Goal: Information Seeking & Learning: Learn about a topic

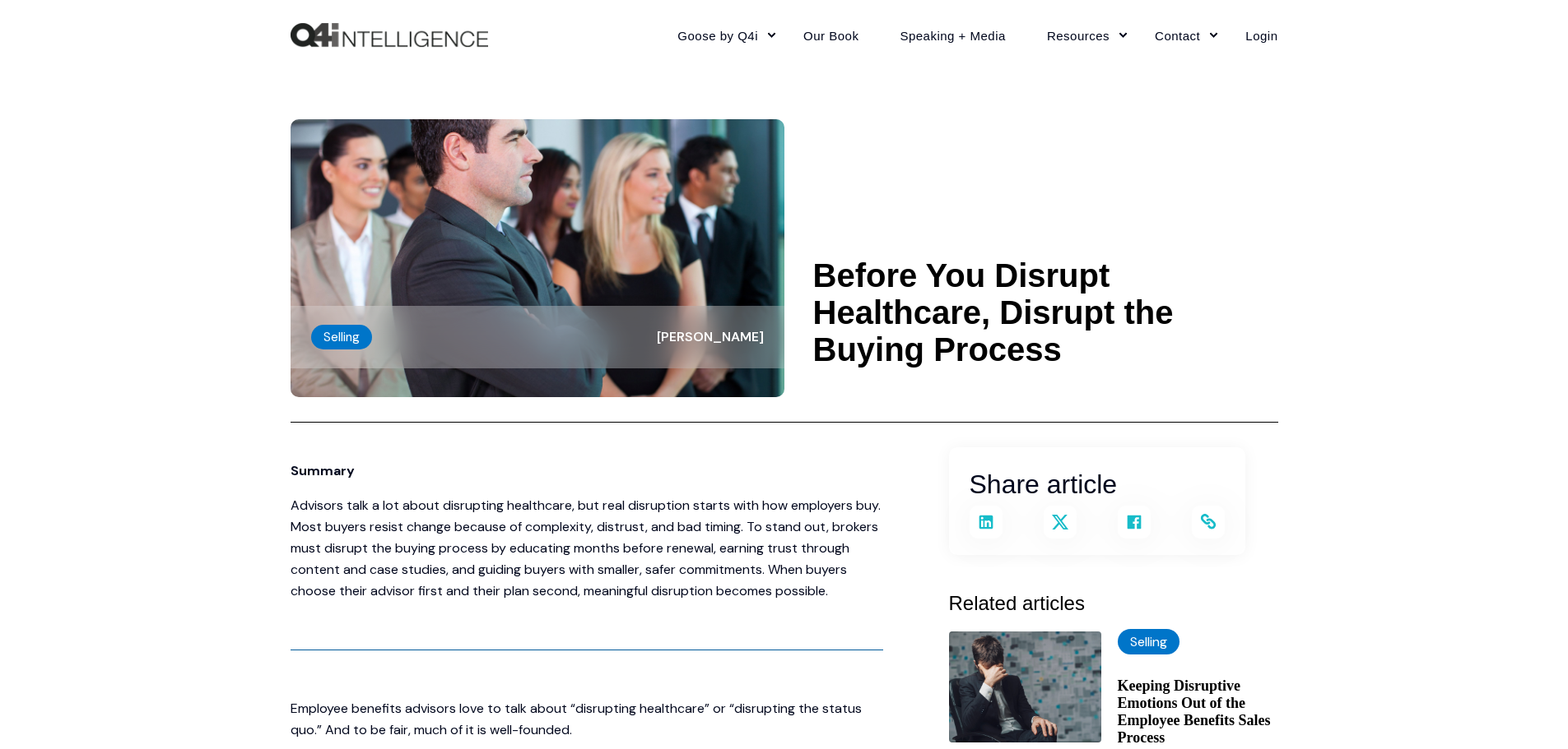
click at [585, 519] on p "Advisors talk a lot about disrupting healthcare, but real disruption starts wit…" at bounding box center [586, 549] width 592 height 107
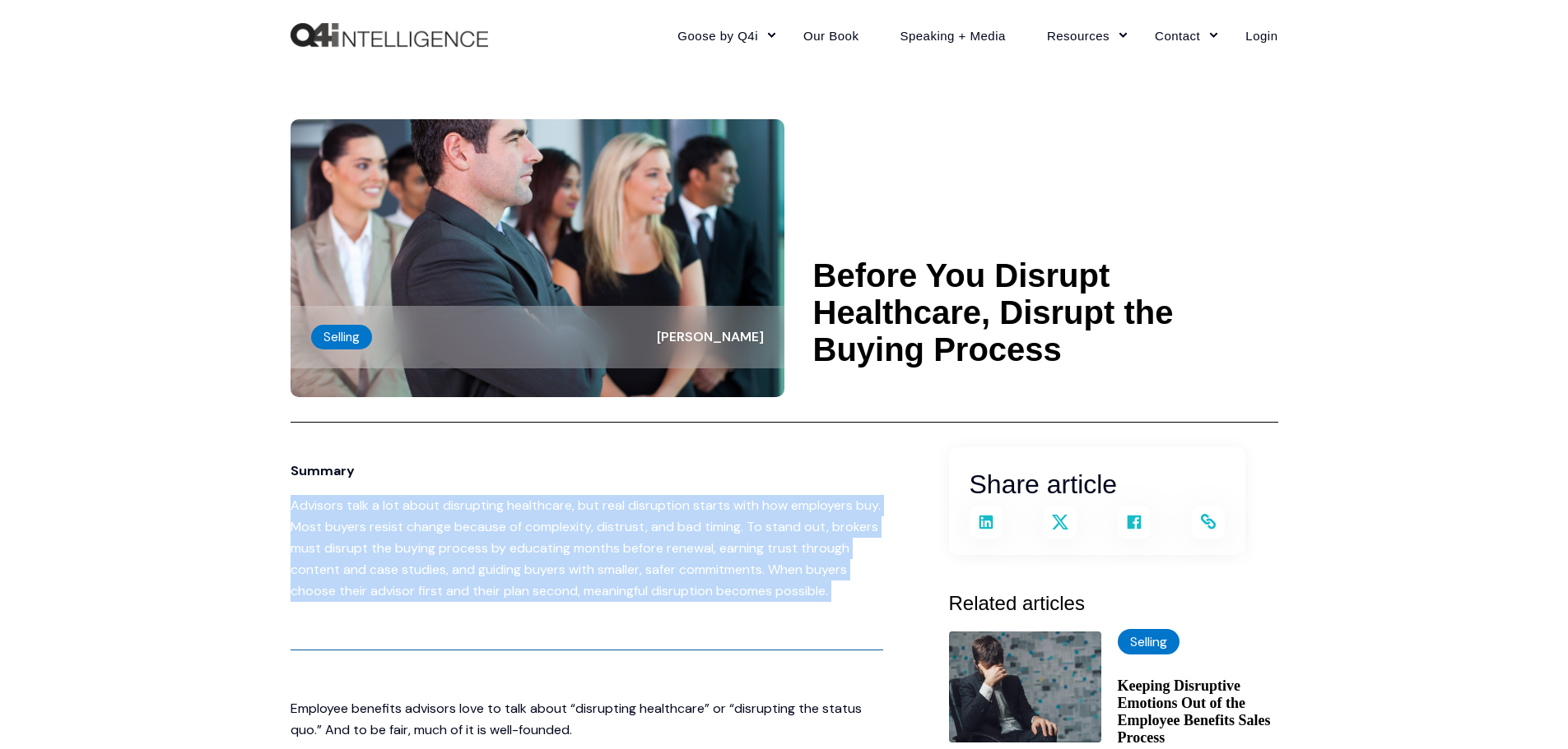
click at [585, 519] on p "Advisors talk a lot about disrupting healthcare, but real disruption starts wit…" at bounding box center [586, 549] width 592 height 107
click at [586, 540] on p "Advisors talk a lot about disrupting healthcare, but real disruption starts wit…" at bounding box center [586, 549] width 592 height 107
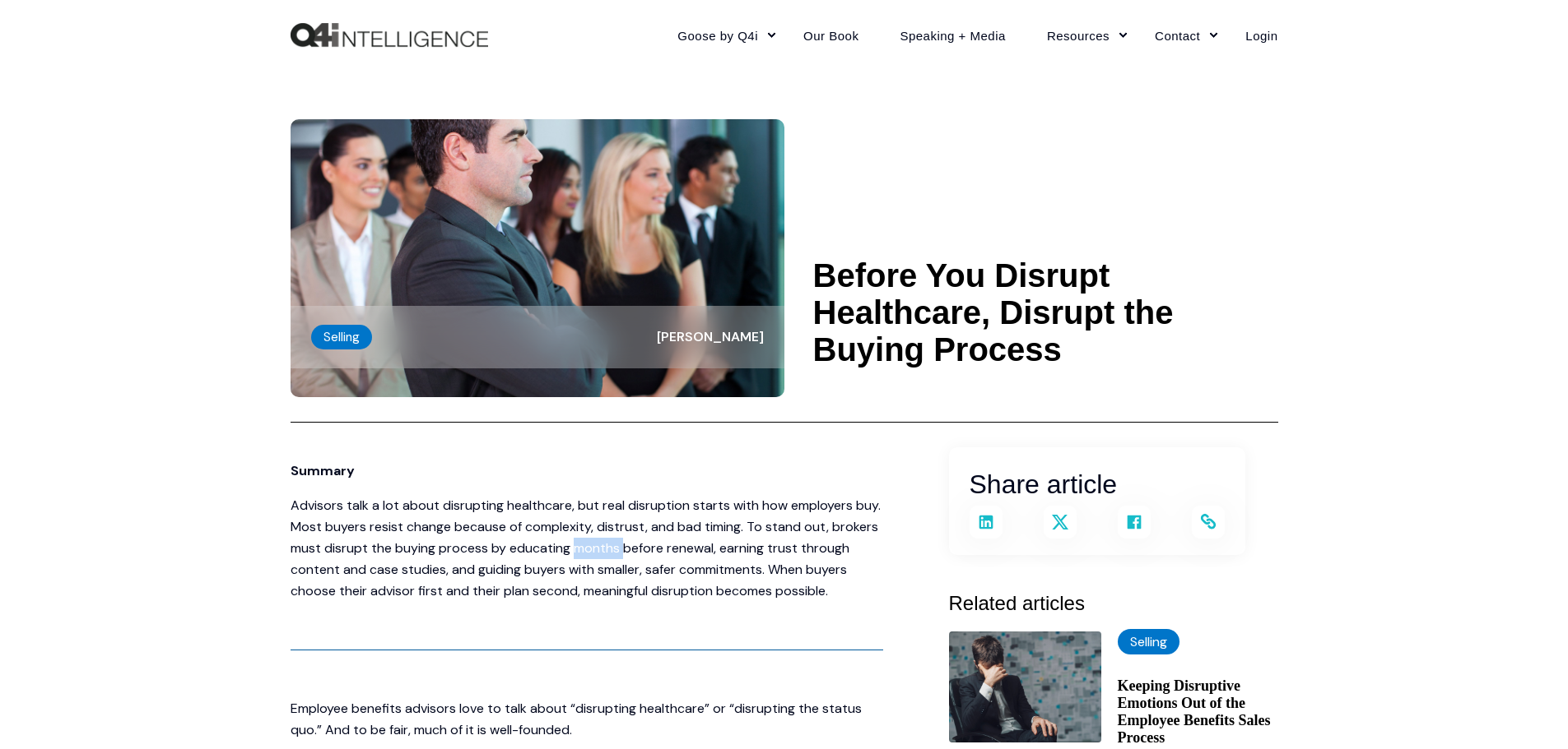
click at [586, 540] on p "Advisors talk a lot about disrupting healthcare, but real disruption starts wit…" at bounding box center [586, 549] width 592 height 107
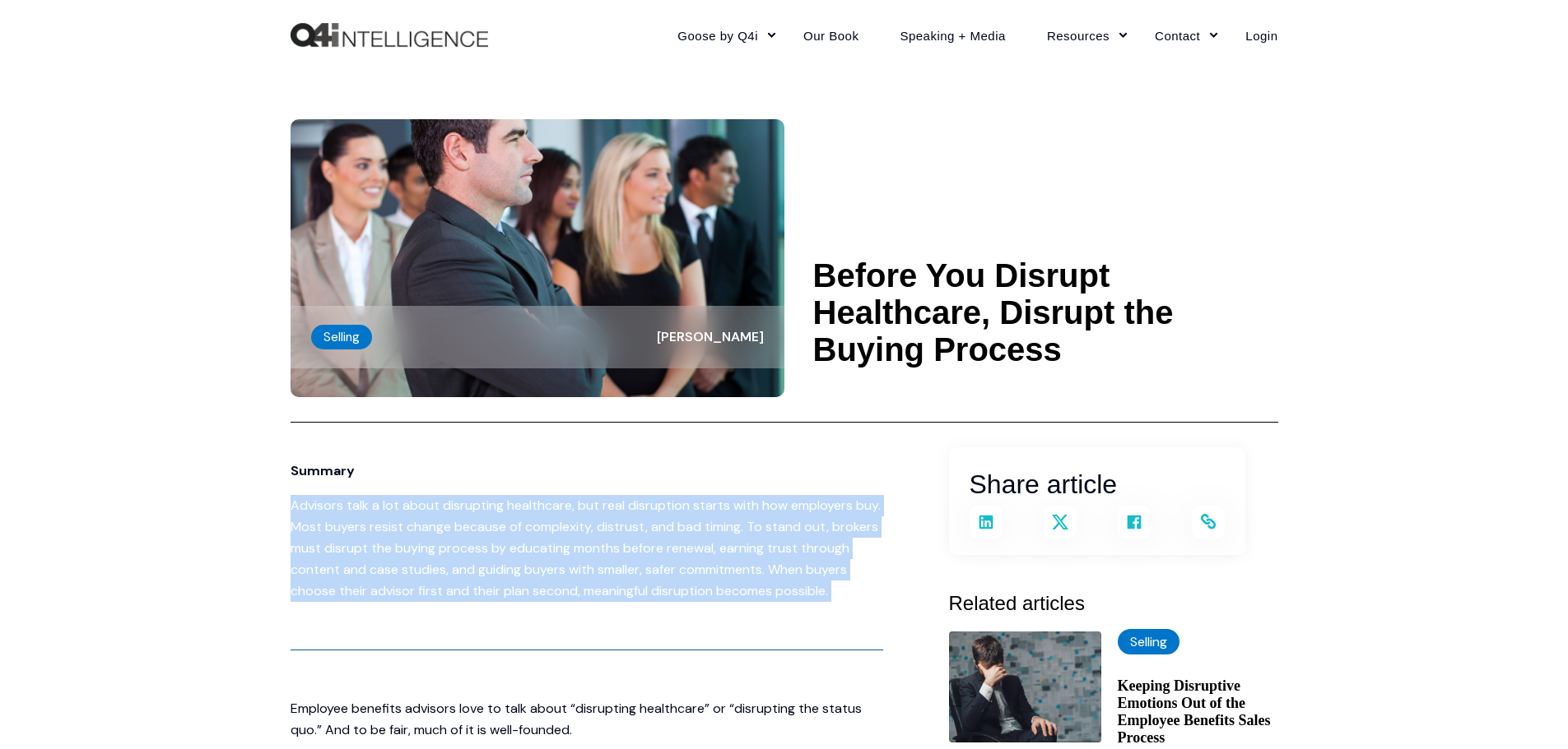
click at [586, 540] on p "Advisors talk a lot about disrupting healthcare, but real disruption starts wit…" at bounding box center [586, 549] width 592 height 107
click at [573, 552] on p "Advisors talk a lot about disrupting healthcare, but real disruption starts wit…" at bounding box center [586, 549] width 592 height 107
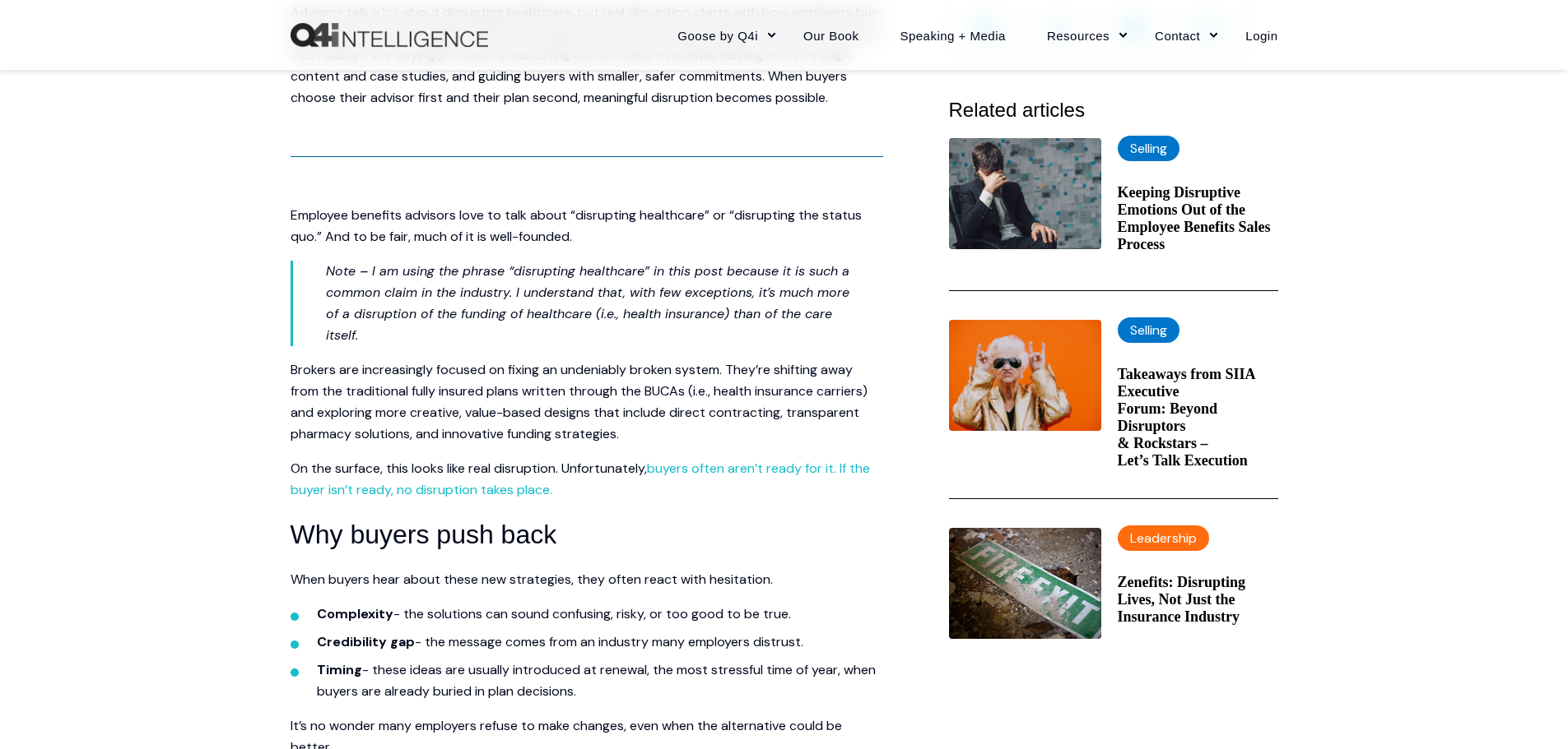
scroll to position [576, 0]
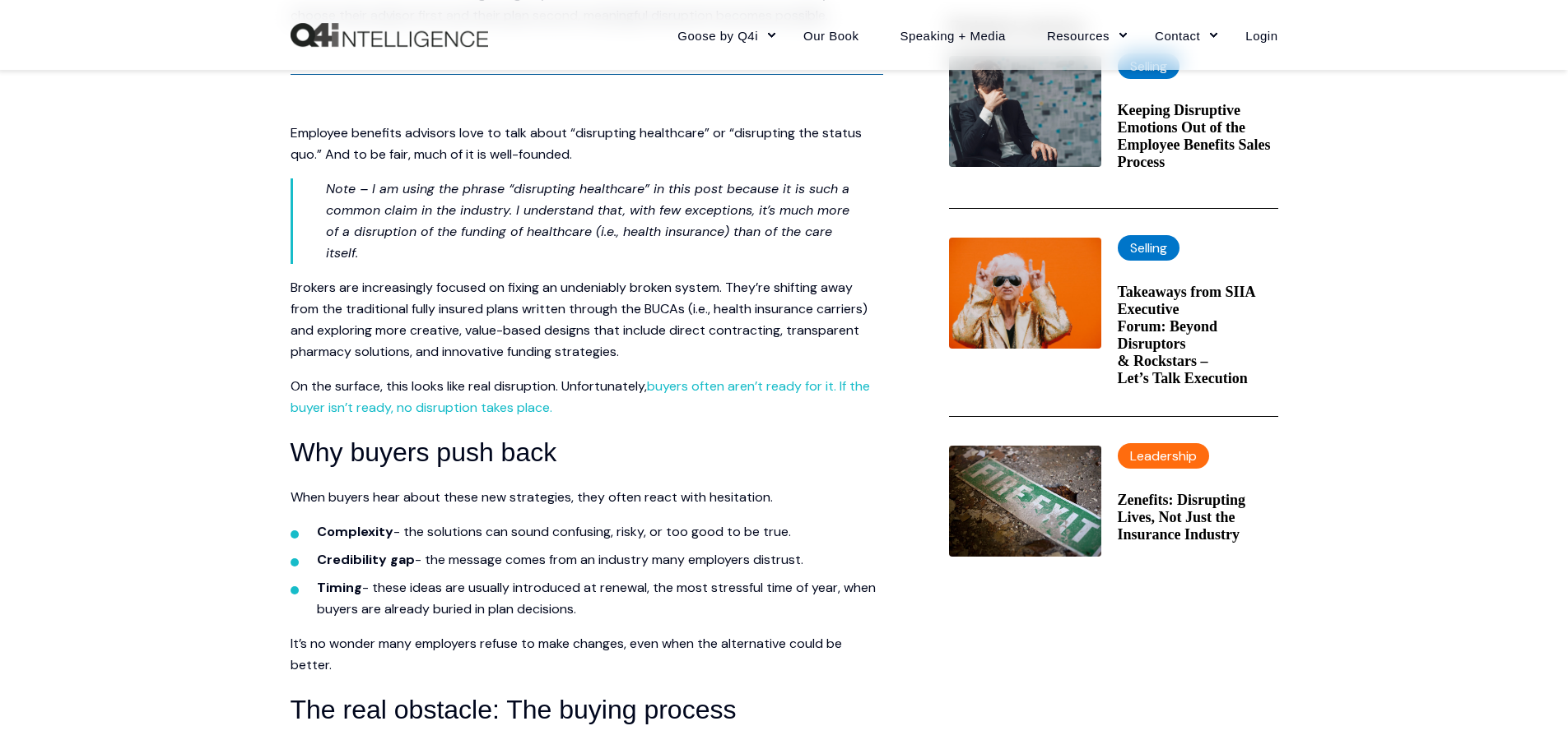
click at [576, 136] on span "Employee benefits advisors love to talk about “disrupting healthcare” or “disru…" at bounding box center [576, 143] width 571 height 39
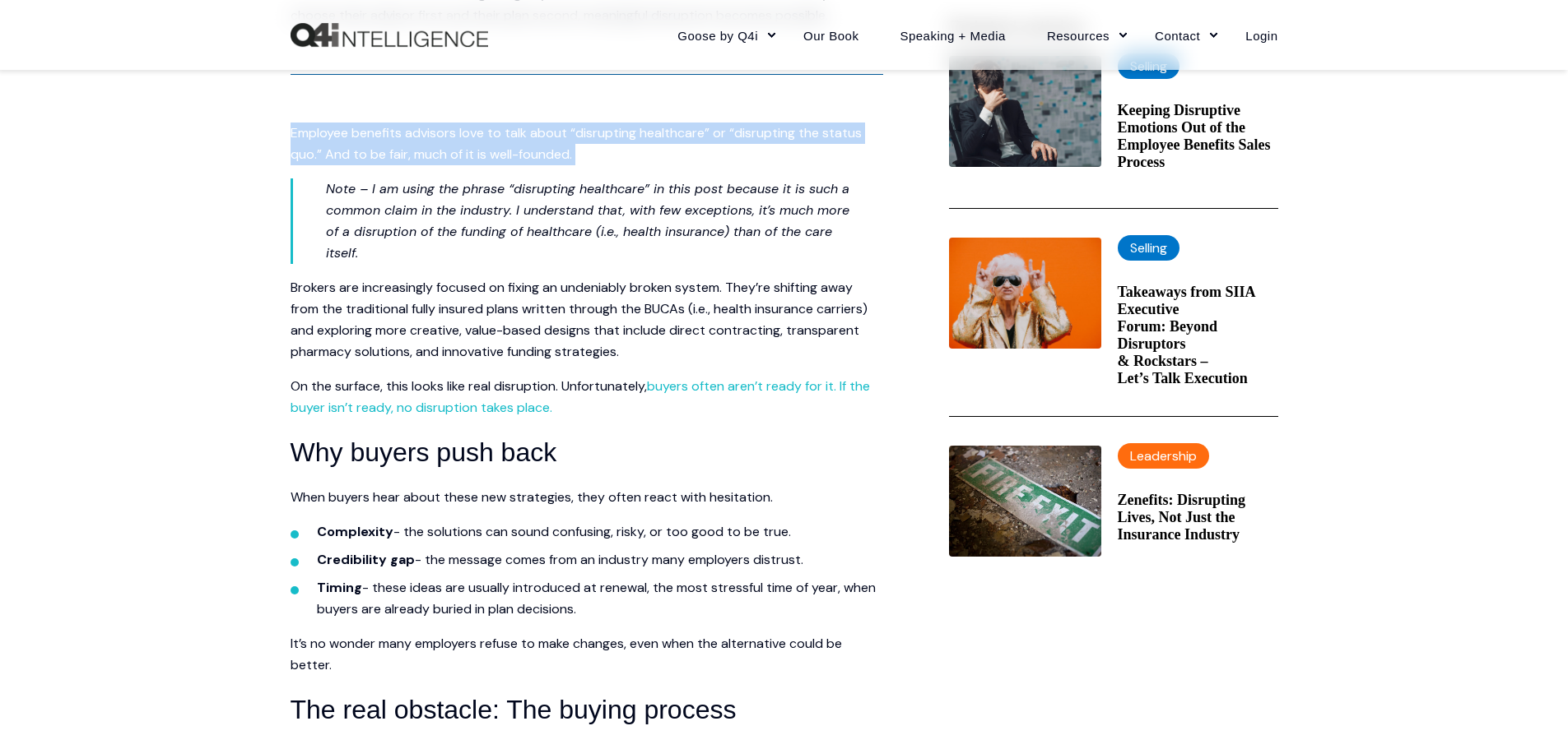
click at [576, 136] on span "Employee benefits advisors love to talk about “disrupting healthcare” or “disru…" at bounding box center [576, 143] width 571 height 39
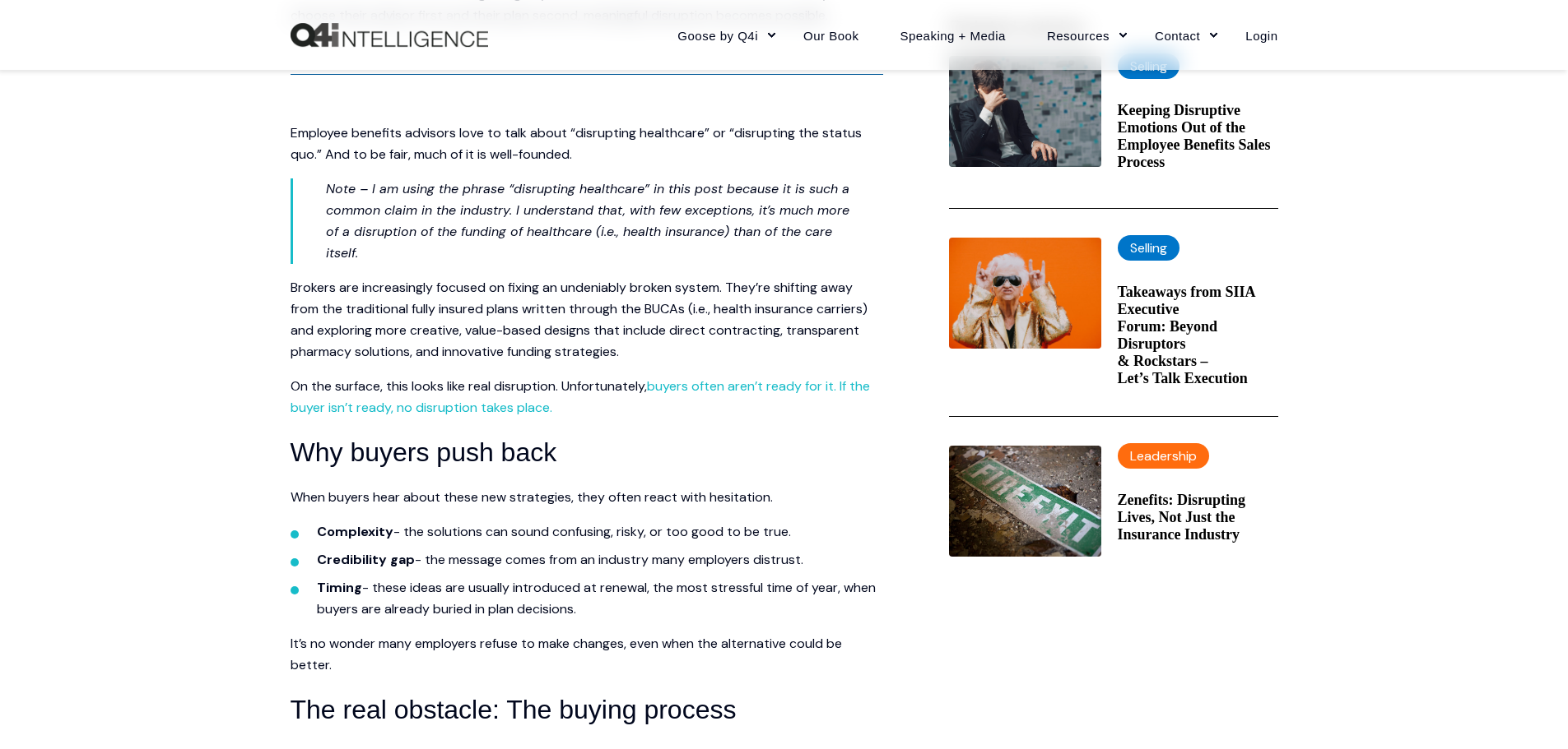
click at [335, 227] on em "Note – I am using the phrase “disrupting healthcare” in this post because it is…" at bounding box center [587, 221] width 523 height 81
click at [581, 135] on span "Employee benefits advisors love to talk about “disrupting healthcare” or “disru…" at bounding box center [576, 143] width 571 height 39
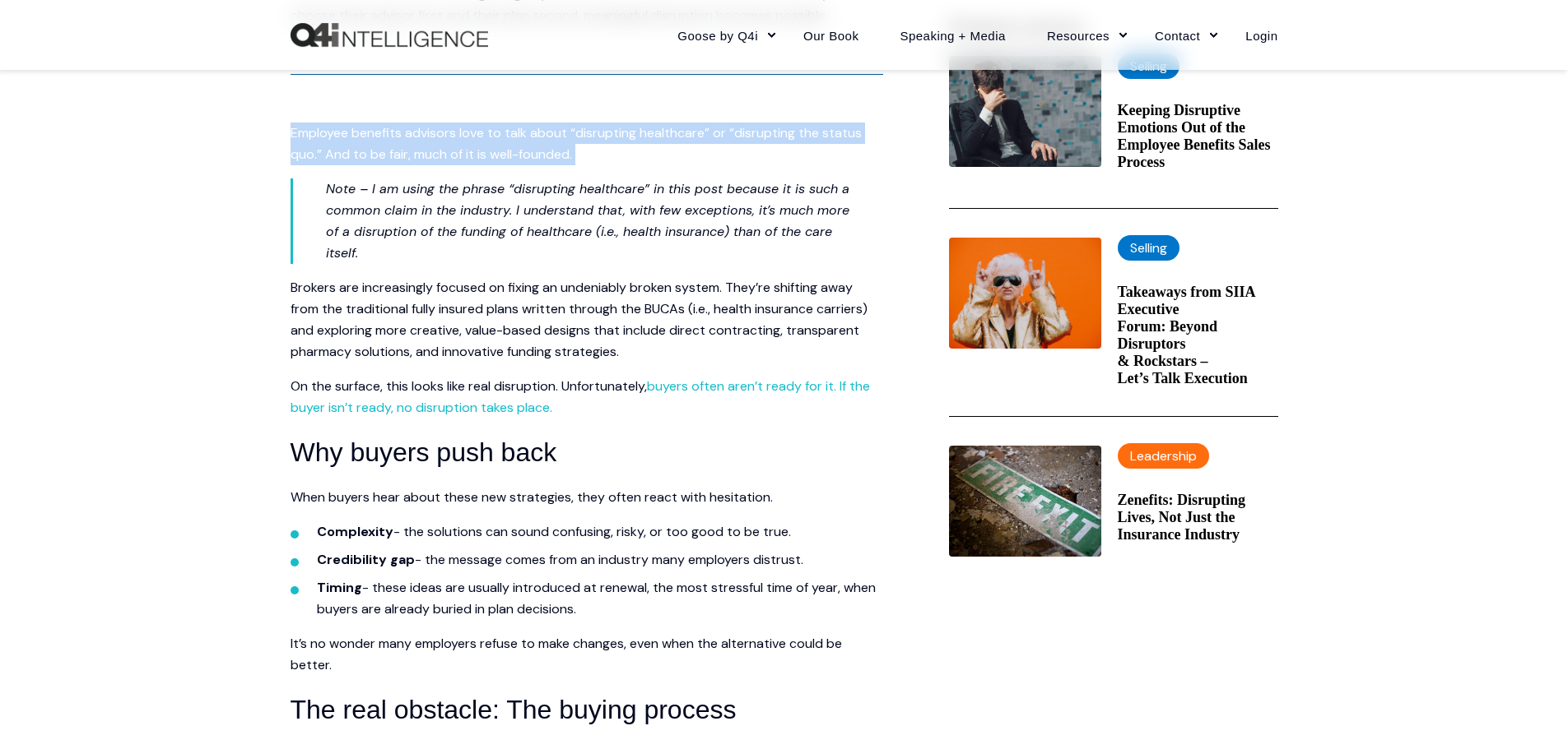
click at [581, 135] on span "Employee benefits advisors love to talk about “disrupting healthcare” or “disru…" at bounding box center [576, 143] width 571 height 39
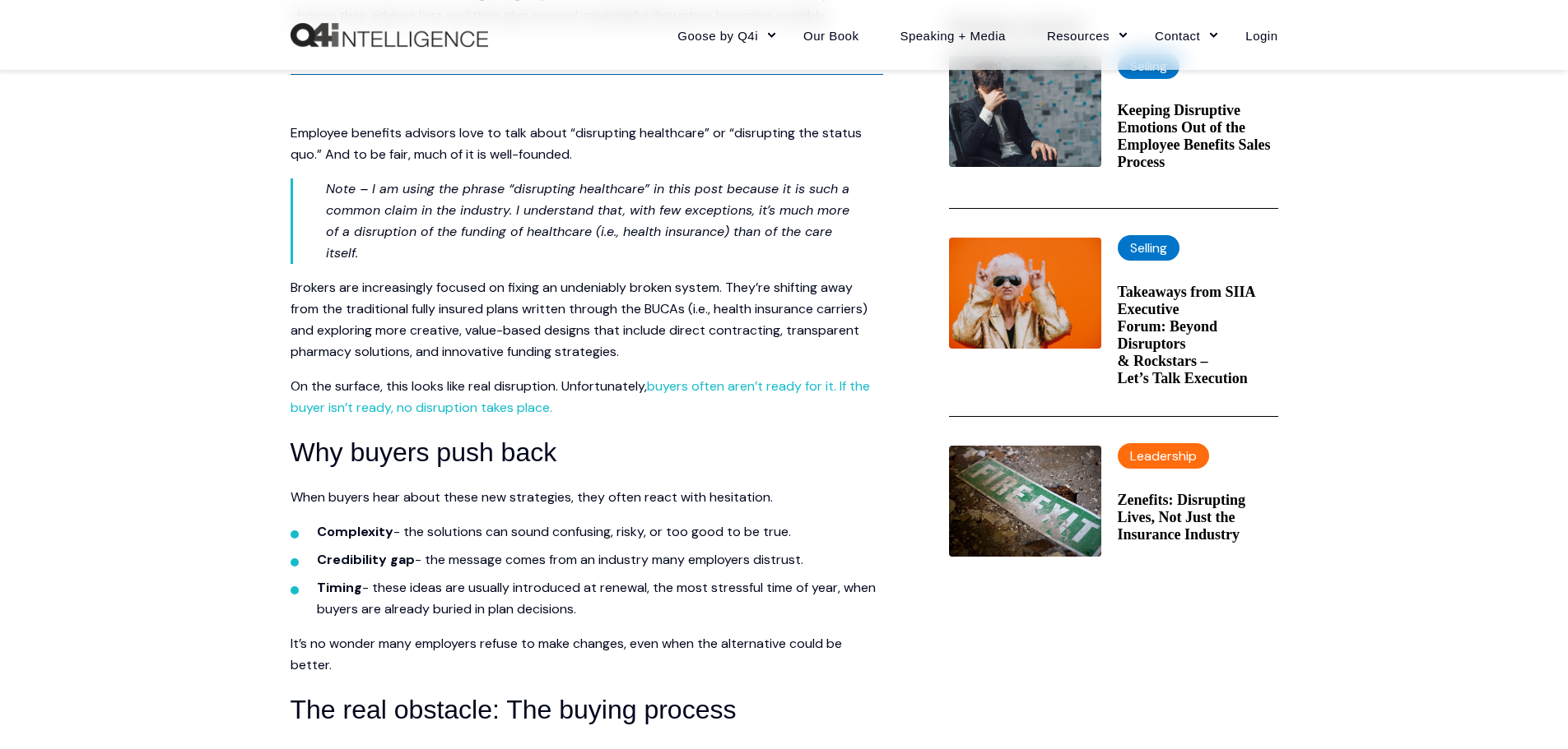
click at [799, 216] on em "Note – I am using the phrase “disrupting healthcare” in this post because it is…" at bounding box center [587, 221] width 523 height 81
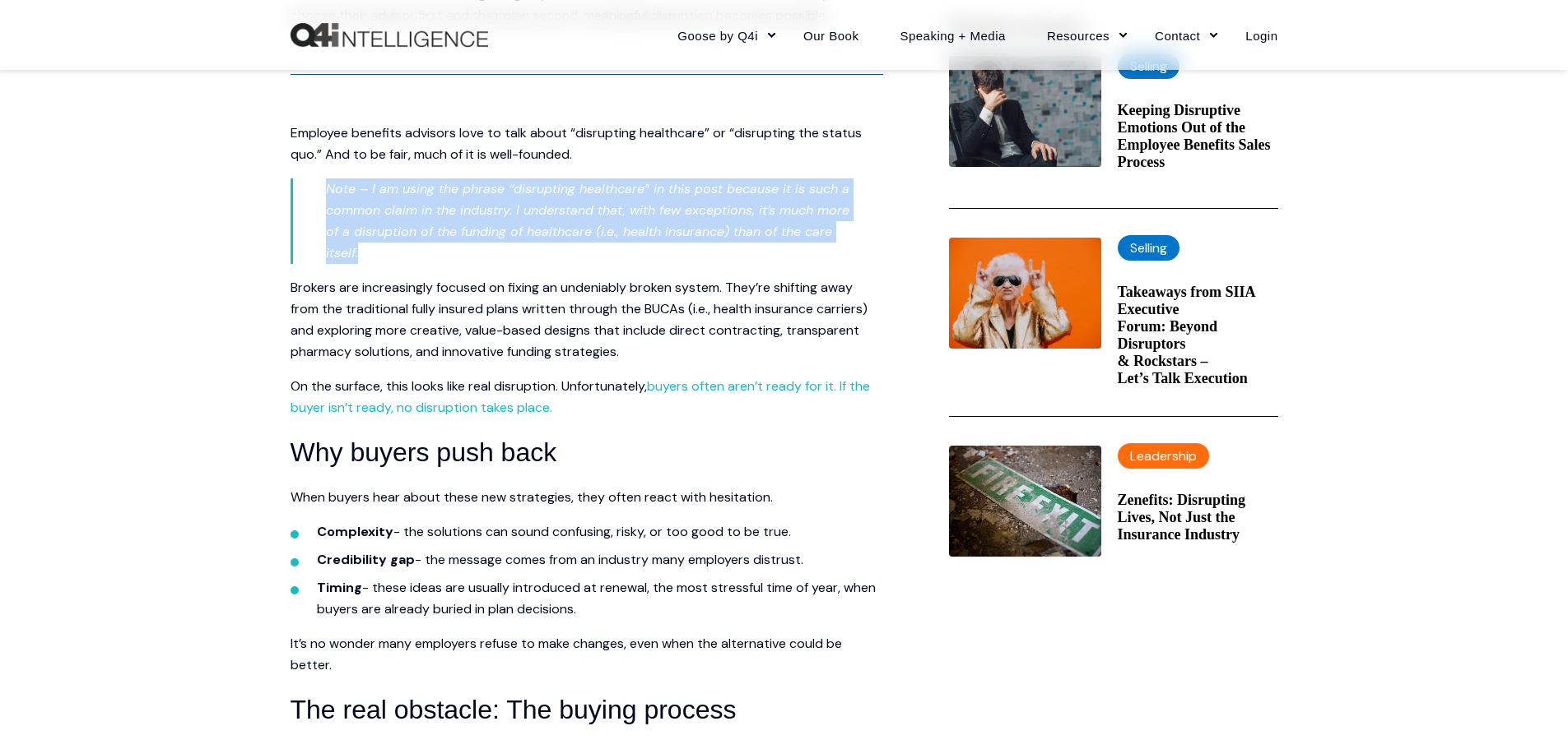
click at [799, 216] on em "Note – I am using the phrase “disrupting healthcare” in this post because it is…" at bounding box center [587, 221] width 523 height 81
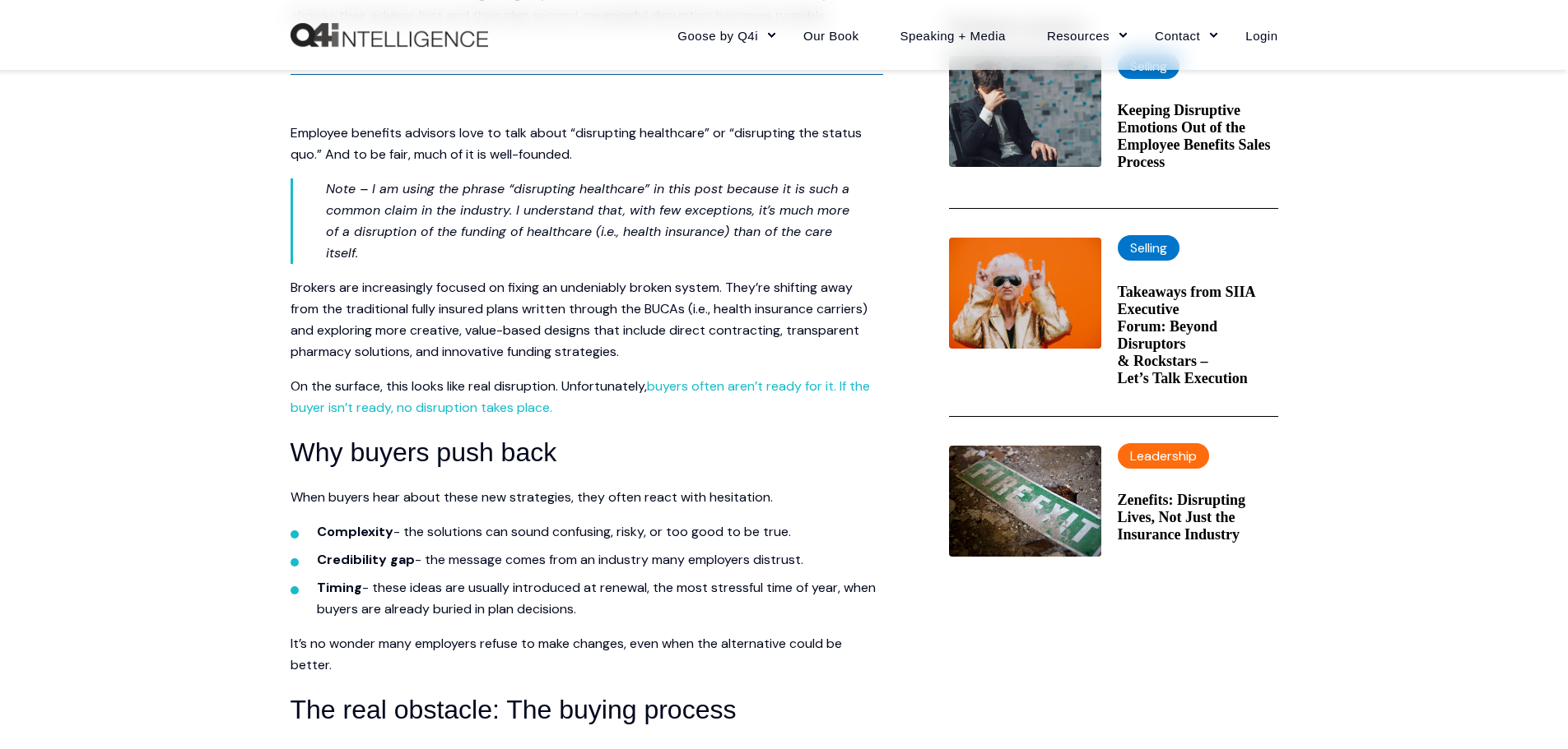
click at [507, 306] on span "Brokers are increasingly focused on fixing an undeniably broken system. They’re…" at bounding box center [579, 319] width 577 height 81
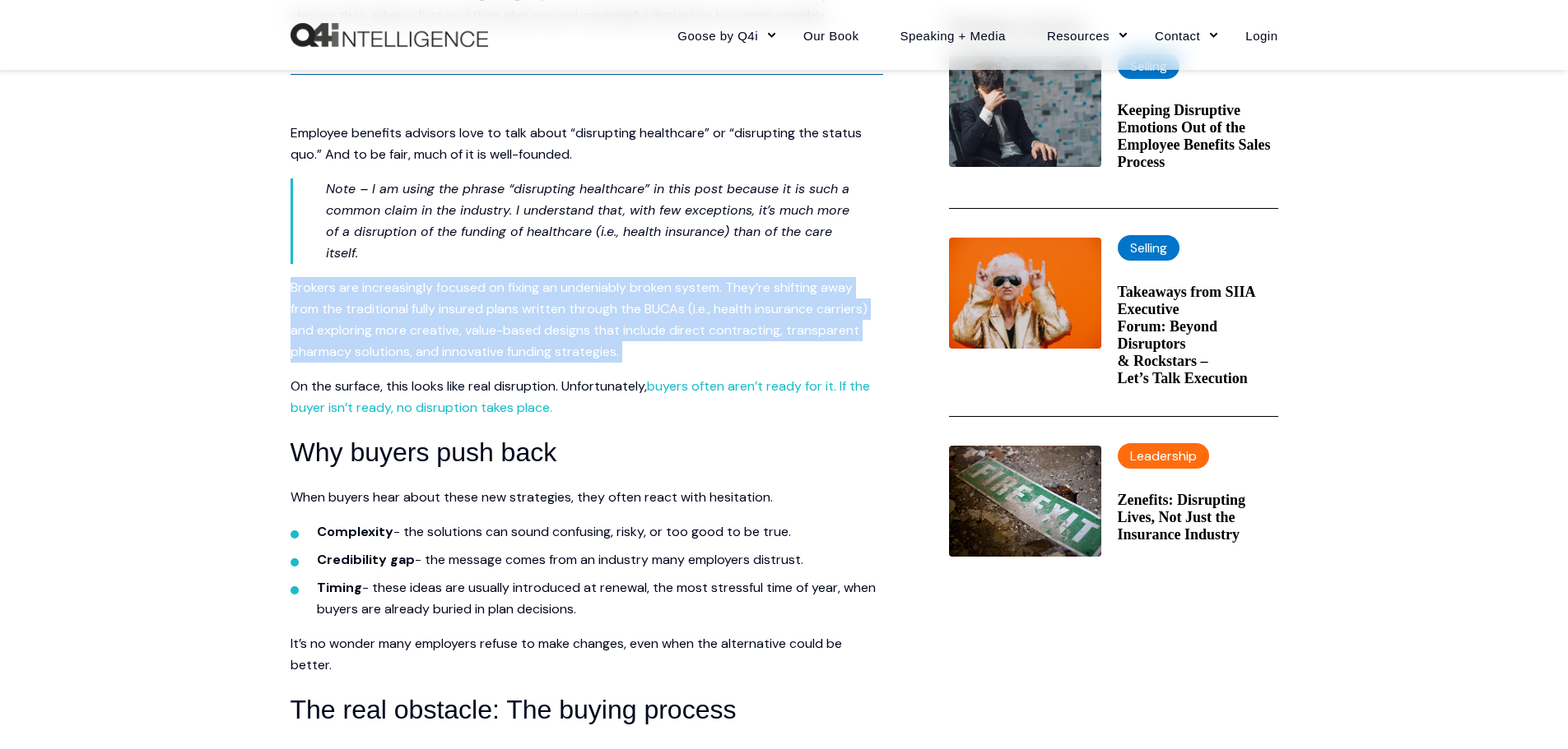
click at [507, 306] on span "Brokers are increasingly focused on fixing an undeniably broken system. They’re…" at bounding box center [579, 319] width 577 height 81
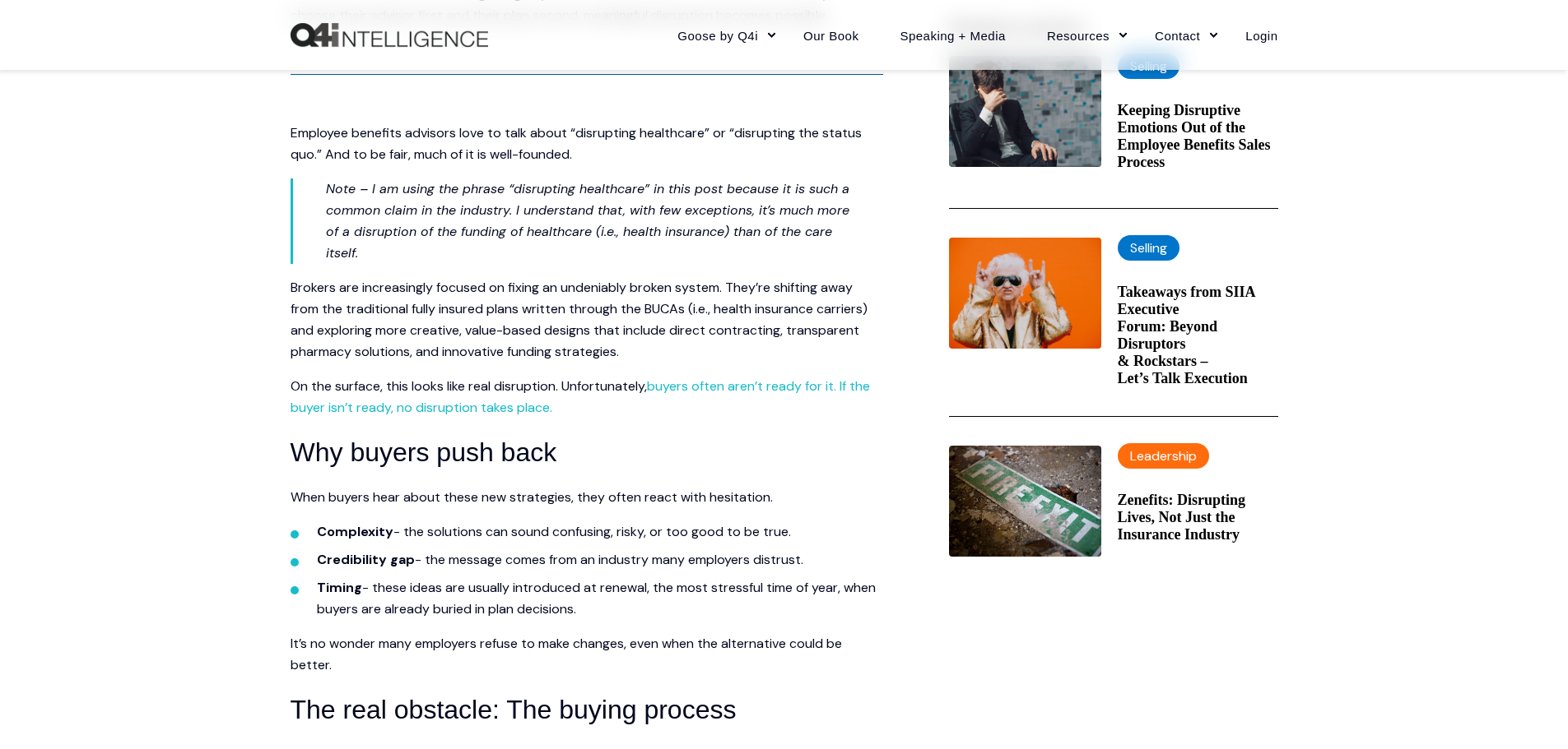
click at [557, 214] on em "Note – I am using the phrase “disrupting healthcare” in this post because it is…" at bounding box center [587, 221] width 523 height 81
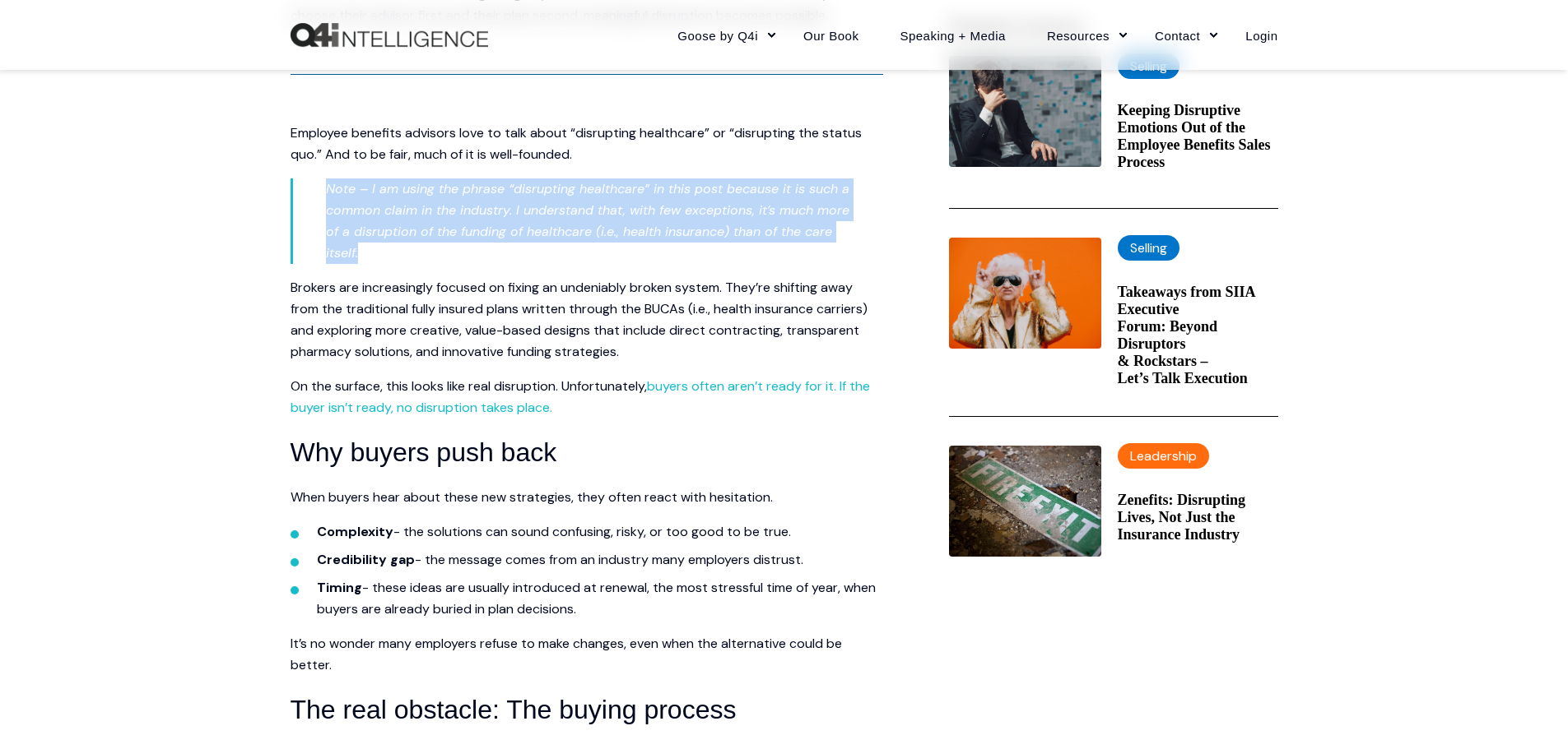
click at [557, 214] on em "Note – I am using the phrase “disrupting healthcare” in this post because it is…" at bounding box center [587, 221] width 523 height 81
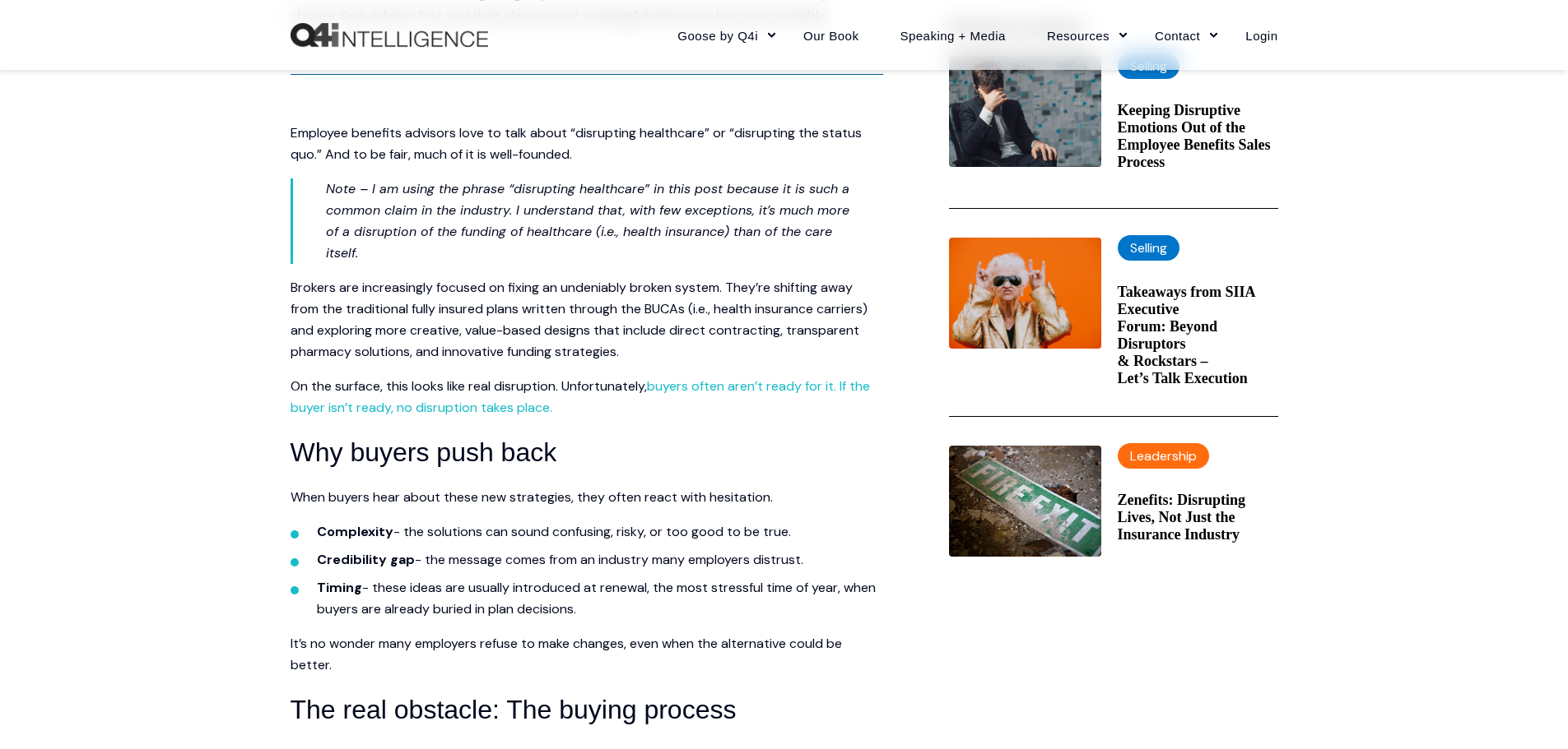
click at [554, 320] on p "Brokers are increasingly focused on fixing an undeniably broken system. They’re…" at bounding box center [586, 319] width 592 height 86
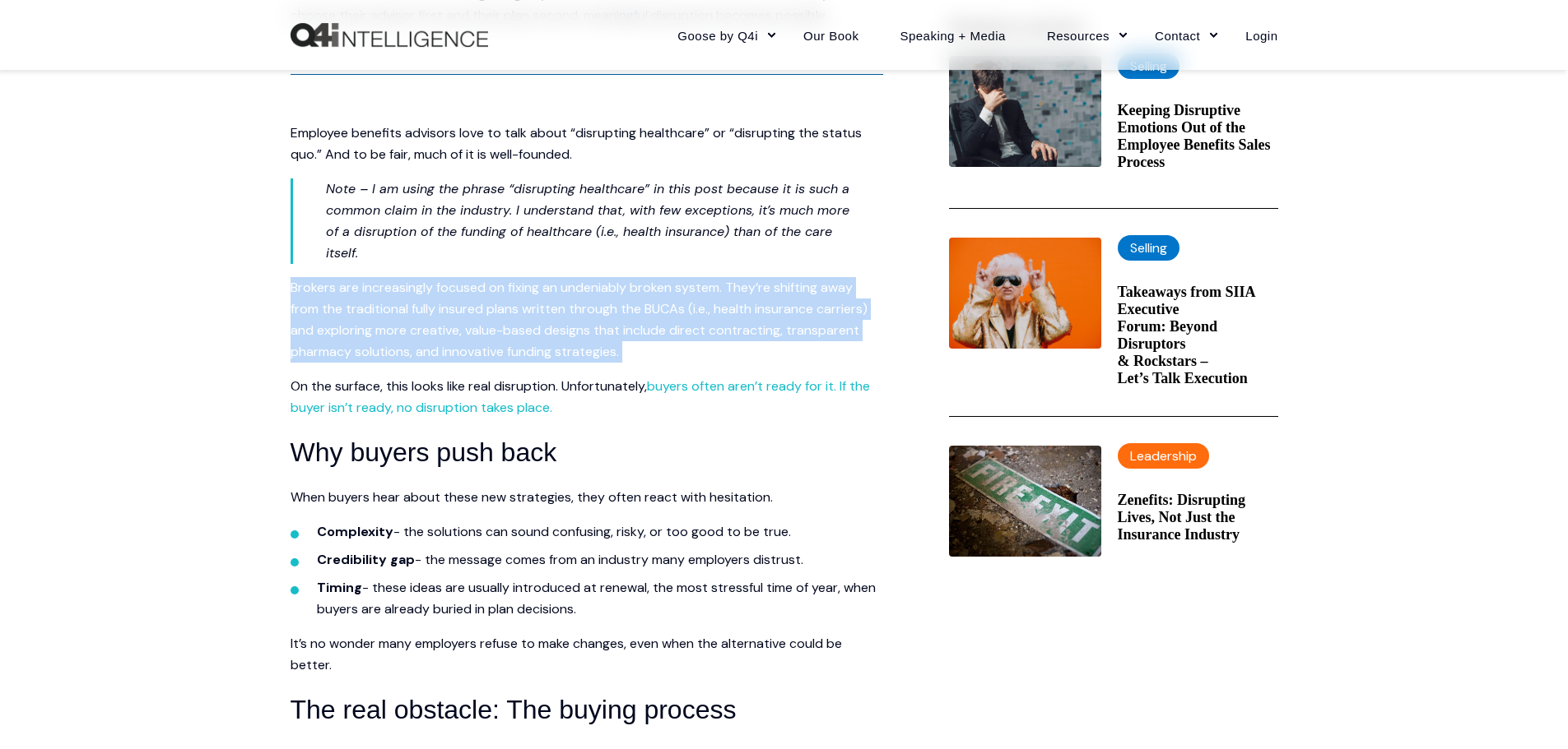
click at [554, 320] on p "Brokers are increasingly focused on fixing an undeniably broken system. They’re…" at bounding box center [586, 319] width 592 height 86
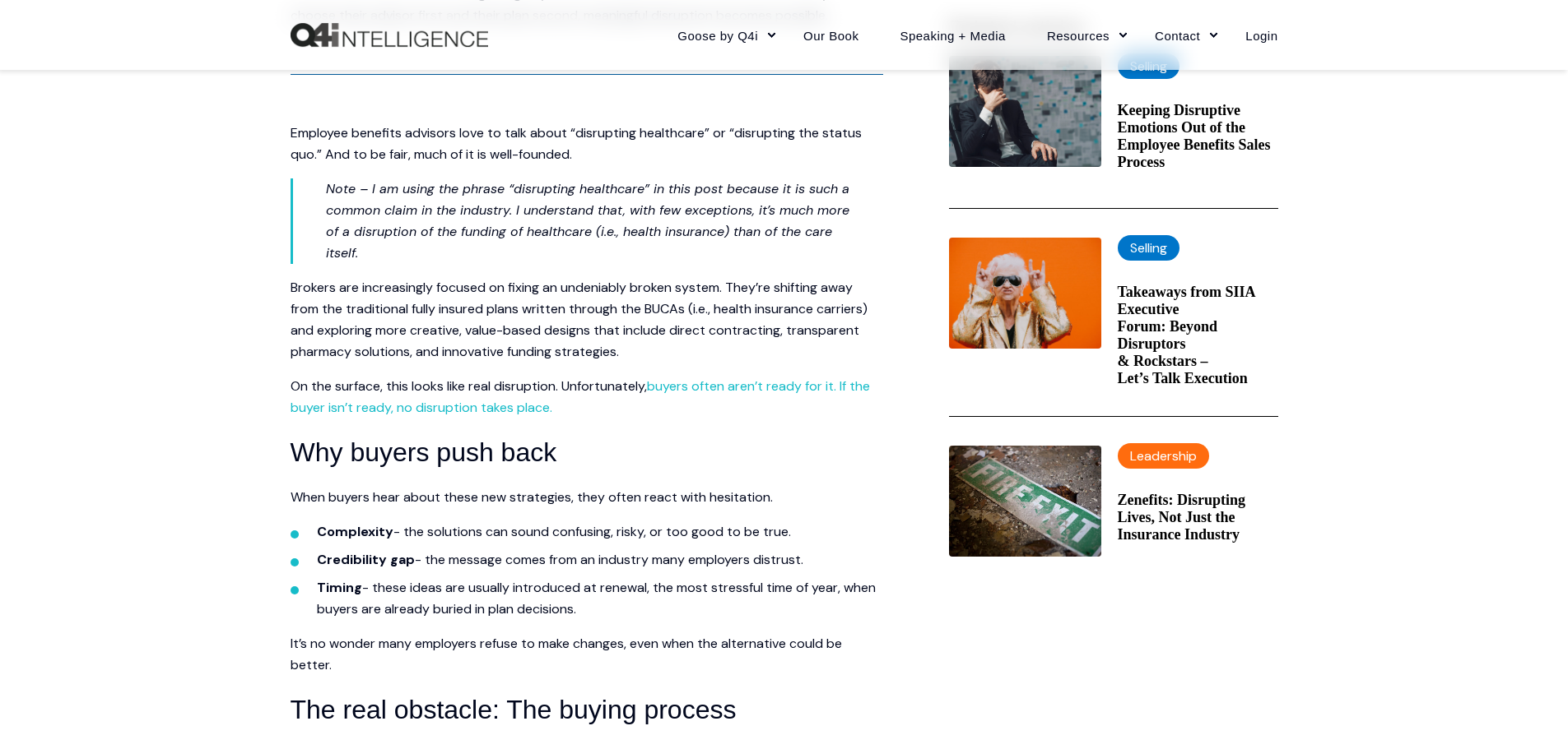
click at [541, 197] on p "Note – I am using the phrase “disrupting healthcare” in this post because it is…" at bounding box center [588, 221] width 524 height 86
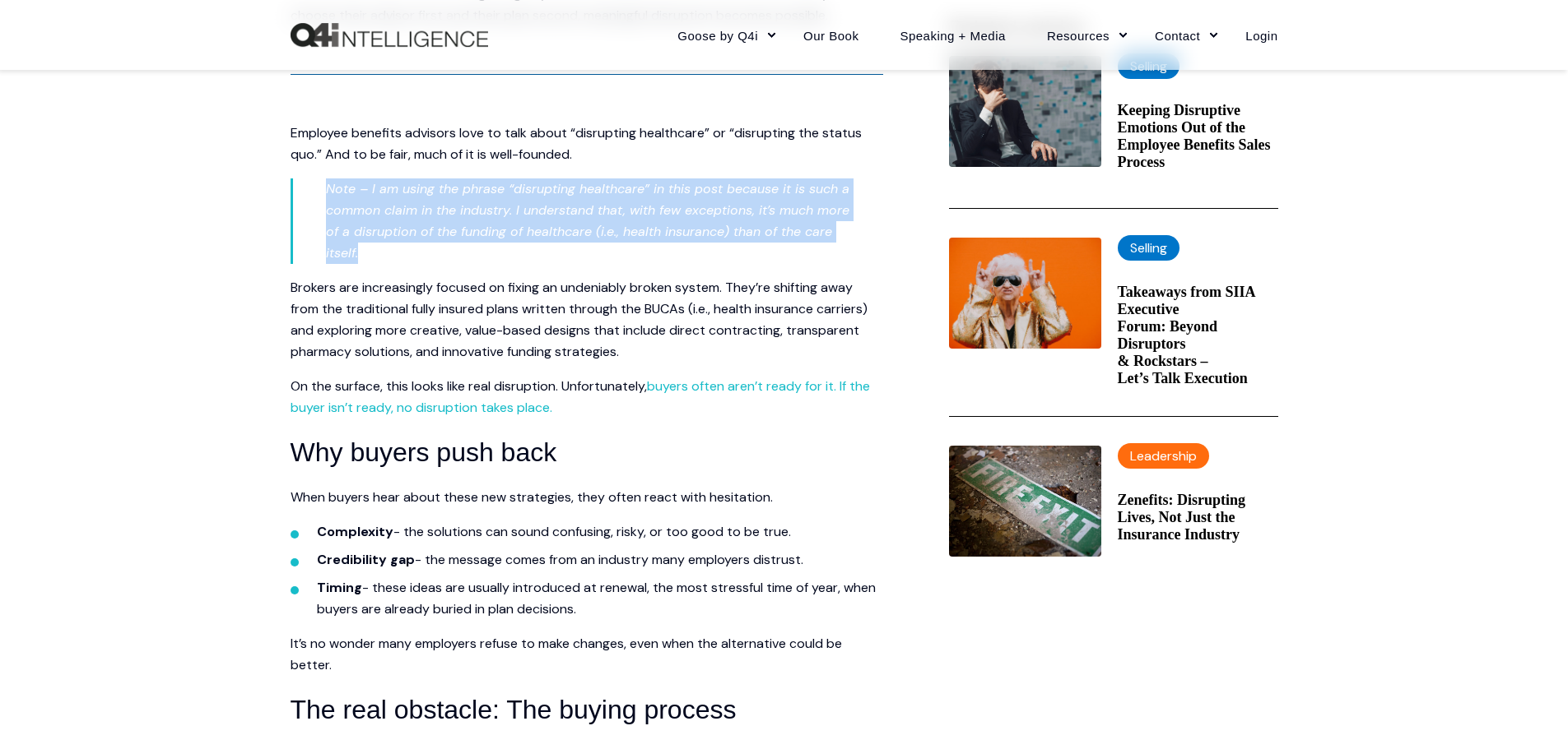
click at [541, 197] on p "Note – I am using the phrase “disrupting healthcare” in this post because it is…" at bounding box center [588, 221] width 524 height 86
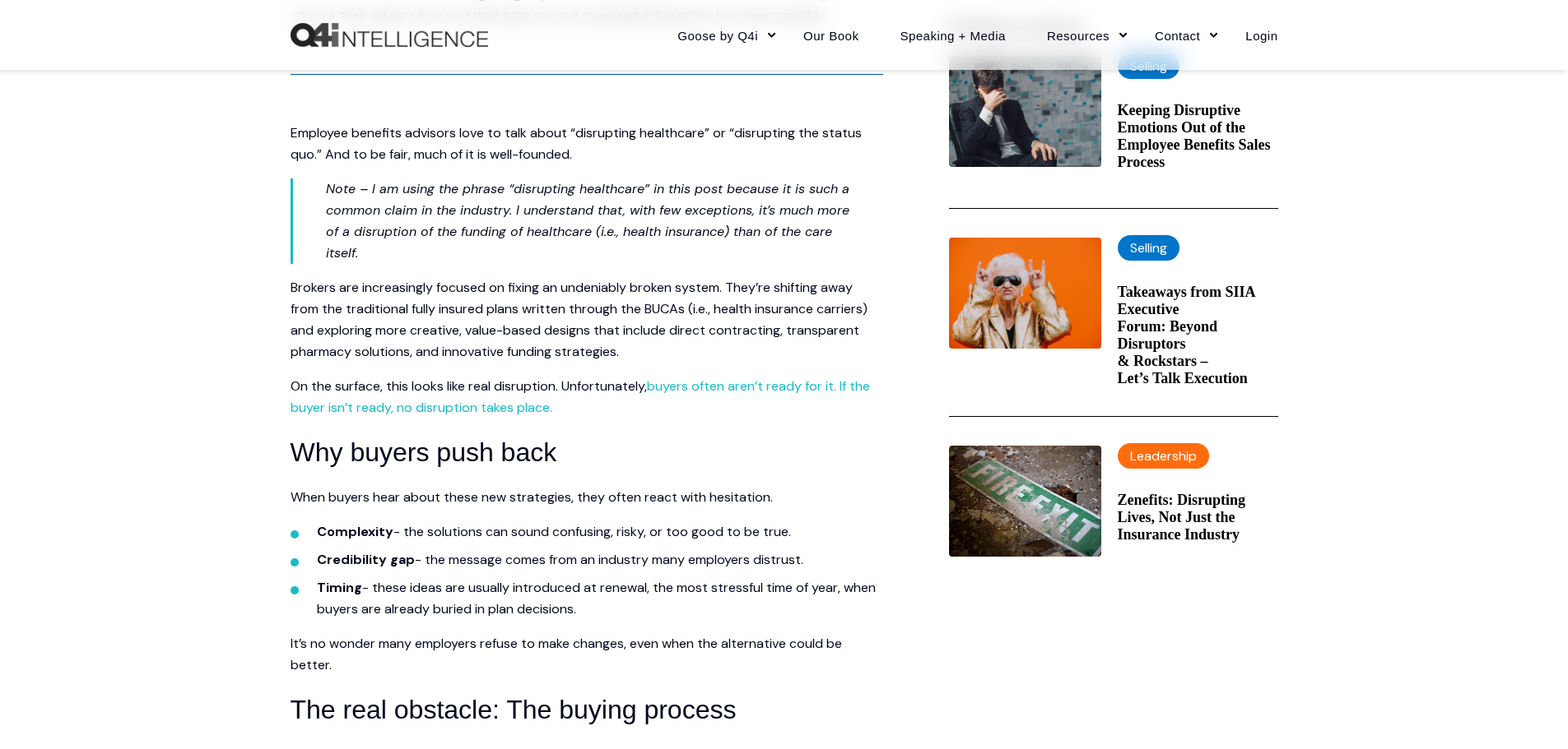
click at [547, 320] on p "Brokers are increasingly focused on fixing an undeniably broken system. They’re…" at bounding box center [586, 319] width 592 height 86
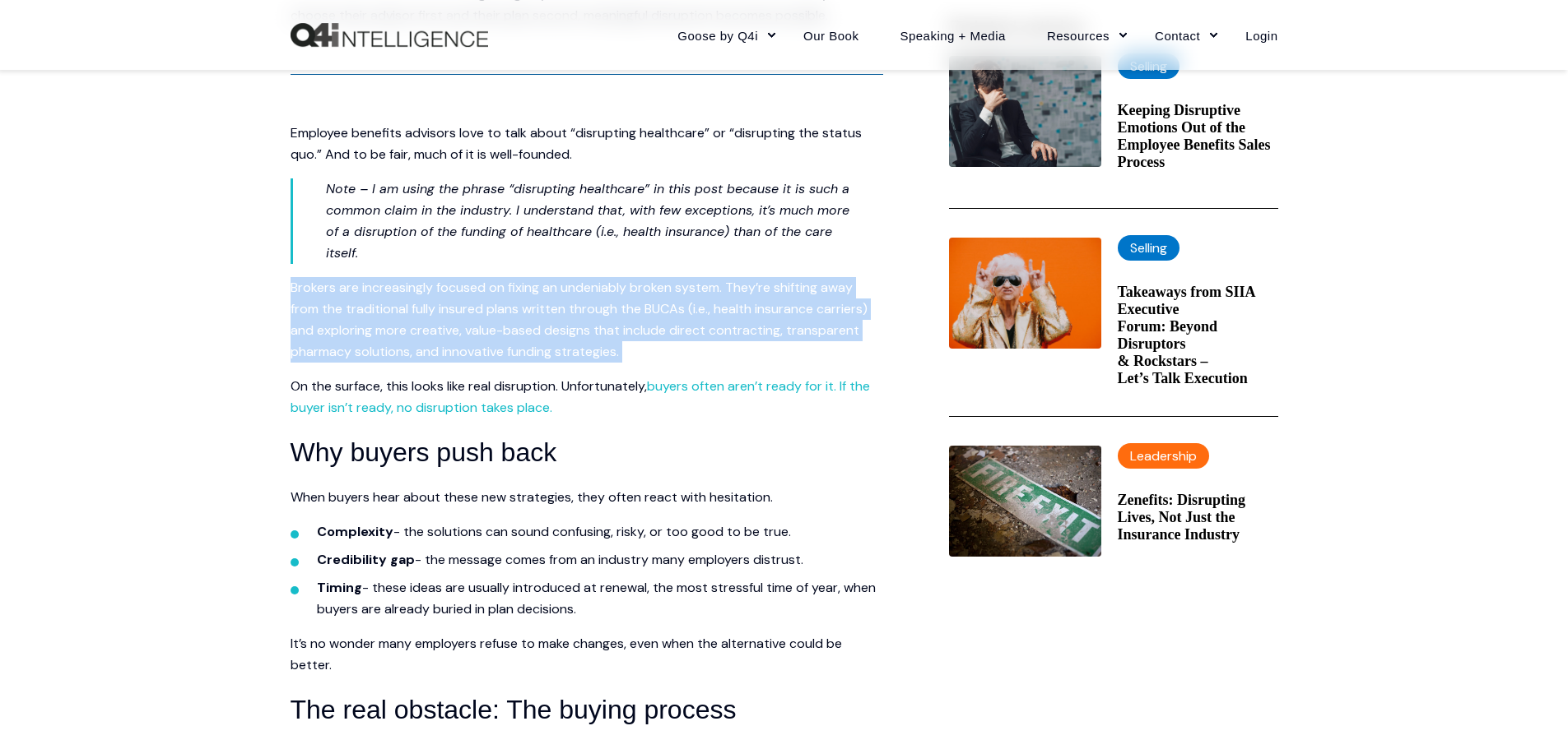
click at [547, 320] on p "Brokers are increasingly focused on fixing an undeniably broken system. They’re…" at bounding box center [586, 319] width 592 height 86
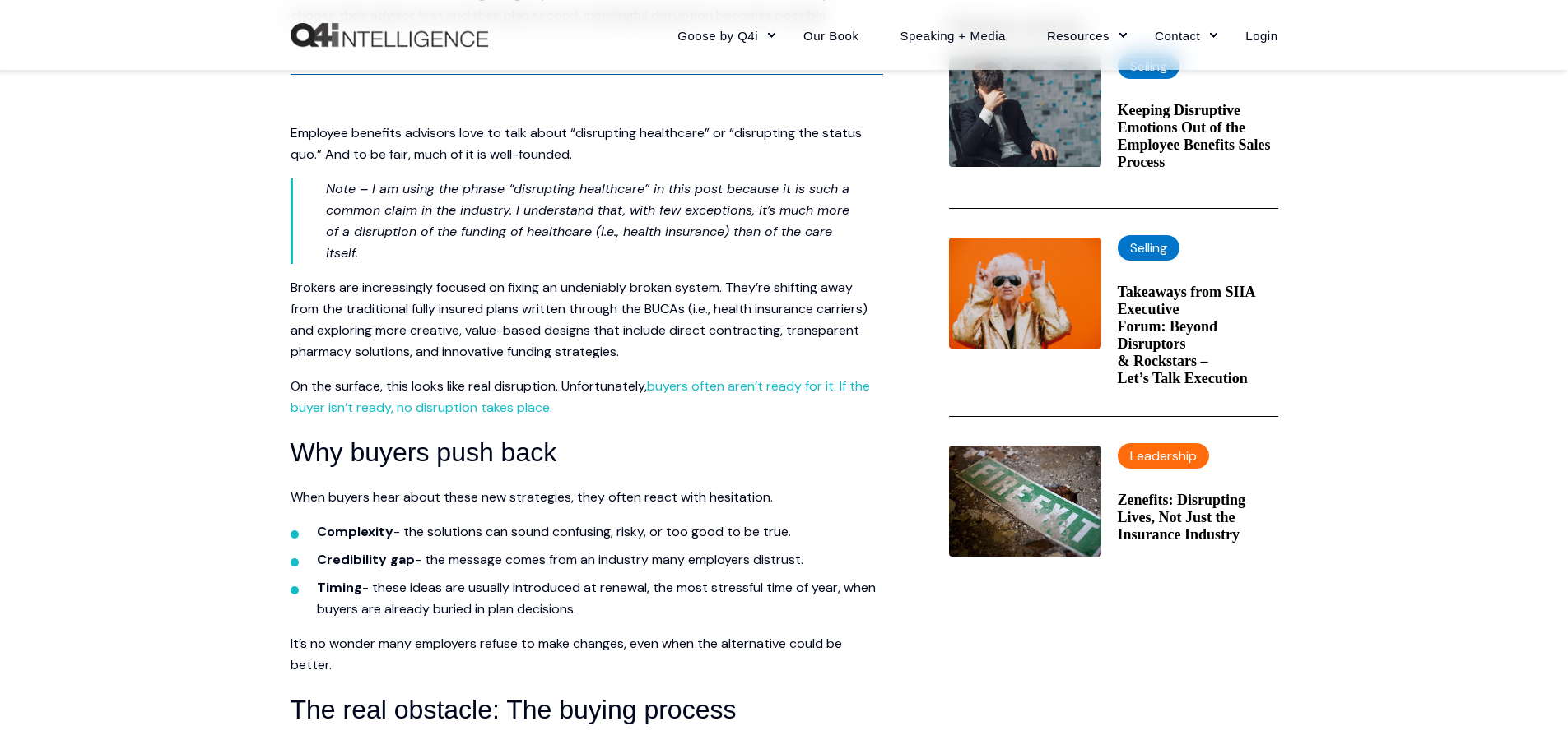
click at [601, 208] on em "Note – I am using the phrase “disrupting healthcare” in this post because it is…" at bounding box center [587, 221] width 523 height 81
click at [524, 181] on em "Note – I am using the phrase “disrupting healthcare” in this post because it is…" at bounding box center [587, 221] width 523 height 81
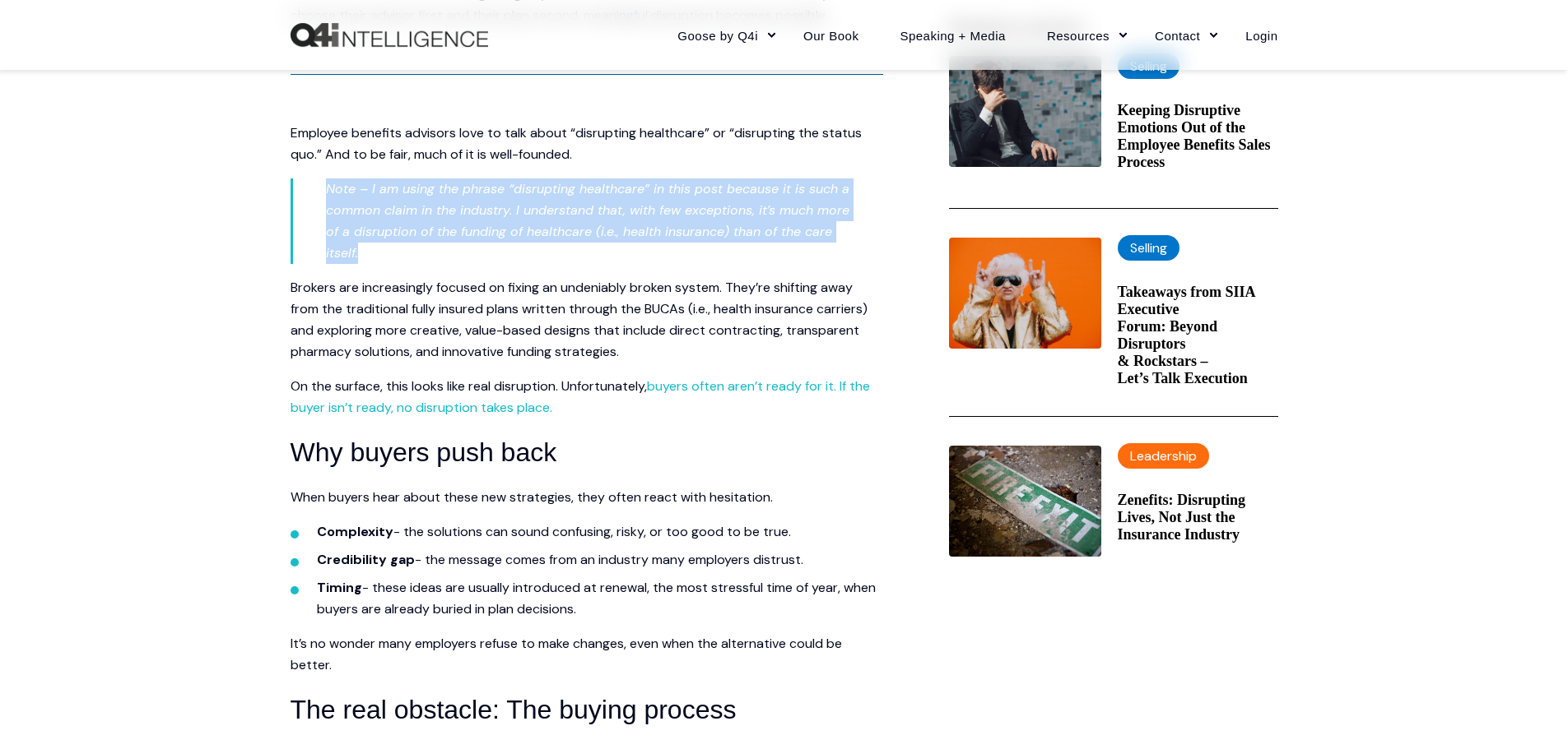
click at [524, 181] on em "Note – I am using the phrase “disrupting healthcare” in this post because it is…" at bounding box center [587, 221] width 523 height 81
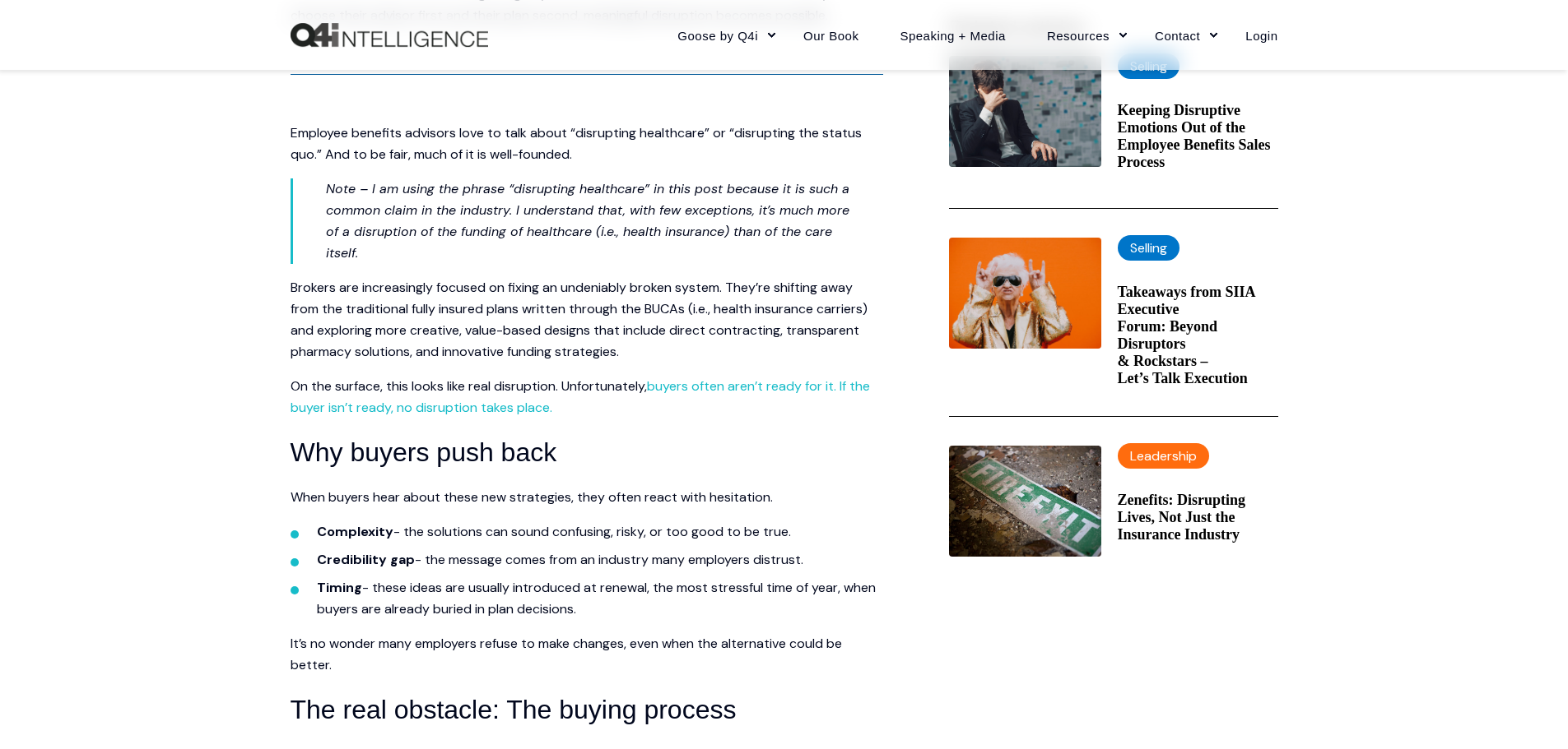
click at [577, 307] on span "Brokers are increasingly focused on fixing an undeniably broken system. They’re…" at bounding box center [579, 319] width 577 height 81
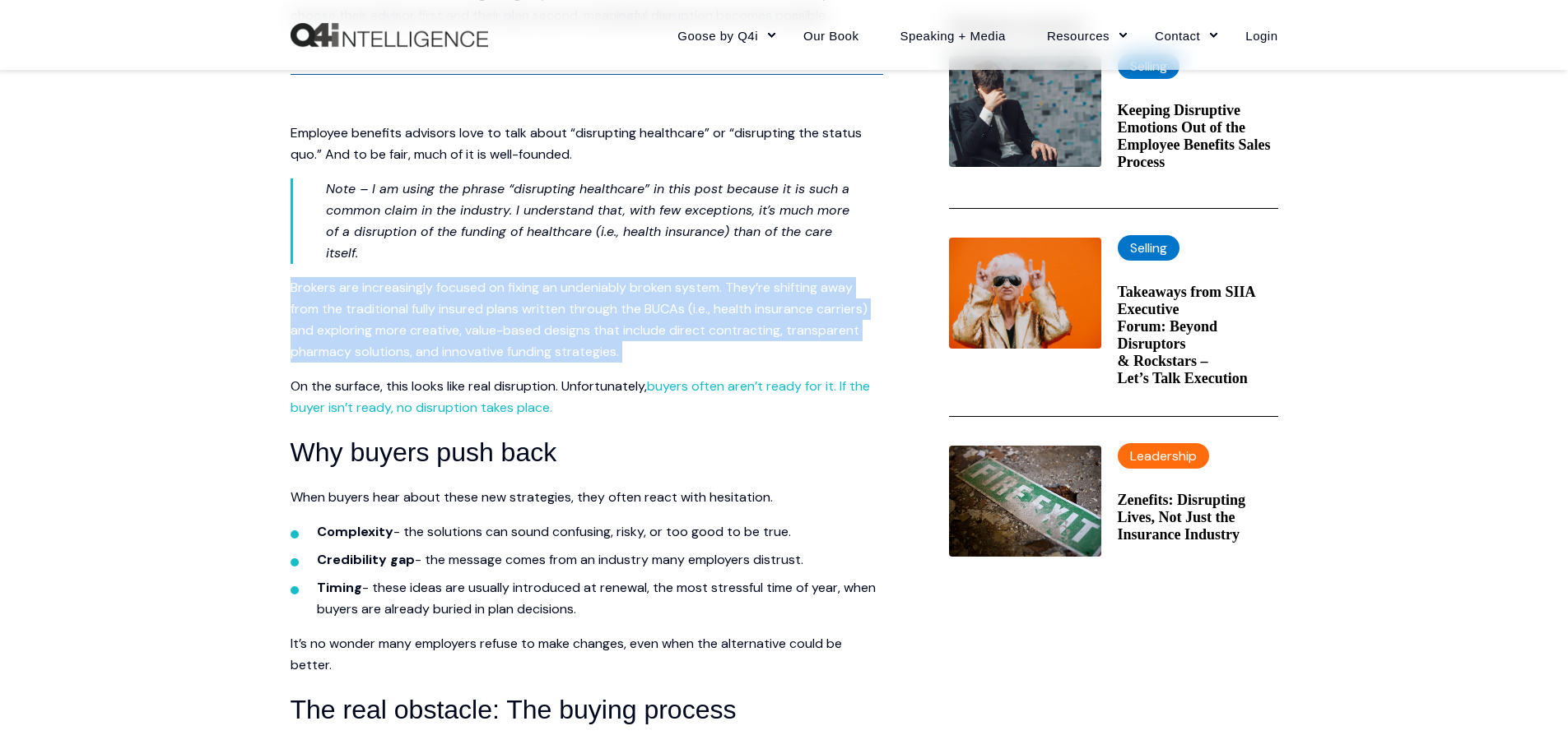
click at [577, 307] on span "Brokers are increasingly focused on fixing an undeniably broken system. They’re…" at bounding box center [579, 319] width 577 height 81
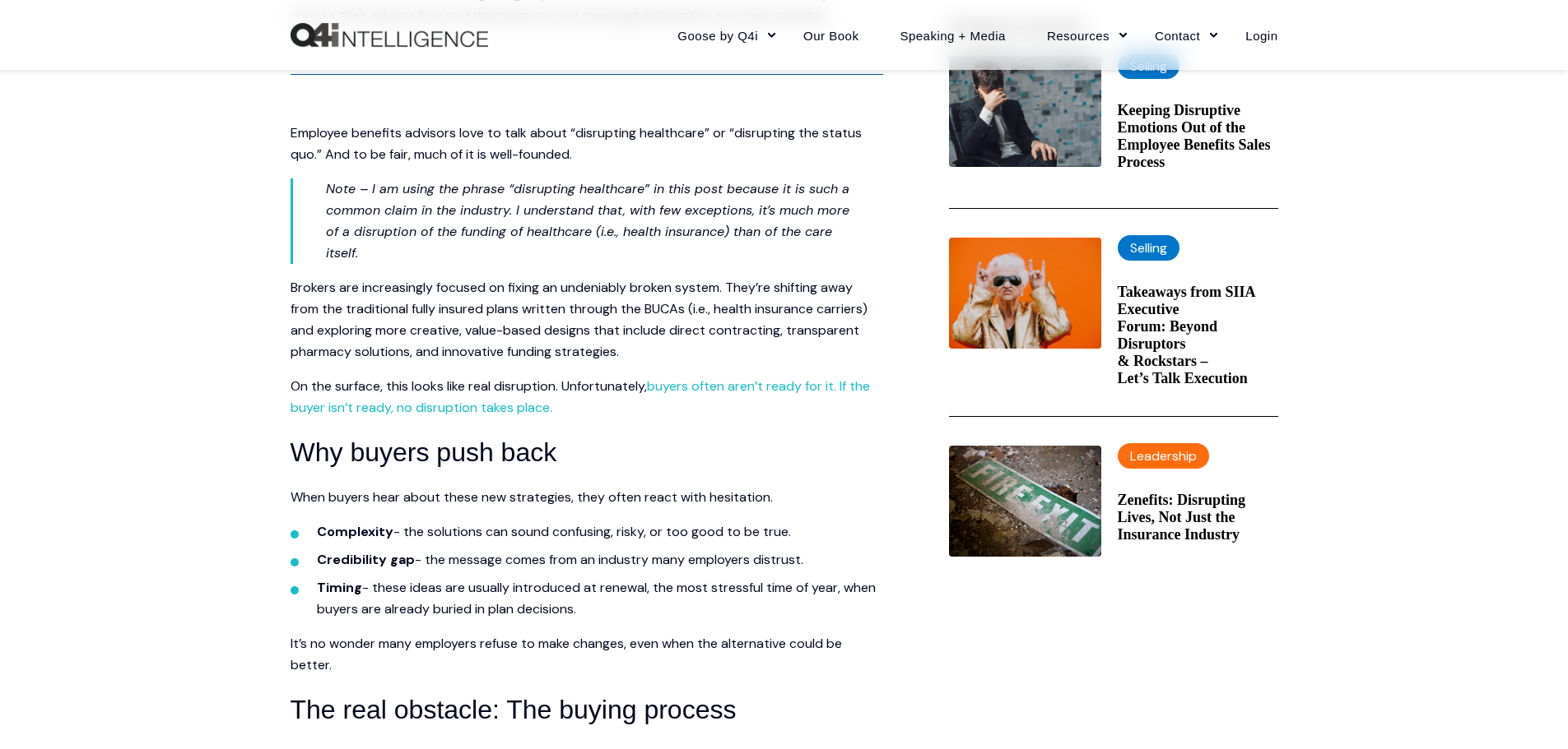
click at [607, 209] on em "Note – I am using the phrase “disrupting healthcare” in this post because it is…" at bounding box center [587, 221] width 523 height 81
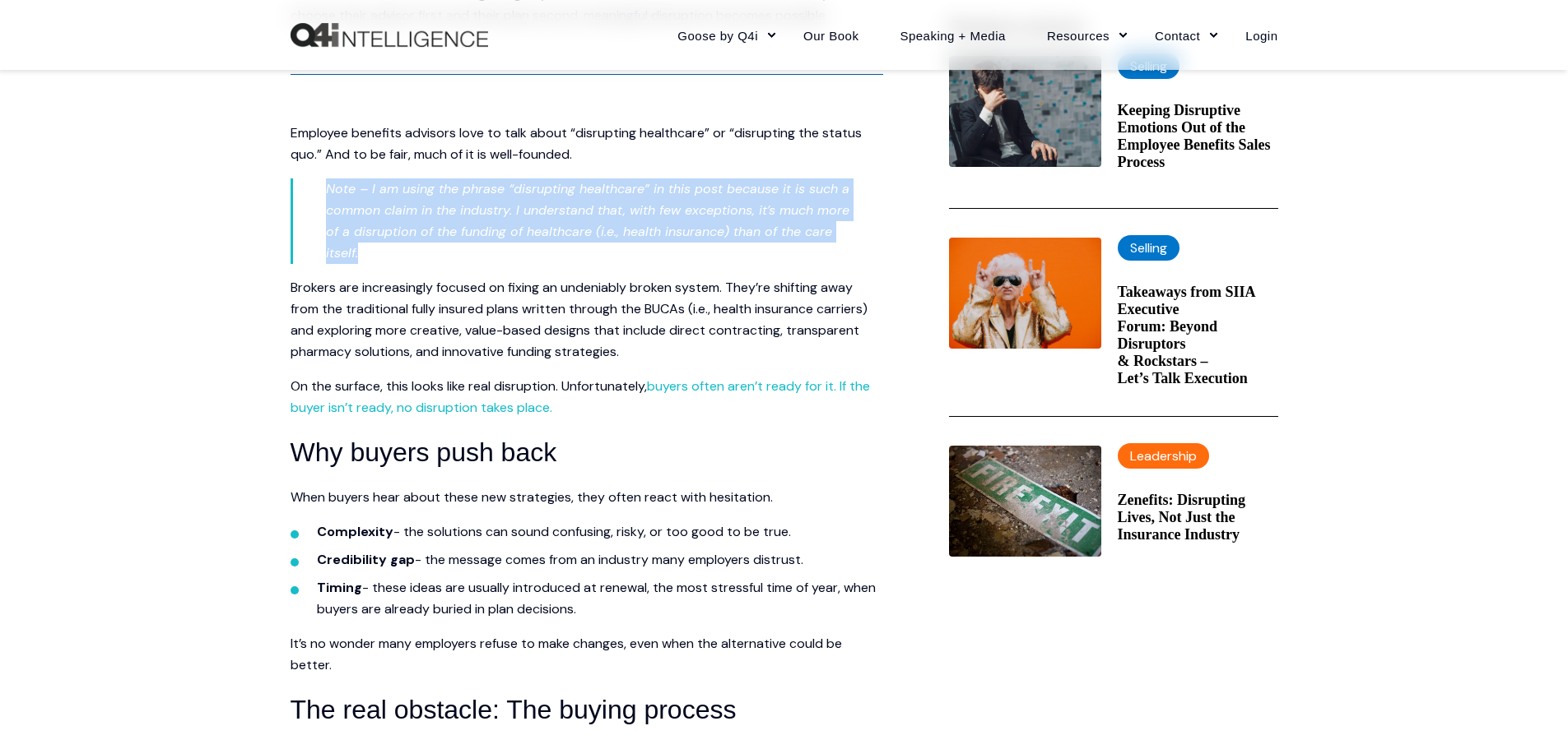
click at [607, 209] on em "Note – I am using the phrase “disrupting healthcare” in this post because it is…" at bounding box center [587, 221] width 523 height 81
click at [590, 195] on em "Note – I am using the phrase “disrupting healthcare” in this post because it is…" at bounding box center [587, 221] width 523 height 81
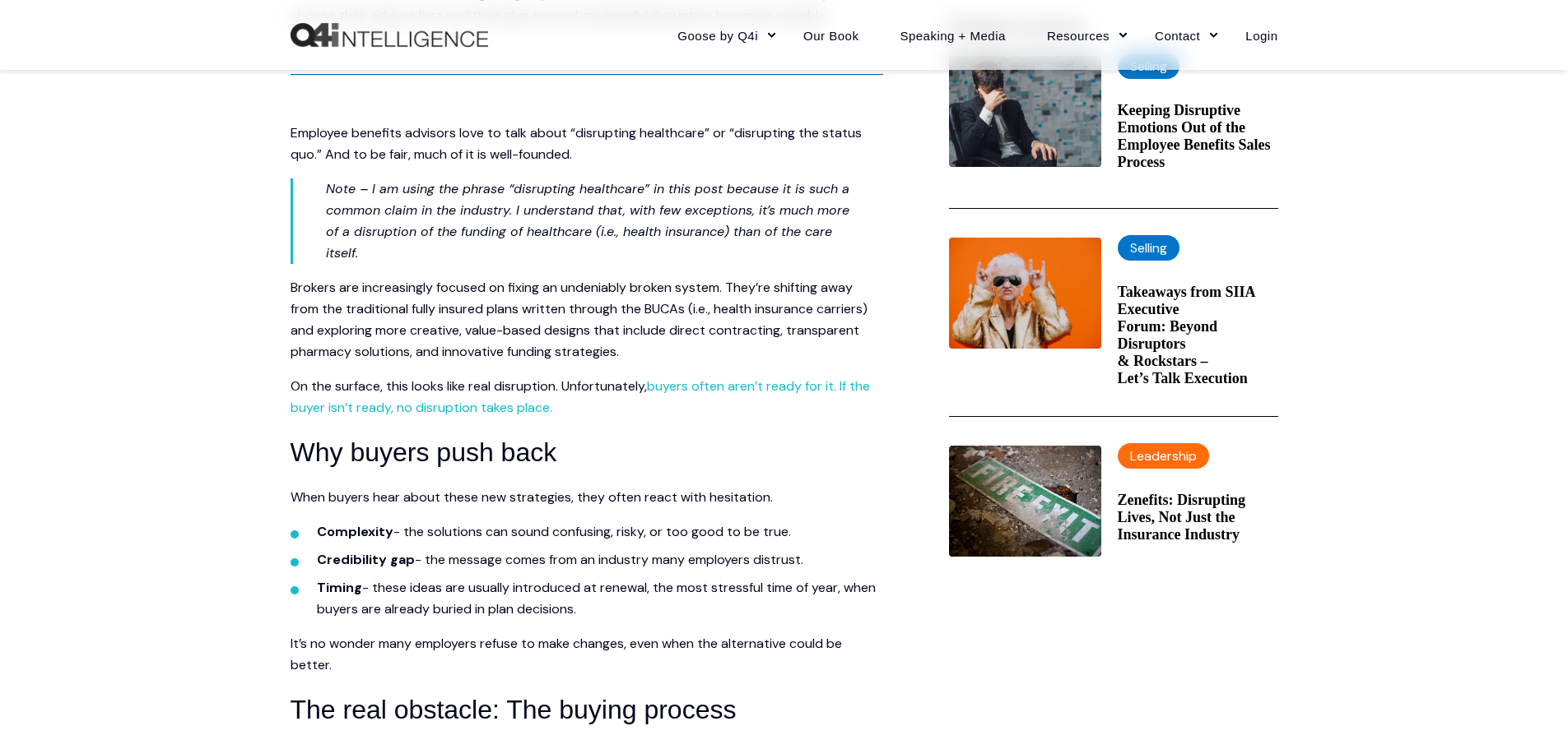
click at [561, 186] on em "Note – I am using the phrase “disrupting healthcare” in this post because it is…" at bounding box center [587, 221] width 523 height 81
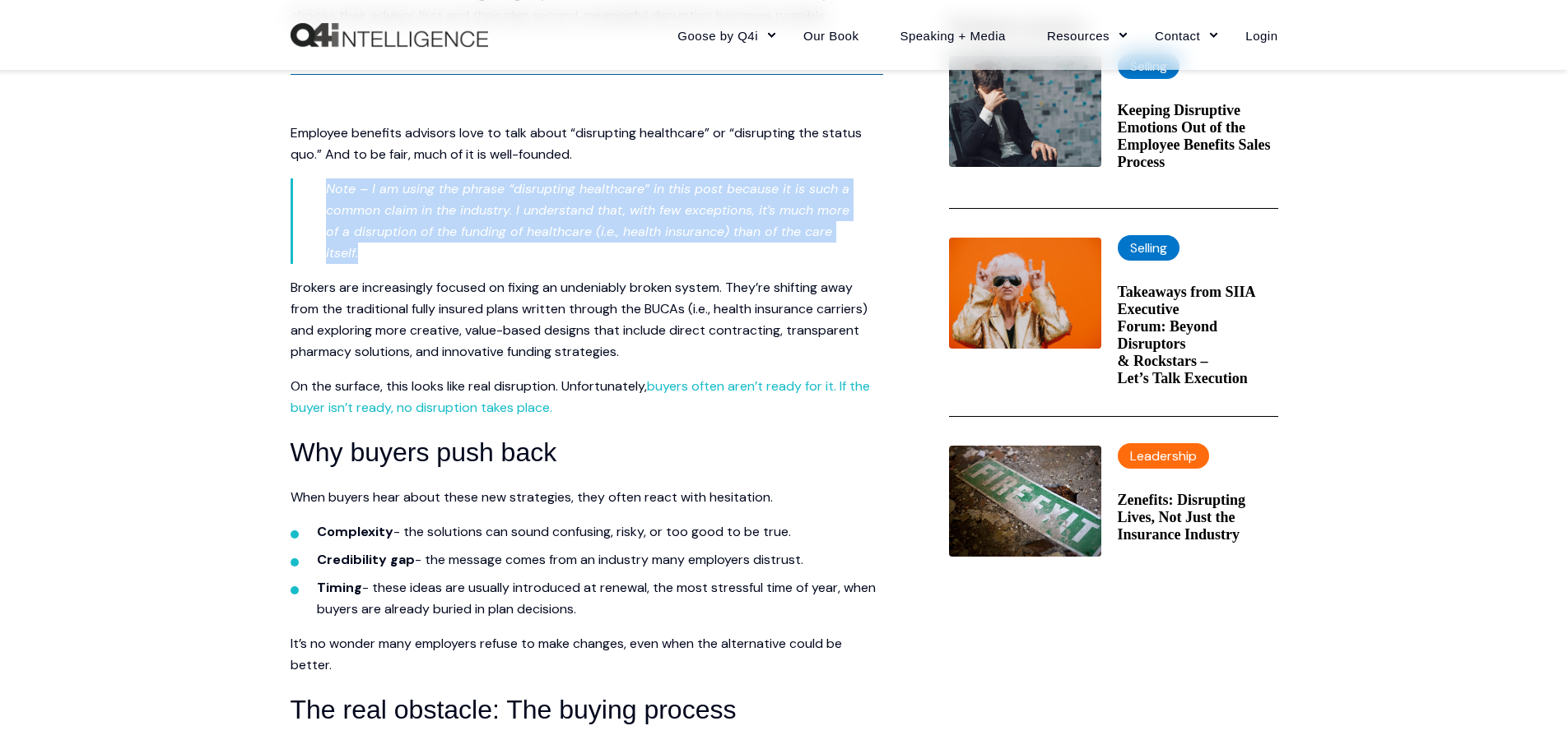
click at [561, 186] on em "Note – I am using the phrase “disrupting healthcare” in this post because it is…" at bounding box center [587, 221] width 523 height 81
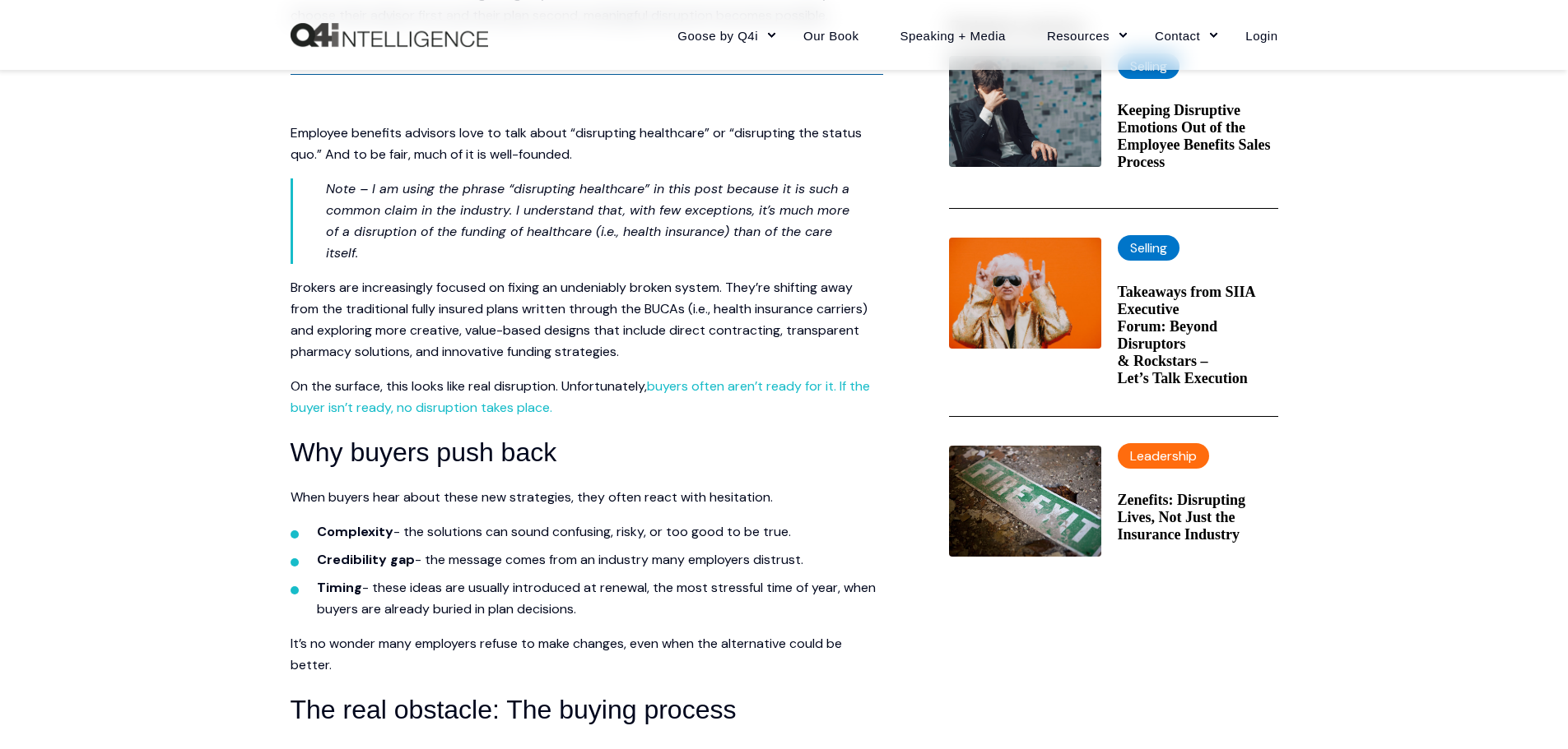
click at [324, 316] on span "Brokers are increasingly focused on fixing an undeniably broken system. They’re…" at bounding box center [579, 319] width 577 height 81
click at [560, 192] on em "Note – I am using the phrase “disrupting healthcare” in this post because it is…" at bounding box center [587, 221] width 523 height 81
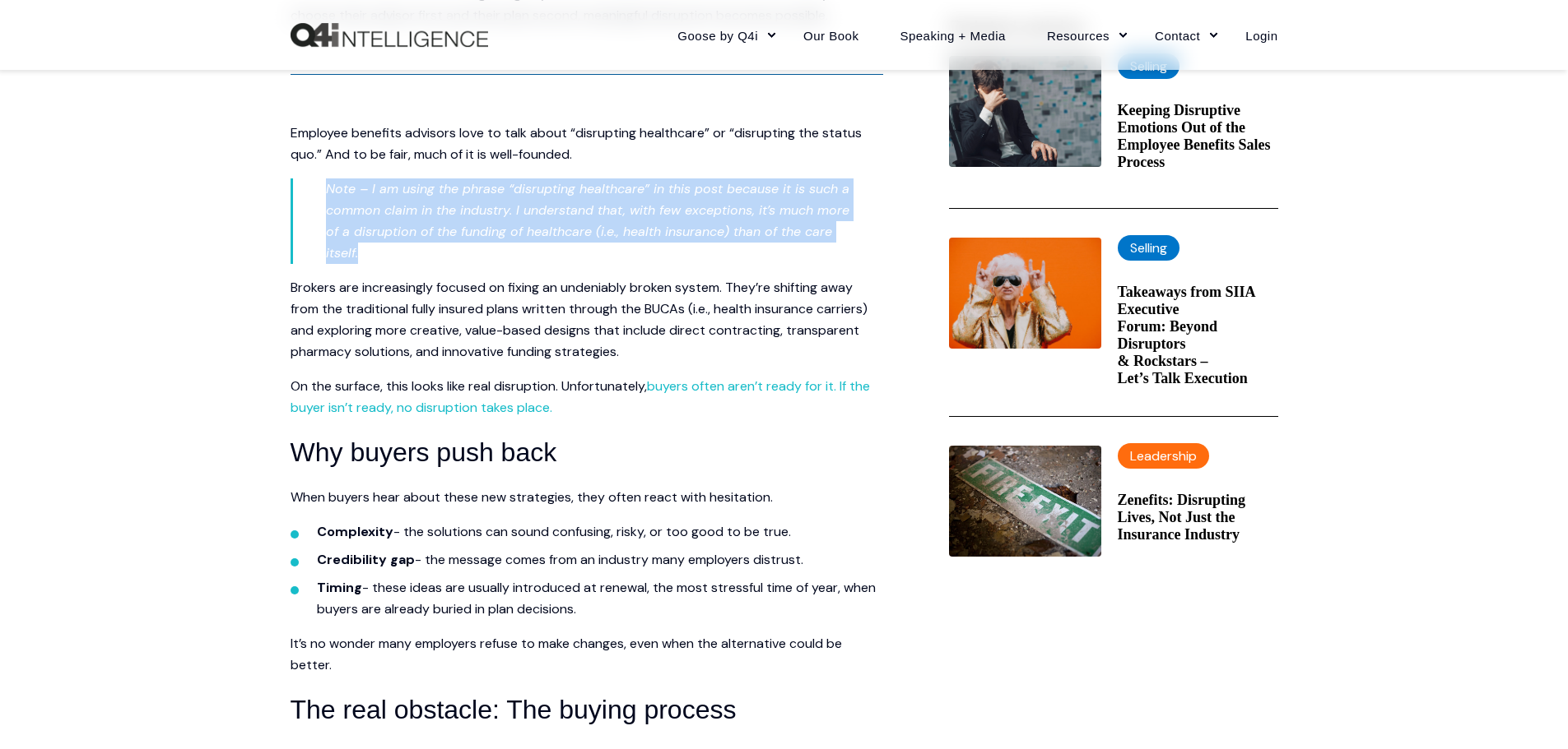
click at [560, 192] on em "Note – I am using the phrase “disrupting healthcare” in this post because it is…" at bounding box center [587, 221] width 523 height 81
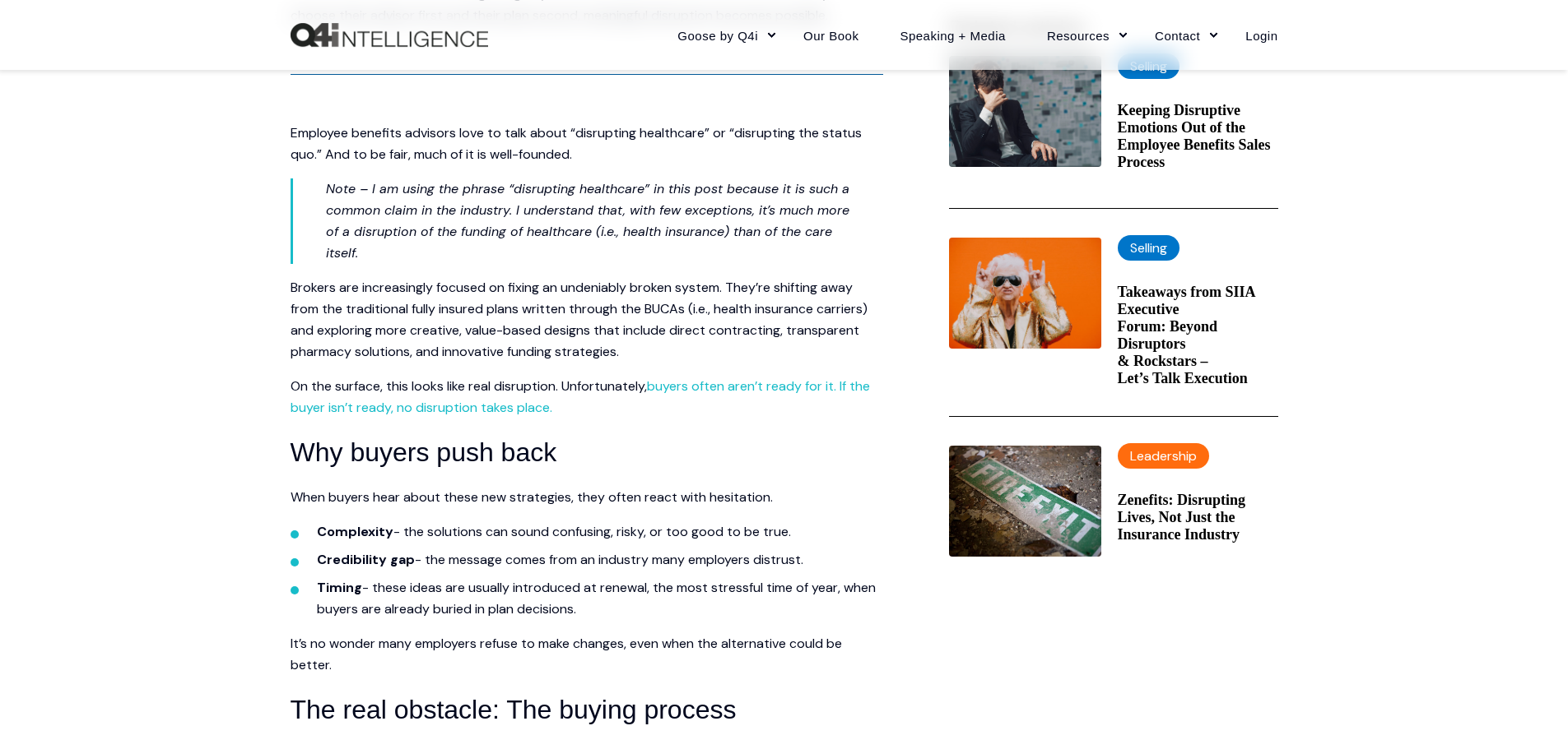
click at [817, 321] on span "Brokers are increasingly focused on fixing an undeniably broken system. They’re…" at bounding box center [579, 319] width 577 height 81
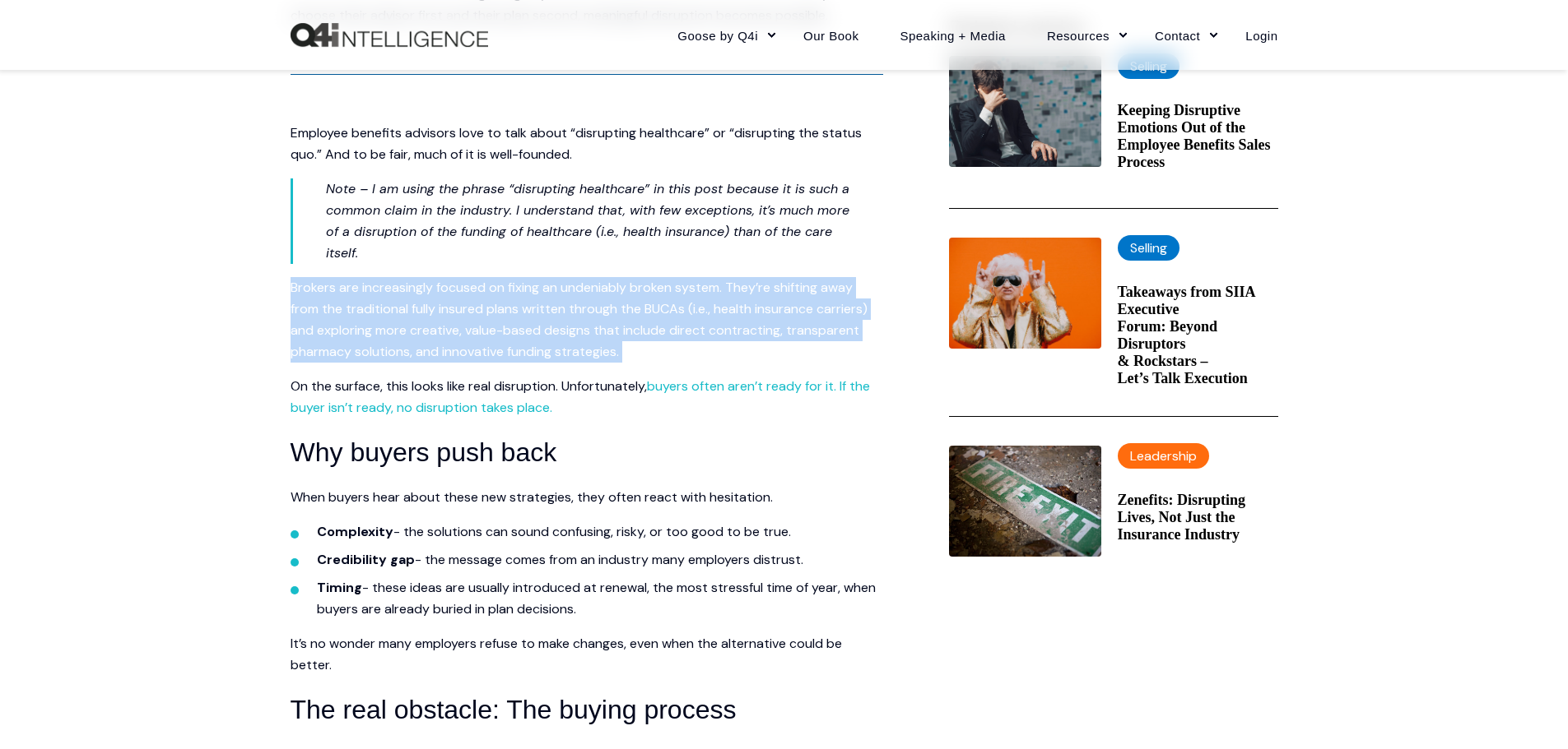
click at [817, 321] on span "Brokers are increasingly focused on fixing an undeniably broken system. They’re…" at bounding box center [579, 319] width 577 height 81
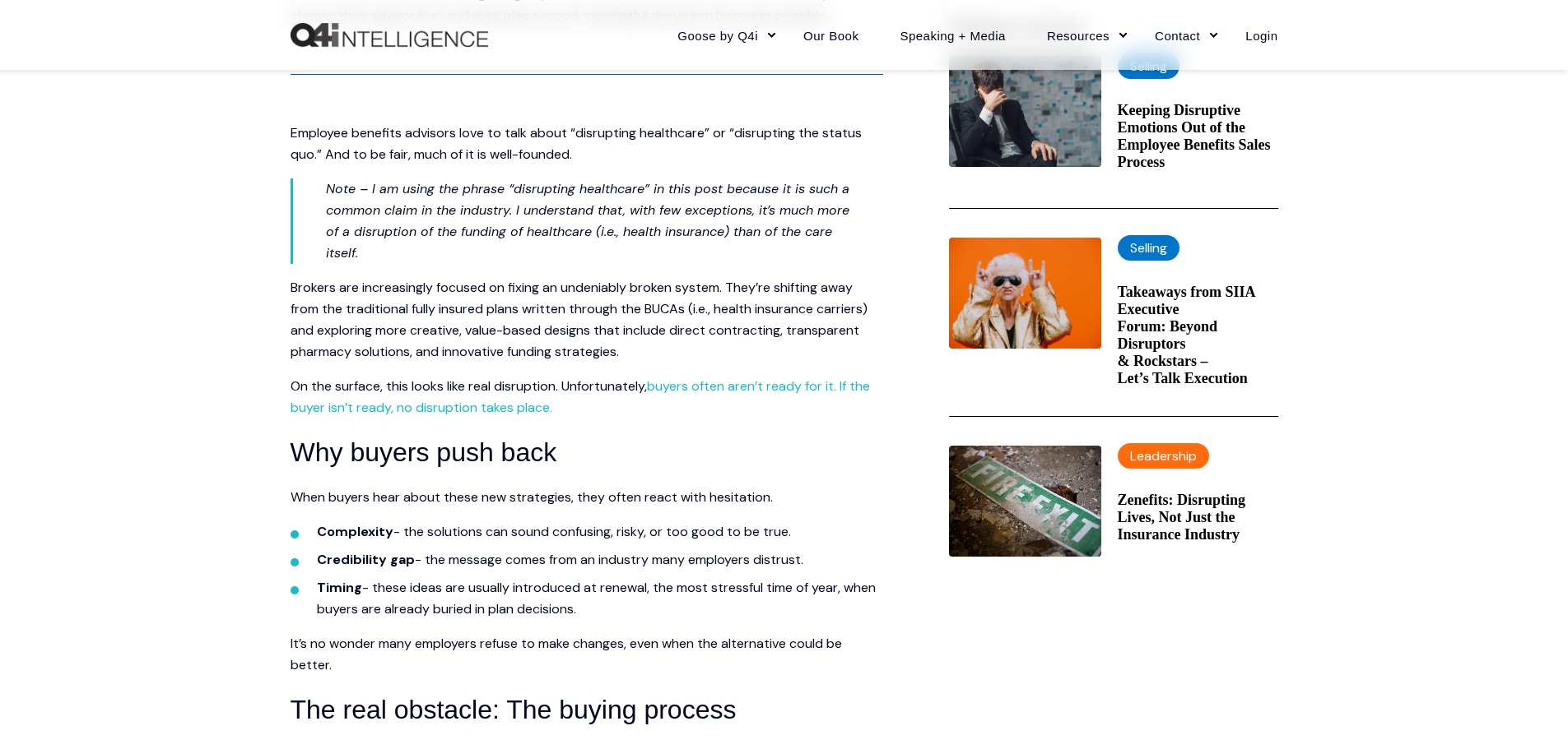
click at [568, 201] on em "Note – I am using the phrase “disrupting healthcare” in this post because it is…" at bounding box center [587, 221] width 523 height 81
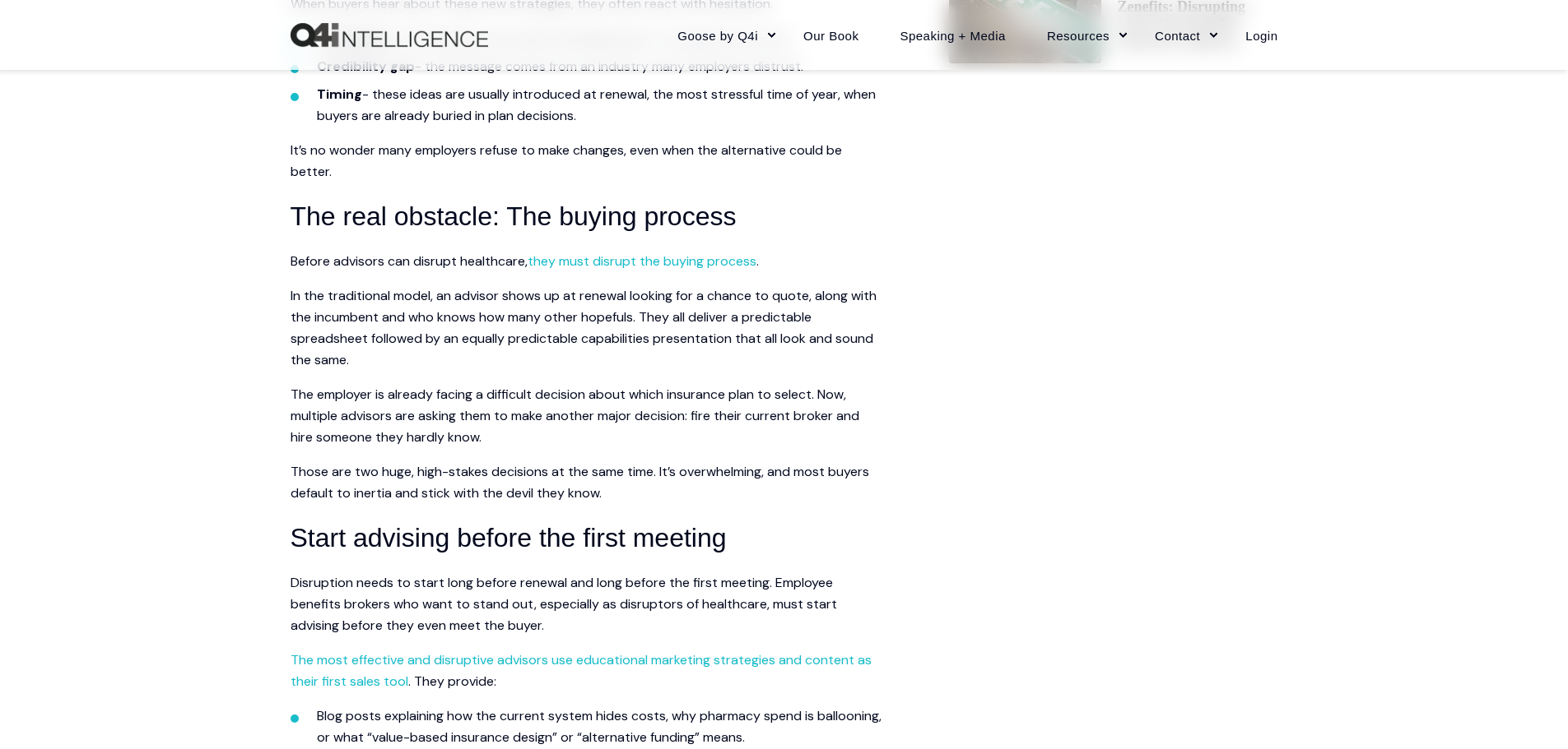
scroll to position [1151, 0]
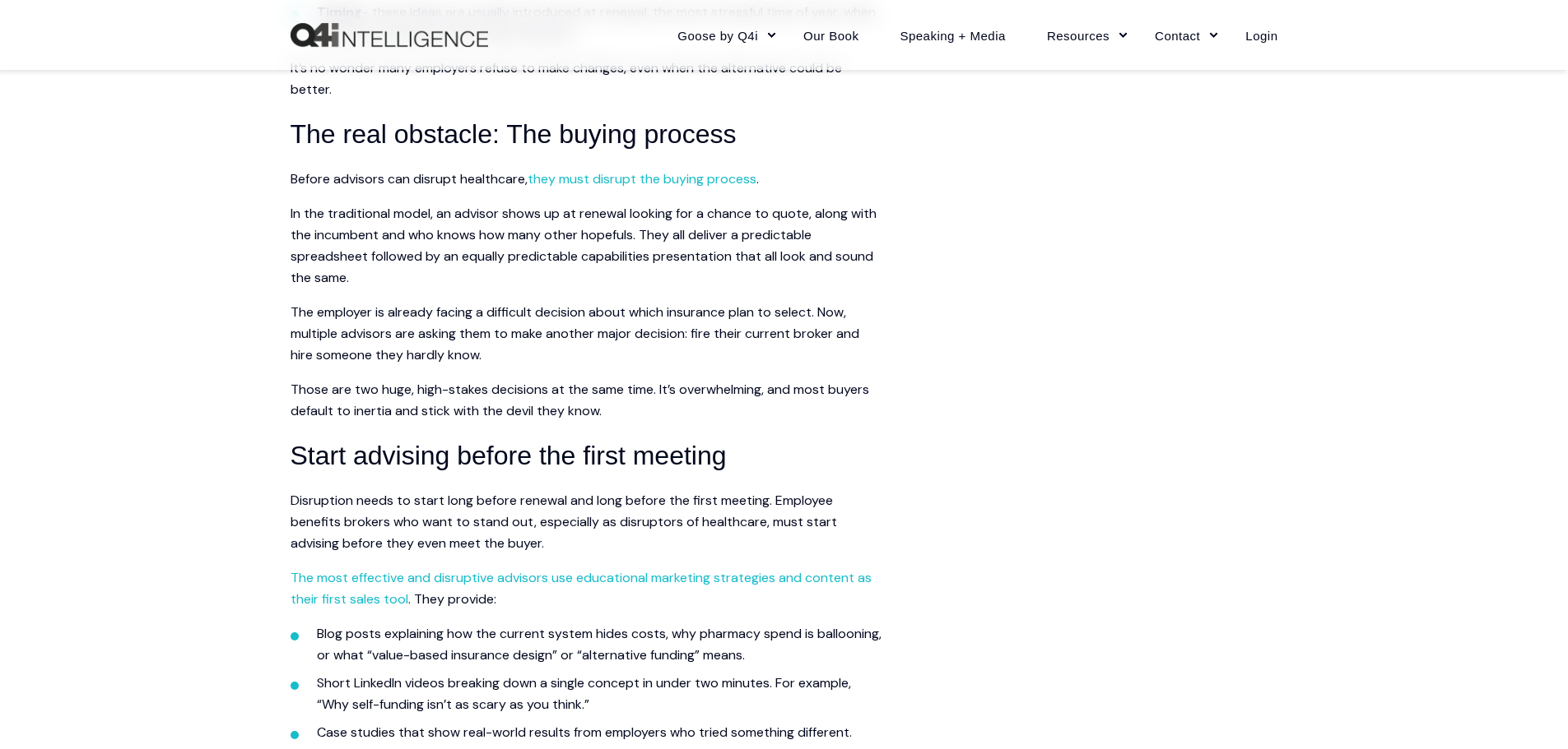
click at [553, 315] on p "The employer is already facing a difficult decision about which insurance plan …" at bounding box center [586, 333] width 592 height 64
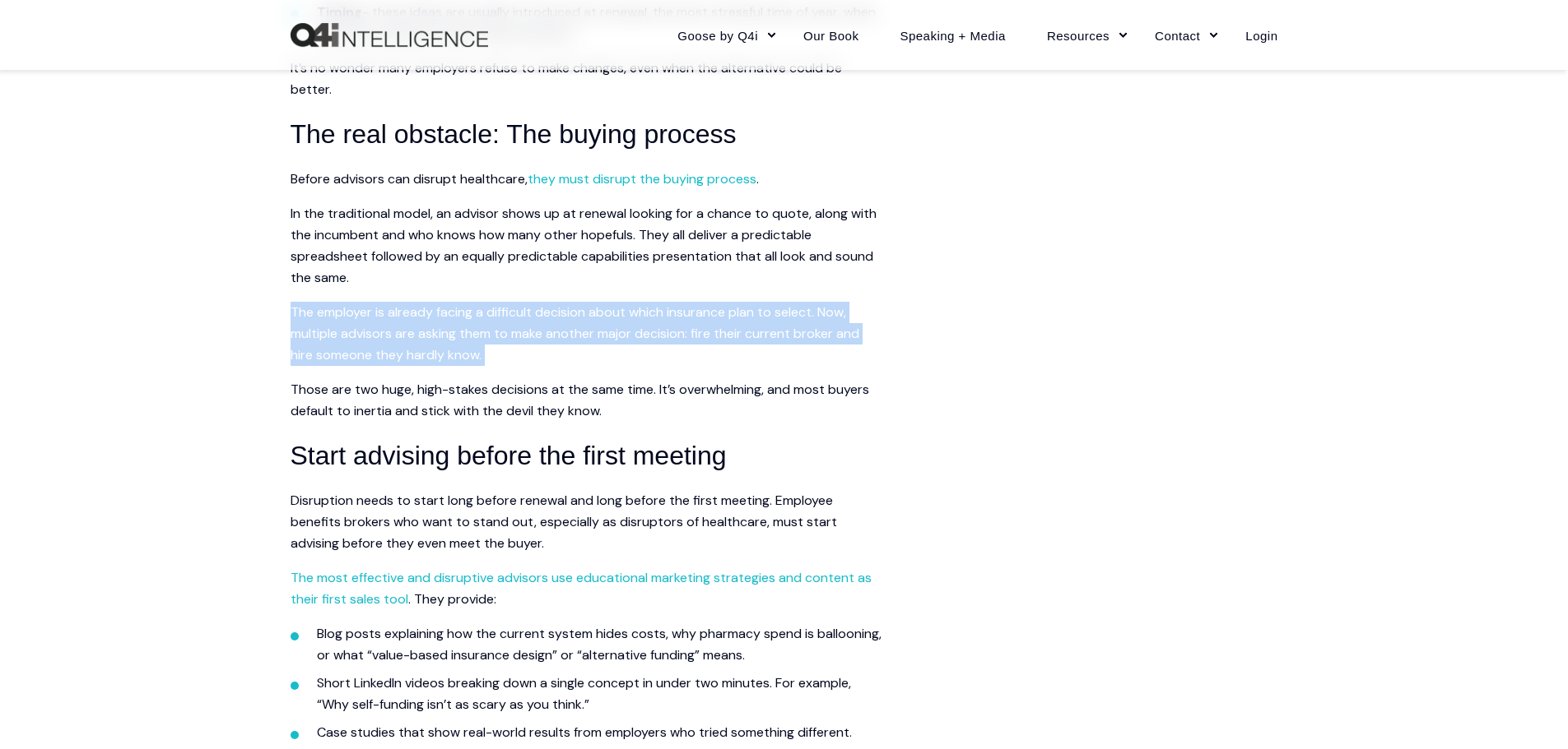
click at [389, 328] on p "The employer is already facing a difficult decision about which insurance plan …" at bounding box center [586, 333] width 592 height 64
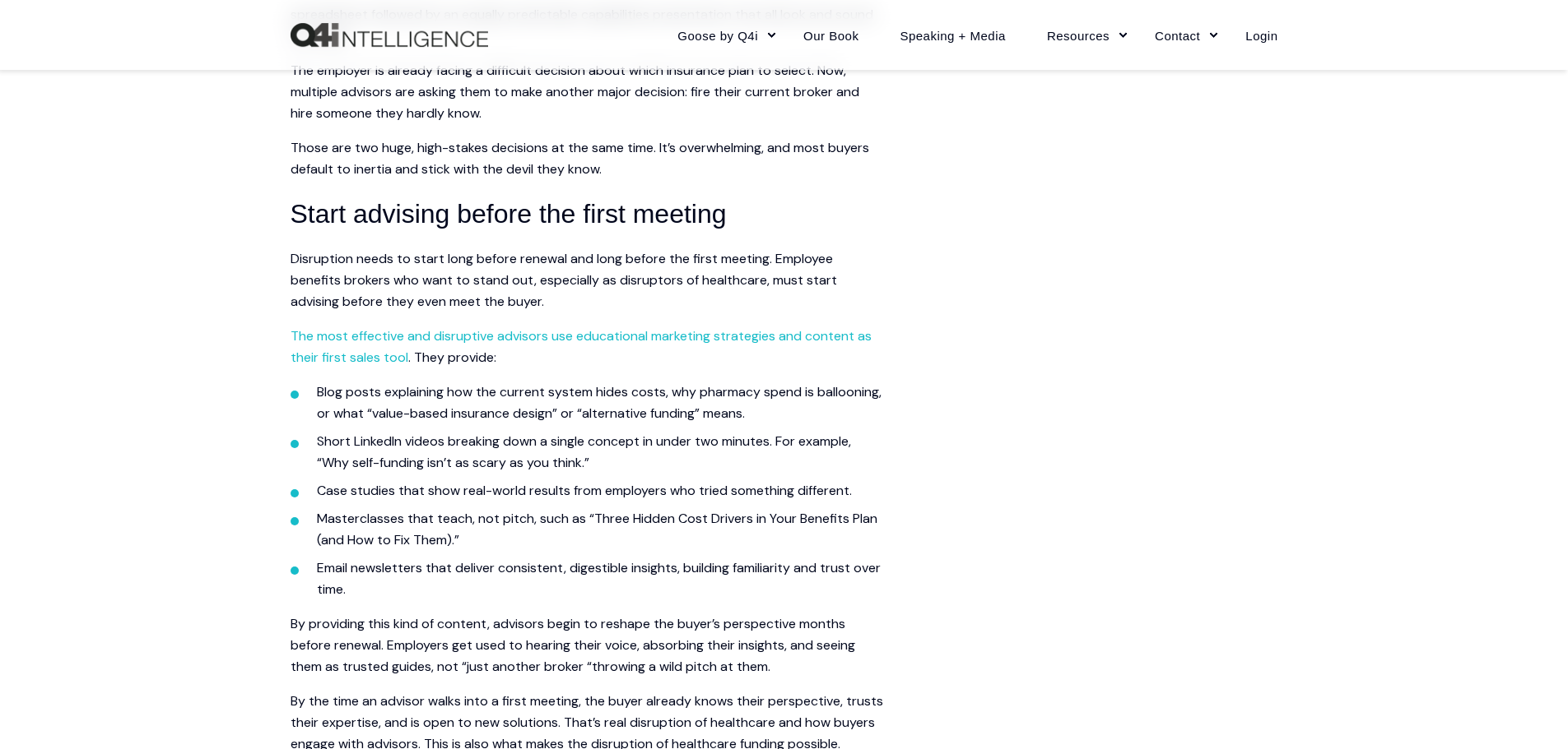
scroll to position [1481, 0]
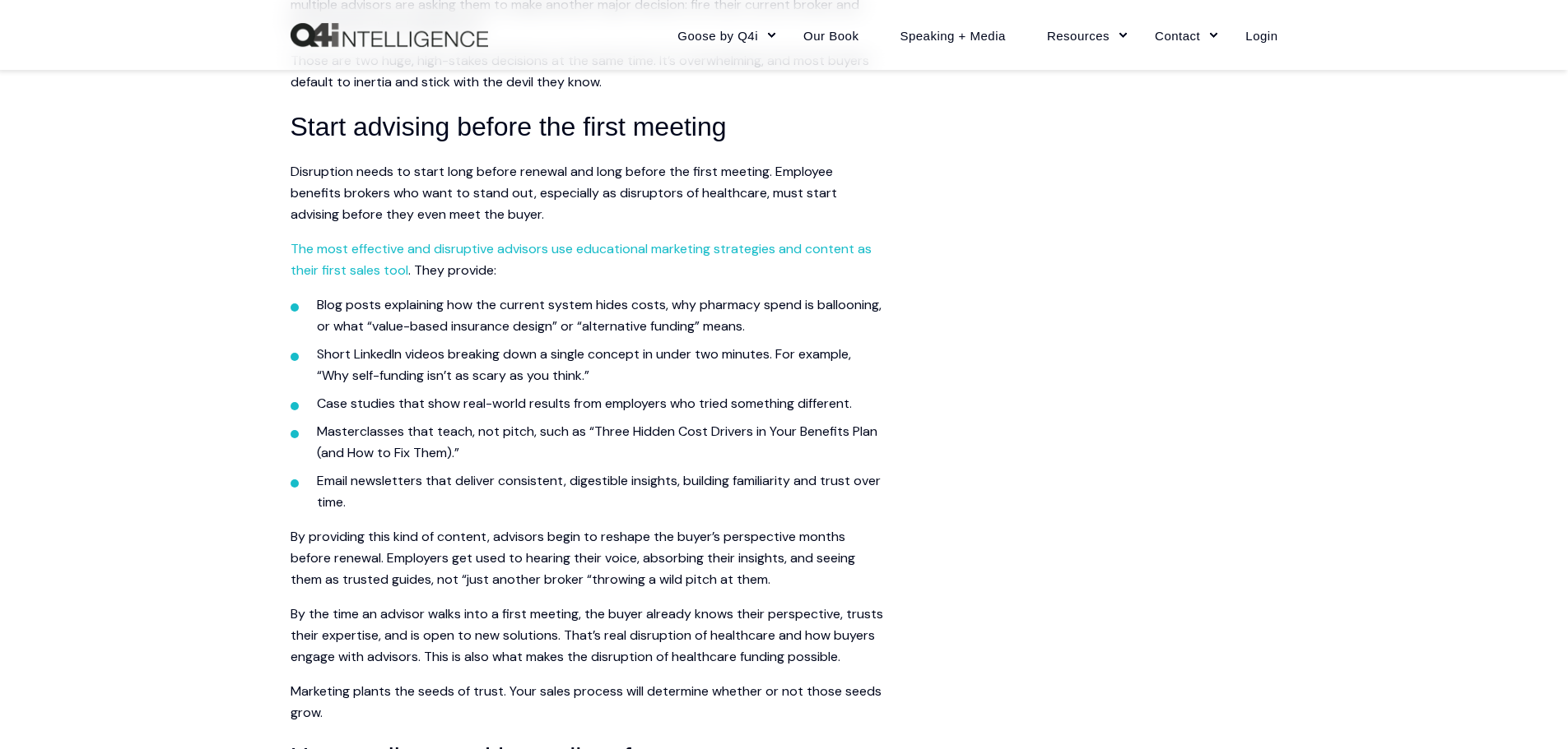
click at [574, 175] on p "Disruption needs to start long before renewal and long before the first meeting…" at bounding box center [586, 193] width 592 height 64
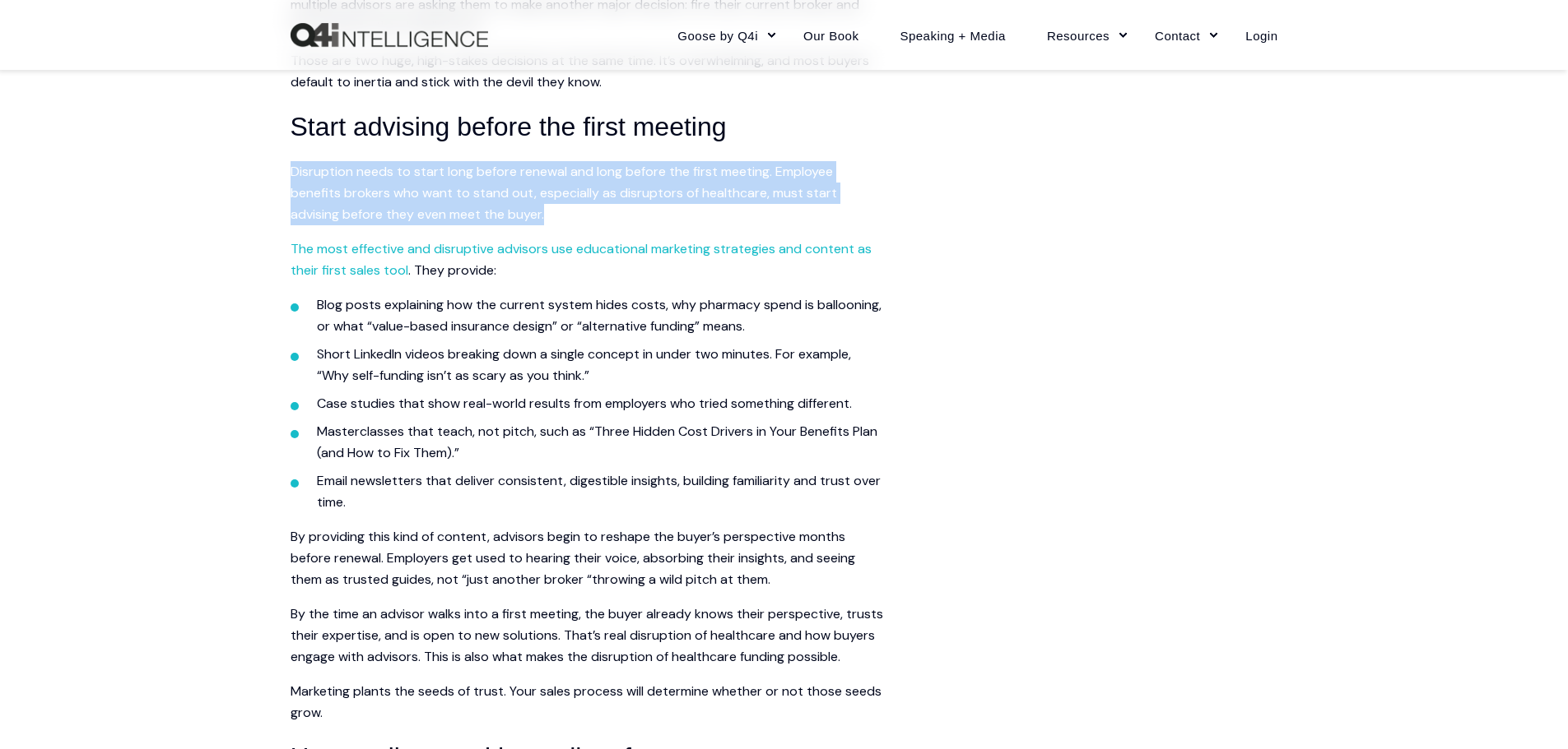
click at [574, 175] on p "Disruption needs to start long before renewal and long before the first meeting…" at bounding box center [586, 193] width 592 height 64
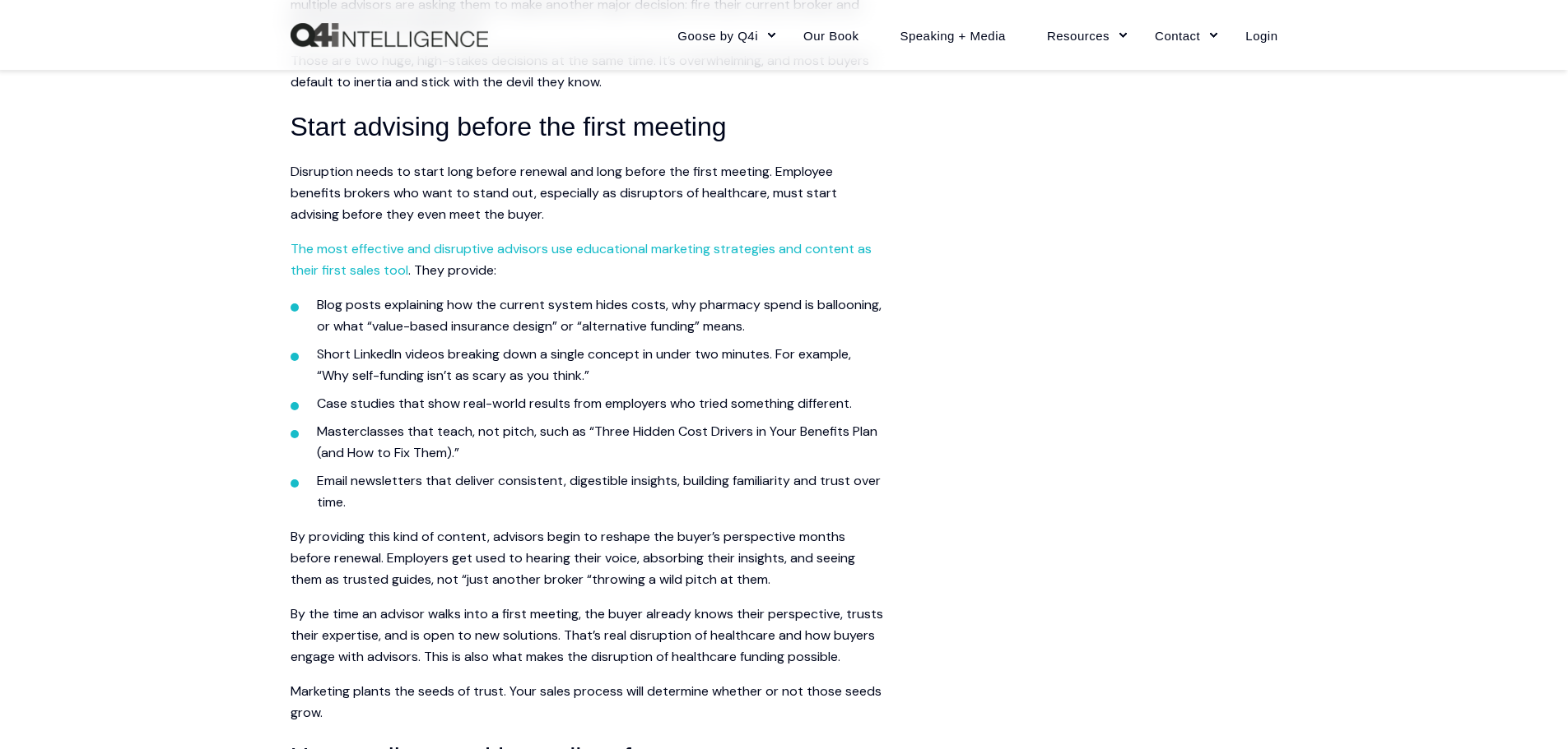
click at [348, 318] on li "Blog posts explaining how the current system hides costs, why pharmacy spend is…" at bounding box center [600, 315] width 566 height 42
click at [532, 163] on p "Disruption needs to start long before renewal and long before the first meeting…" at bounding box center [586, 193] width 592 height 64
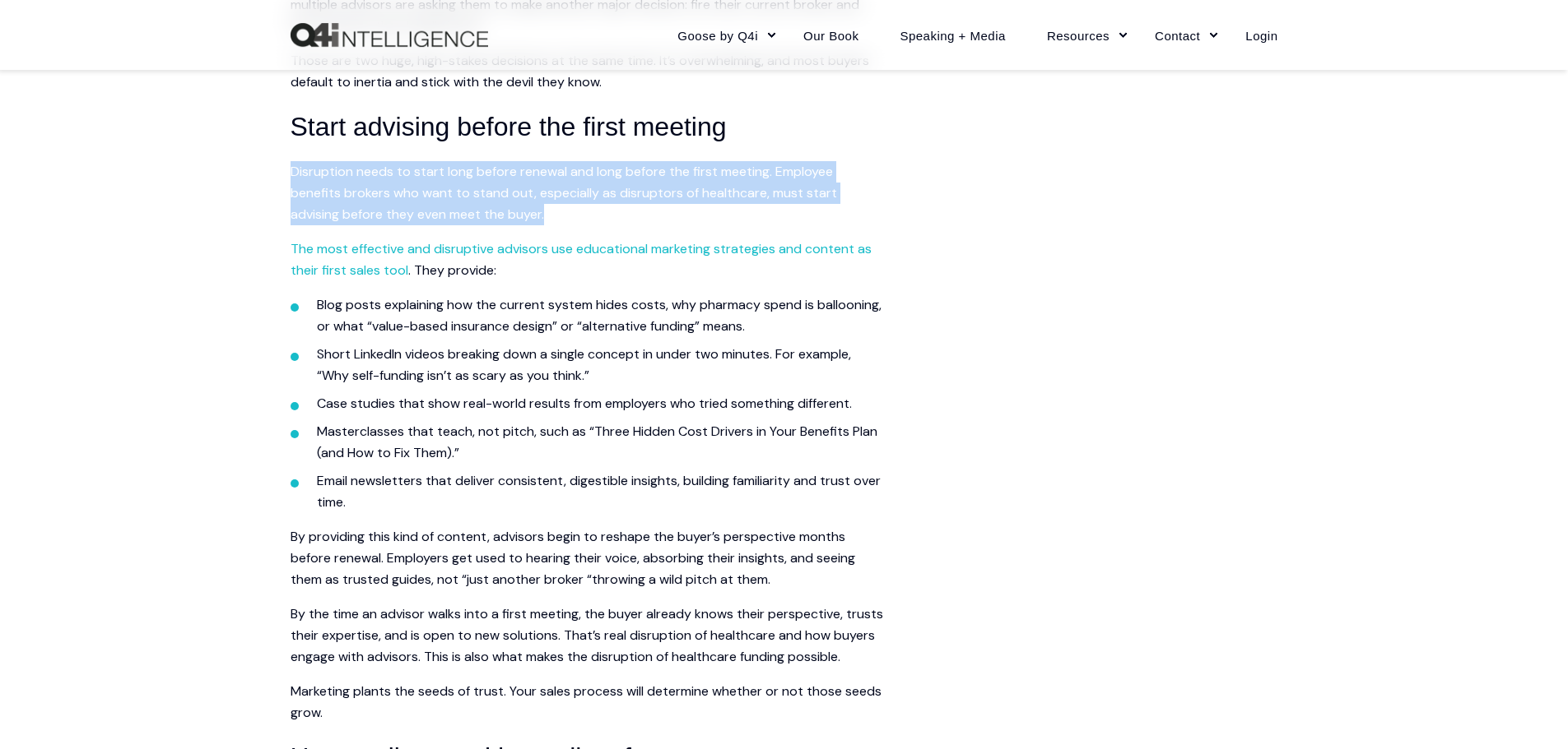
click at [532, 163] on p "Disruption needs to start long before renewal and long before the first meeting…" at bounding box center [586, 193] width 592 height 64
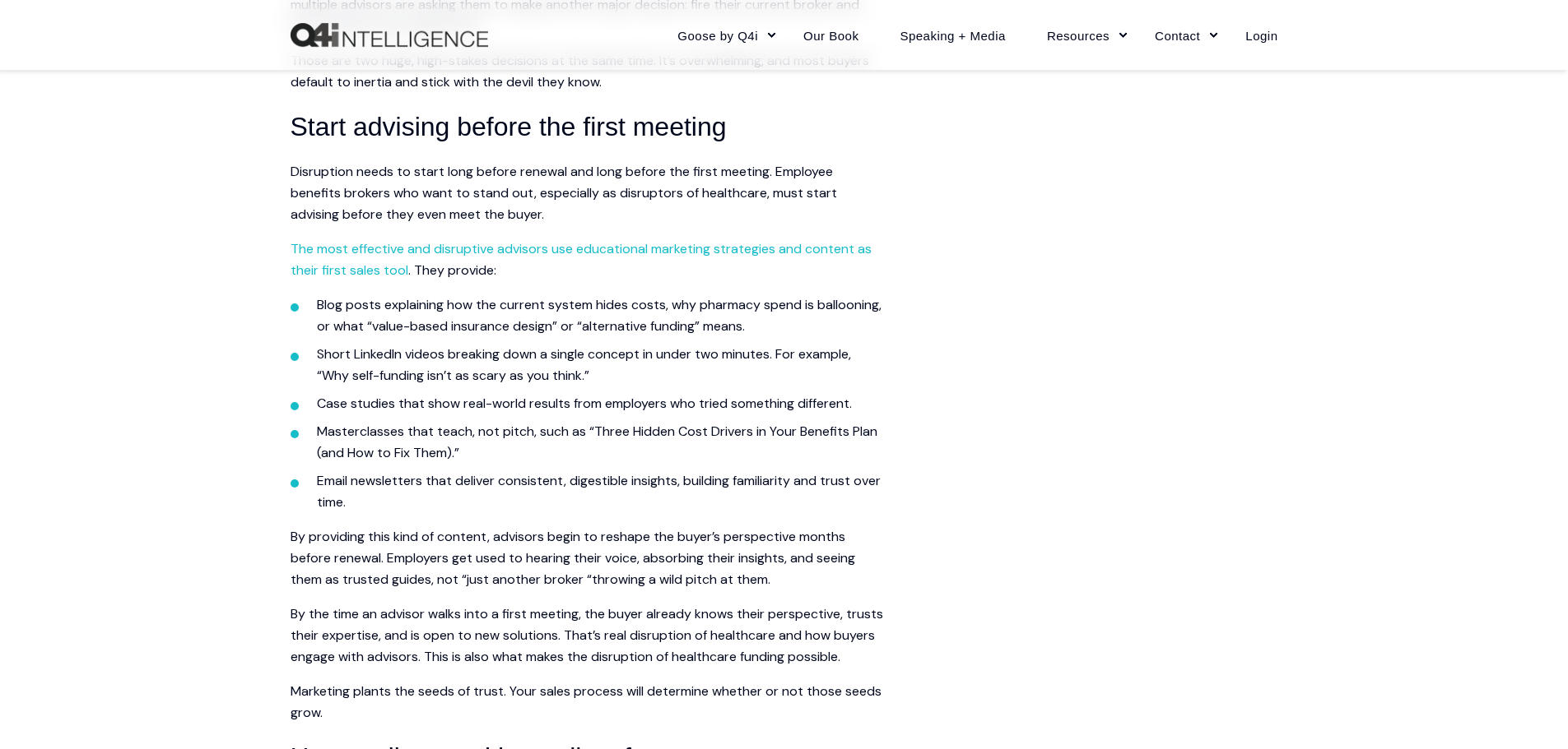
click at [751, 314] on li "Blog posts explaining how the current system hides costs, why pharmacy spend is…" at bounding box center [600, 315] width 566 height 42
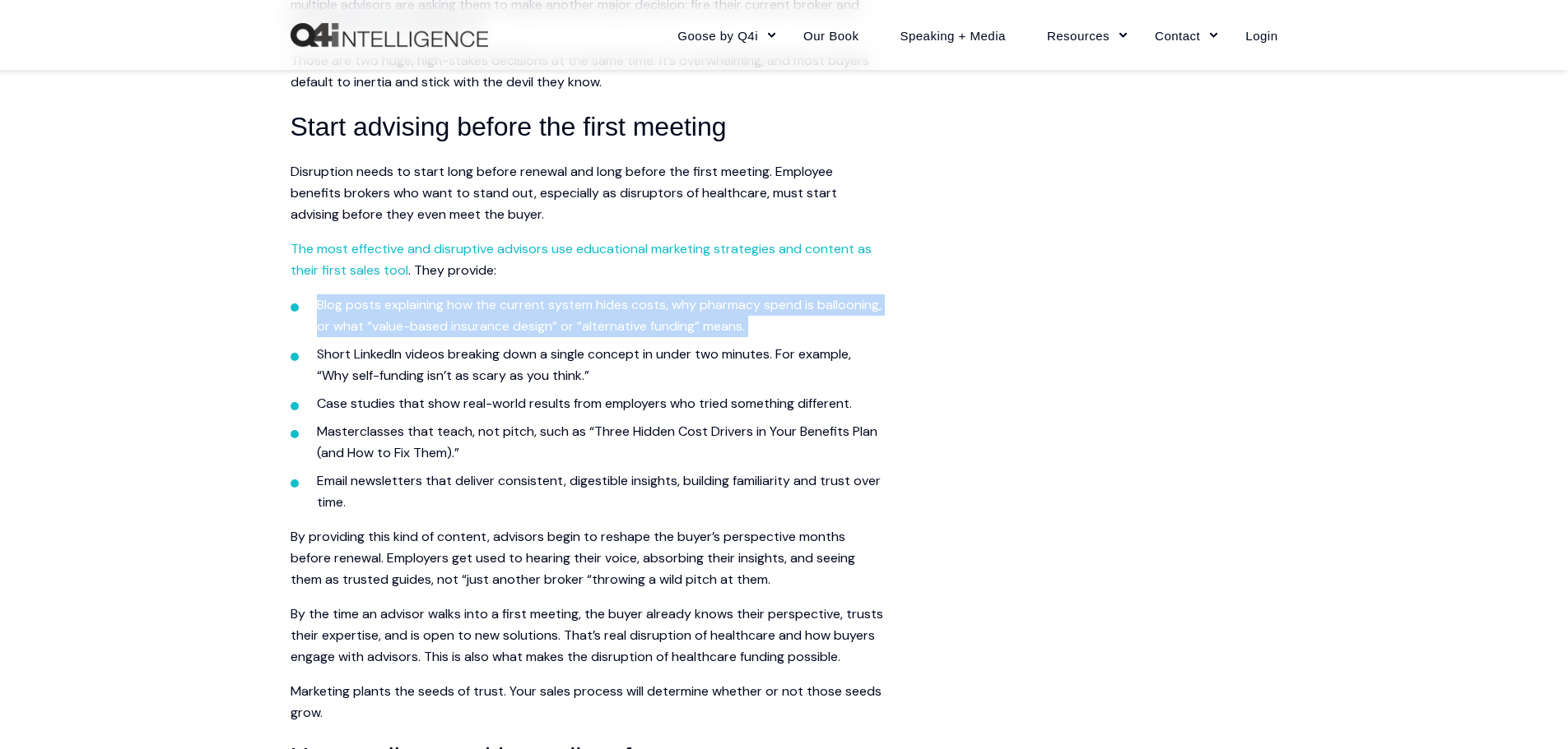
click at [751, 314] on li "Blog posts explaining how the current system hides costs, why pharmacy spend is…" at bounding box center [600, 315] width 566 height 42
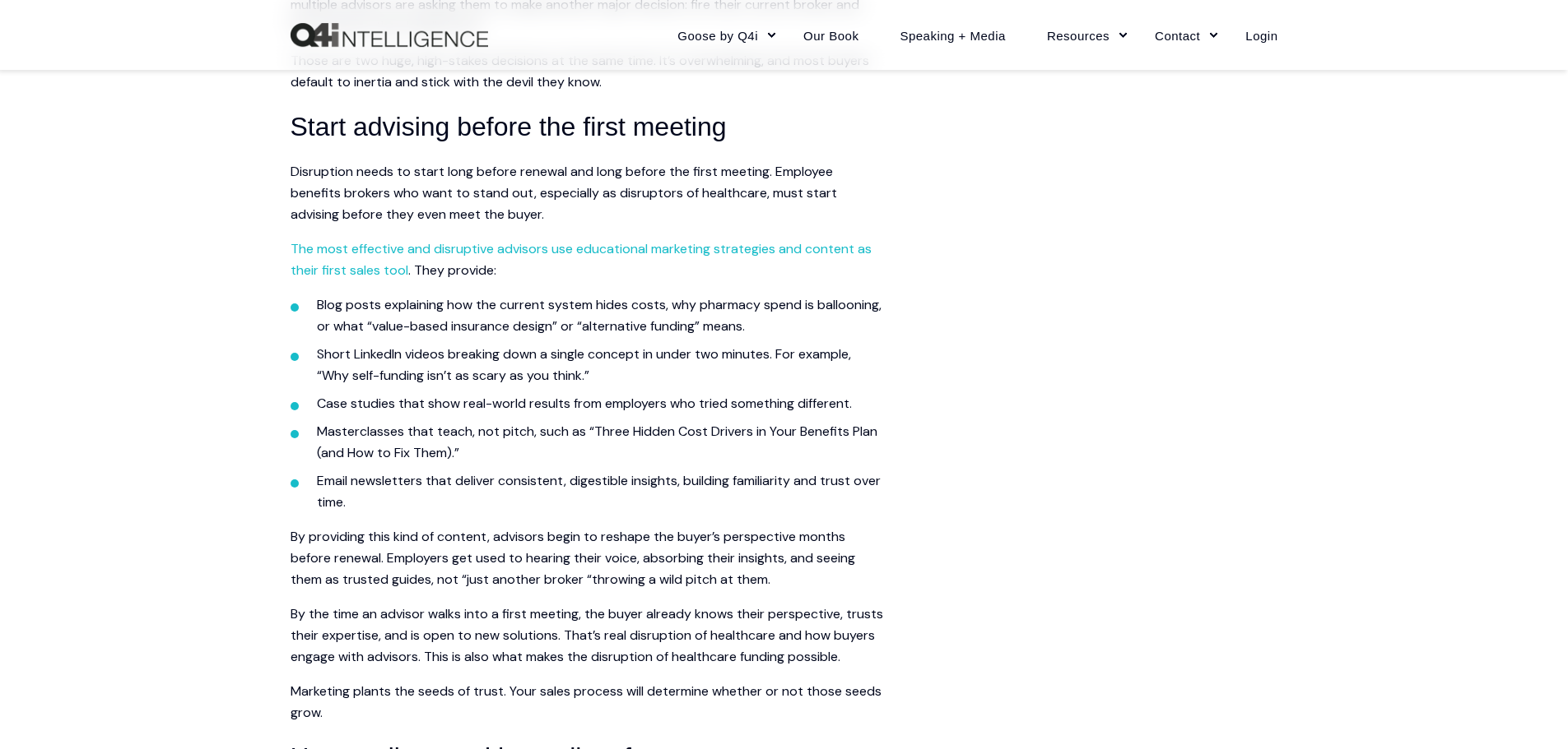
click at [519, 180] on p "Disruption needs to start long before renewal and long before the first meeting…" at bounding box center [586, 193] width 592 height 64
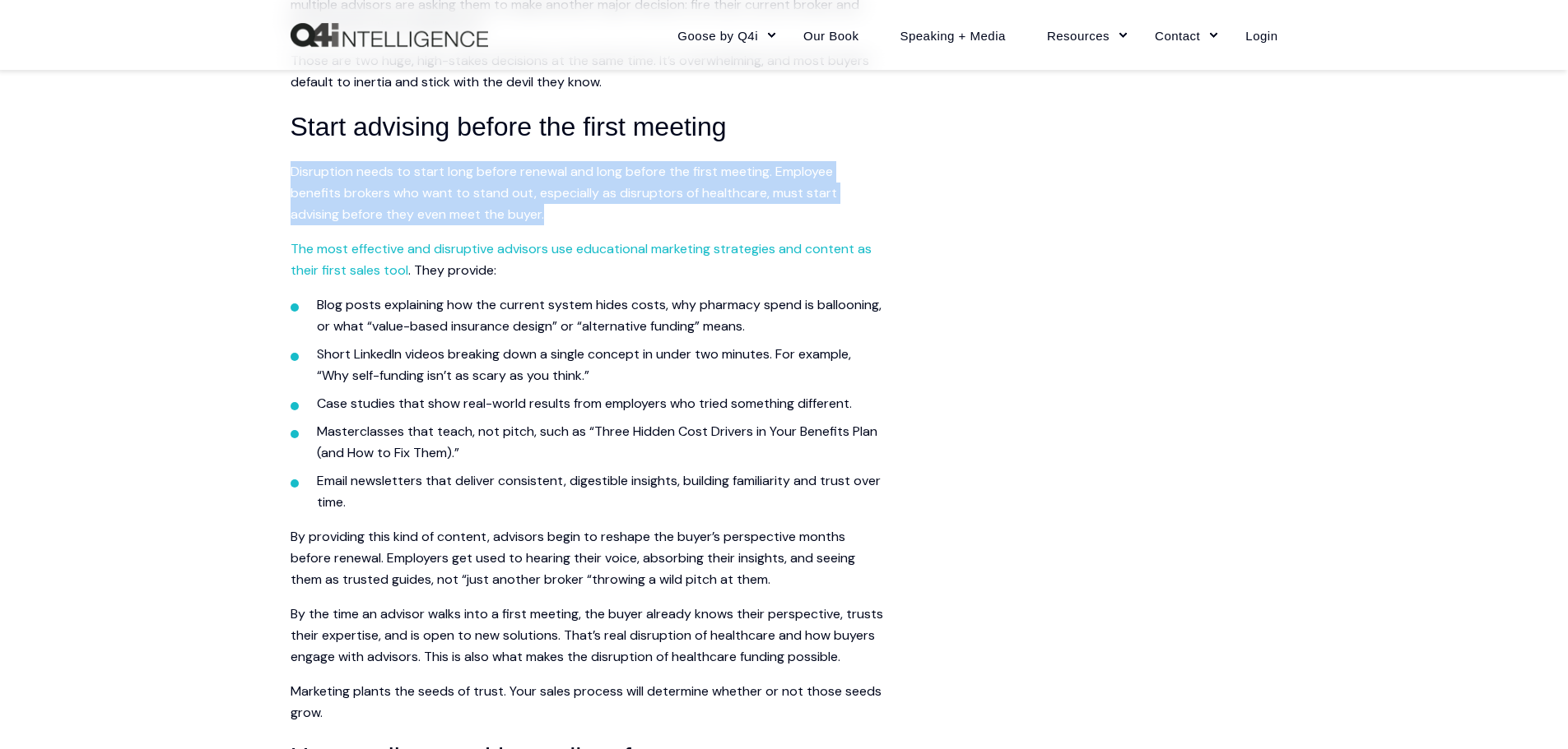
click at [519, 180] on p "Disruption needs to start long before renewal and long before the first meeting…" at bounding box center [586, 193] width 592 height 64
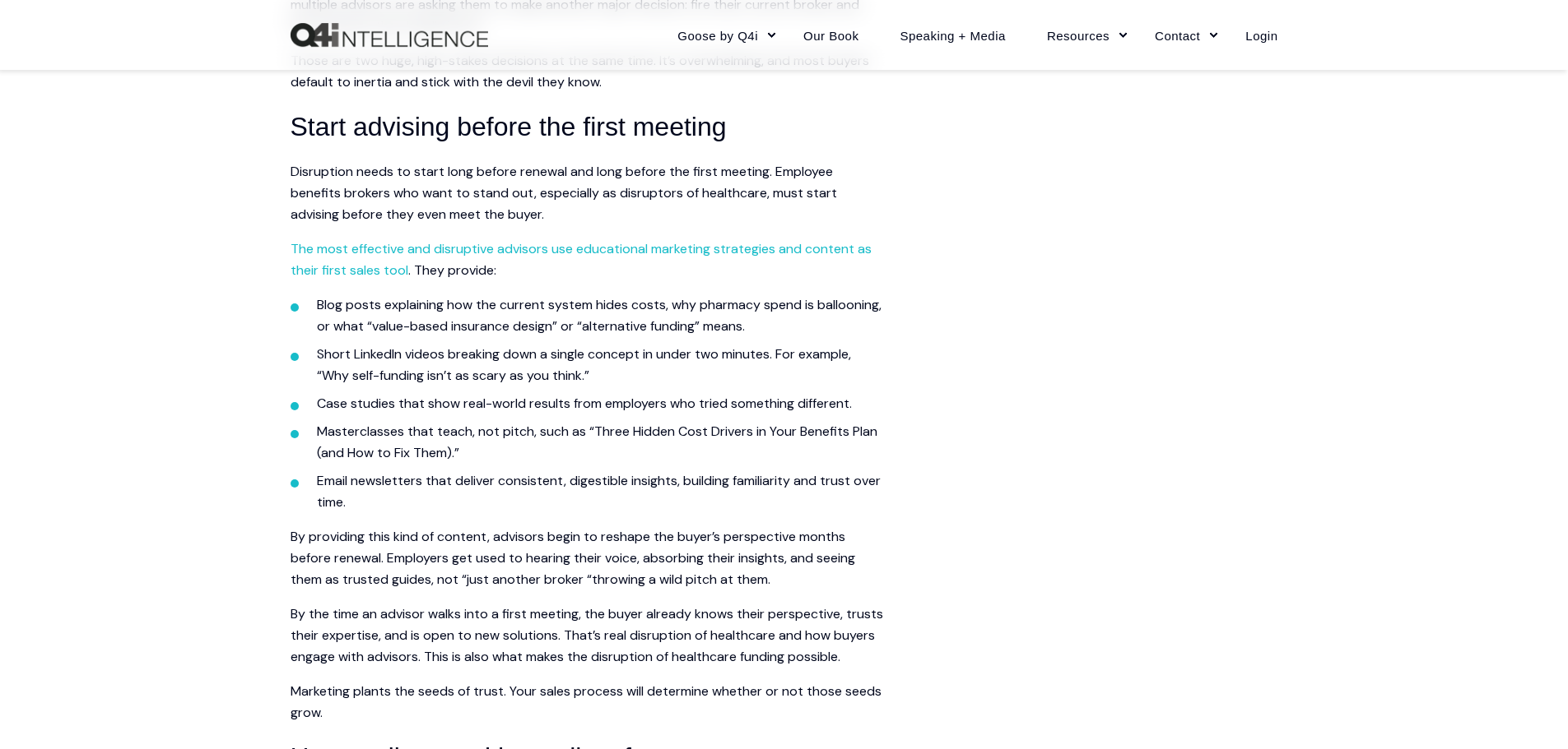
click at [332, 310] on li "Blog posts explaining how the current system hides costs, why pharmacy spend is…" at bounding box center [600, 315] width 566 height 42
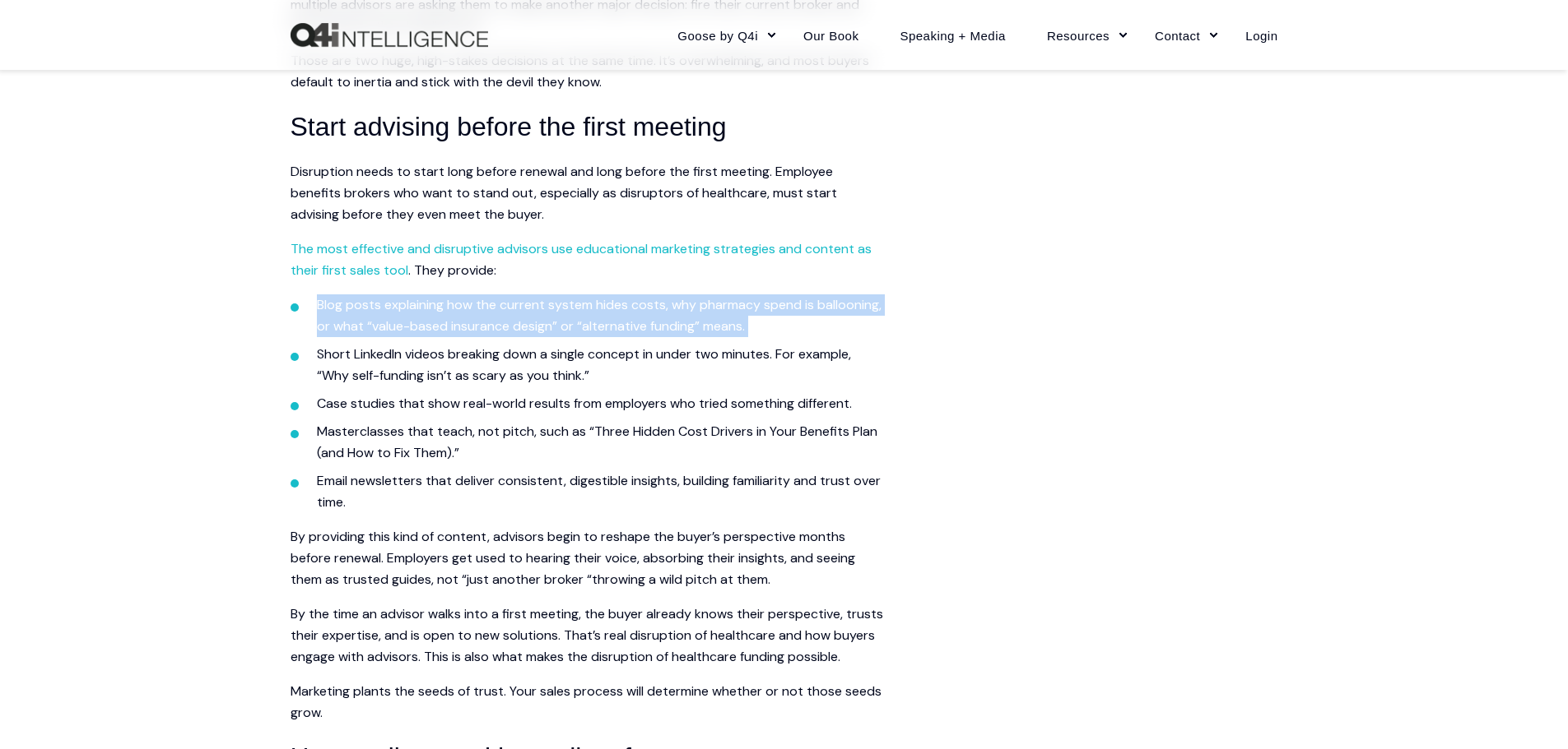
click at [332, 310] on li "Blog posts explaining how the current system hides costs, why pharmacy spend is…" at bounding box center [600, 315] width 566 height 42
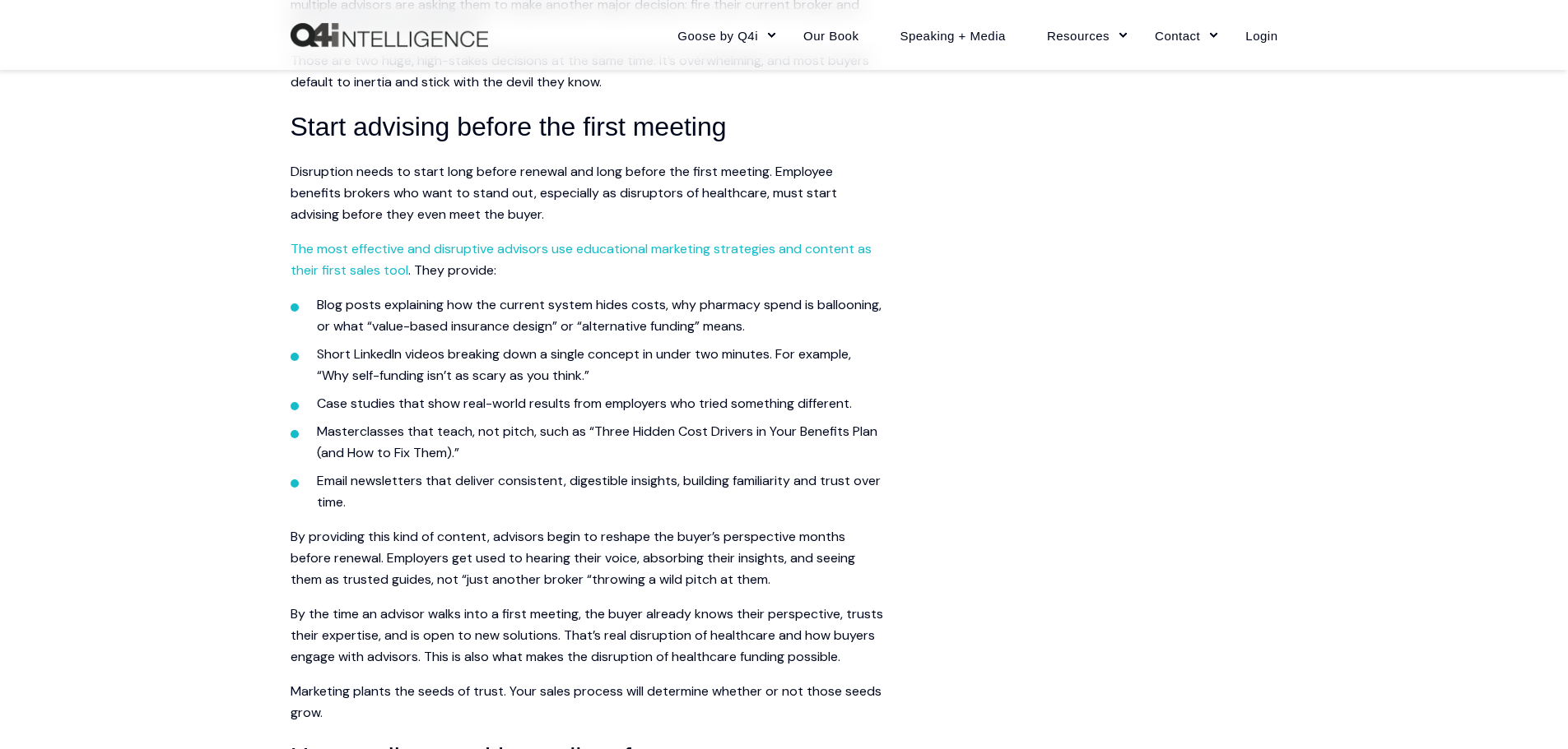
click at [812, 347] on li "Short LinkedIn videos breaking down a single concept in under two minutes. For …" at bounding box center [600, 365] width 566 height 42
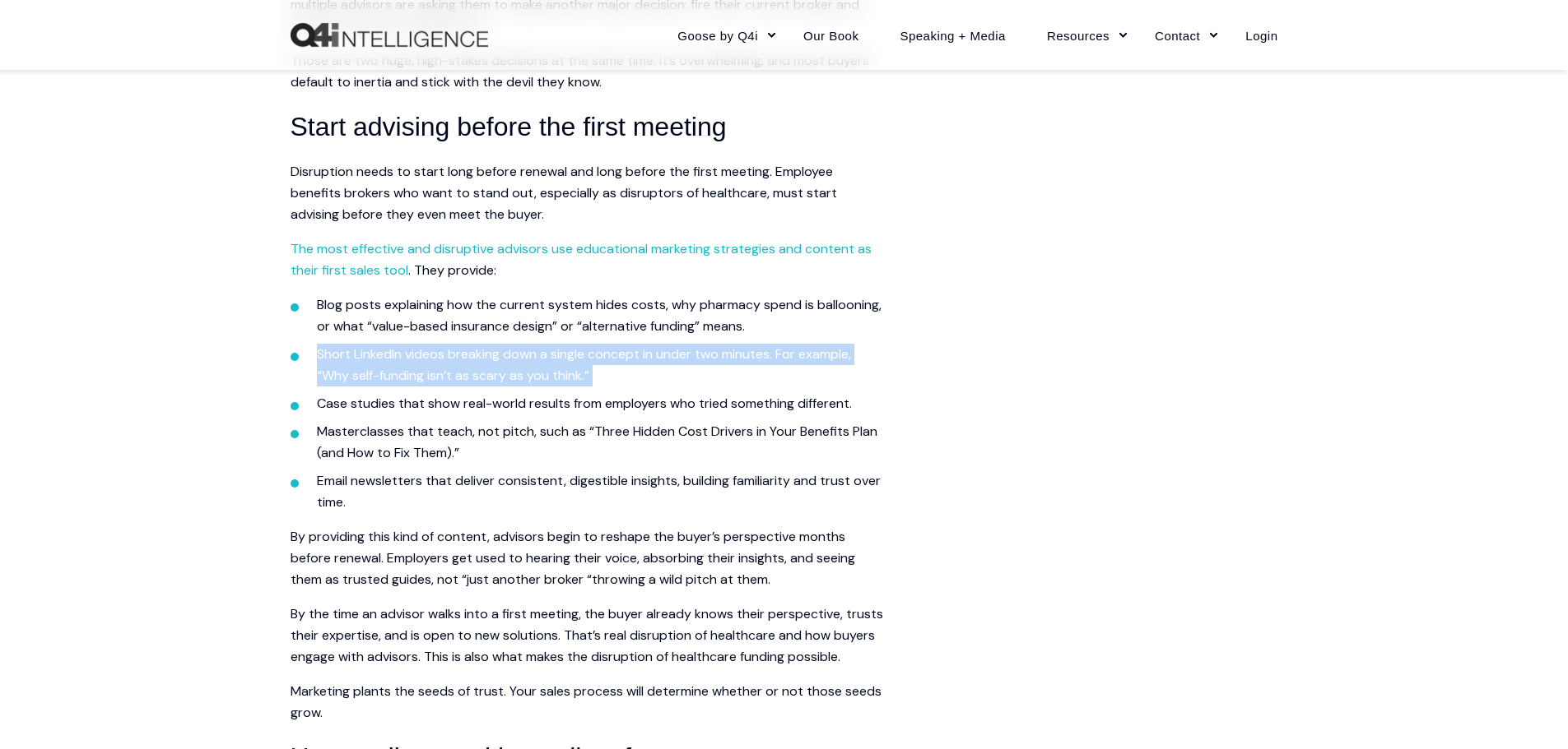
click at [812, 347] on li "Short LinkedIn videos breaking down a single concept in under two minutes. For …" at bounding box center [600, 365] width 566 height 42
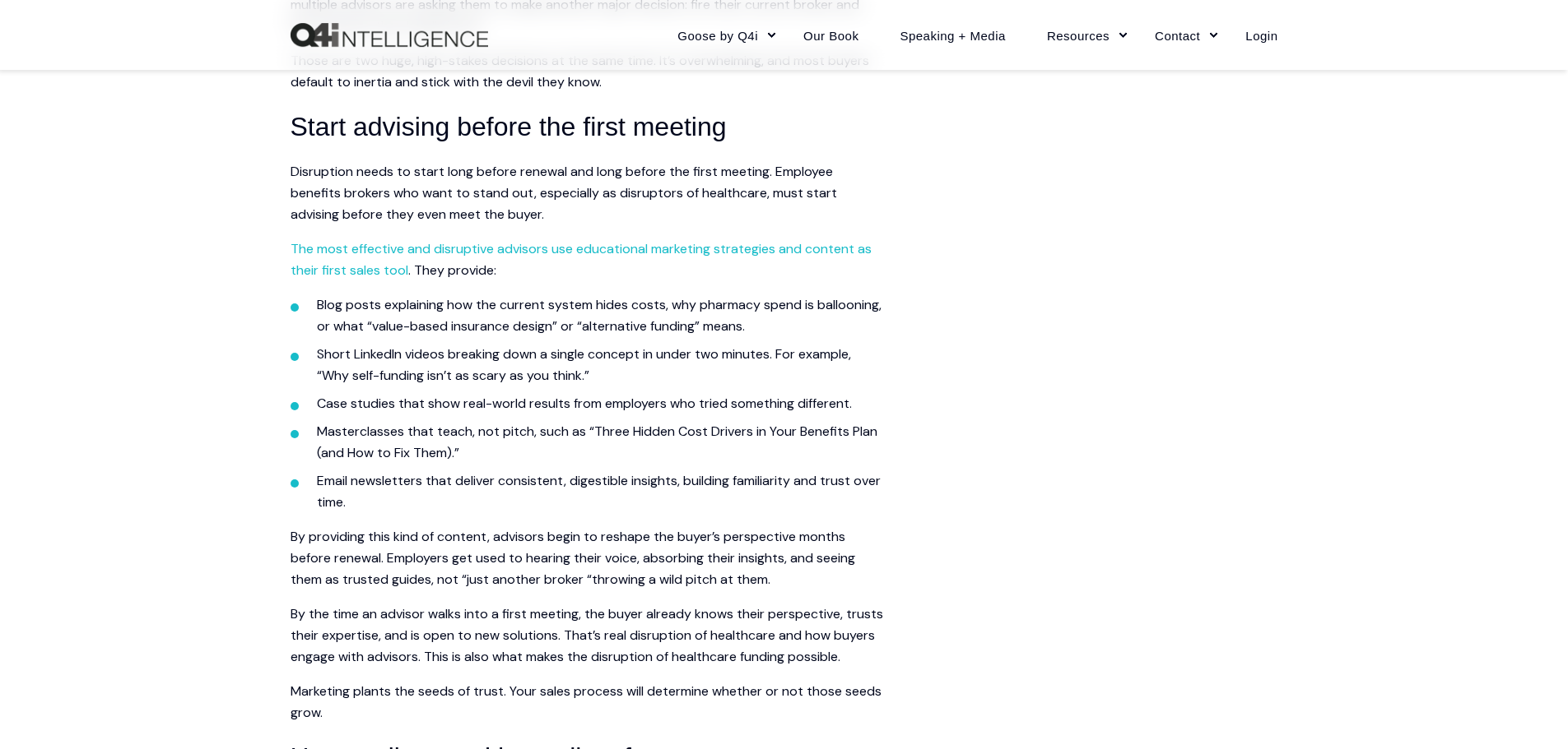
click at [378, 404] on li "Case studies that show real-world results from employers who tried something di…" at bounding box center [600, 404] width 566 height 22
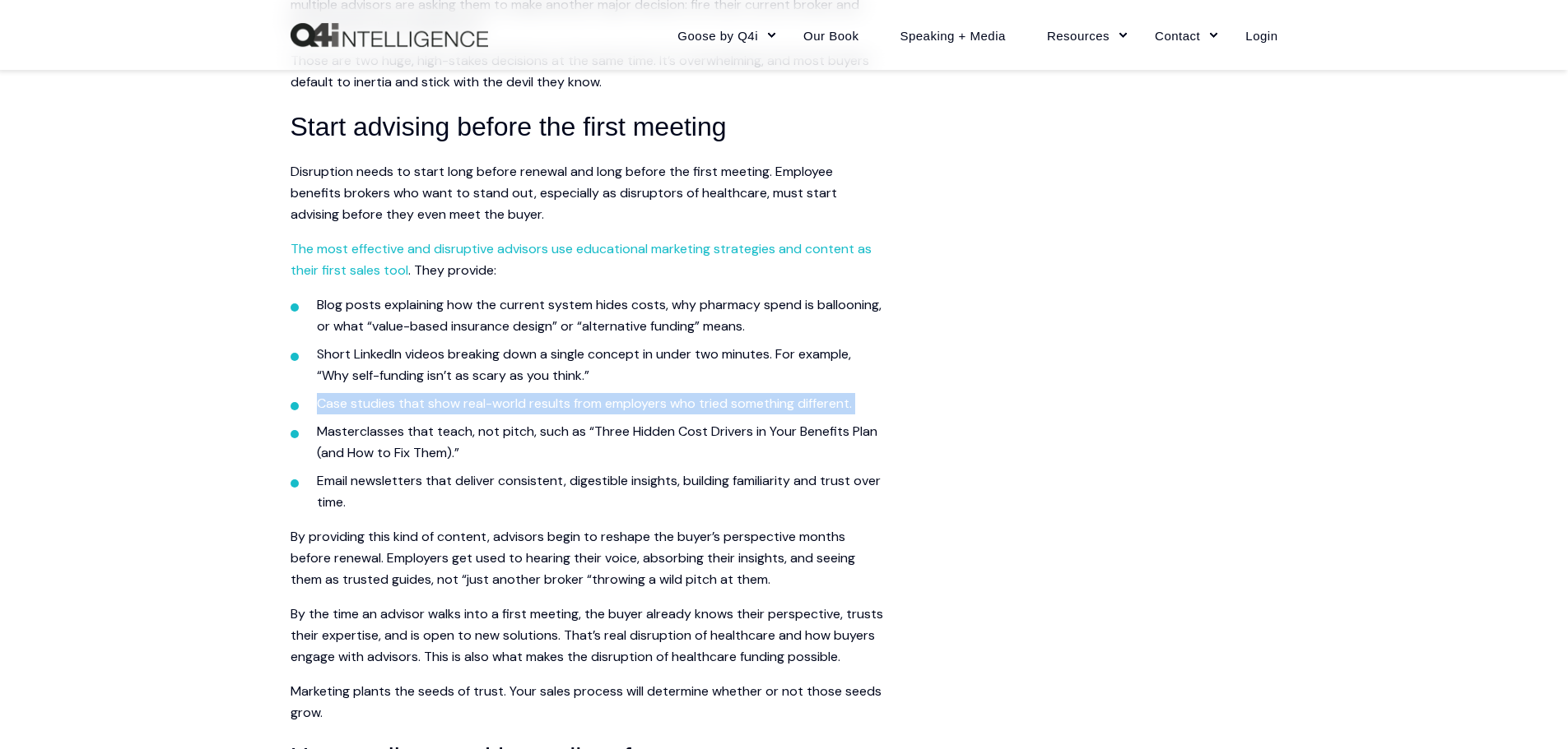
click at [378, 404] on li "Case studies that show real-world results from employers who tried something di…" at bounding box center [600, 404] width 566 height 22
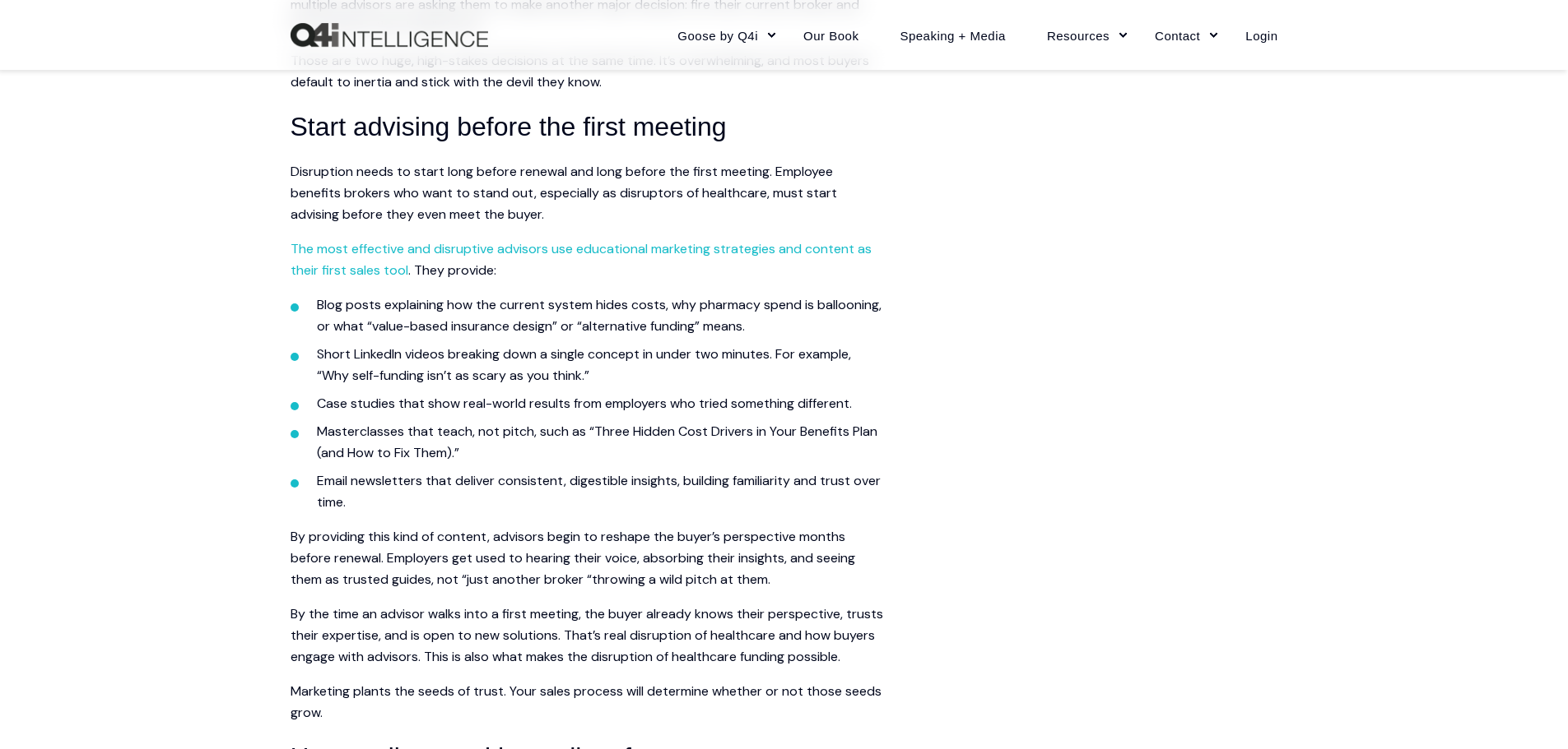
click at [726, 431] on li "Masterclasses that teach, not pitch, such as “Three Hidden Cost Drivers in Your…" at bounding box center [600, 442] width 566 height 42
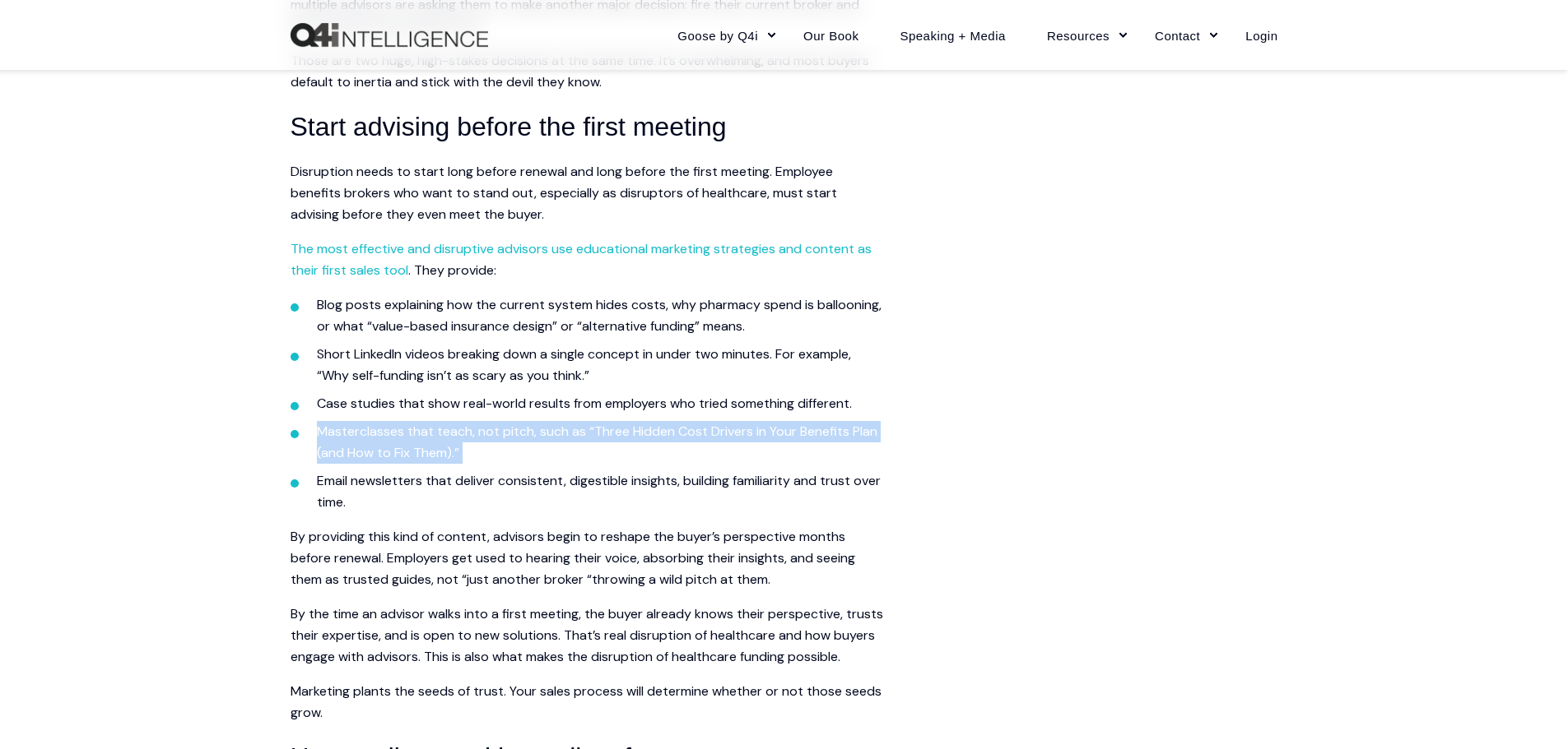
click at [726, 431] on li "Masterclasses that teach, not pitch, such as “Three Hidden Cost Drivers in Your…" at bounding box center [600, 442] width 566 height 42
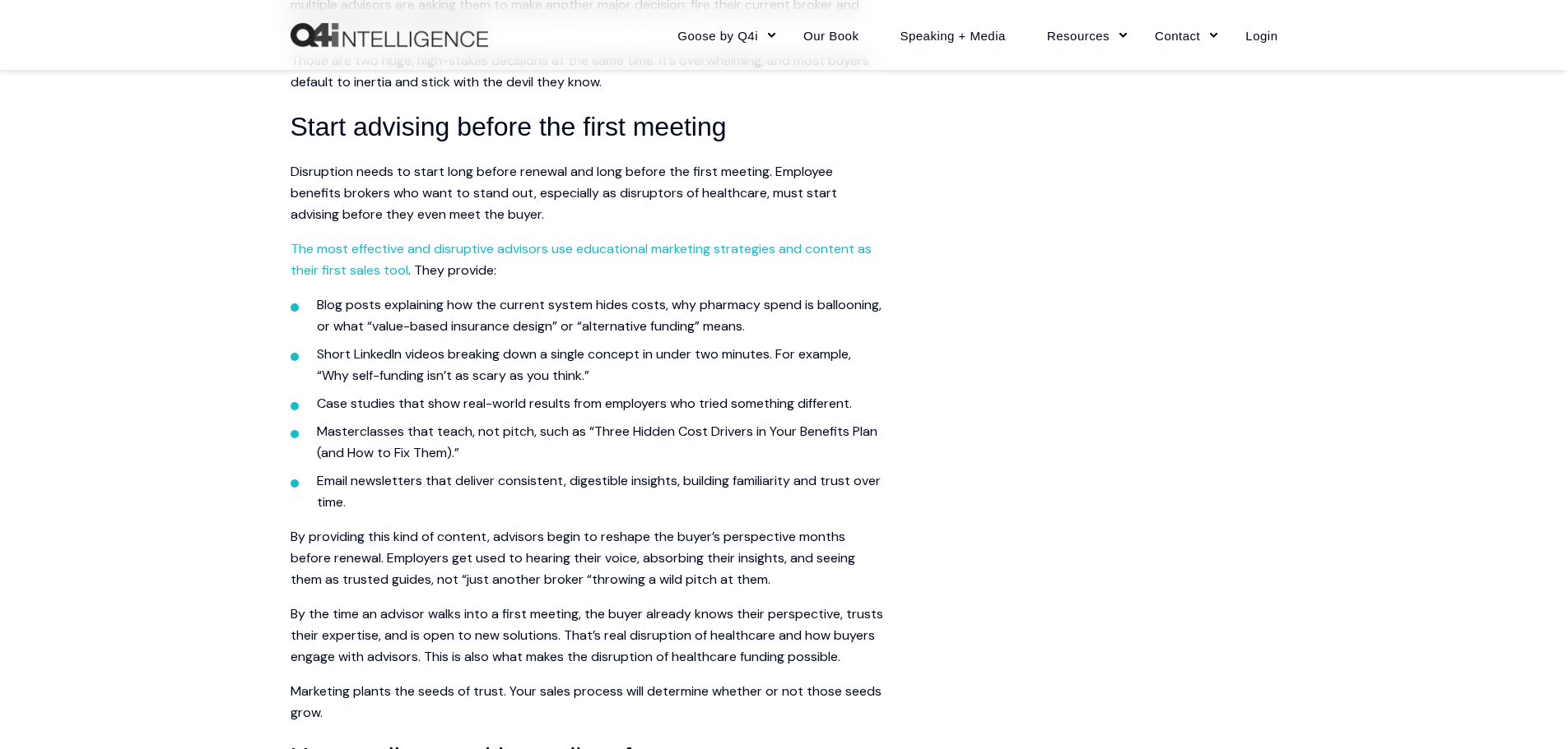
click at [555, 356] on li "Short LinkedIn videos breaking down a single concept in under two minutes. For …" at bounding box center [600, 365] width 566 height 42
click at [565, 427] on li "Masterclasses that teach, not pitch, such as “Three Hidden Cost Drivers in Your…" at bounding box center [600, 442] width 566 height 42
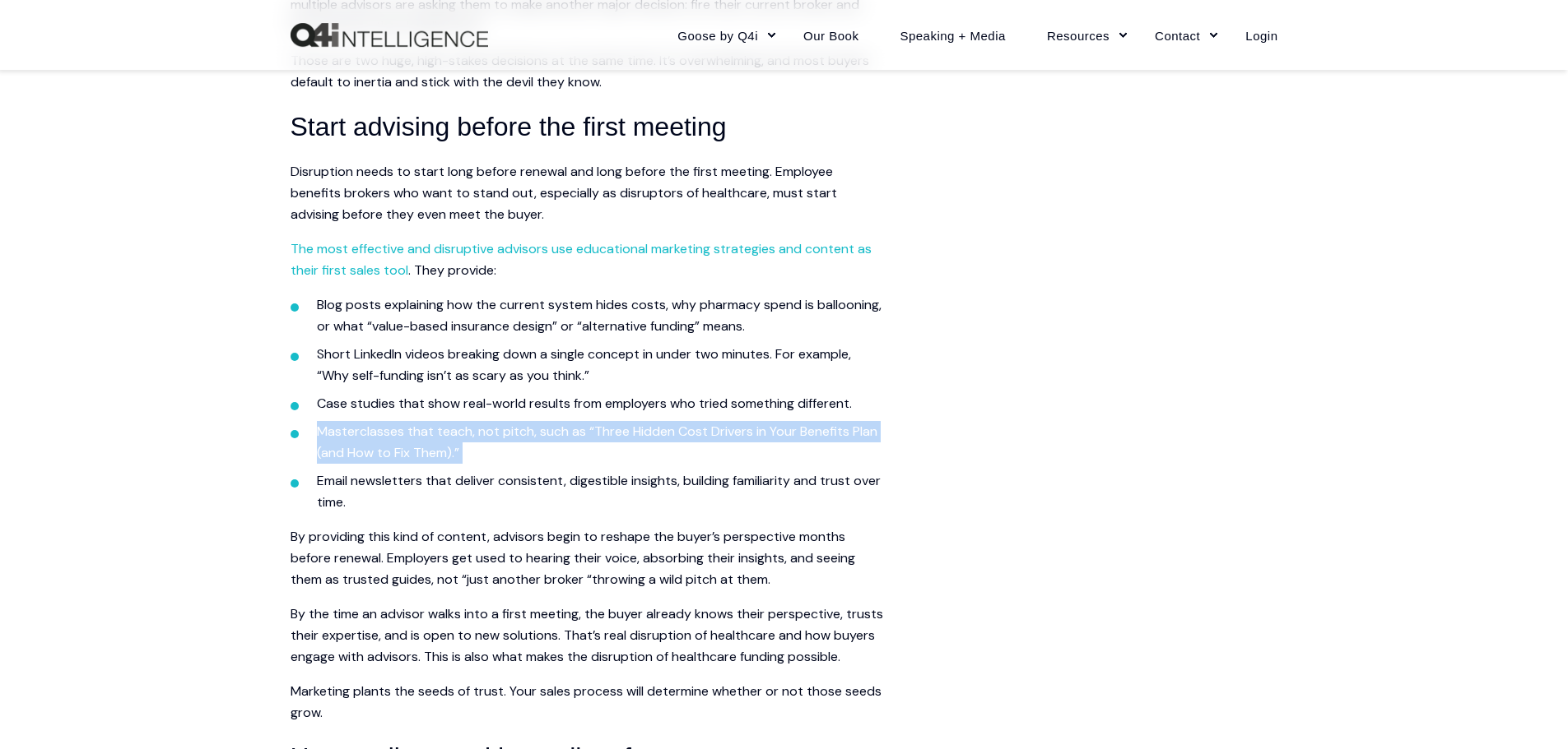
click at [565, 427] on li "Masterclasses that teach, not pitch, such as “Three Hidden Cost Drivers in Your…" at bounding box center [600, 442] width 566 height 42
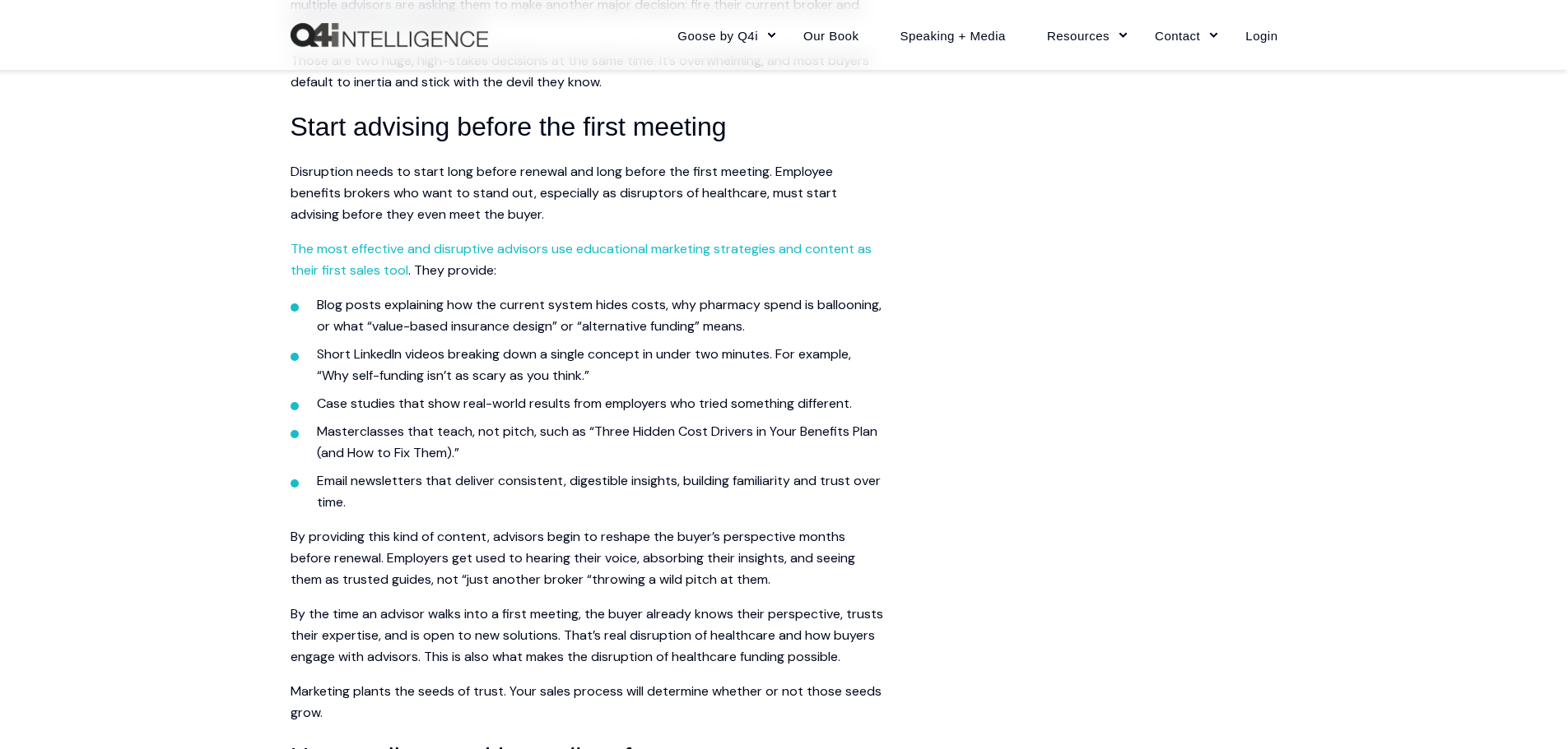
click at [554, 301] on li "Blog posts explaining how the current system hides costs, why pharmacy spend is…" at bounding box center [600, 315] width 566 height 42
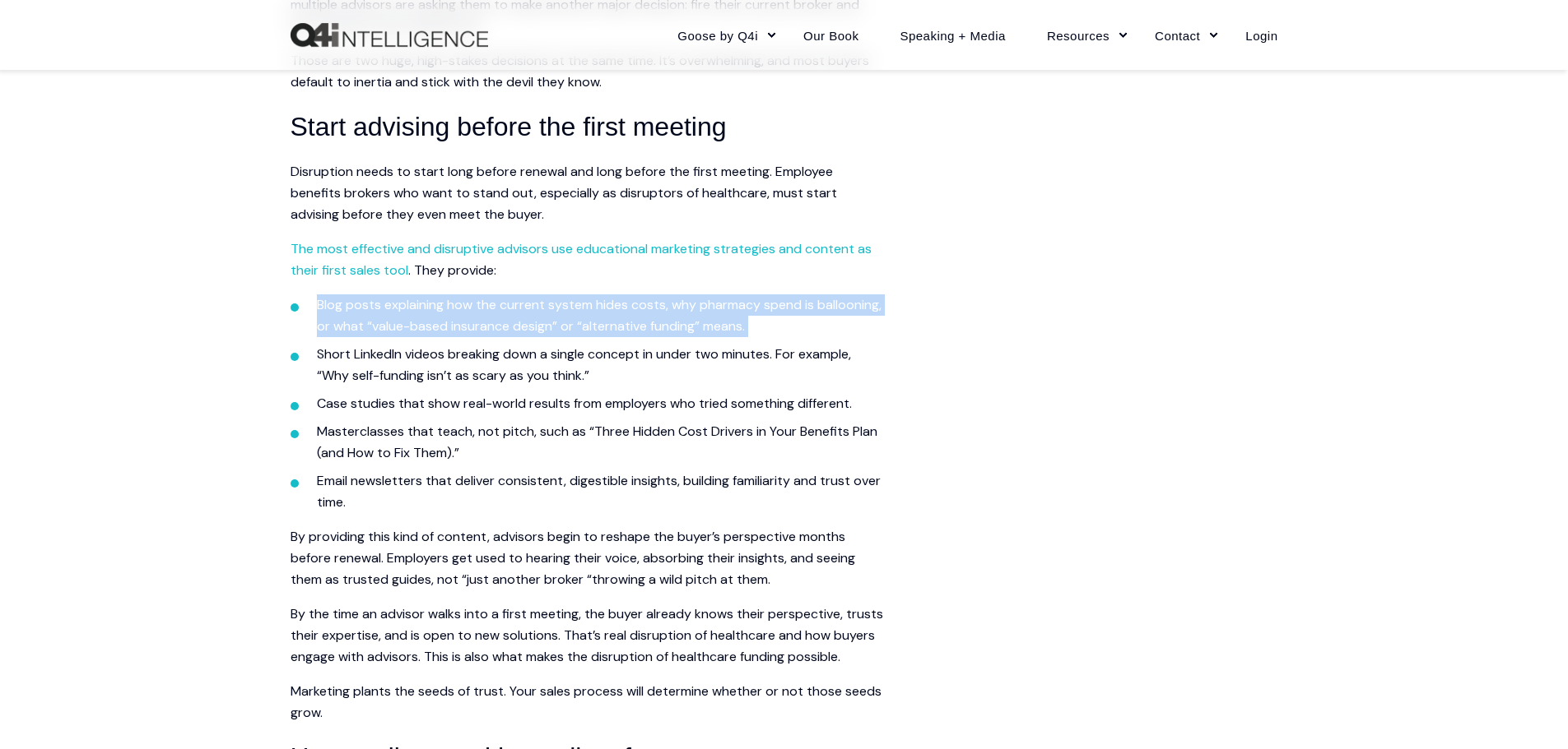
click at [554, 301] on li "Blog posts explaining how the current system hides costs, why pharmacy spend is…" at bounding box center [600, 315] width 566 height 42
click at [583, 316] on li "Blog posts explaining how the current system hides costs, why pharmacy spend is…" at bounding box center [600, 315] width 566 height 42
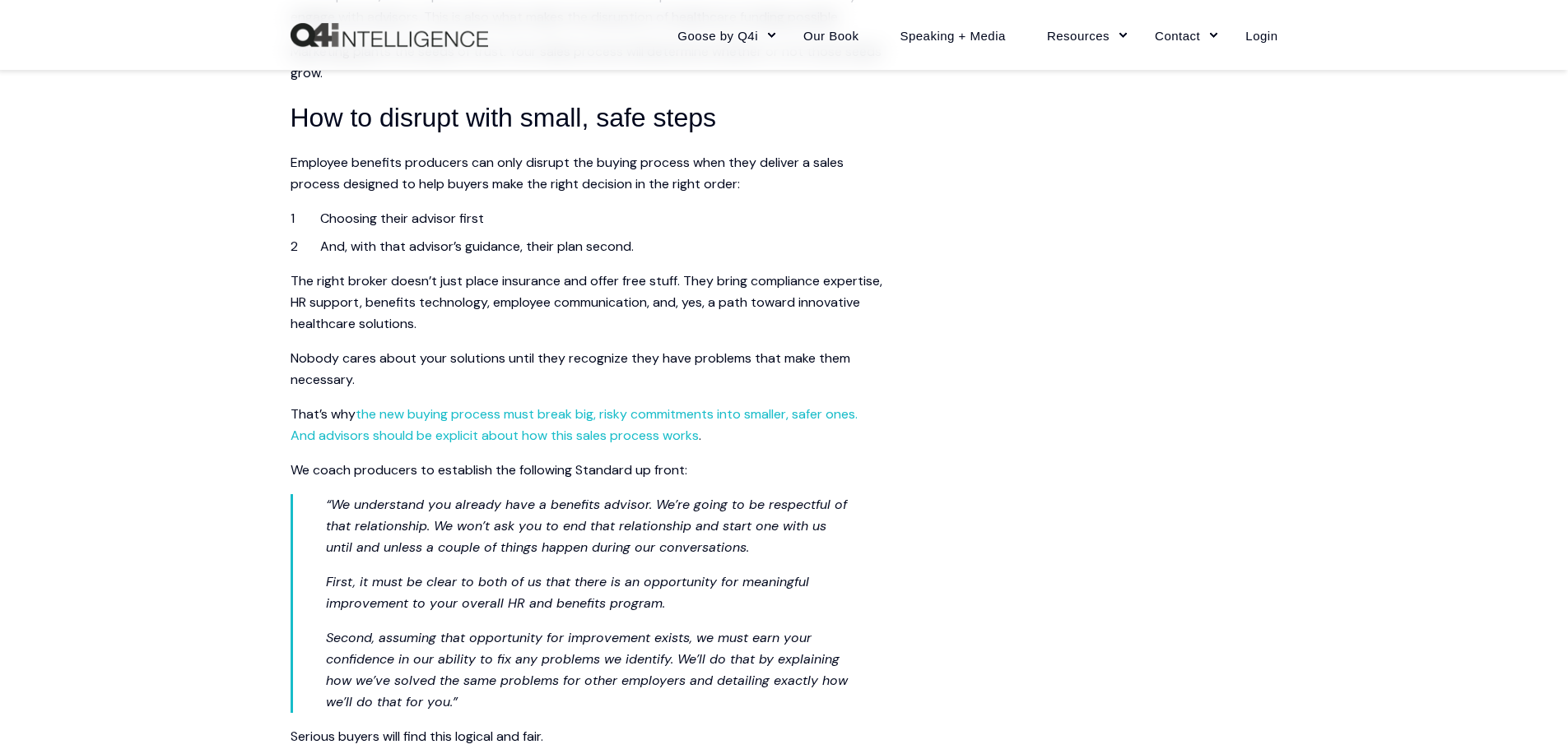
scroll to position [2139, 0]
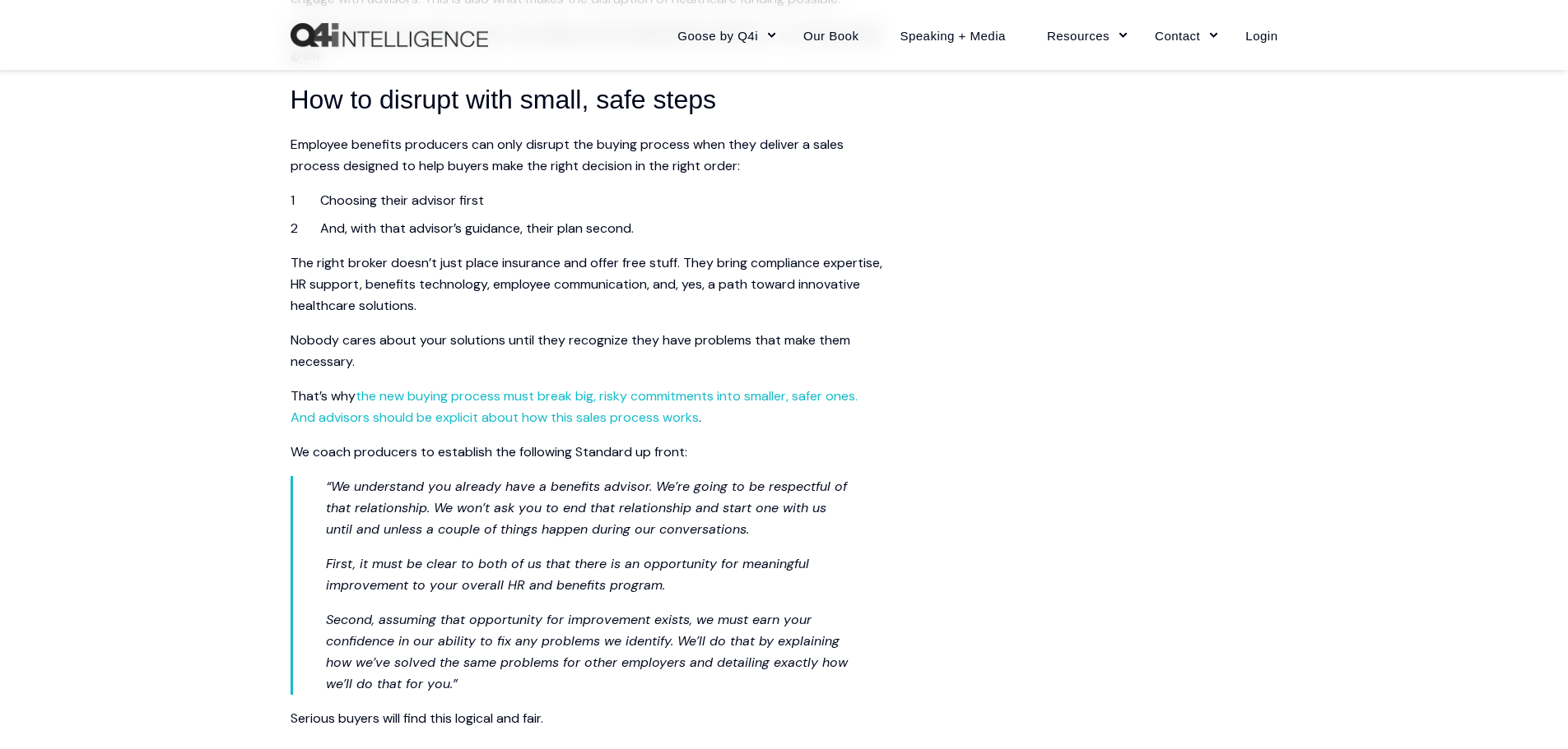
click at [560, 175] on span "Employee benefits producers can only disrupt the buying process when they deliv…" at bounding box center [566, 155] width 553 height 39
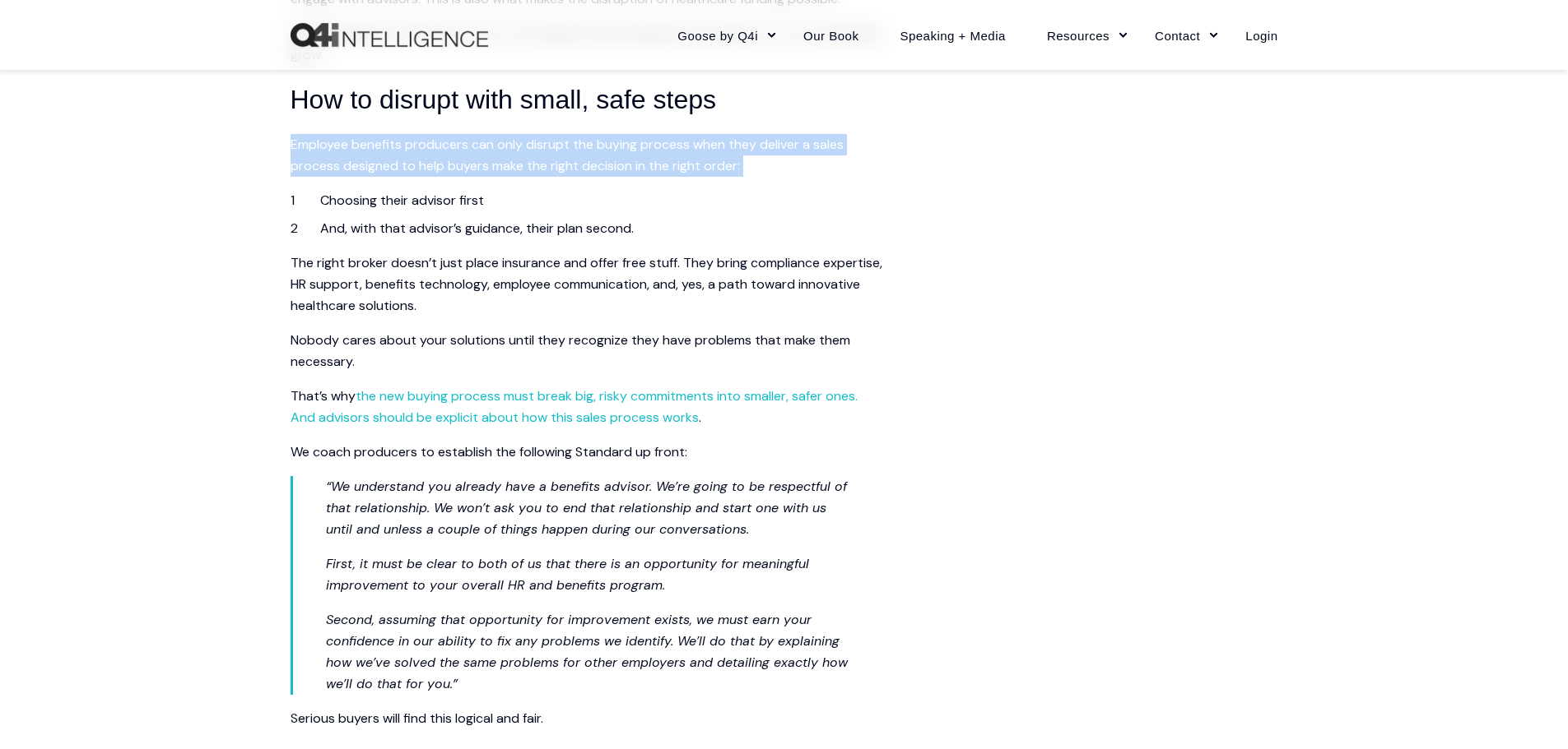
click at [560, 175] on span "Employee benefits producers can only disrupt the buying process when they deliv…" at bounding box center [566, 155] width 553 height 39
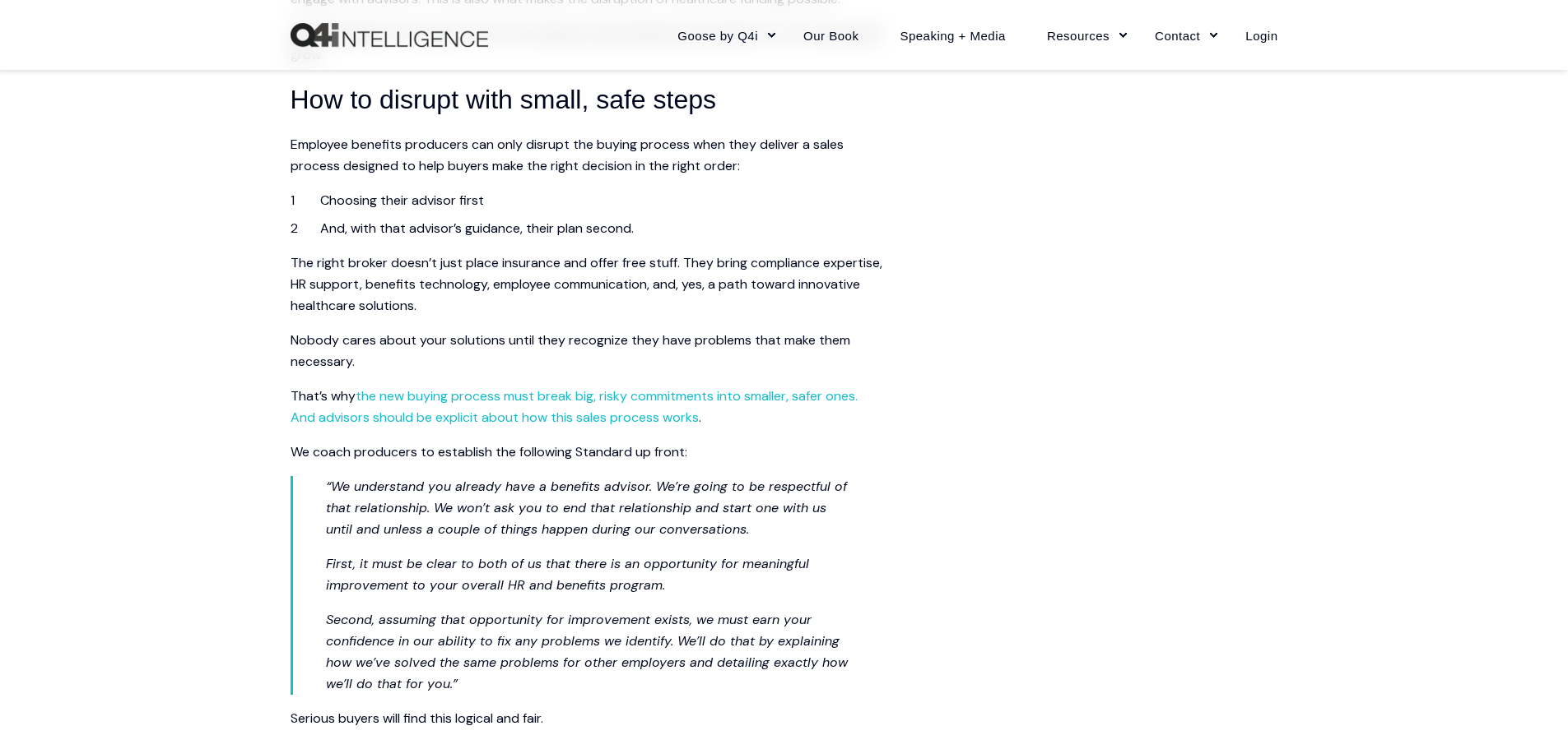
click at [546, 303] on span "The right broker doesn’t just place insurance and offer free stuff. They bring …" at bounding box center [586, 284] width 591 height 60
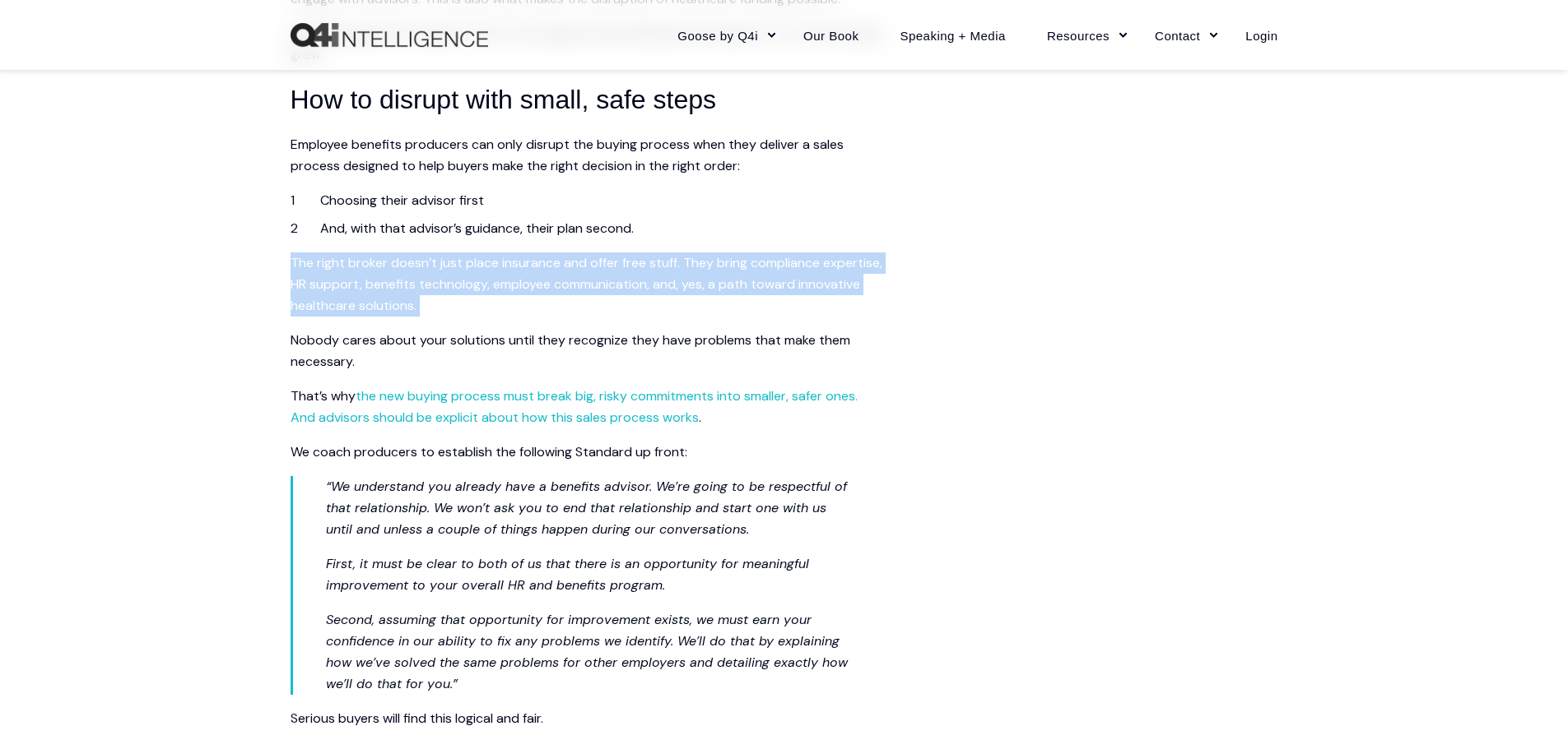
click at [546, 303] on span "The right broker doesn’t just place insurance and offer free stuff. They bring …" at bounding box center [586, 284] width 591 height 60
click at [517, 297] on span "The right broker doesn’t just place insurance and offer free stuff. They bring …" at bounding box center [586, 284] width 591 height 60
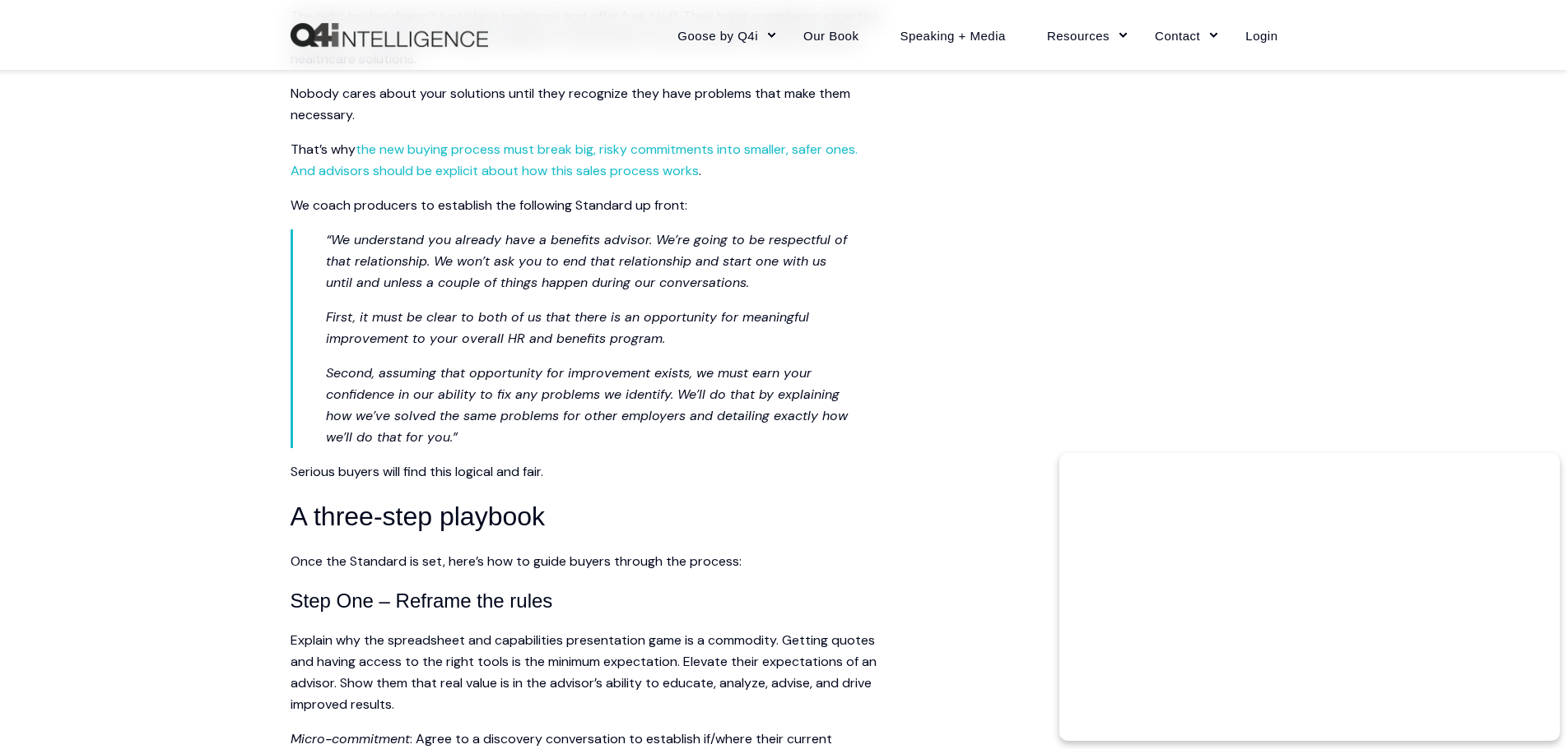
scroll to position [2467, 0]
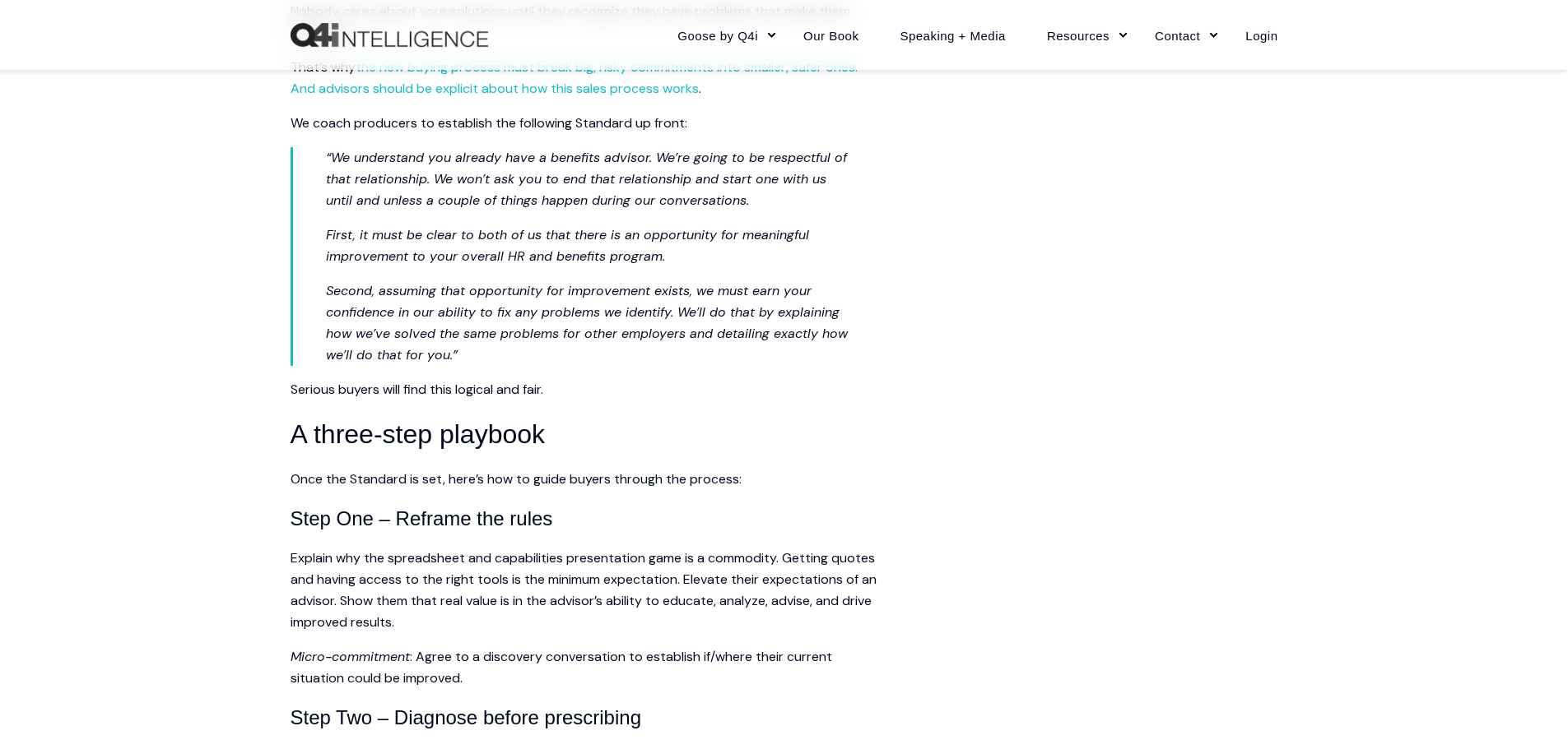
click at [556, 197] on span "“We understand you already have a benefits advisor. We’re going to be respectfu…" at bounding box center [586, 179] width 521 height 60
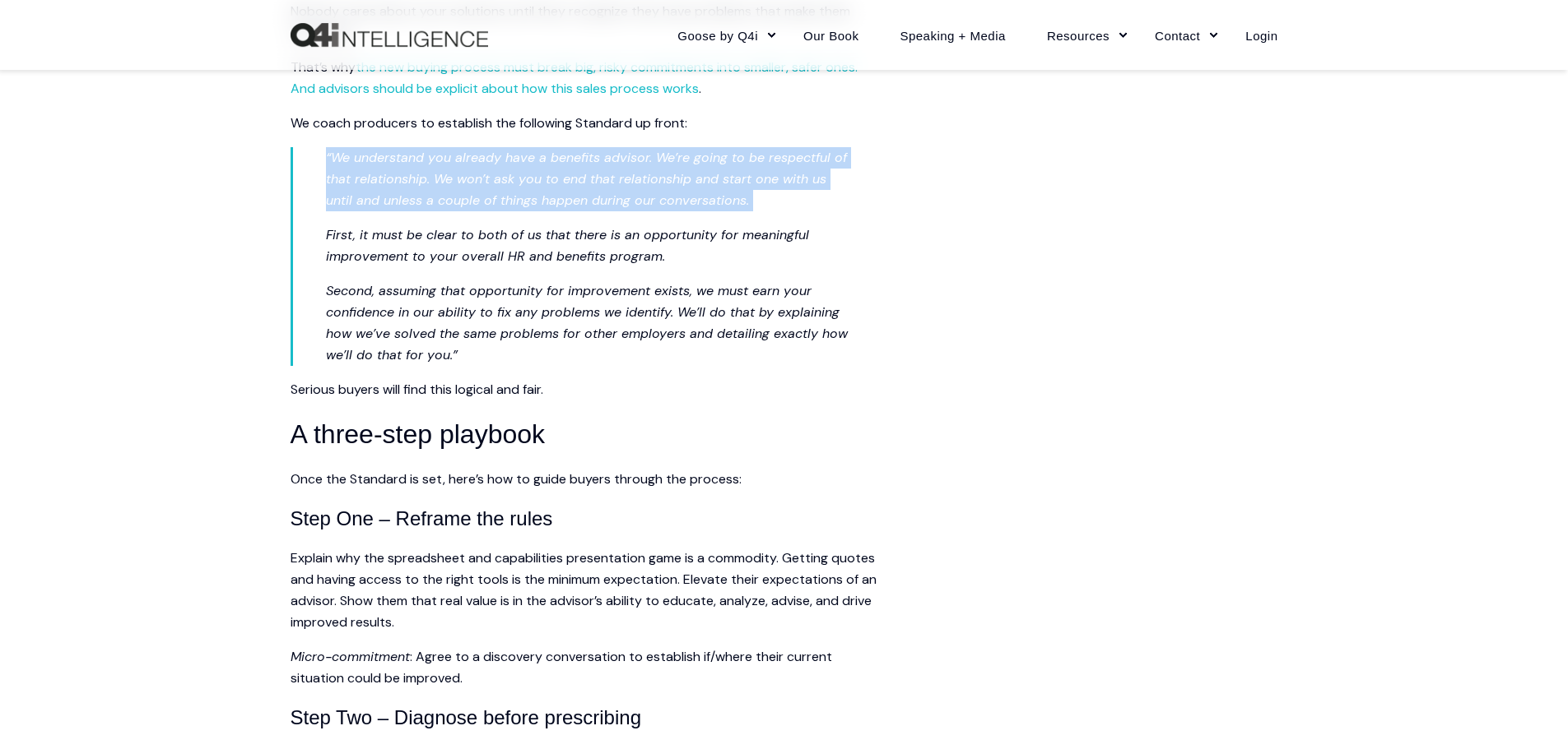
click at [556, 197] on span "“We understand you already have a benefits advisor. We’re going to be respectfu…" at bounding box center [586, 179] width 521 height 60
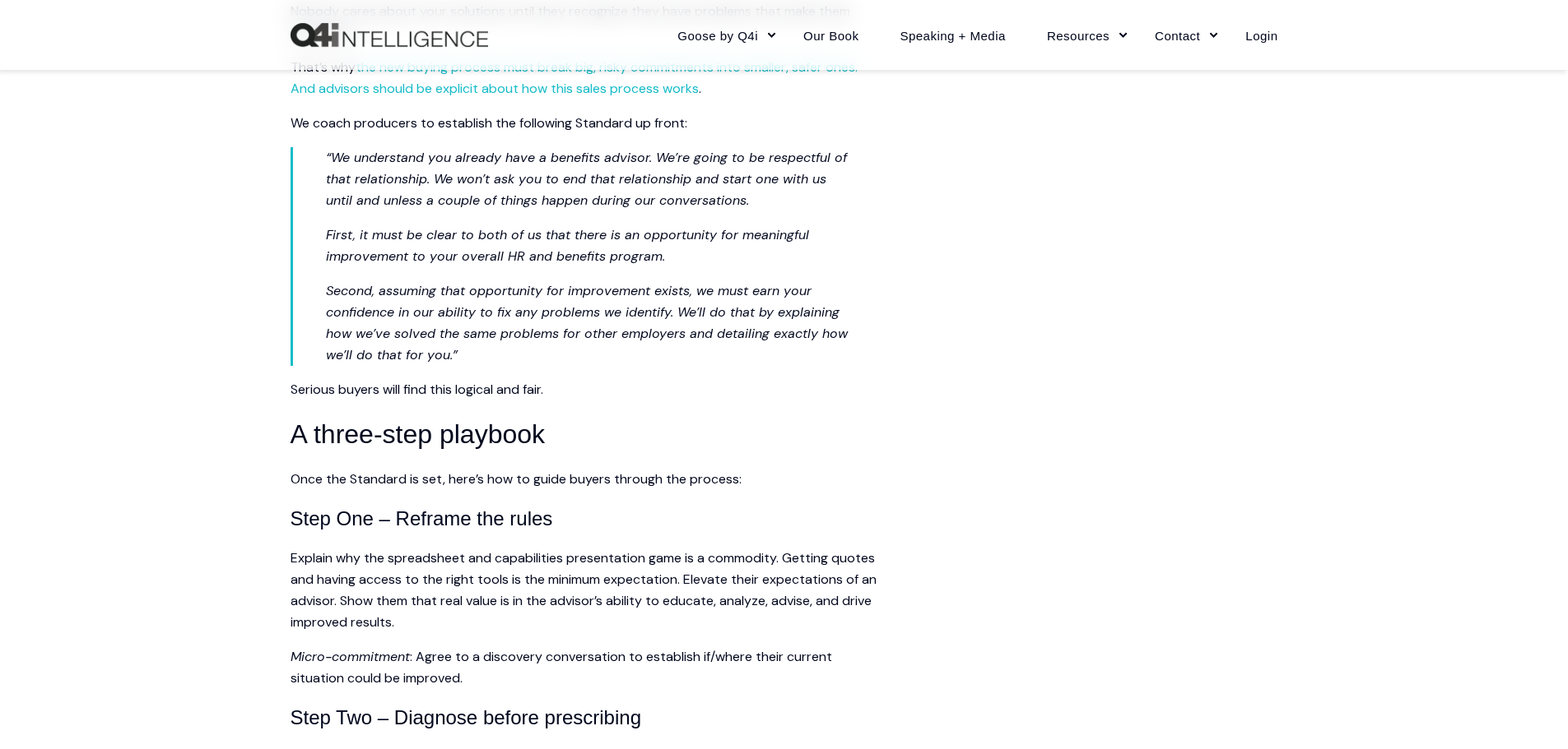
click at [334, 350] on span "Second, assuming that opportunity for improvement exists, we must earn your con…" at bounding box center [586, 323] width 522 height 81
click at [556, 191] on span "“We understand you already have a benefits advisor. We’re going to be respectfu…" at bounding box center [586, 179] width 521 height 60
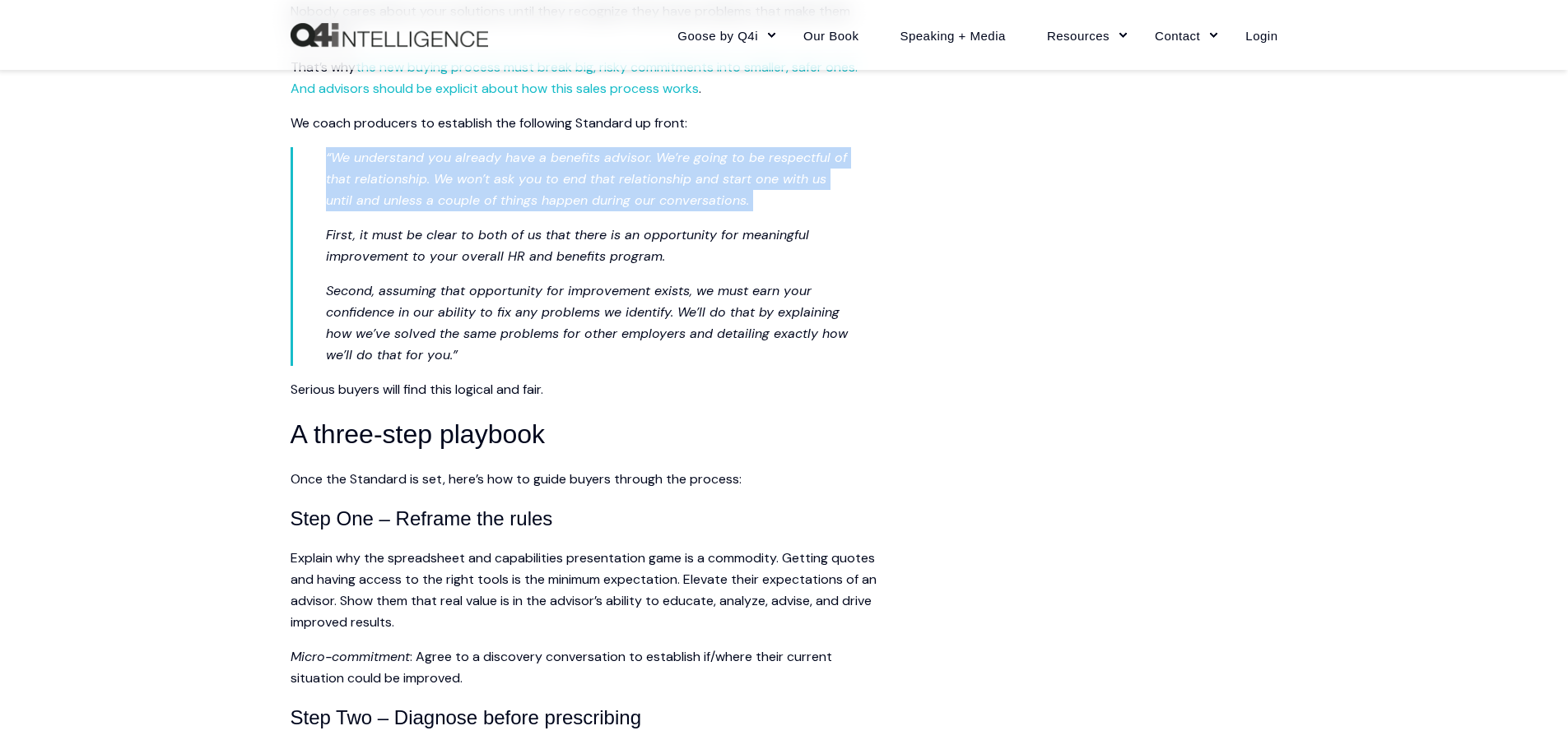
click at [556, 191] on span "“We understand you already have a benefits advisor. We’re going to be respectfu…" at bounding box center [586, 179] width 521 height 60
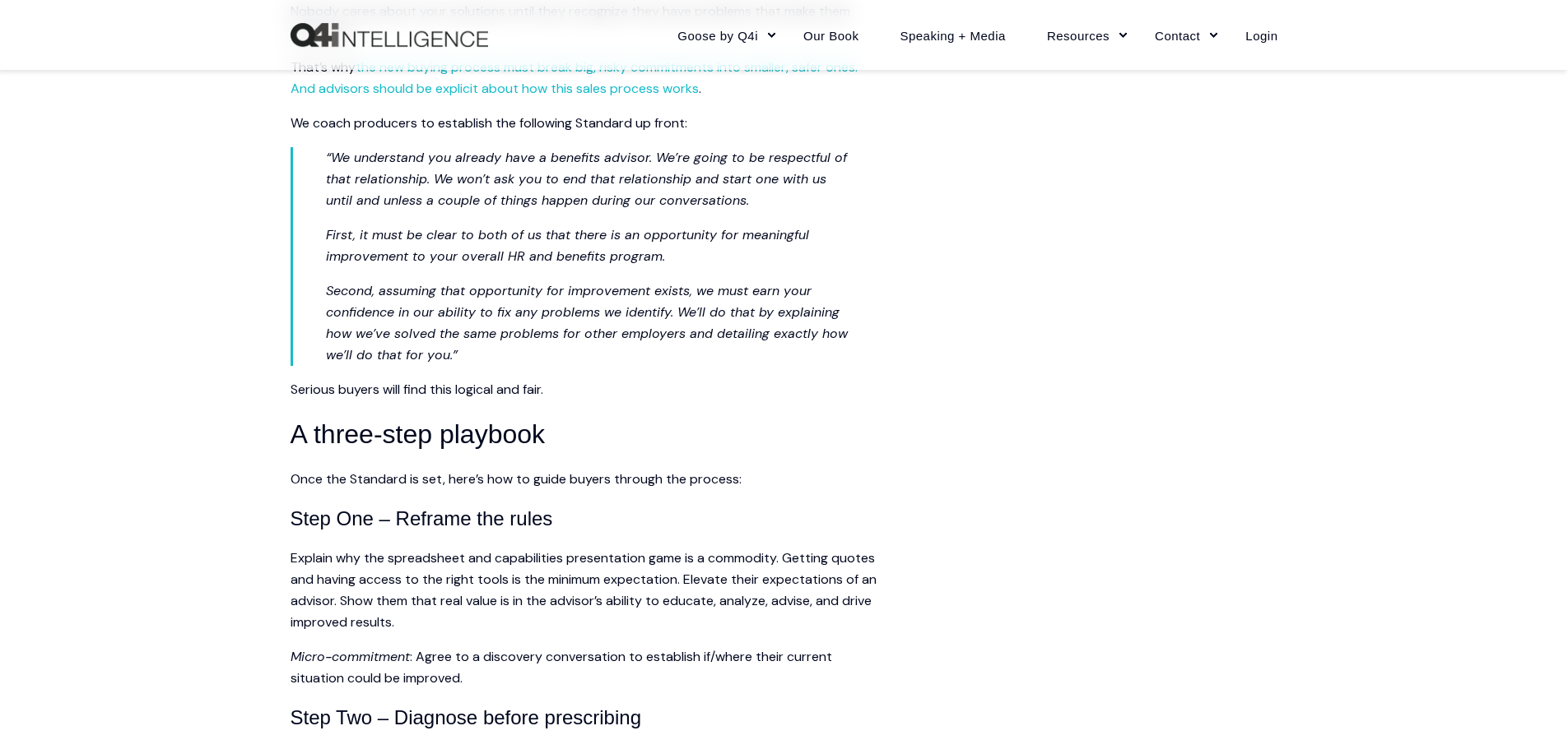
click at [813, 338] on span "Second, assuming that opportunity for improvement exists, we must earn your con…" at bounding box center [586, 323] width 522 height 81
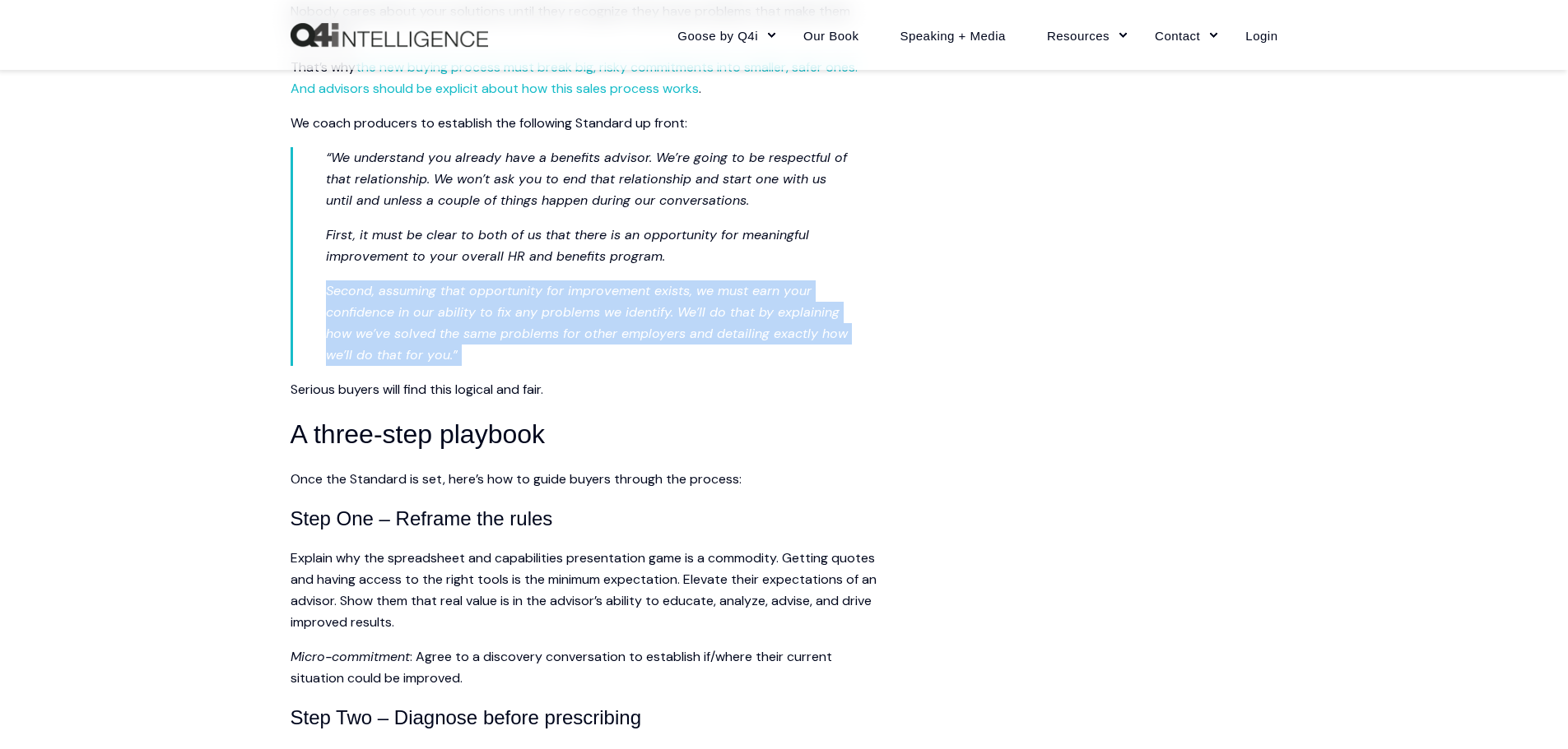
click at [813, 338] on span "Second, assuming that opportunity for improvement exists, we must earn your con…" at bounding box center [586, 323] width 522 height 81
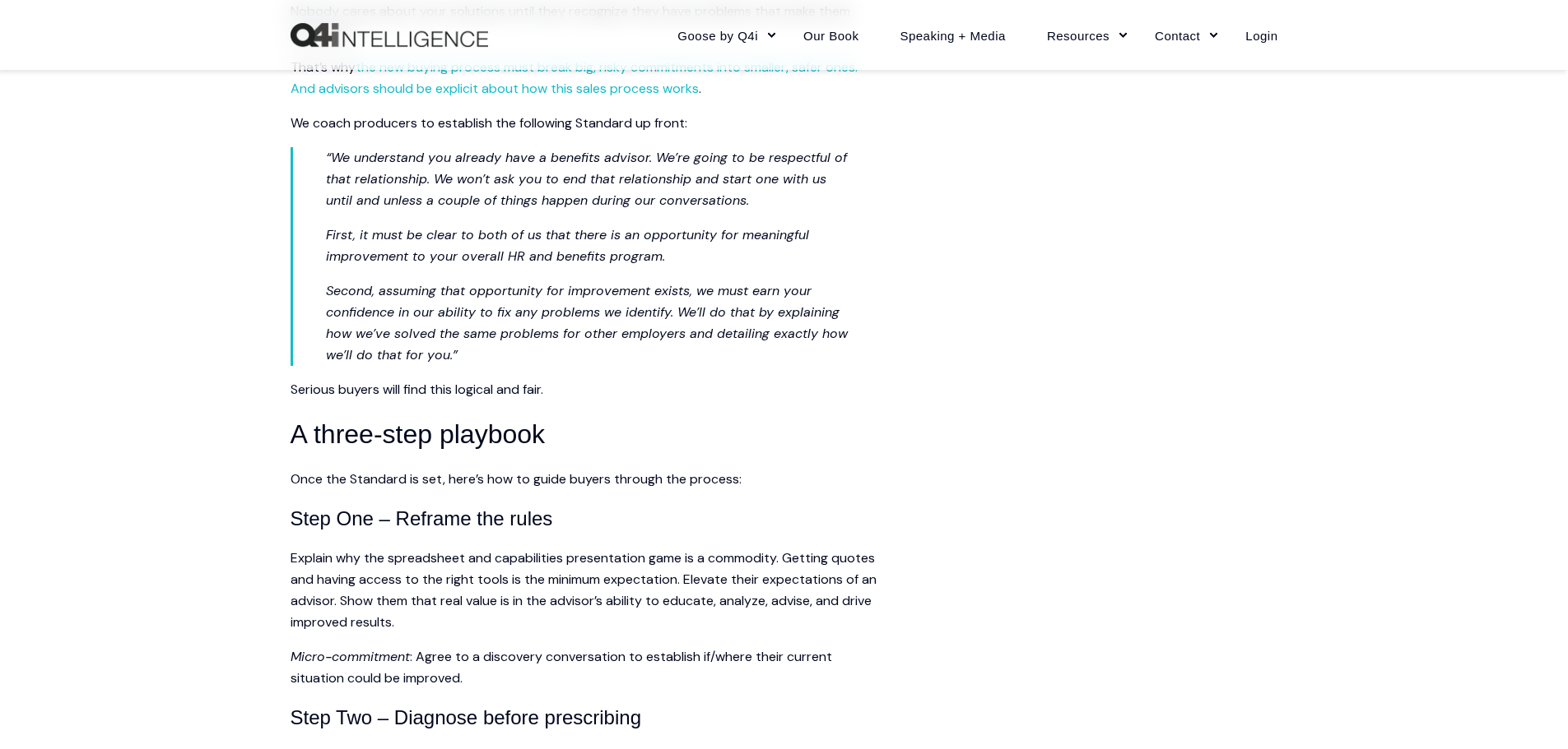
click at [536, 194] on span "“We understand you already have a benefits advisor. We’re going to be respectfu…" at bounding box center [586, 179] width 521 height 60
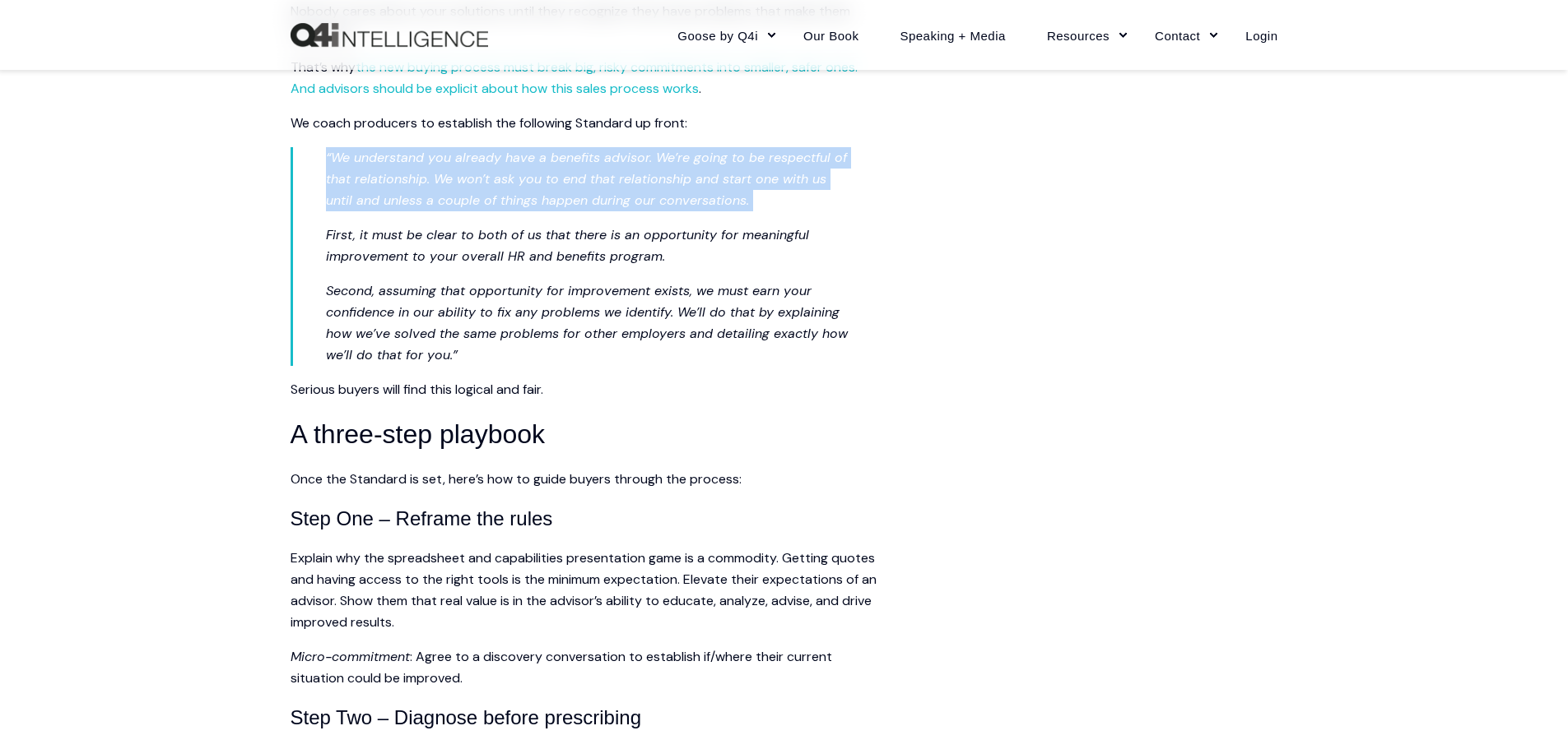
click at [536, 194] on span "“We understand you already have a benefits advisor. We’re going to be respectfu…" at bounding box center [586, 179] width 521 height 60
click at [546, 339] on span "Second, assuming that opportunity for improvement exists, we must earn your con…" at bounding box center [586, 323] width 522 height 81
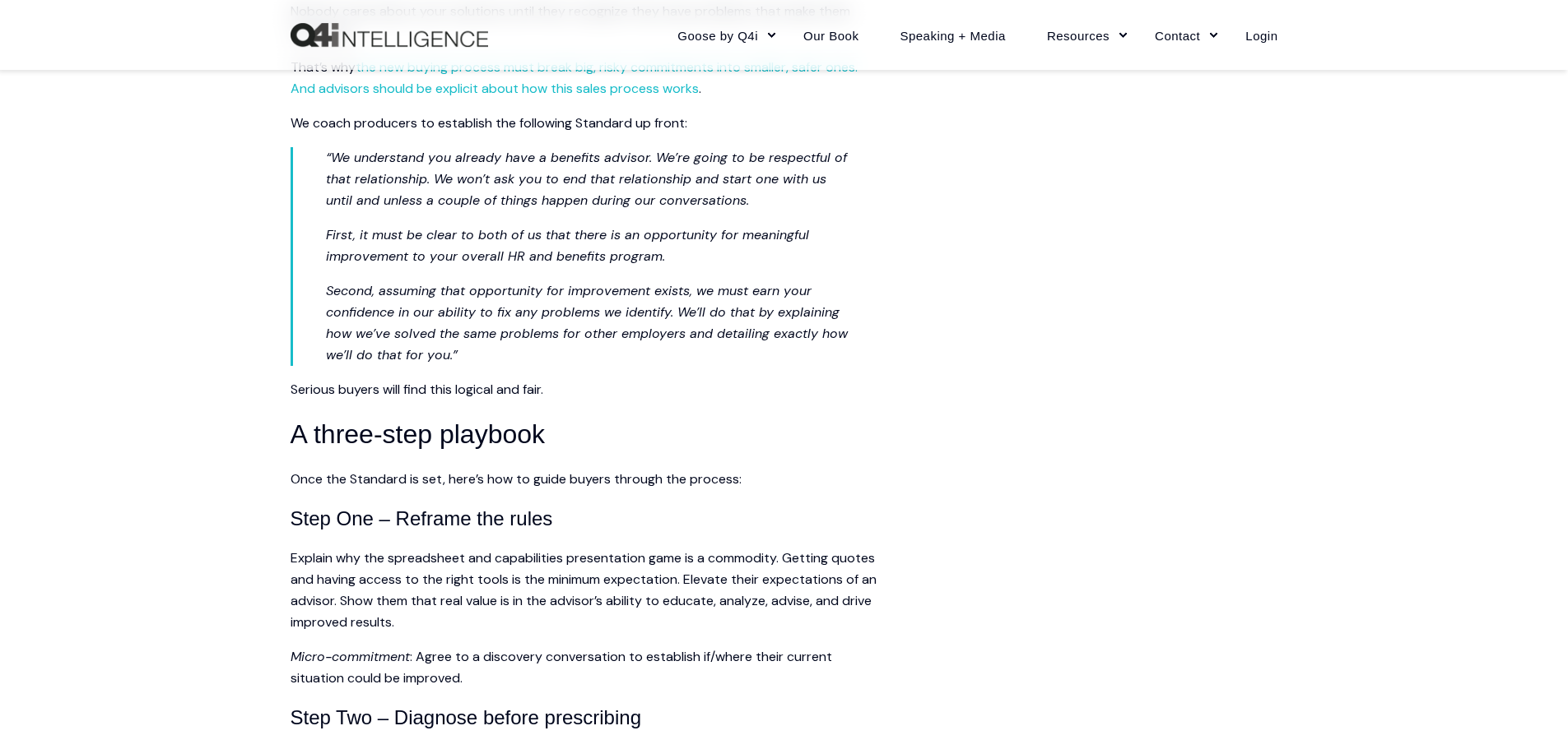
click at [554, 195] on span "“We understand you already have a benefits advisor. We’re going to be respectfu…" at bounding box center [586, 179] width 521 height 60
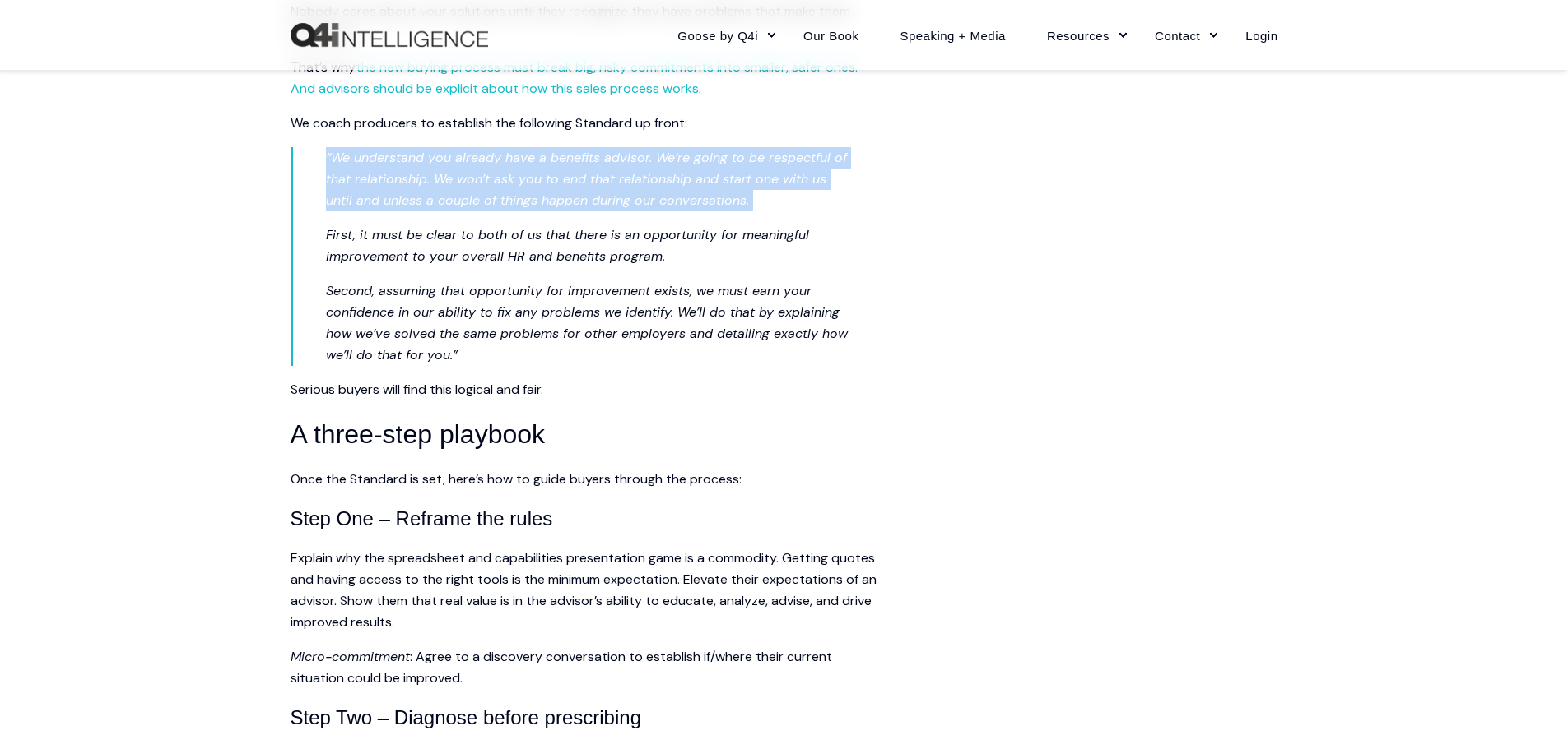
click at [554, 195] on span "“We understand you already have a benefits advisor. We’re going to be respectfu…" at bounding box center [586, 179] width 521 height 60
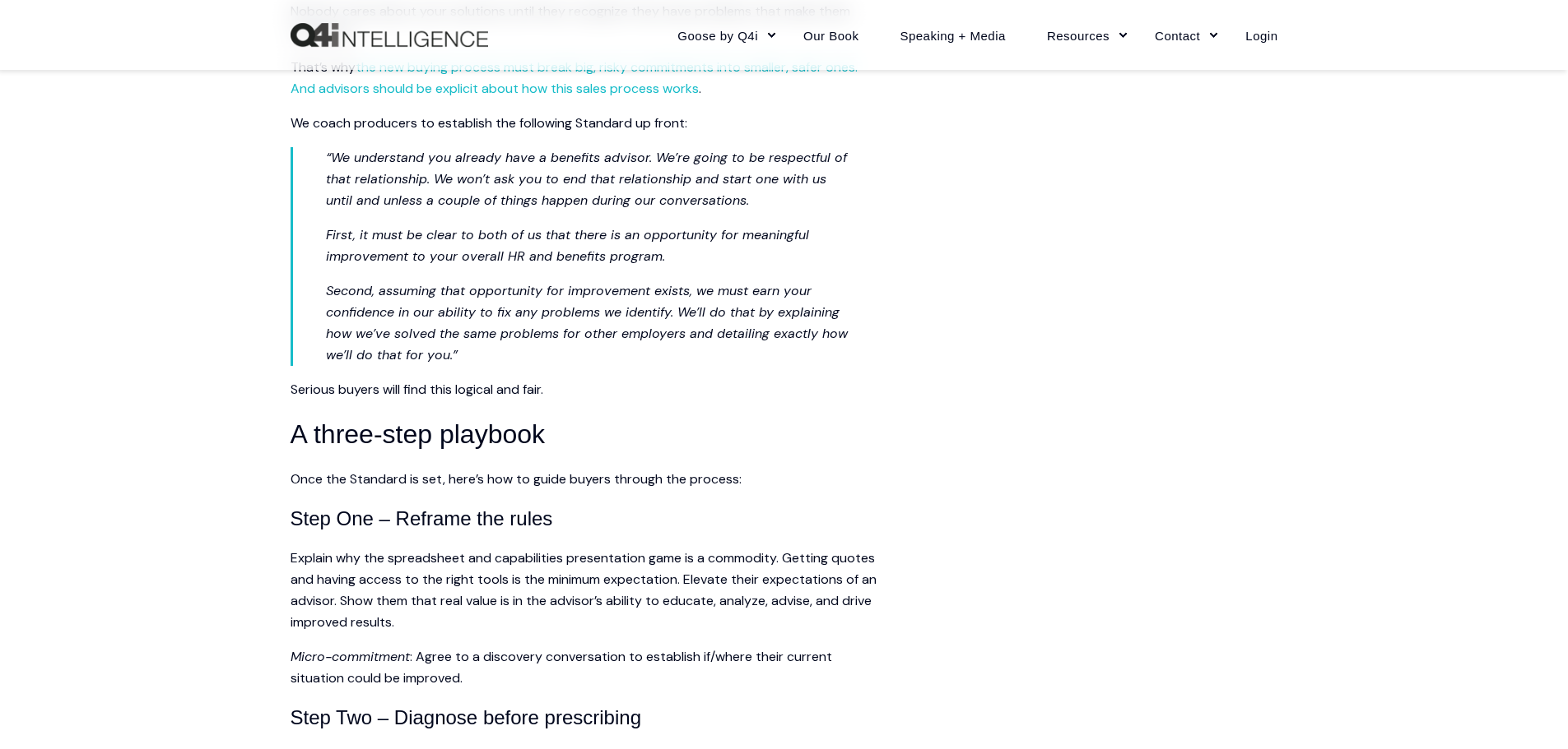
click at [340, 345] on p "Second, assuming that opportunity for improvement exists, we must earn your con…" at bounding box center [588, 323] width 524 height 86
click at [556, 183] on span "“We understand you already have a benefits advisor. We’re going to be respectfu…" at bounding box center [586, 179] width 521 height 60
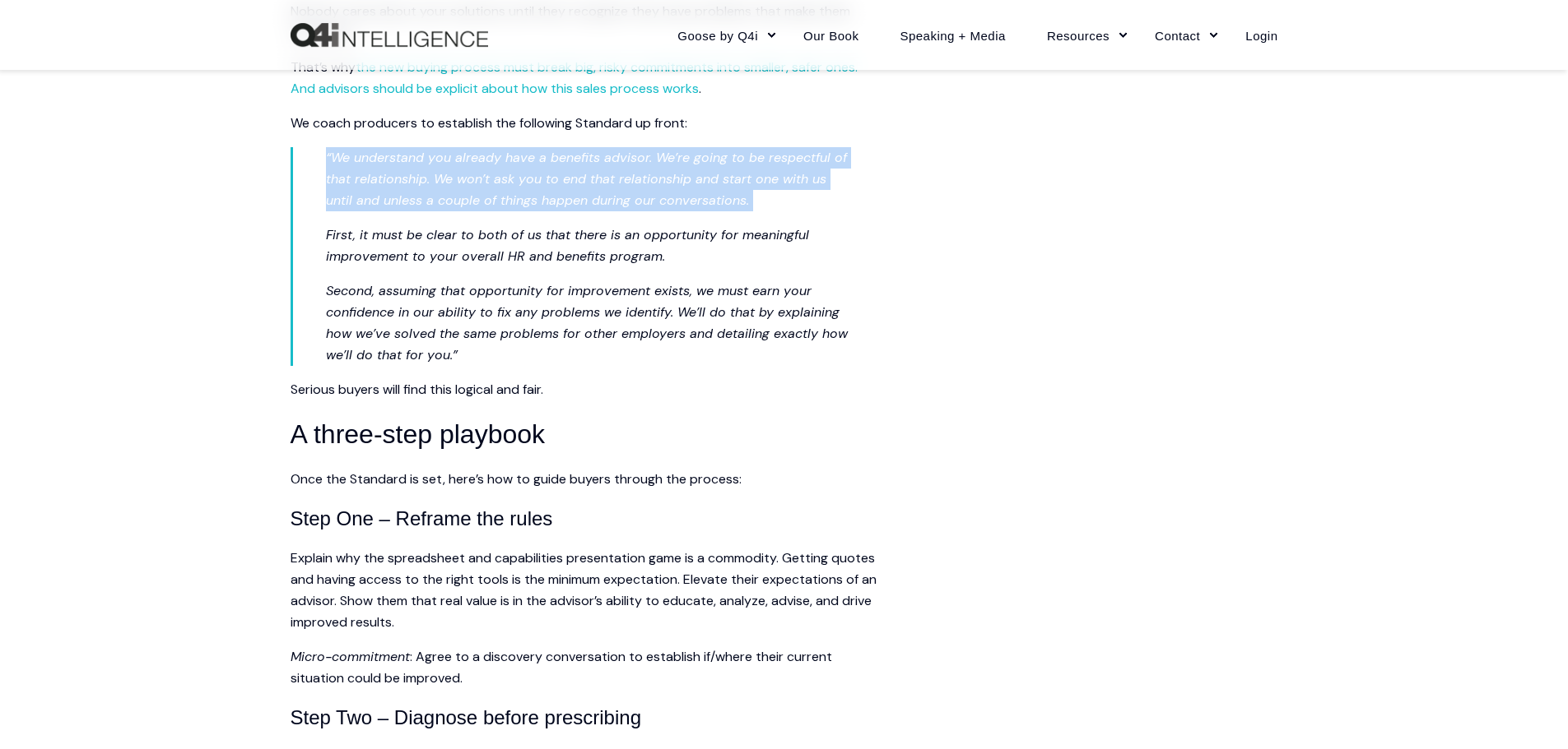
click at [556, 183] on span "“We understand you already have a benefits advisor. We’re going to be respectfu…" at bounding box center [586, 179] width 521 height 60
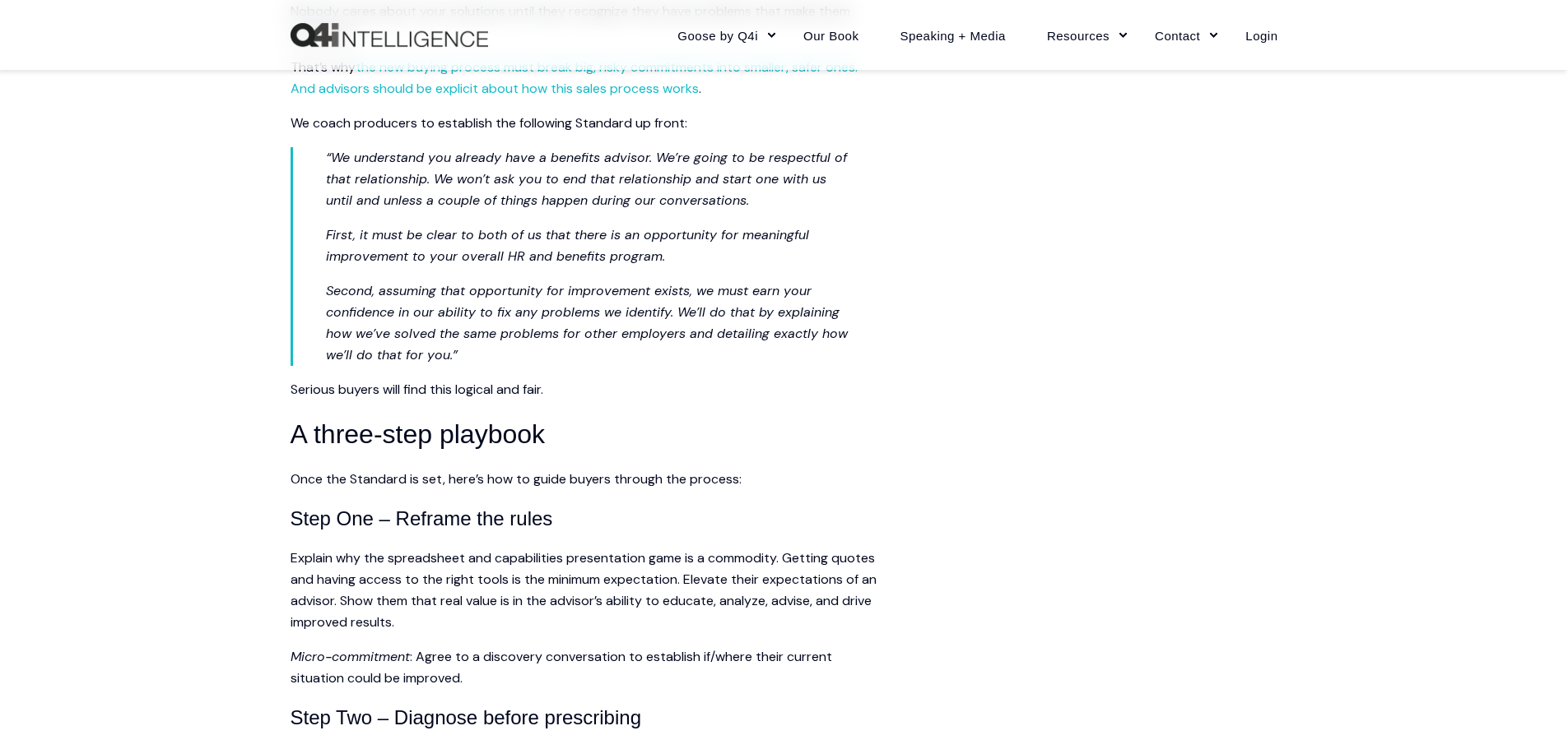
click at [792, 342] on p "Second, assuming that opportunity for improvement exists, we must earn your con…" at bounding box center [588, 323] width 524 height 86
click at [560, 187] on span "“We understand you already have a benefits advisor. We’re going to be respectfu…" at bounding box center [586, 179] width 521 height 60
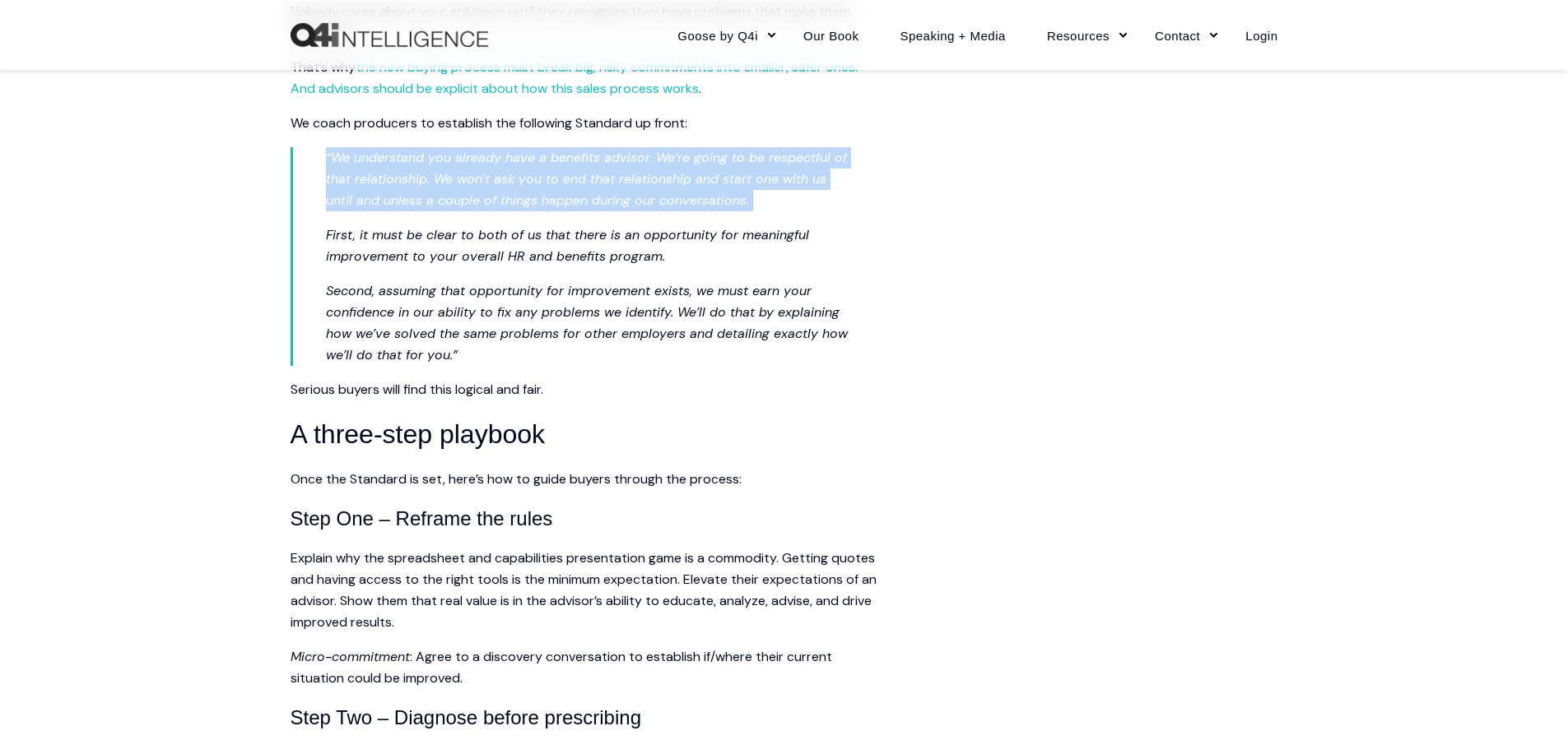
click at [560, 187] on span "“We understand you already have a benefits advisor. We’re going to be respectfu…" at bounding box center [586, 179] width 521 height 60
click at [356, 358] on span "Second, assuming that opportunity for improvement exists, we must earn your con…" at bounding box center [586, 323] width 522 height 81
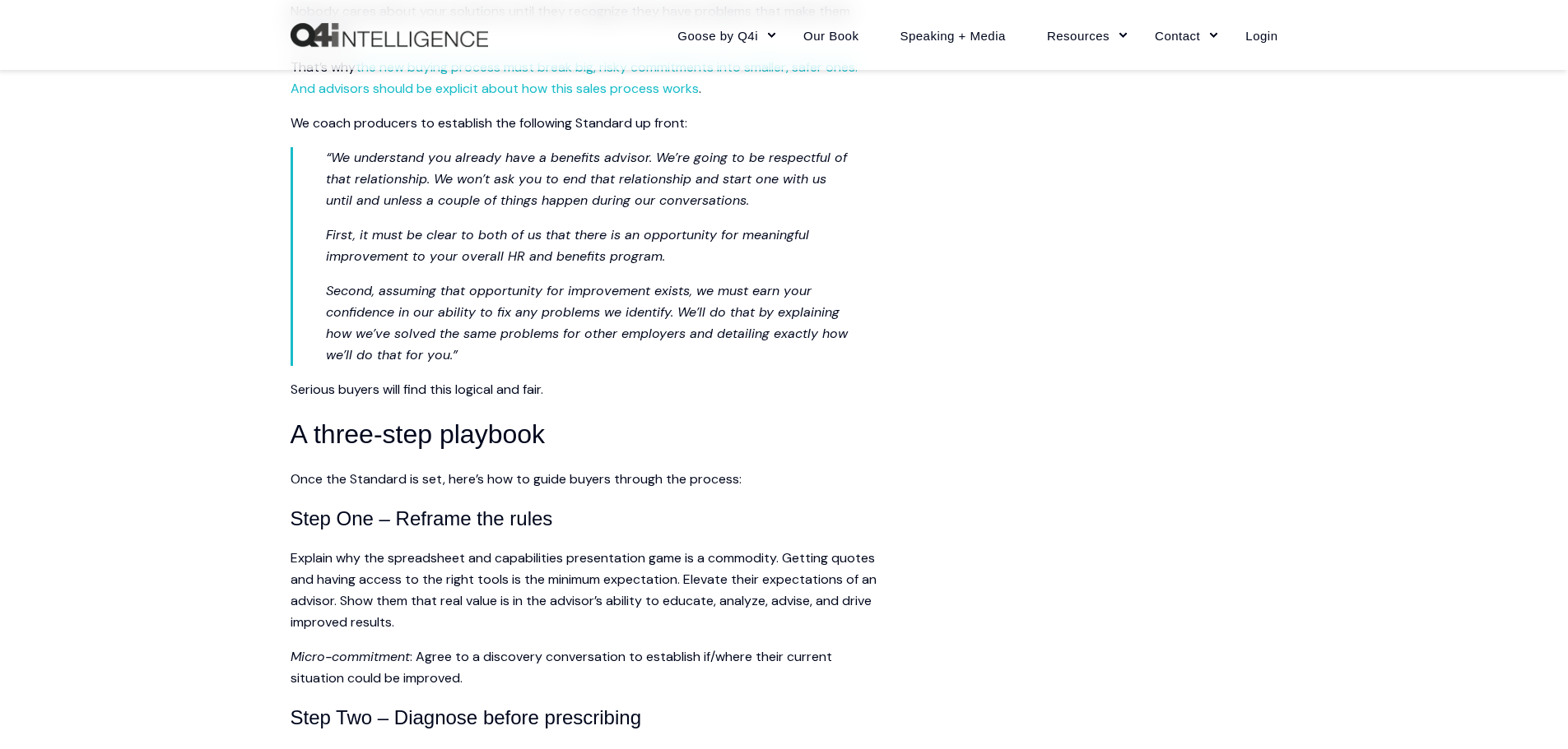
click at [545, 202] on span "“We understand you already have a benefits advisor. We’re going to be respectfu…" at bounding box center [586, 179] width 521 height 60
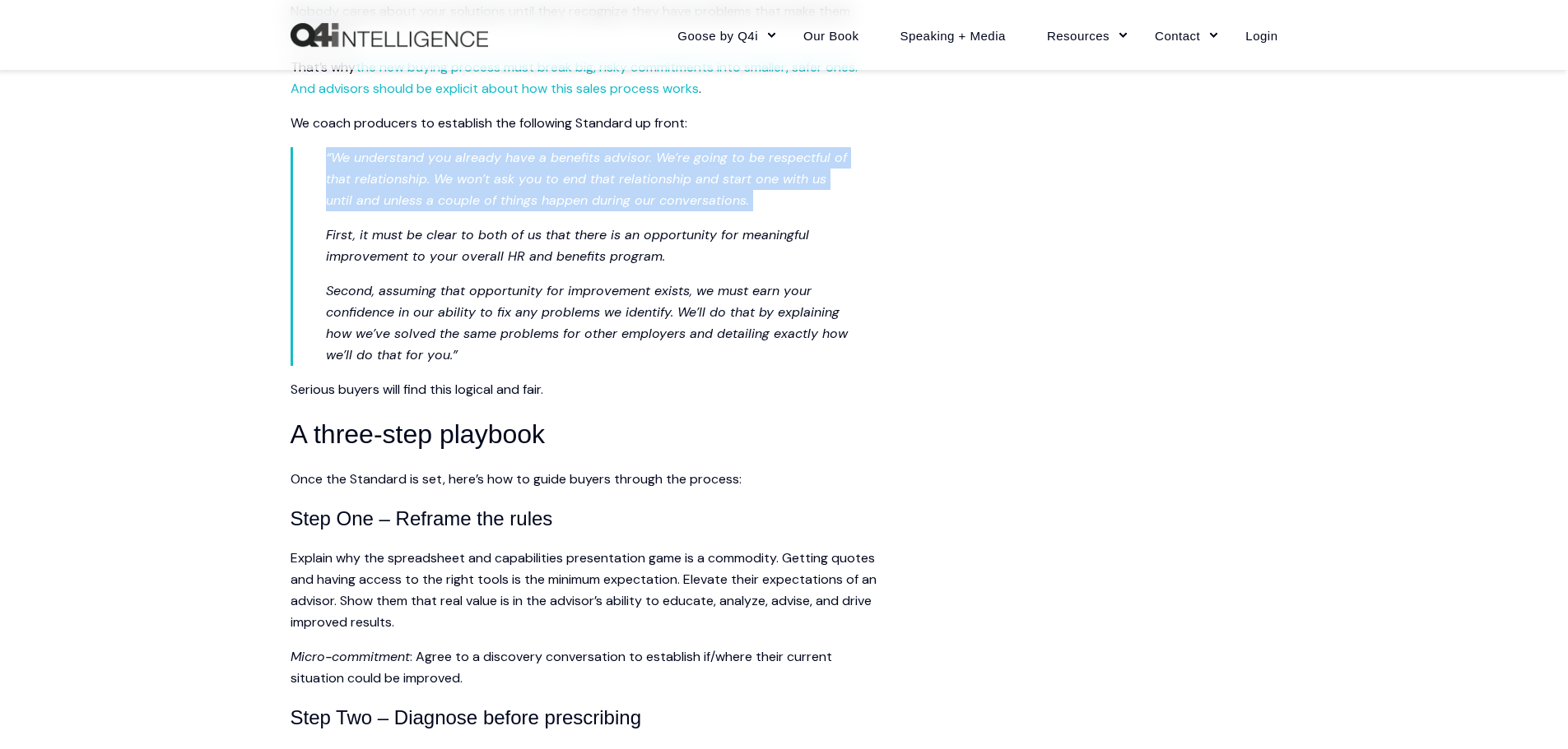
click at [545, 202] on span "“We understand you already have a benefits advisor. We’re going to be respectfu…" at bounding box center [586, 179] width 521 height 60
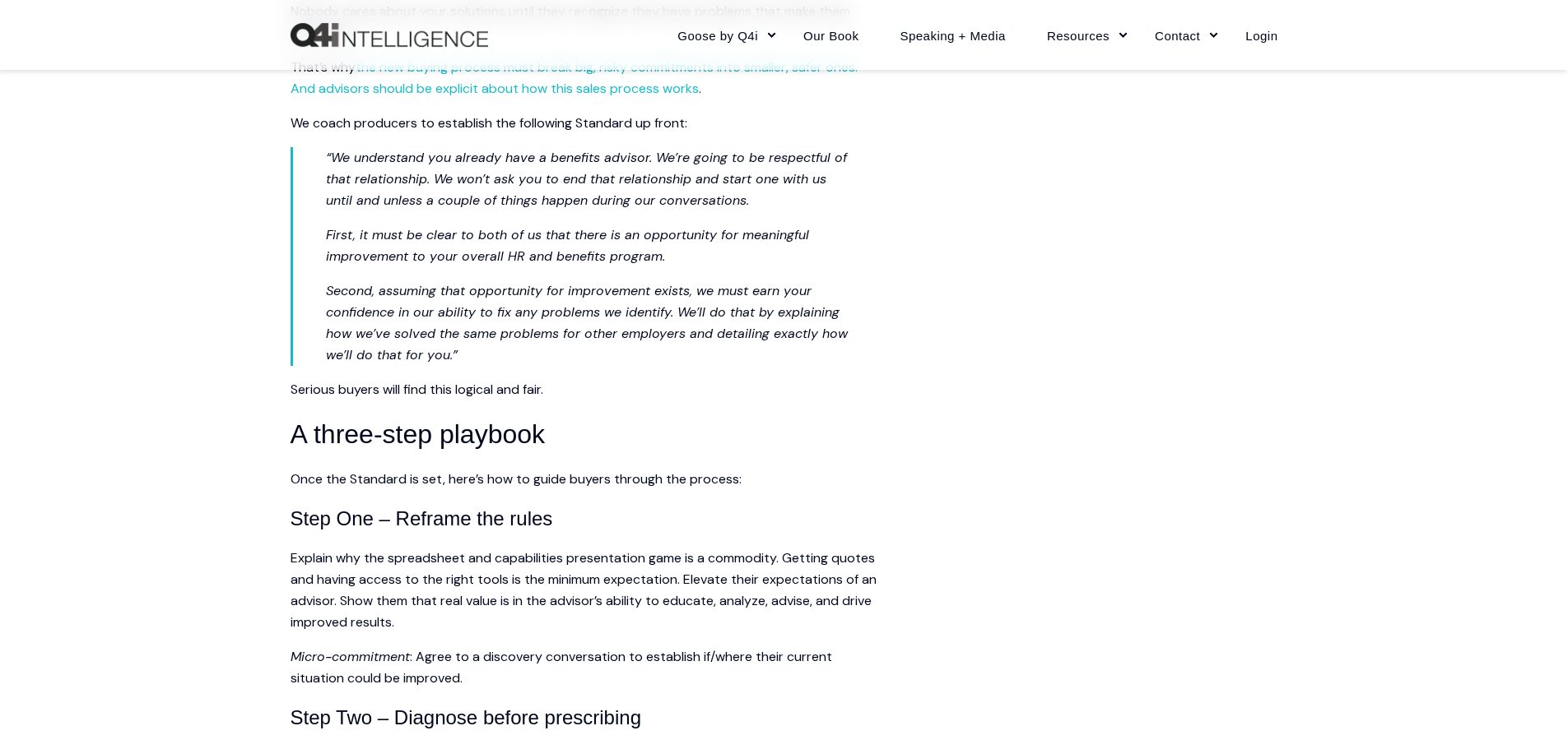
click at [806, 333] on span "Second, assuming that opportunity for improvement exists, we must earn your con…" at bounding box center [586, 323] width 522 height 81
click at [539, 175] on span "“We understand you already have a benefits advisor. We’re going to be respectfu…" at bounding box center [586, 179] width 521 height 60
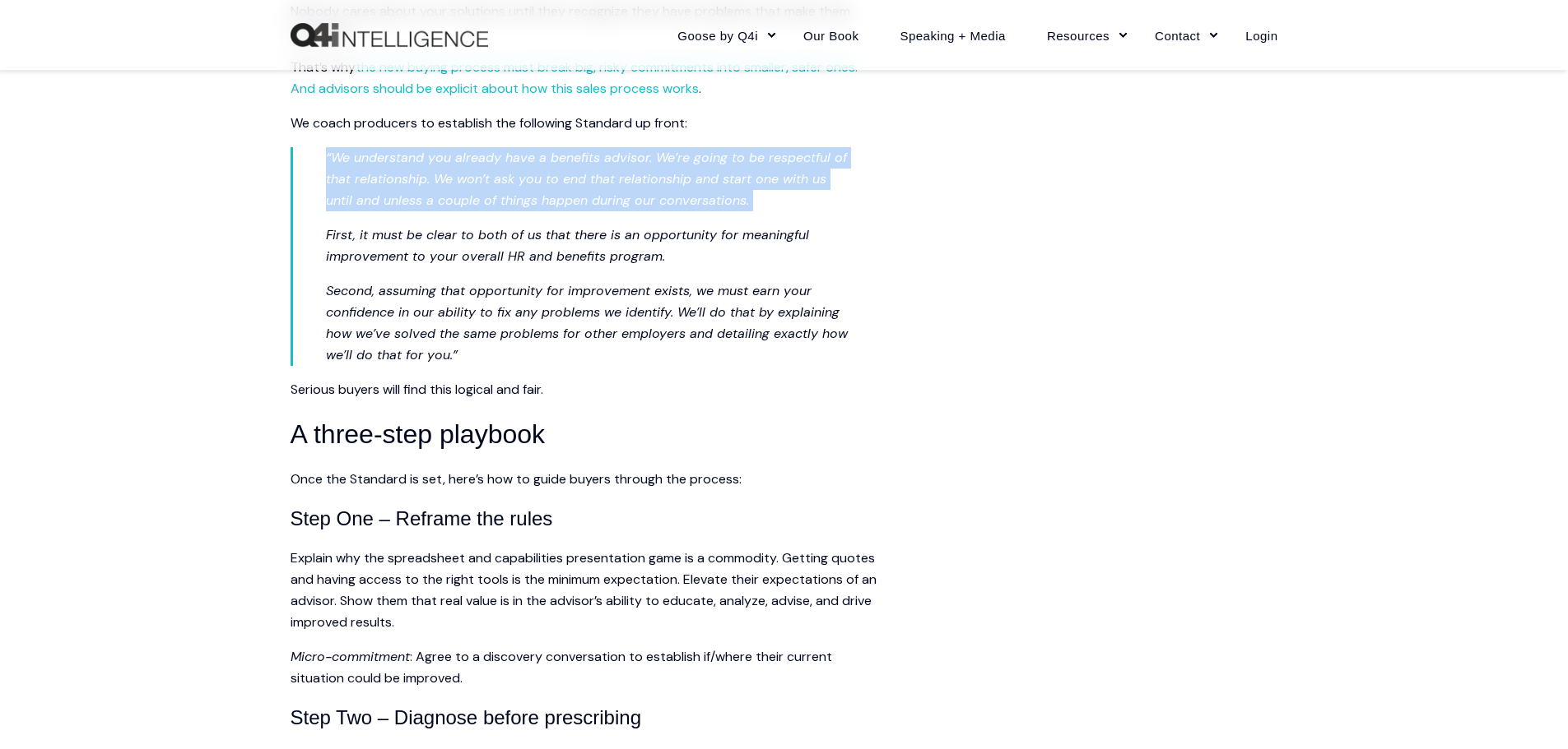
click at [539, 175] on span "“We understand you already have a benefits advisor. We’re going to be respectfu…" at bounding box center [586, 179] width 521 height 60
click at [556, 328] on span "Second, assuming that opportunity for improvement exists, we must earn your con…" at bounding box center [586, 323] width 522 height 81
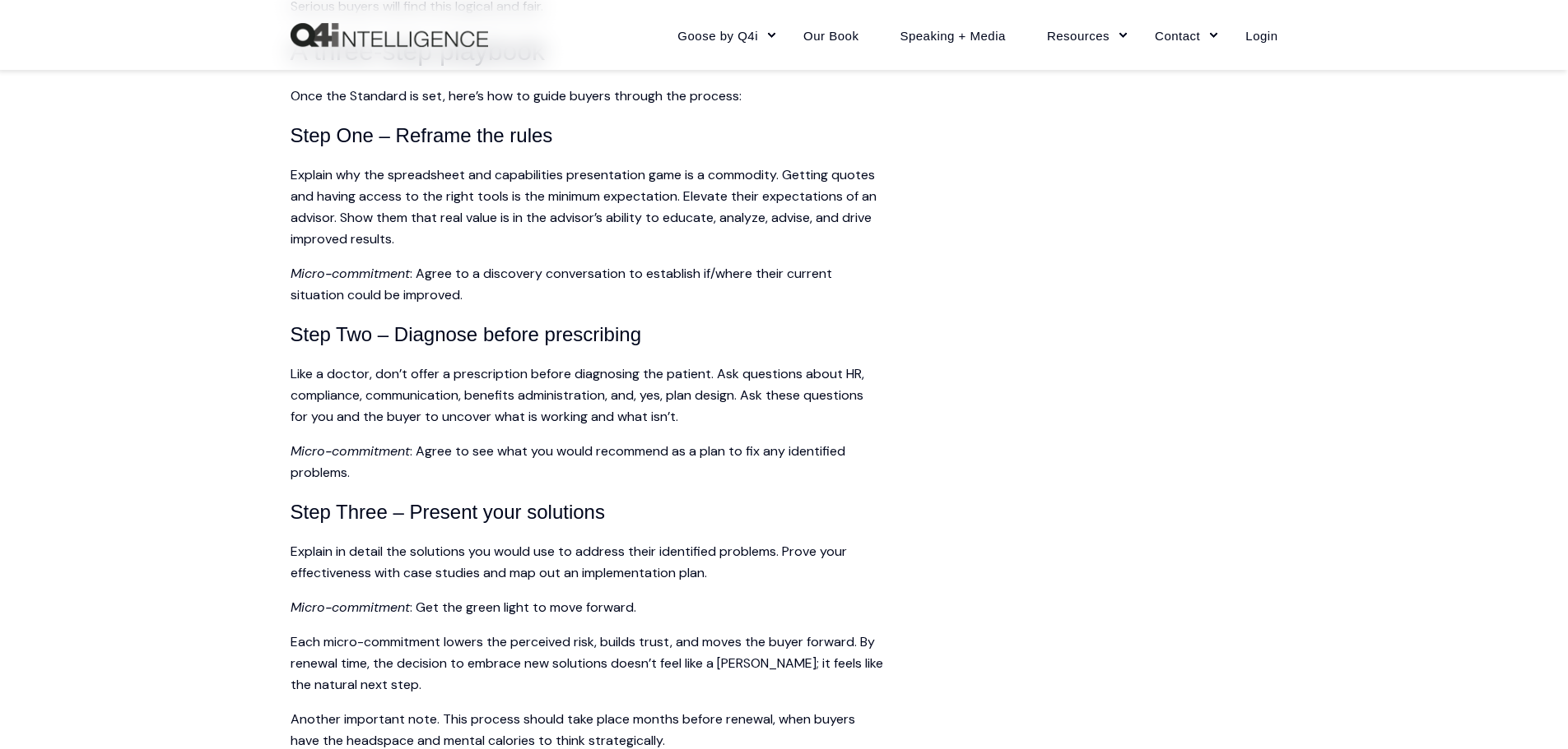
scroll to position [2879, 0]
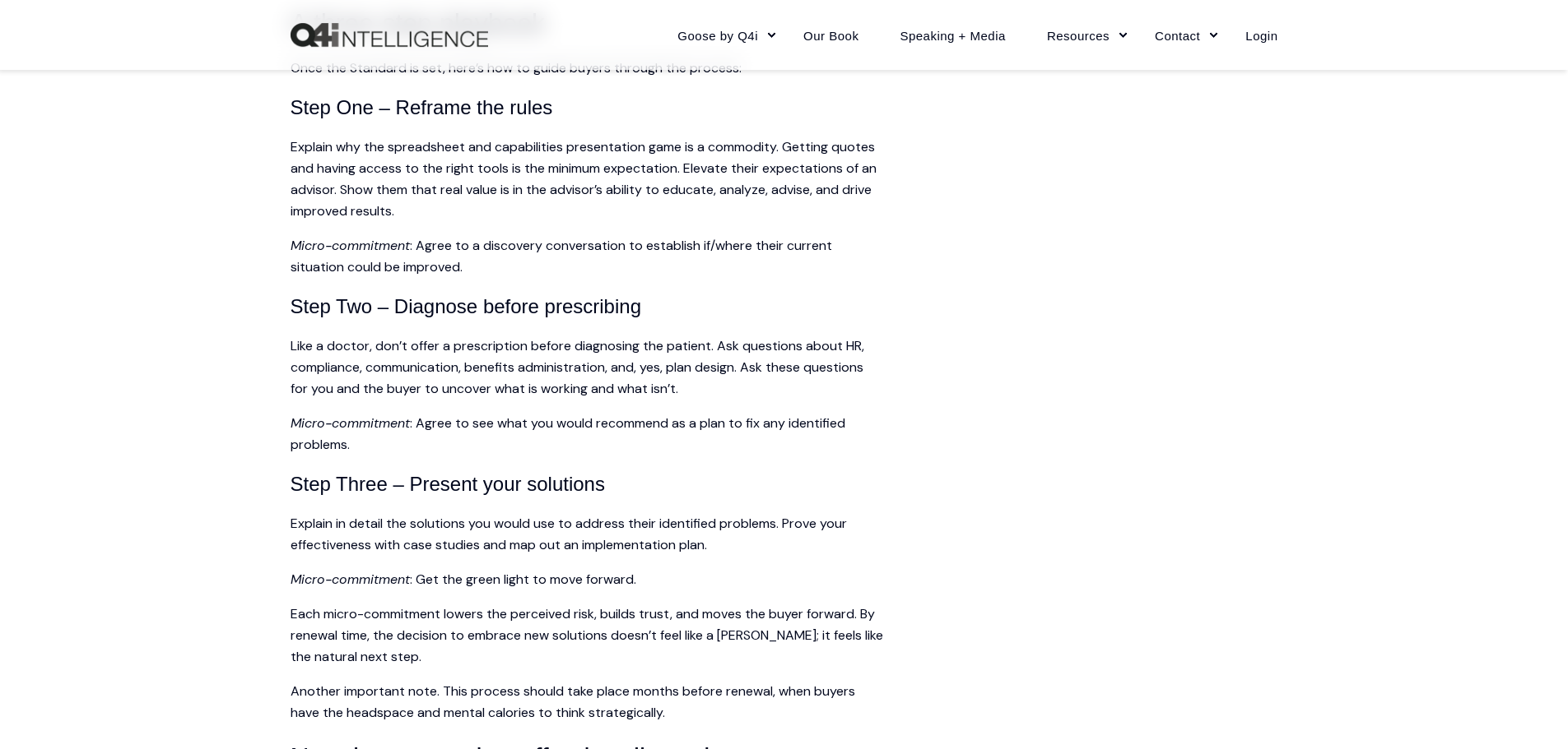
click at [603, 173] on p "Explain why the spreadsheet and capabilities presentation game is a commodity. …" at bounding box center [586, 179] width 592 height 86
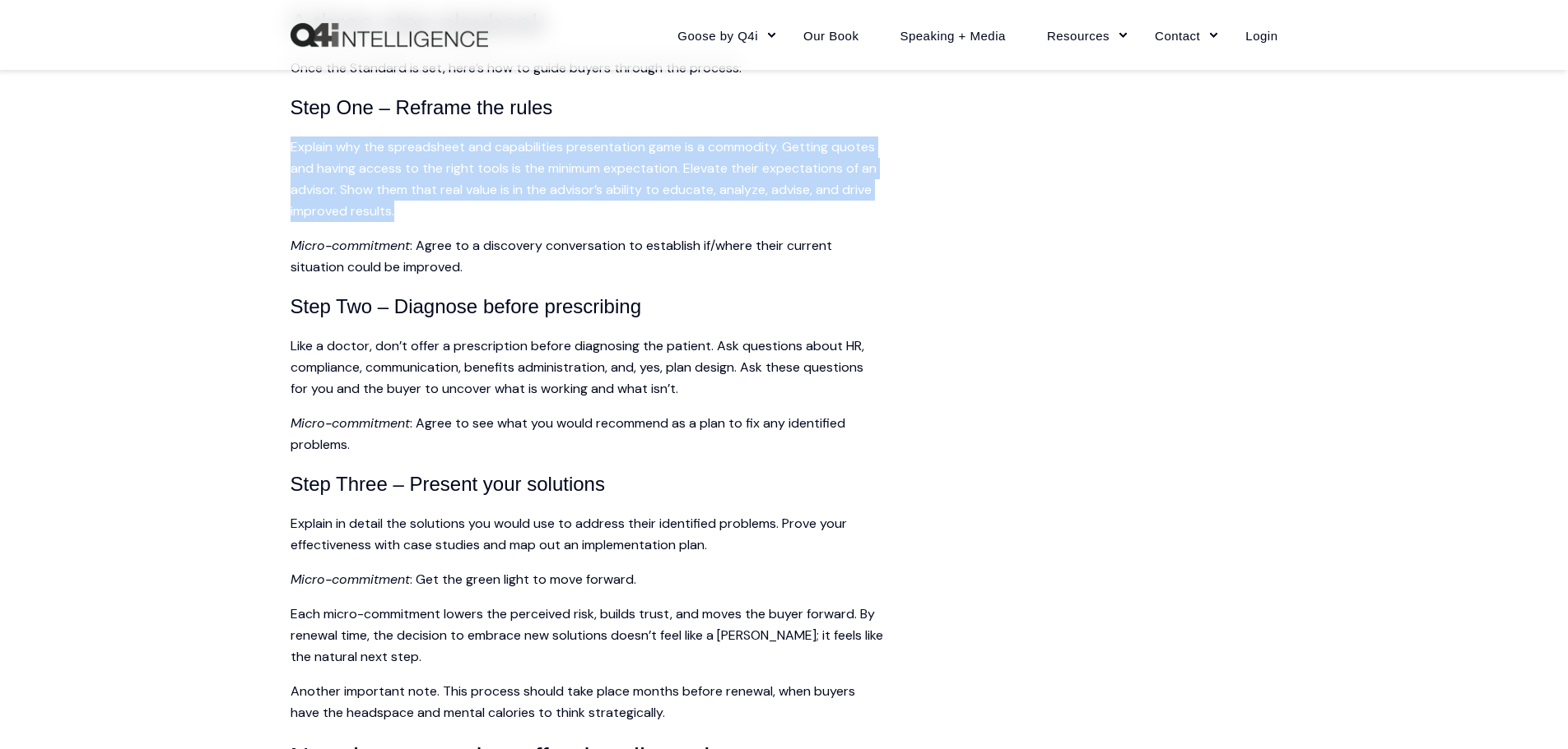
click at [603, 173] on p "Explain why the spreadsheet and capabilities presentation game is a commodity. …" at bounding box center [586, 179] width 592 height 86
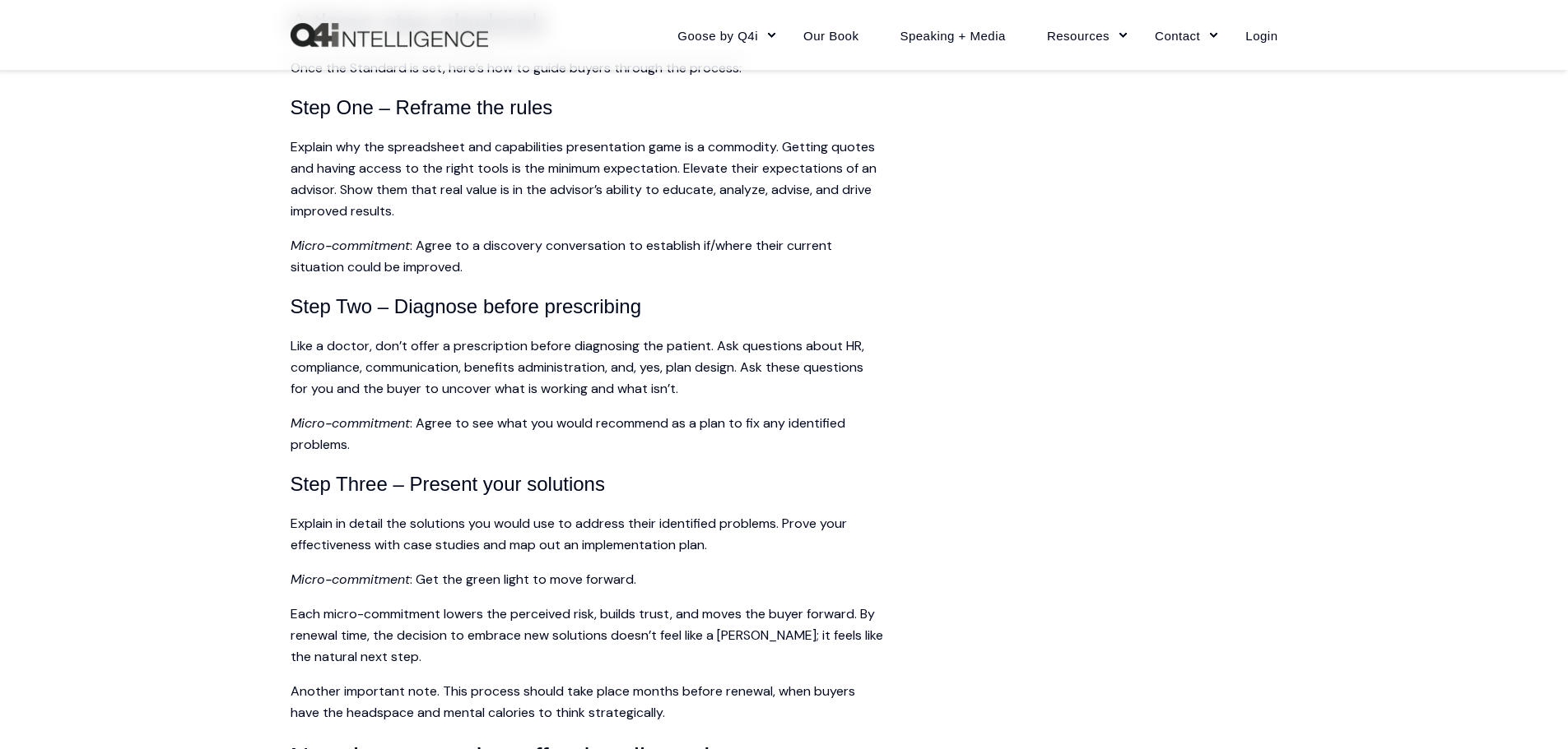
click at [294, 400] on p "Like a doctor, don’t offer a prescription before diagnosing the patient. Ask qu…" at bounding box center [586, 367] width 592 height 64
click at [561, 186] on p "Explain why the spreadsheet and capabilities presentation game is a commodity. …" at bounding box center [586, 179] width 592 height 86
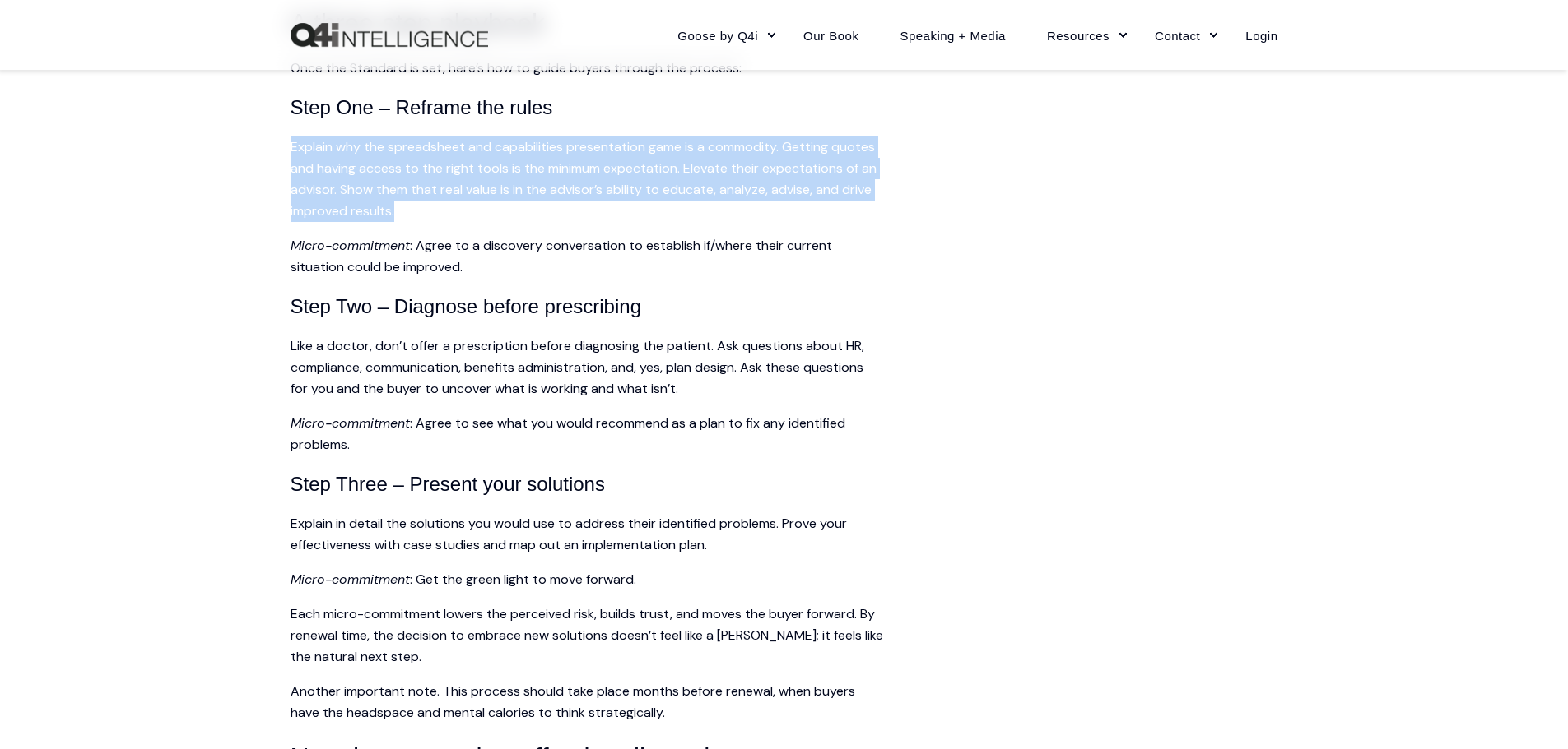
click at [561, 186] on p "Explain why the spreadsheet and capabilities presentation game is a commodity. …" at bounding box center [586, 179] width 592 height 86
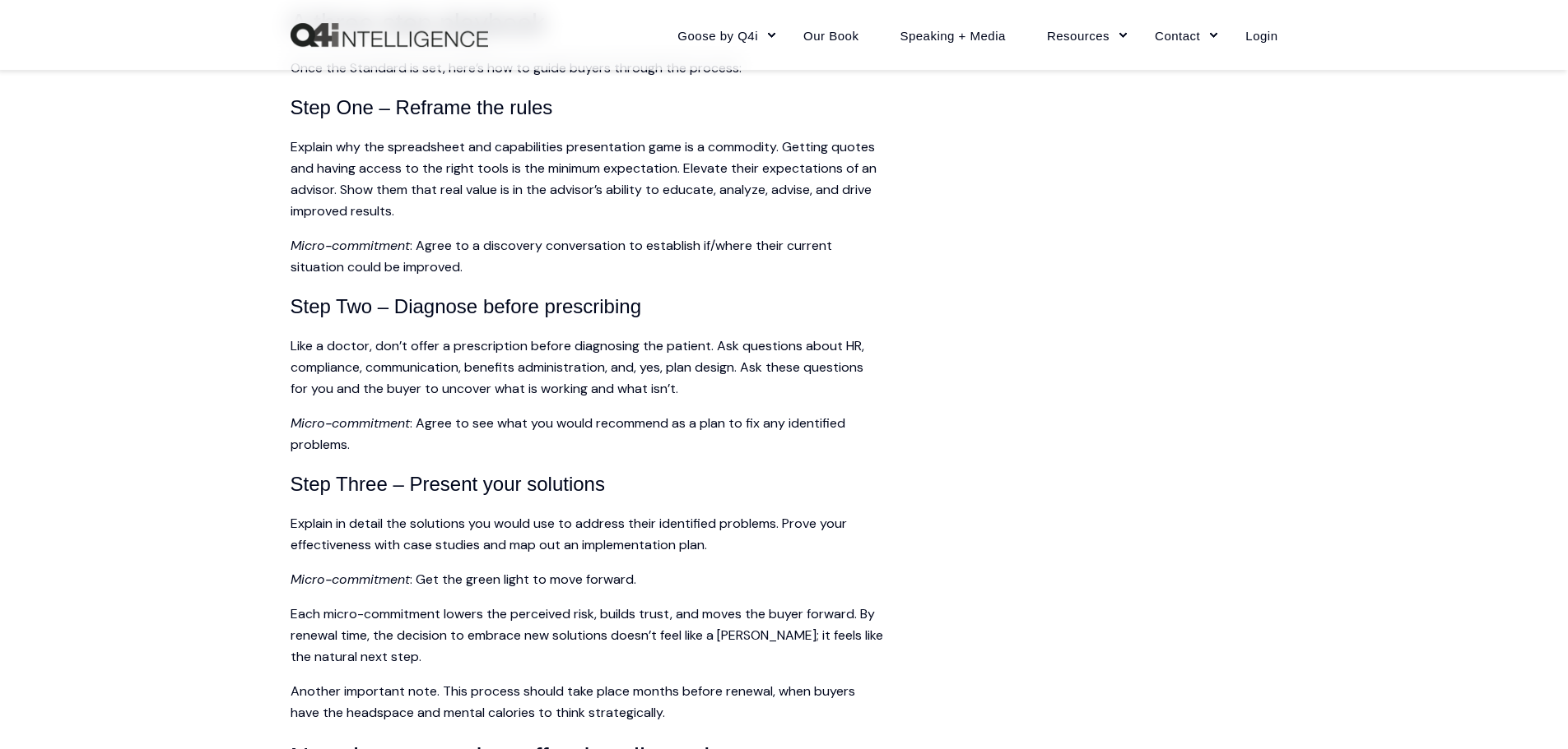
click at [860, 386] on p "Like a doctor, don’t offer a prescription before diagnosing the patient. Ask qu…" at bounding box center [586, 367] width 592 height 64
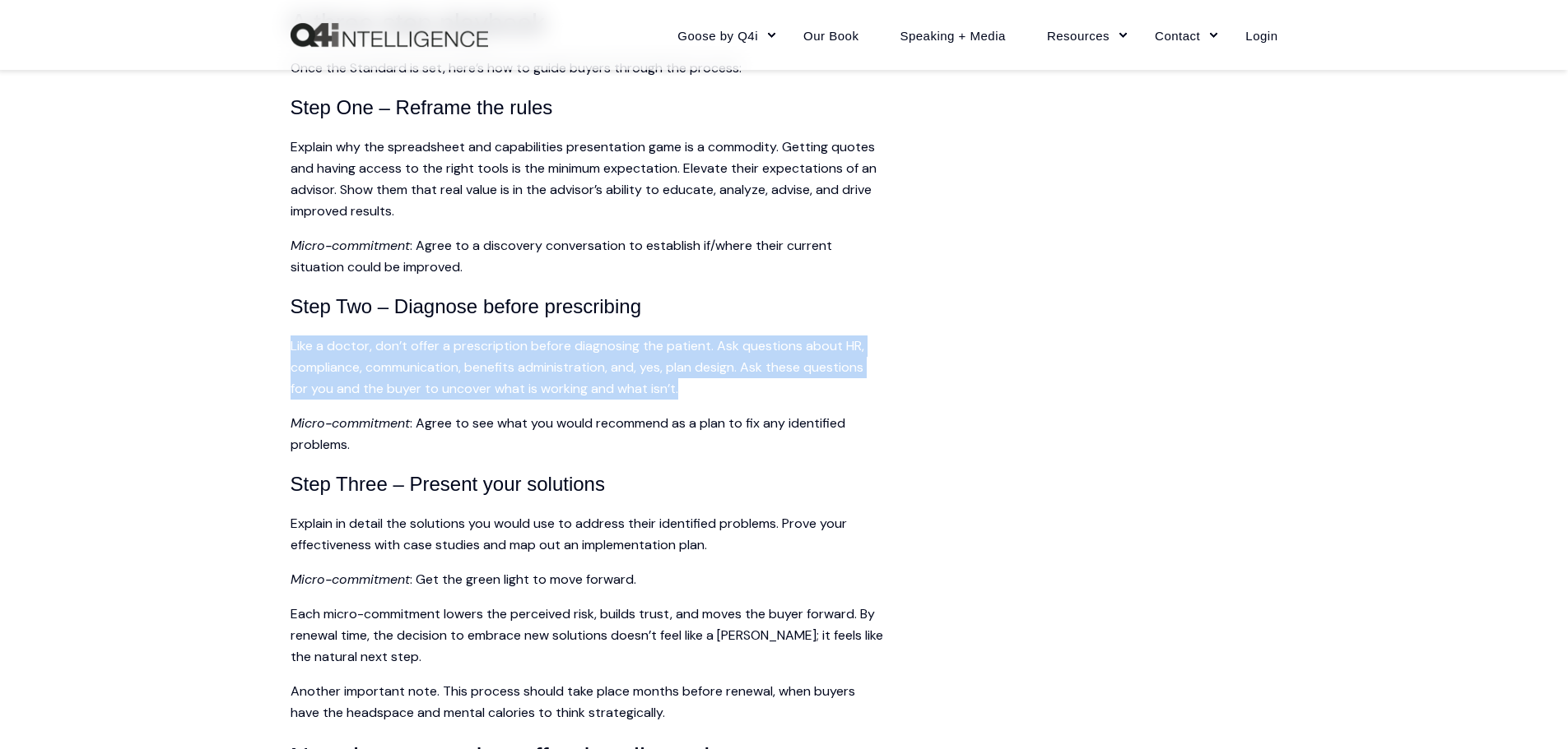
click at [860, 386] on p "Like a doctor, don’t offer a prescription before diagnosing the patient. Ask qu…" at bounding box center [586, 367] width 592 height 64
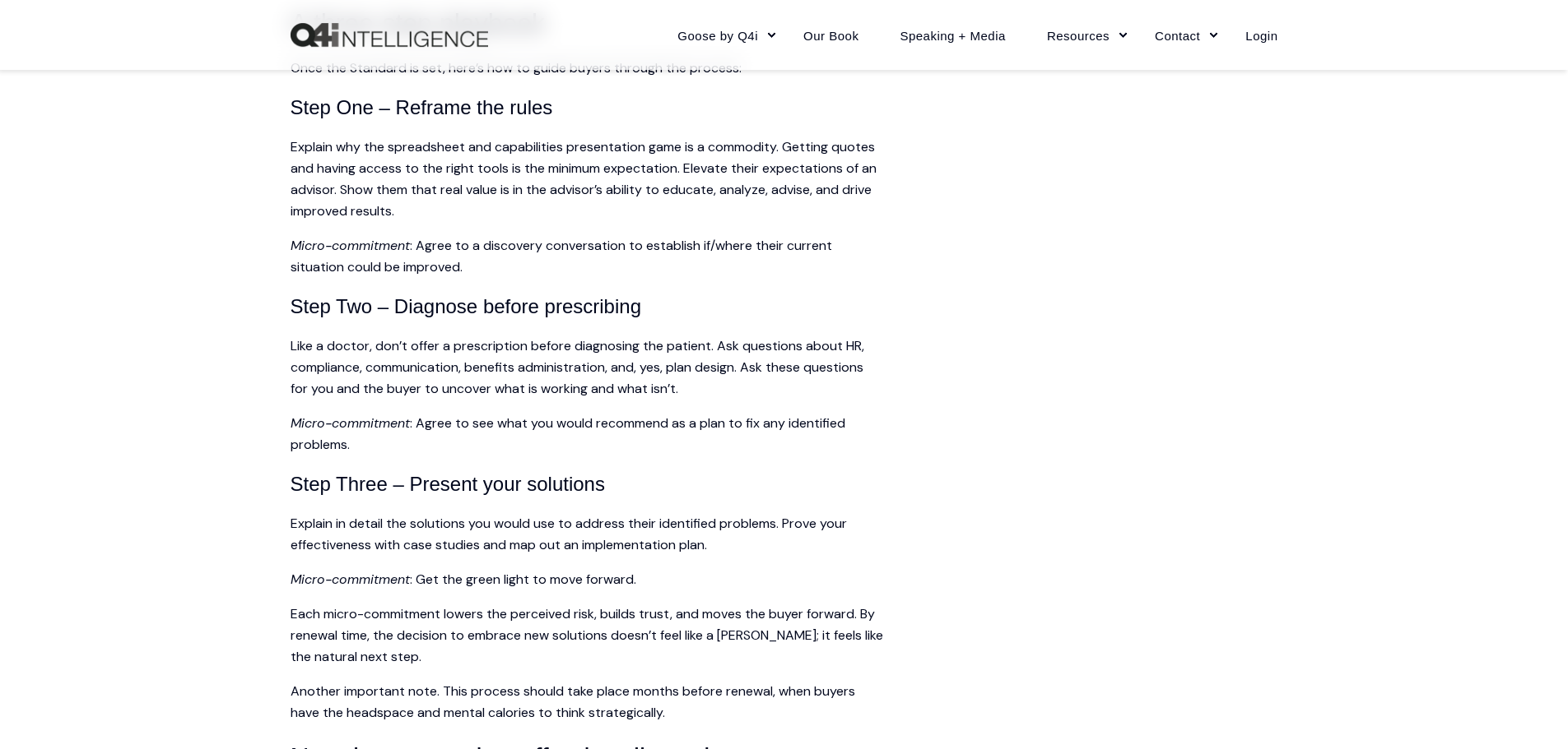
click at [580, 180] on p "Explain why the spreadsheet and capabilities presentation game is a commodity. …" at bounding box center [586, 179] width 592 height 86
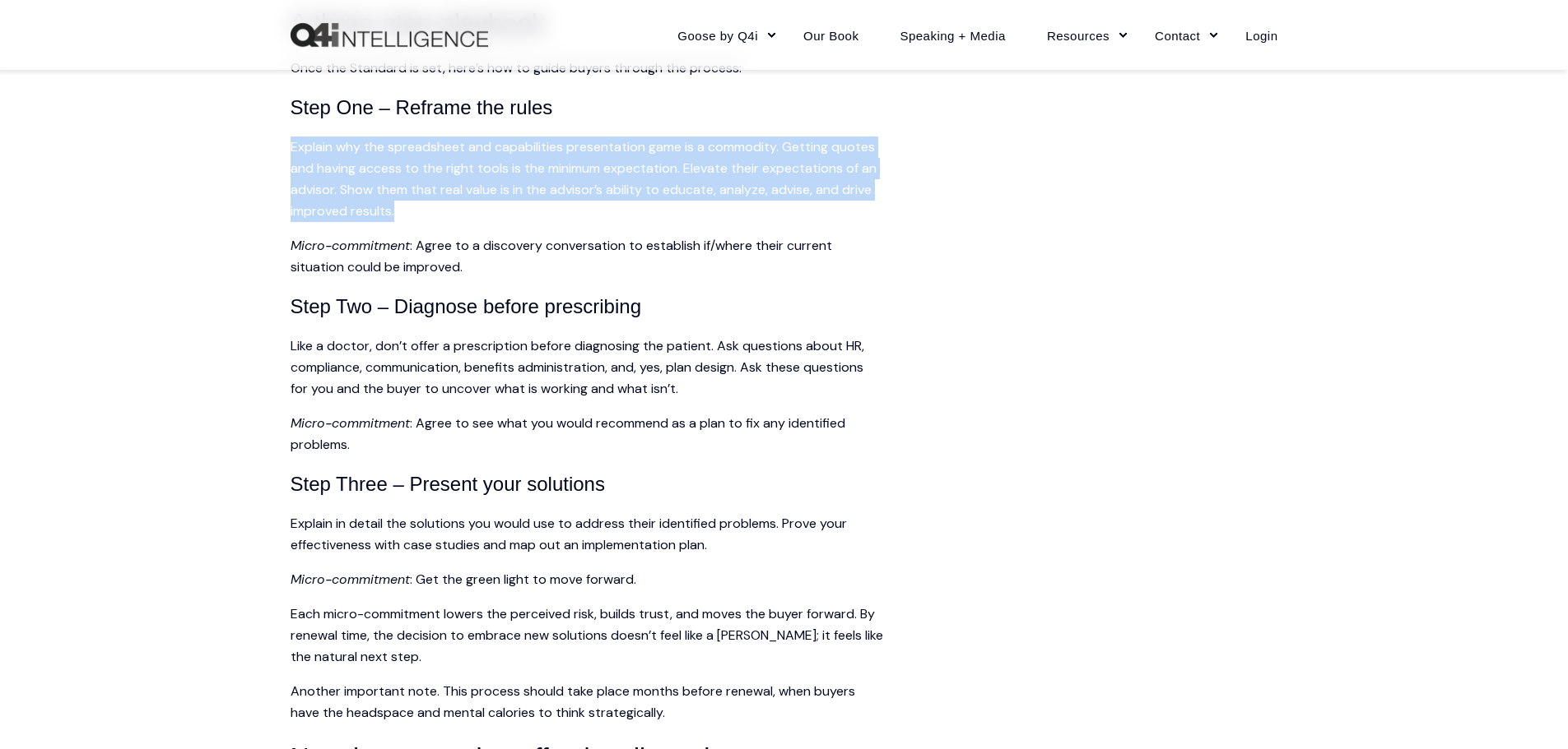
click at [580, 180] on p "Explain why the spreadsheet and capabilities presentation game is a commodity. …" at bounding box center [586, 179] width 592 height 86
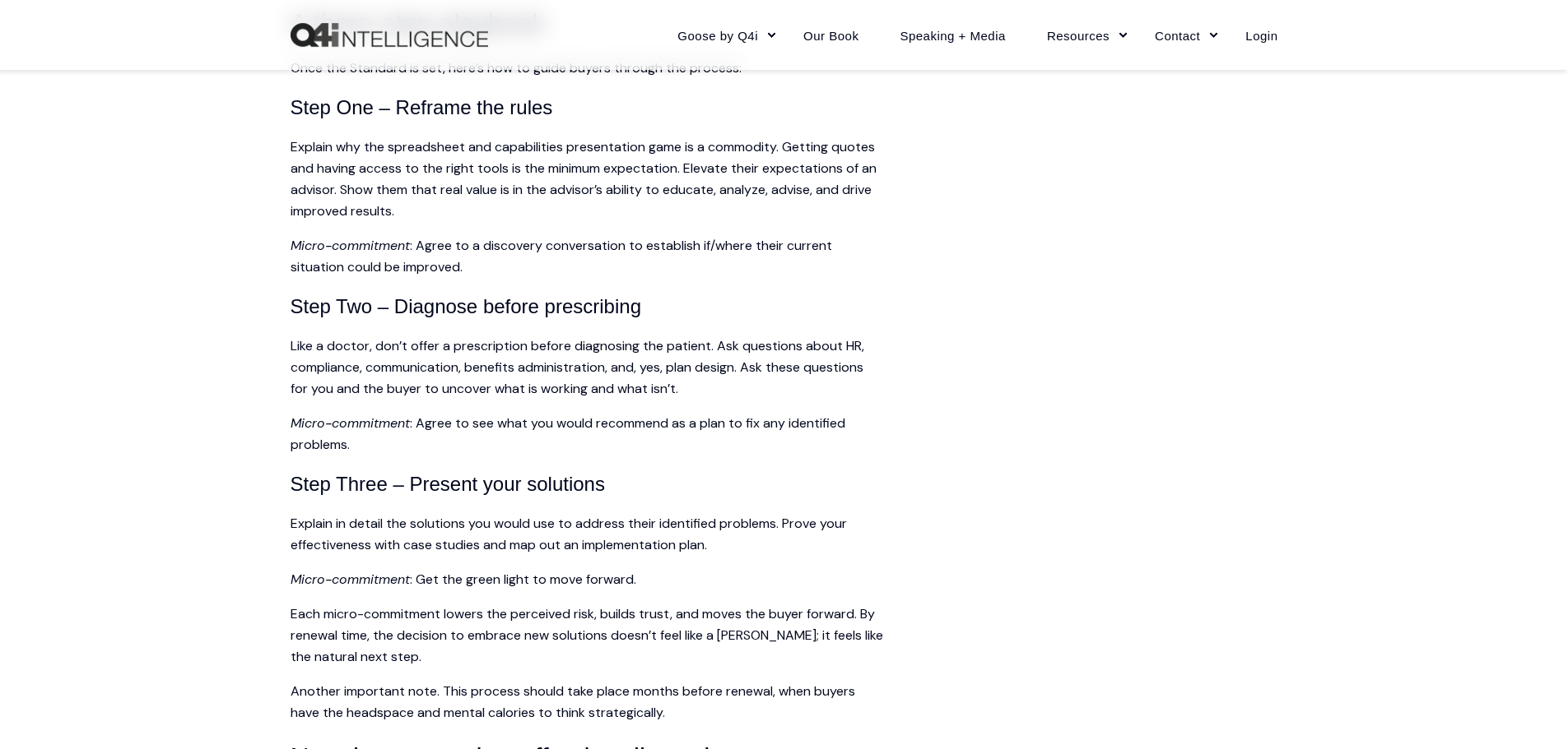
click at [319, 377] on p "Like a doctor, don’t offer a prescription before diagnosing the patient. Ask qu…" at bounding box center [586, 367] width 592 height 64
click at [550, 182] on p "Explain why the spreadsheet and capabilities presentation game is a commodity. …" at bounding box center [586, 179] width 592 height 86
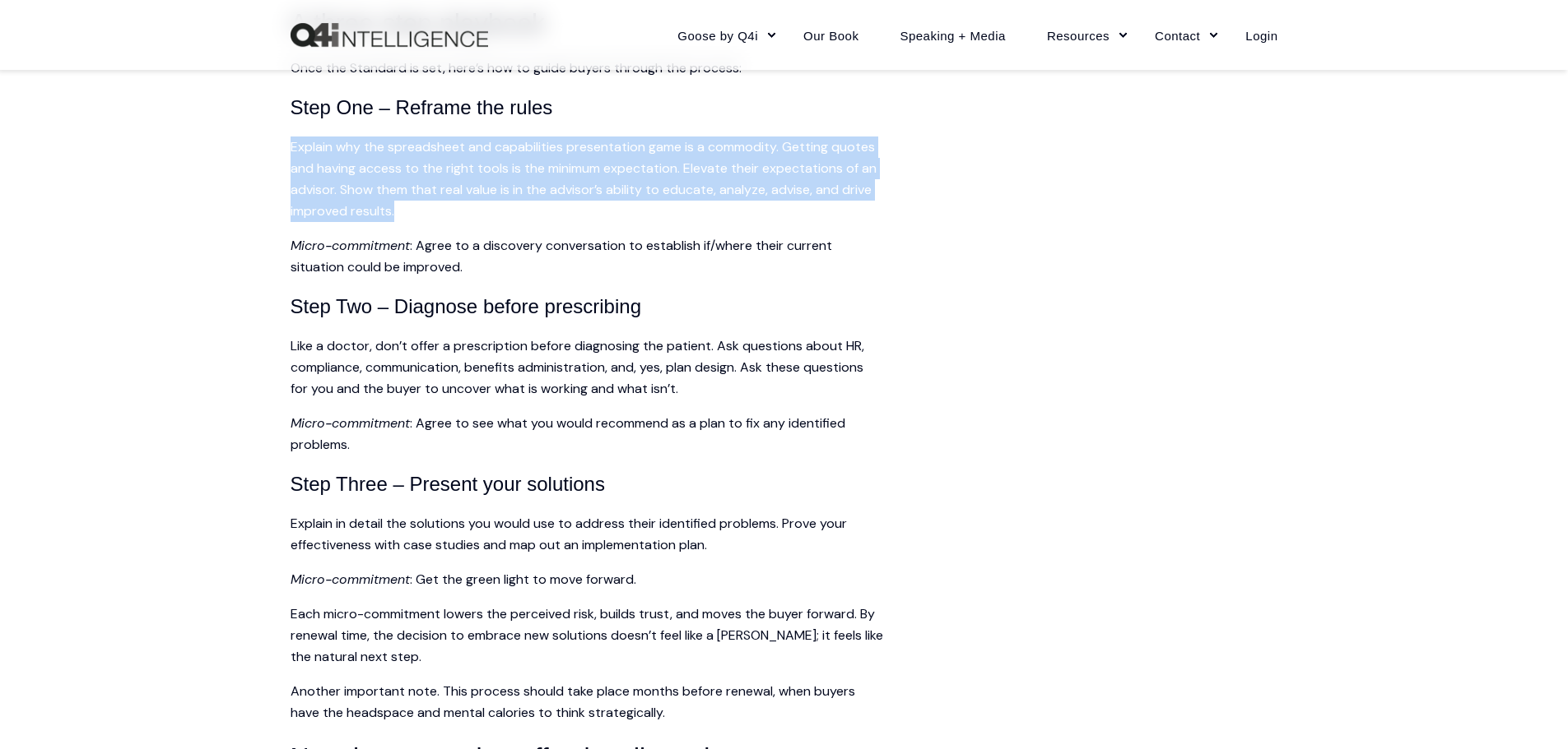
click at [550, 182] on p "Explain why the spreadsheet and capabilities presentation game is a commodity. …" at bounding box center [586, 179] width 592 height 86
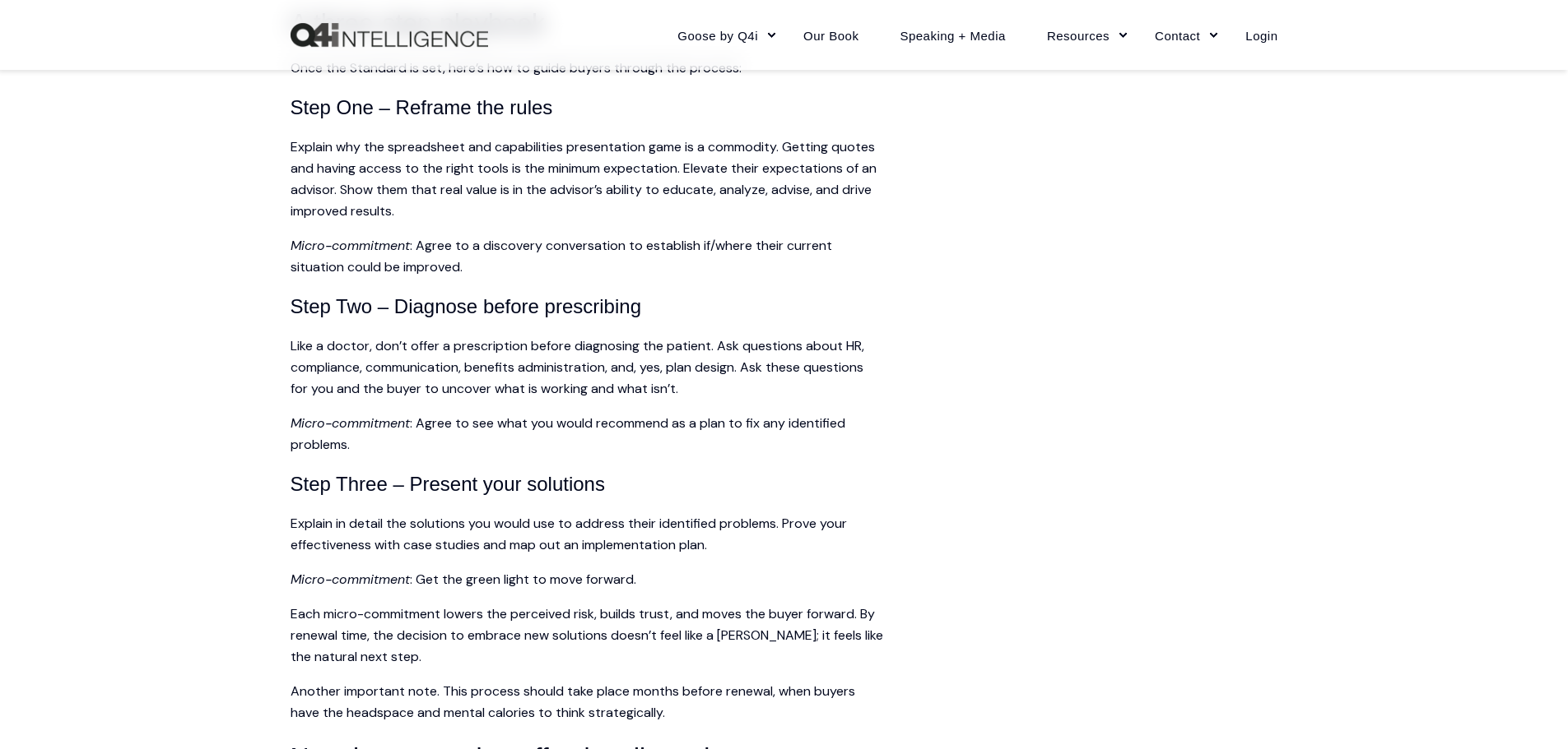
click at [873, 392] on p "Like a doctor, don’t offer a prescription before diagnosing the patient. Ask qu…" at bounding box center [586, 367] width 592 height 64
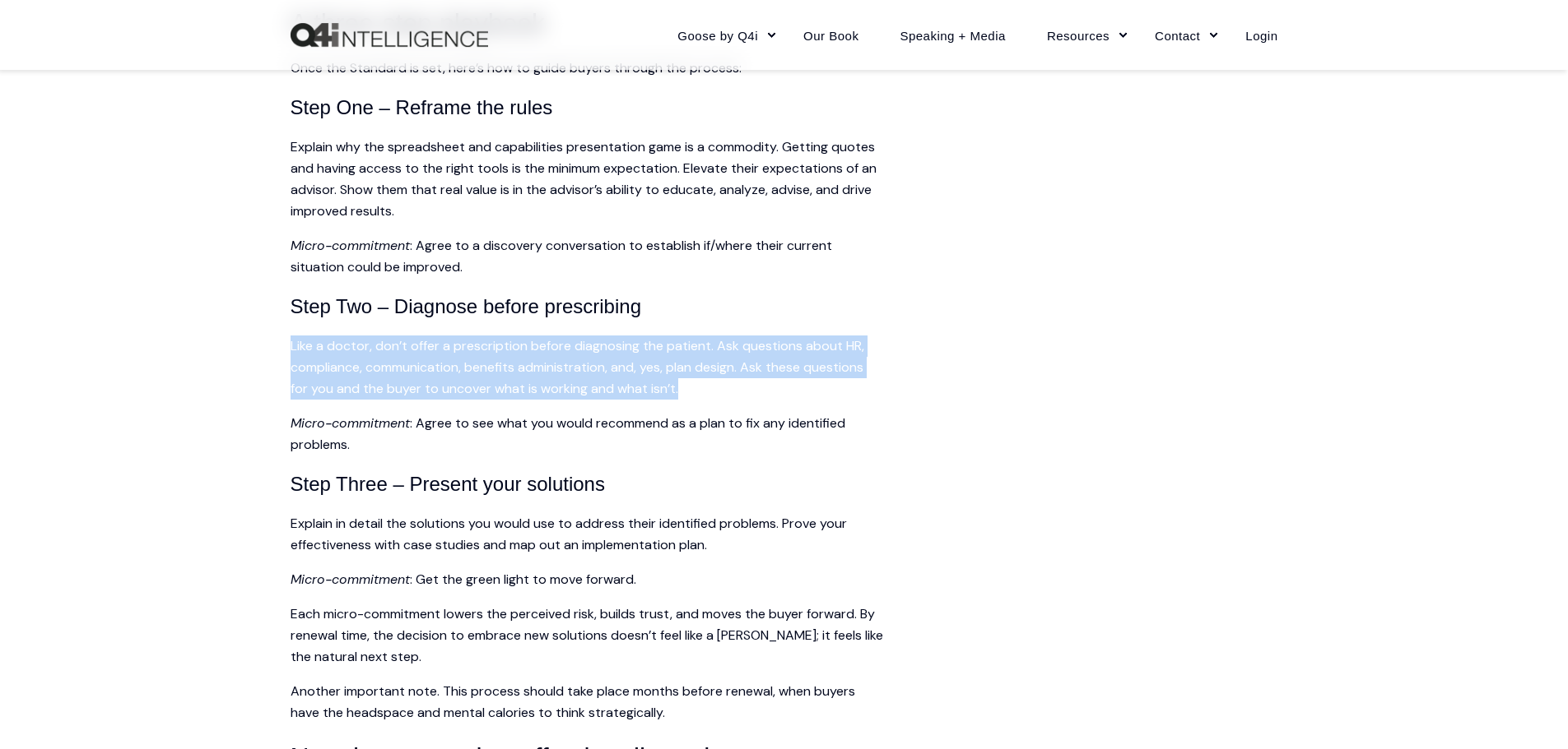
click at [873, 392] on p "Like a doctor, don’t offer a prescription before diagnosing the patient. Ask qu…" at bounding box center [586, 367] width 592 height 64
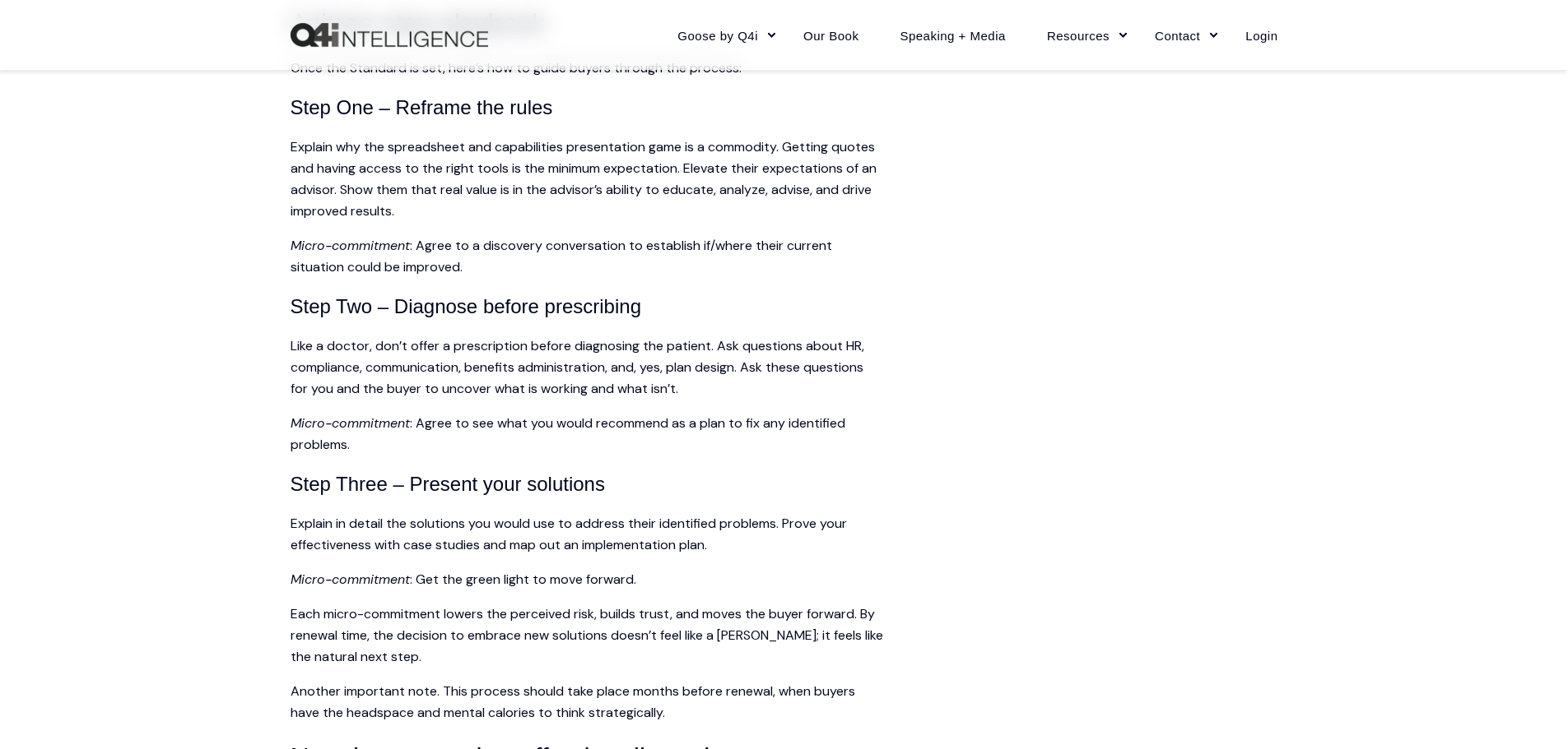
click at [561, 185] on p "Explain why the spreadsheet and capabilities presentation game is a commodity. …" at bounding box center [586, 179] width 592 height 86
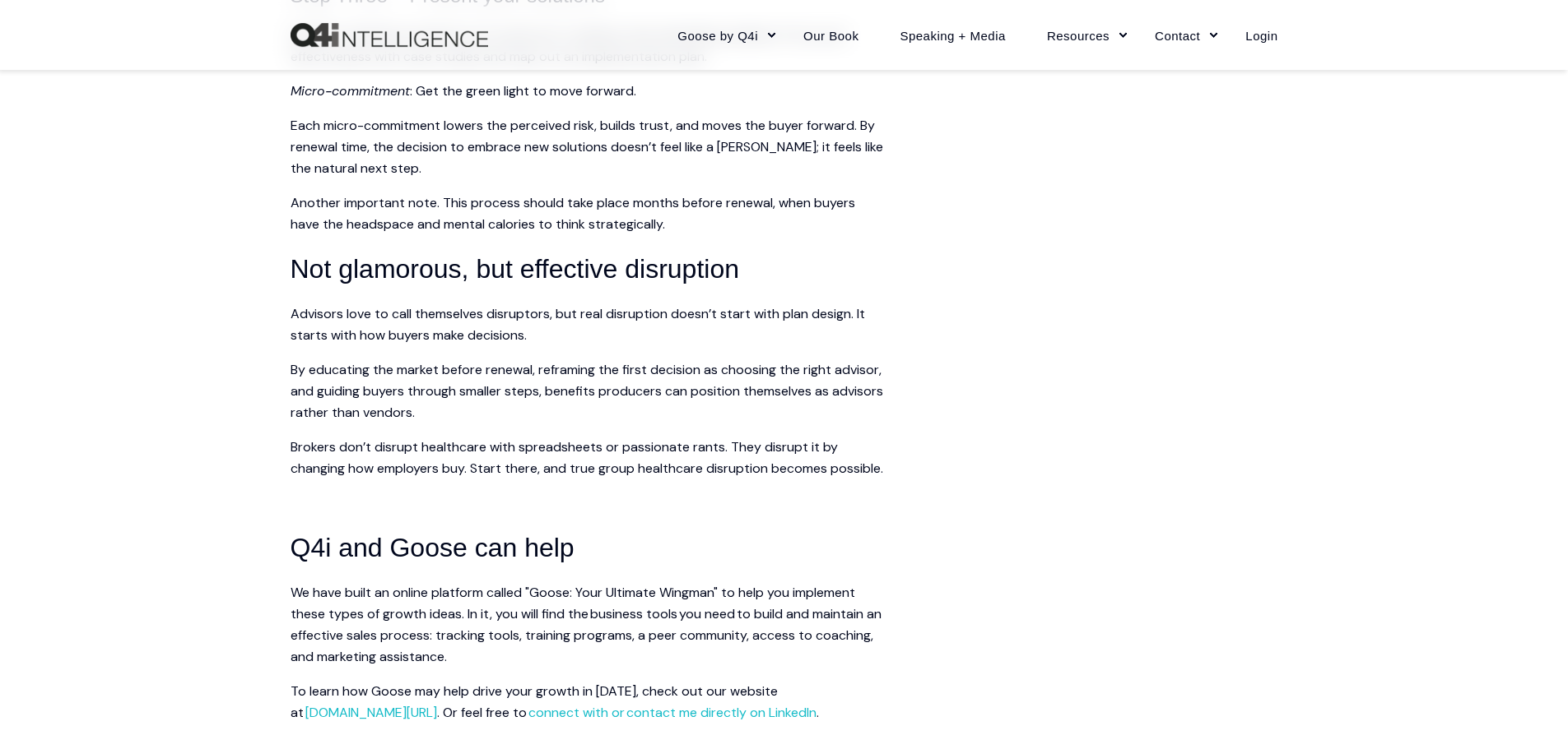
scroll to position [3619, 0]
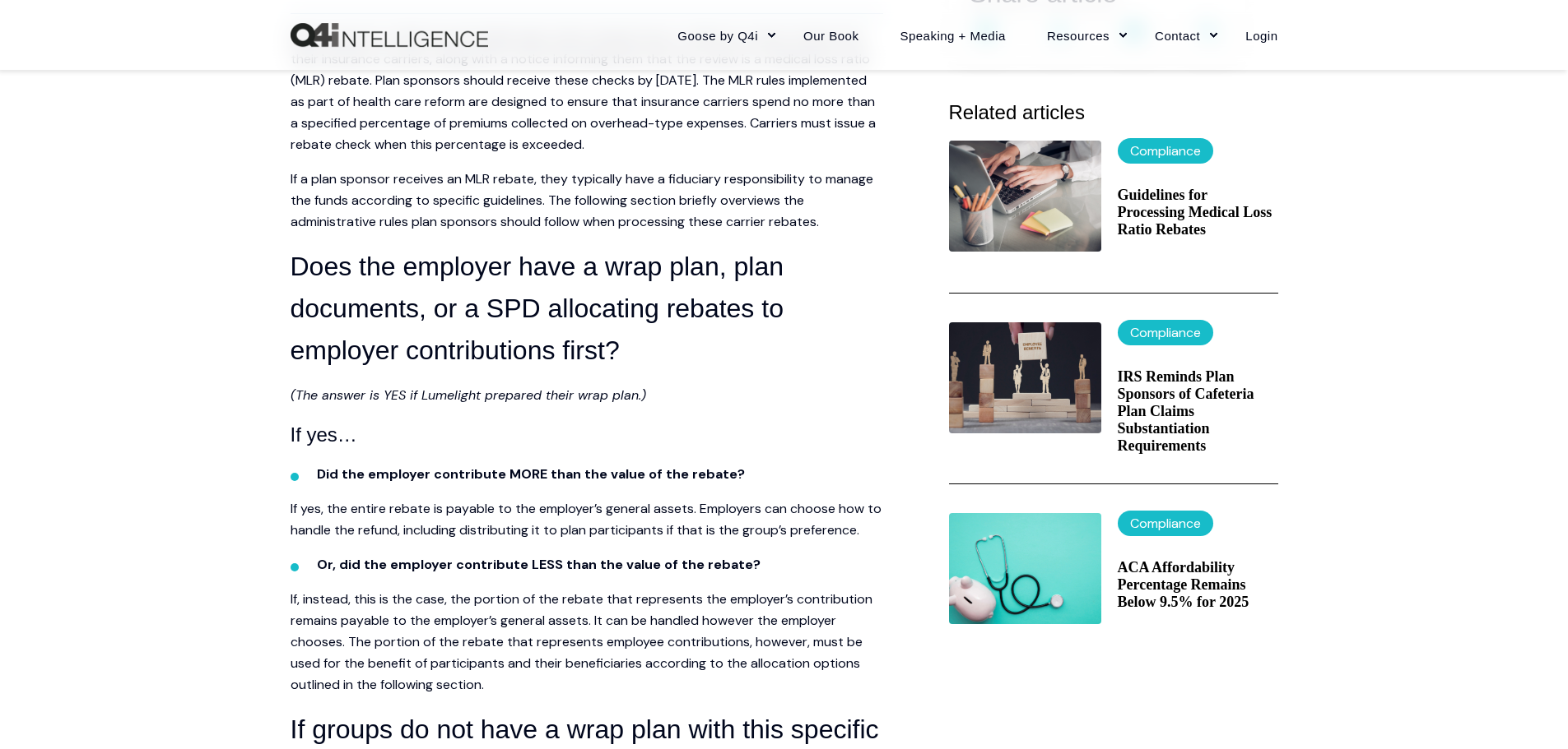
scroll to position [494, 0]
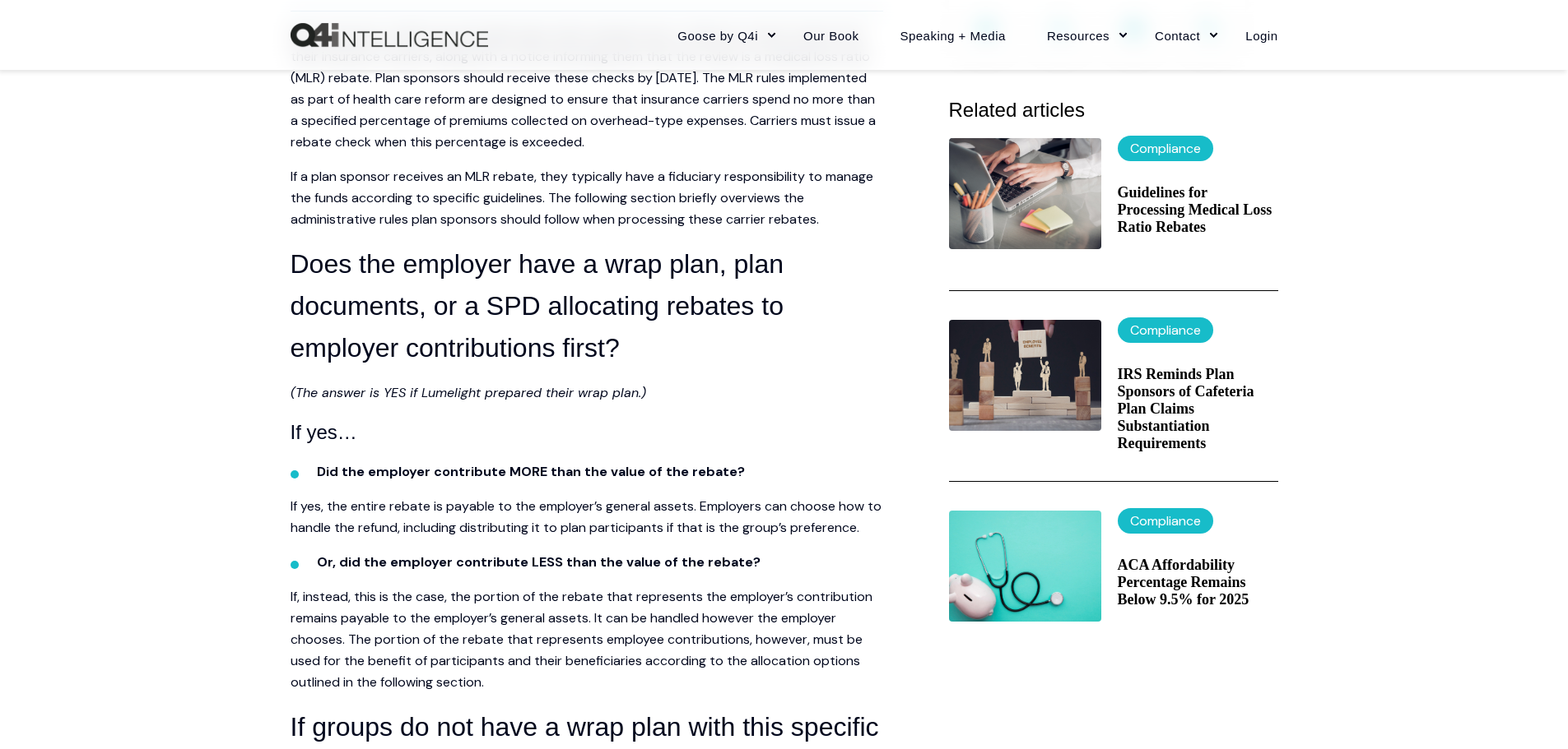
click at [532, 150] on span "Many sponsors of fully insured health plans either already have or will soon re…" at bounding box center [582, 88] width 585 height 124
click at [540, 136] on span "Many sponsors of fully insured health plans either already have or will soon re…" at bounding box center [582, 88] width 585 height 124
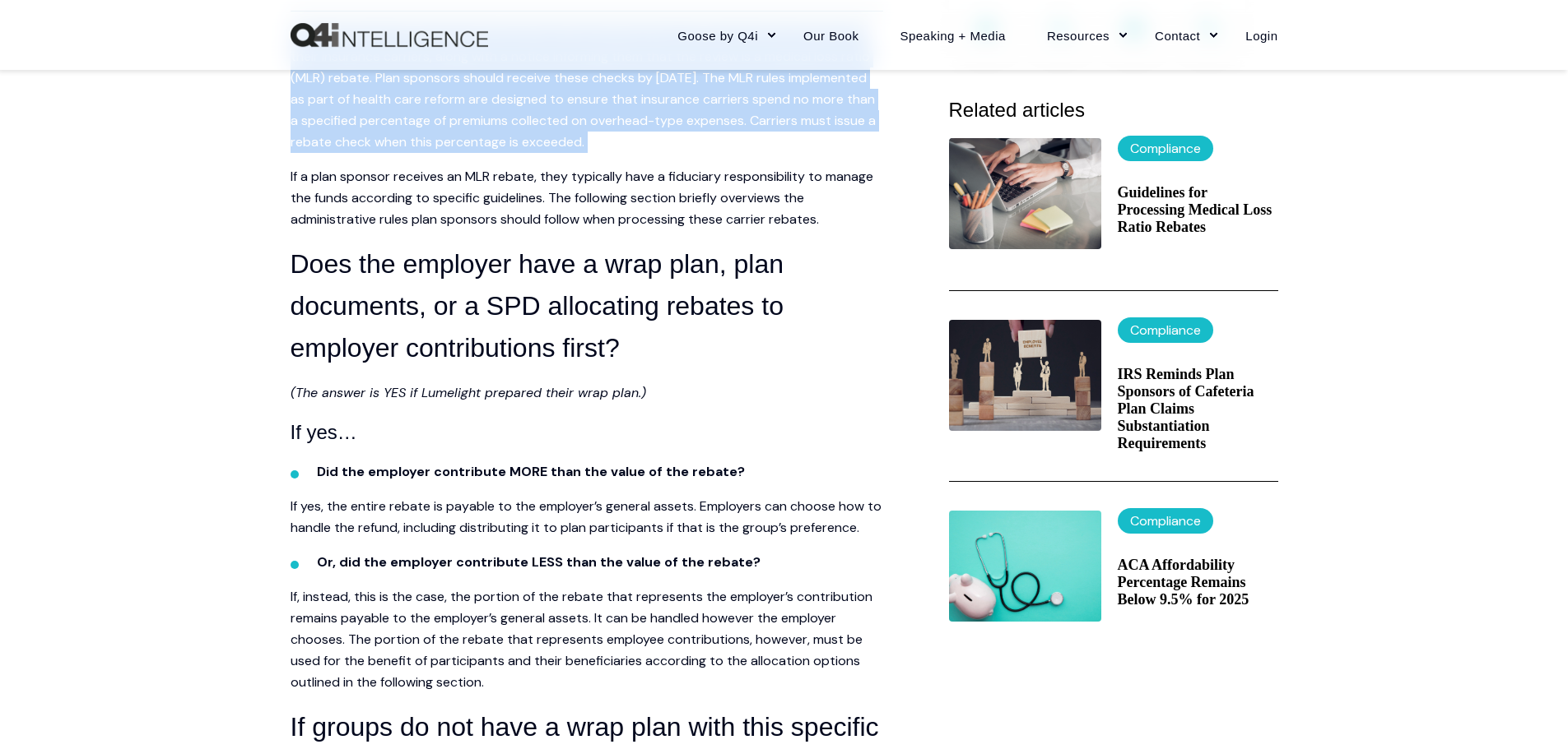
click at [540, 136] on span "Many sponsors of fully insured health plans either already have or will soon re…" at bounding box center [582, 88] width 585 height 124
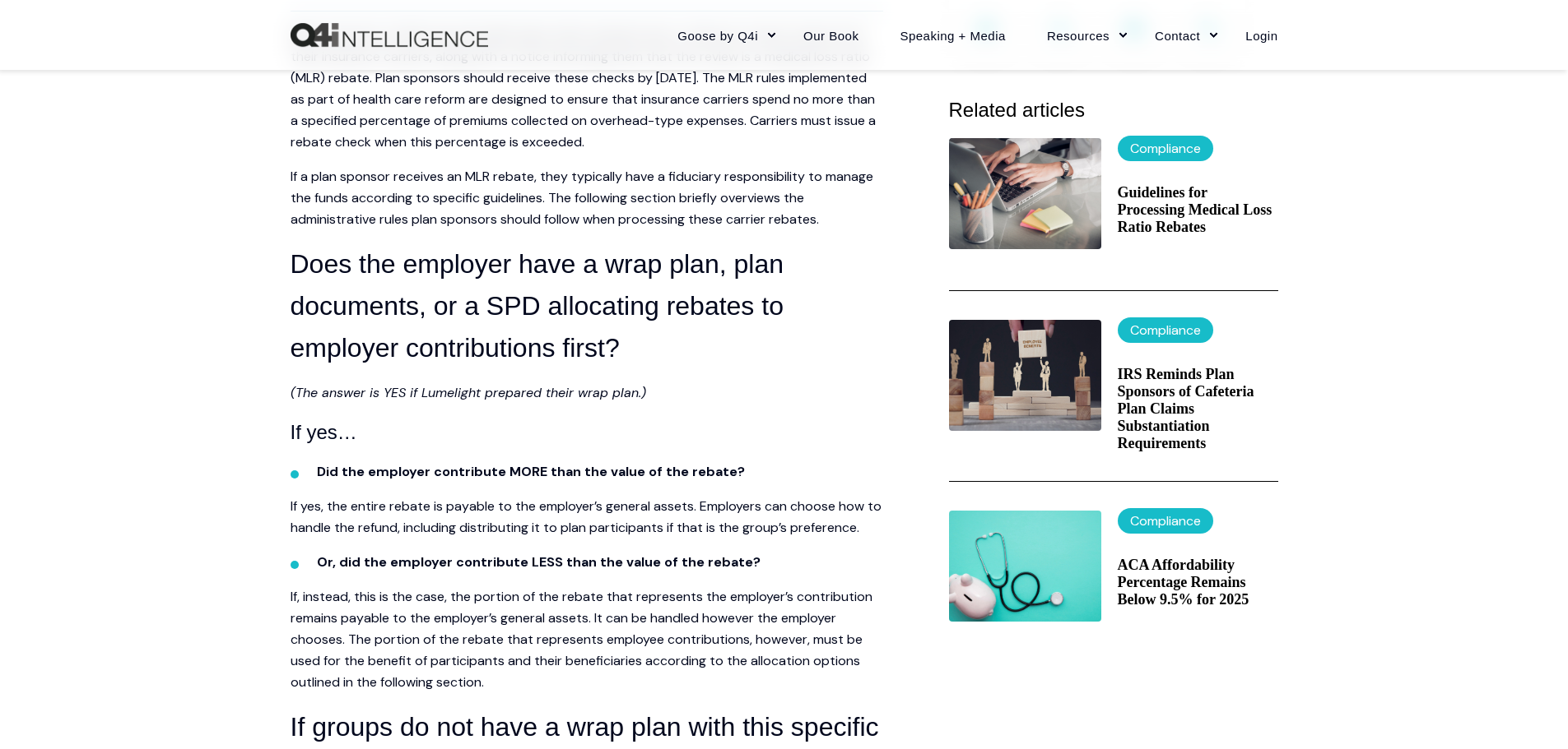
click at [294, 211] on span "If a plan sponsor receives an MLR rebate, they typically have a fiduciary respo…" at bounding box center [581, 198] width 583 height 60
click at [516, 127] on span "Many sponsors of fully insured health plans either already have or will soon re…" at bounding box center [582, 88] width 585 height 124
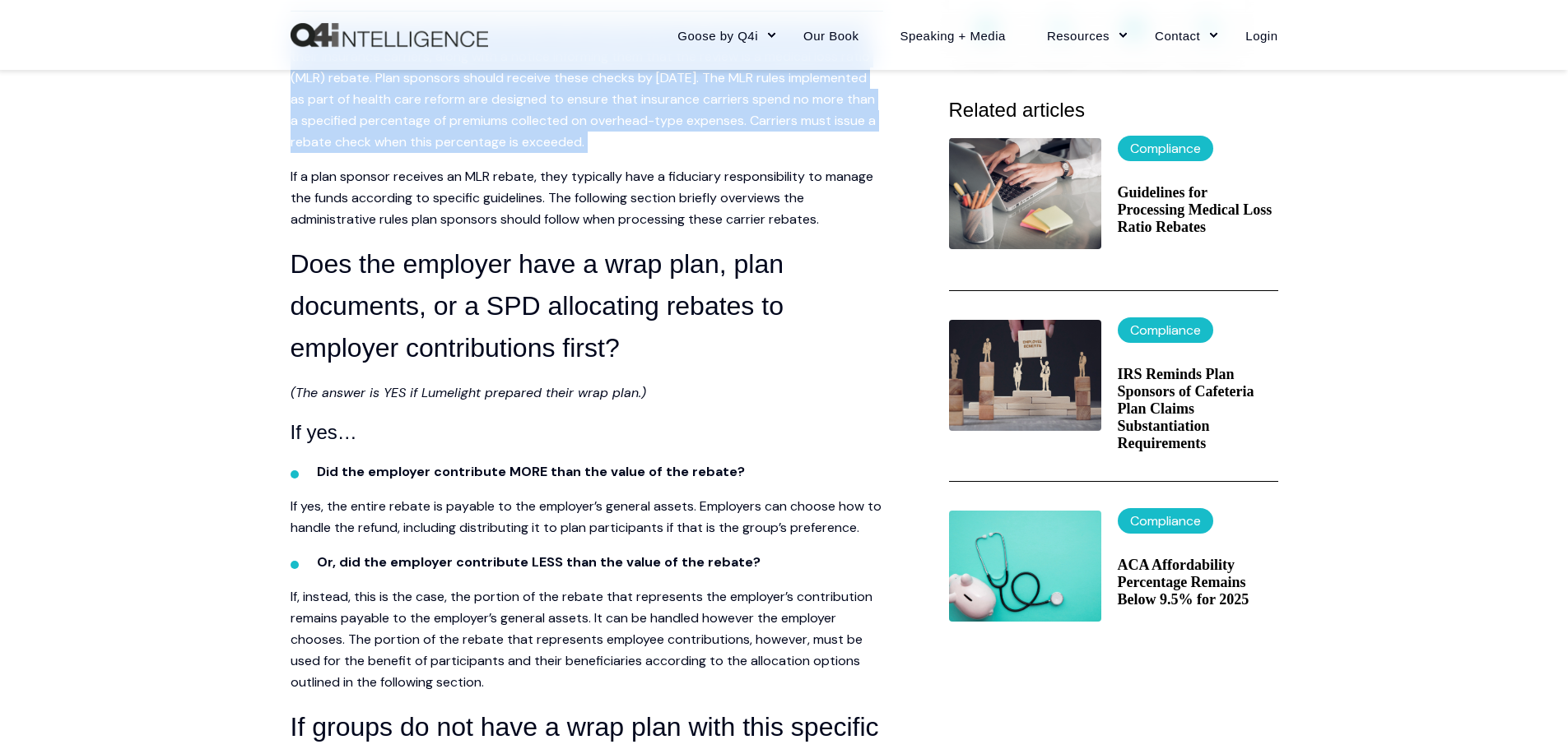
click at [516, 127] on span "Many sponsors of fully insured health plans either already have or will soon re…" at bounding box center [582, 88] width 585 height 124
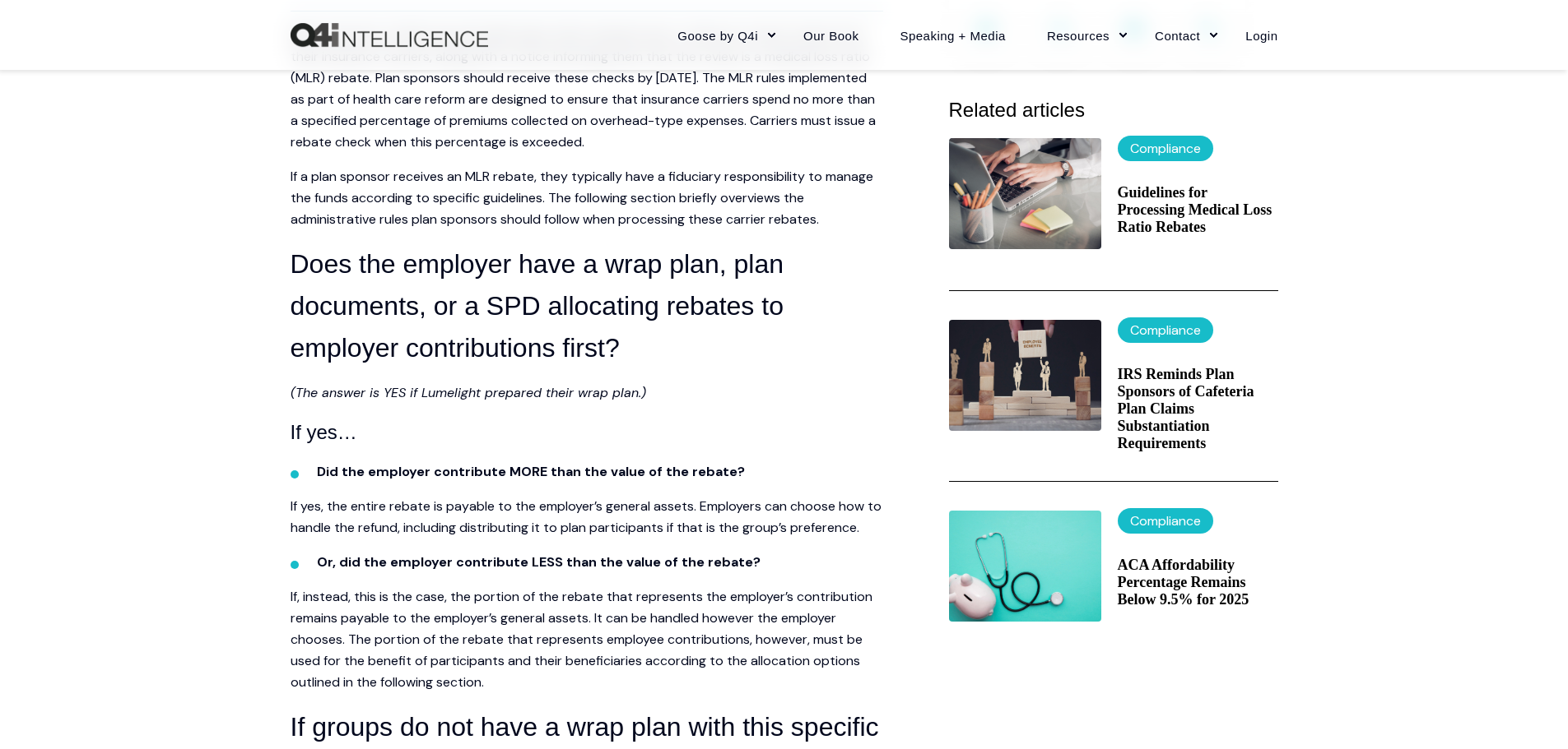
click at [762, 211] on span "If a plan sponsor receives an MLR rebate, they typically have a fiduciary respo…" at bounding box center [581, 198] width 583 height 60
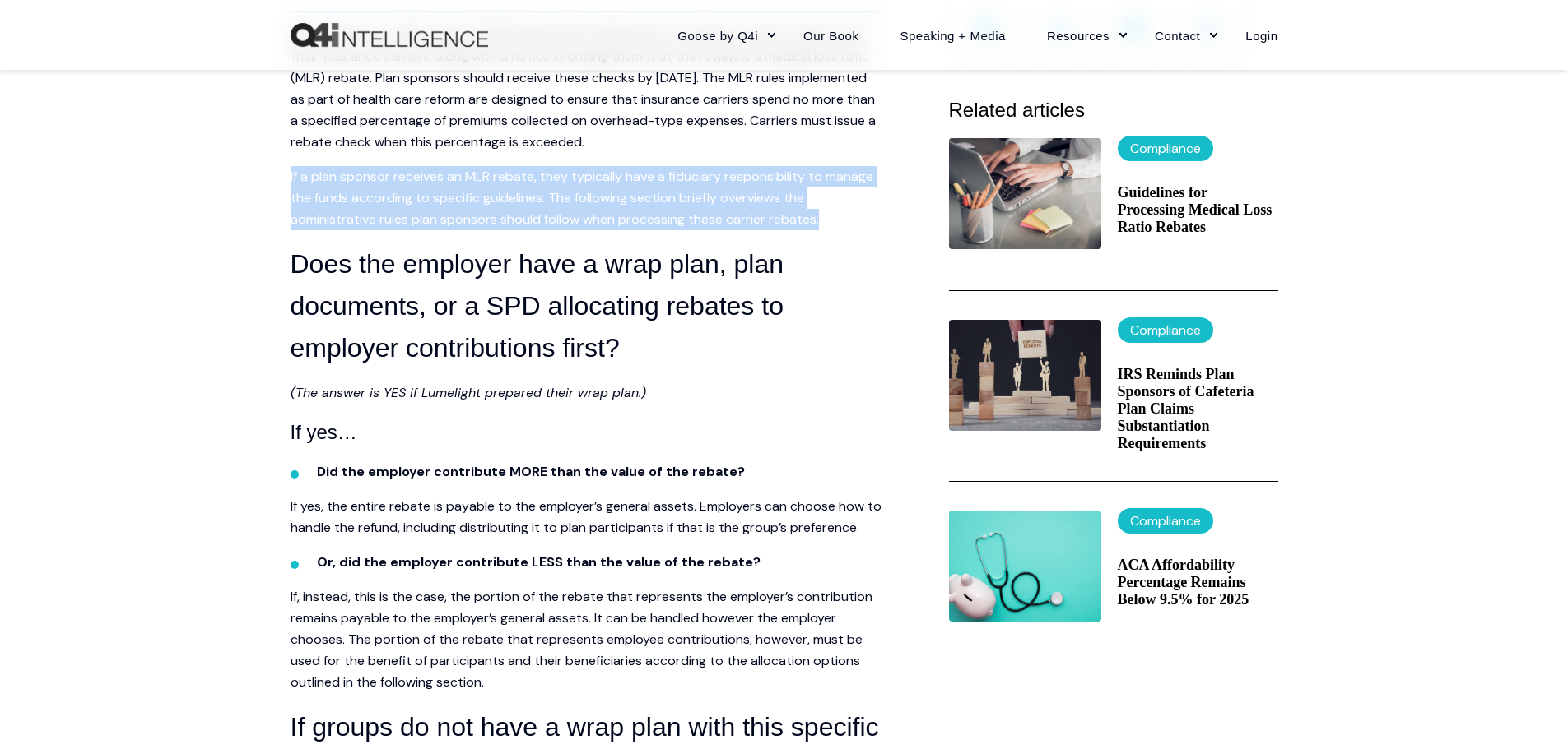
click at [762, 211] on span "If a plan sponsor receives an MLR rebate, they typically have a fiduciary respo…" at bounding box center [581, 198] width 583 height 60
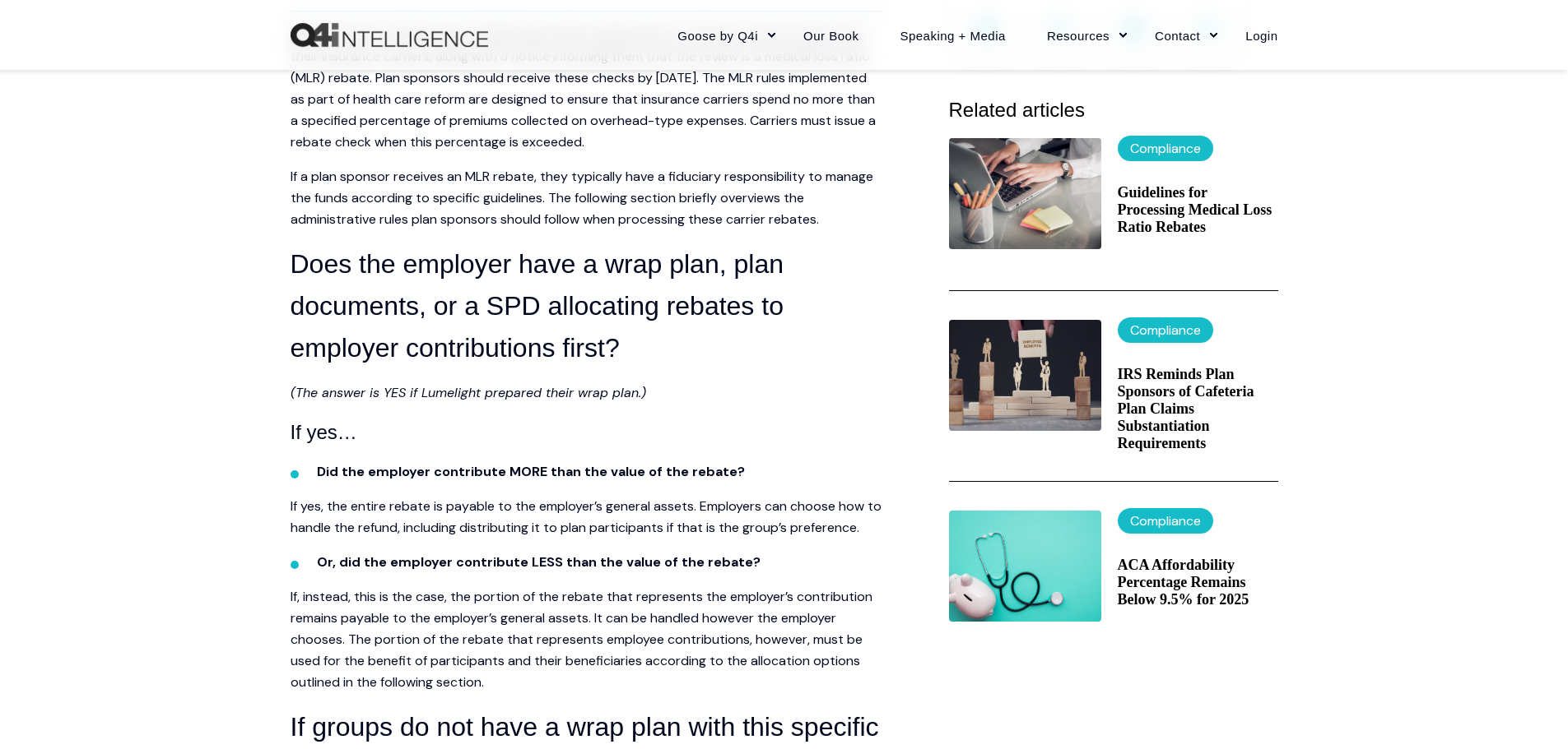
click at [541, 136] on span "Many sponsors of fully insured health plans either already have or will soon re…" at bounding box center [582, 88] width 585 height 124
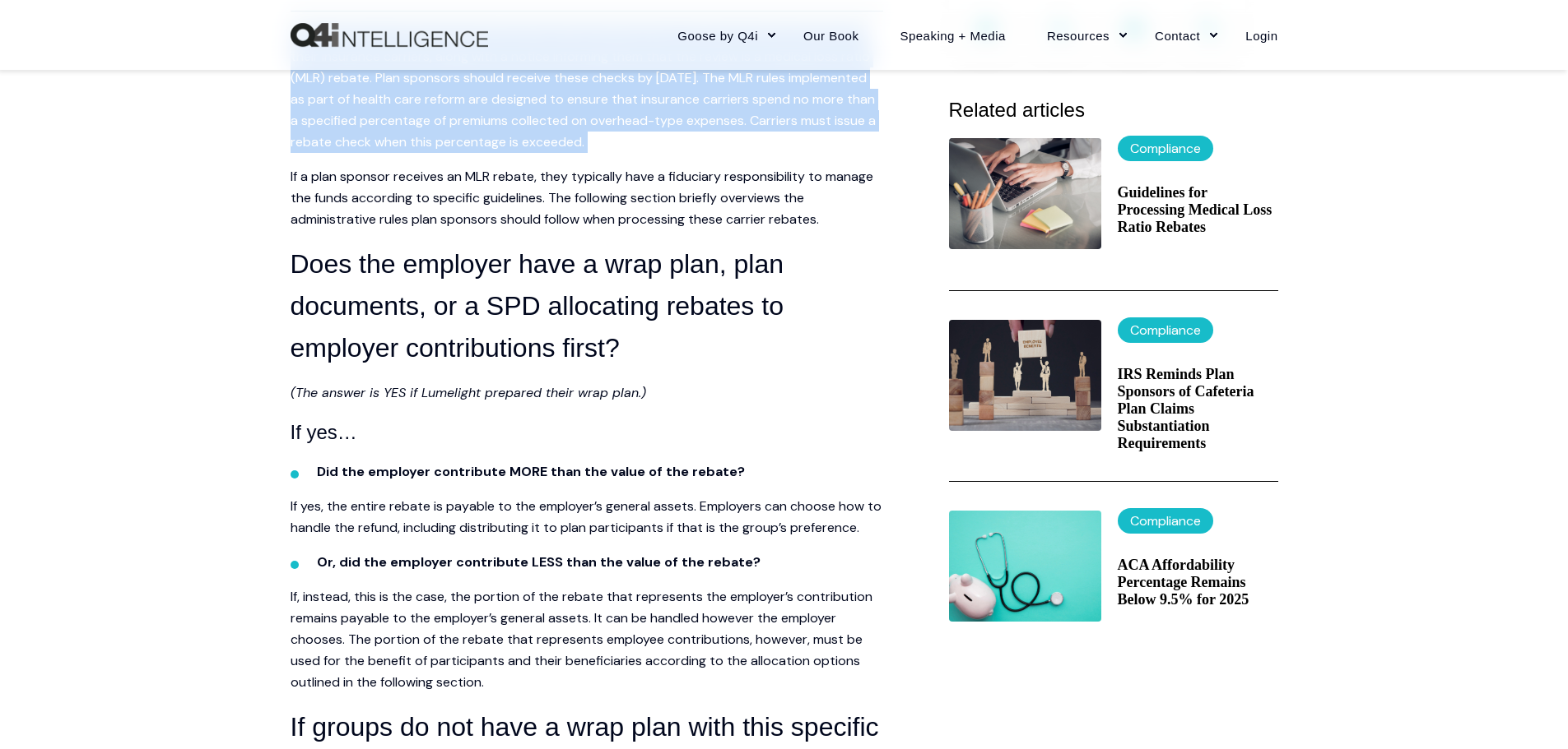
click at [541, 136] on span "Many sponsors of fully insured health plans either already have or will soon re…" at bounding box center [582, 88] width 585 height 124
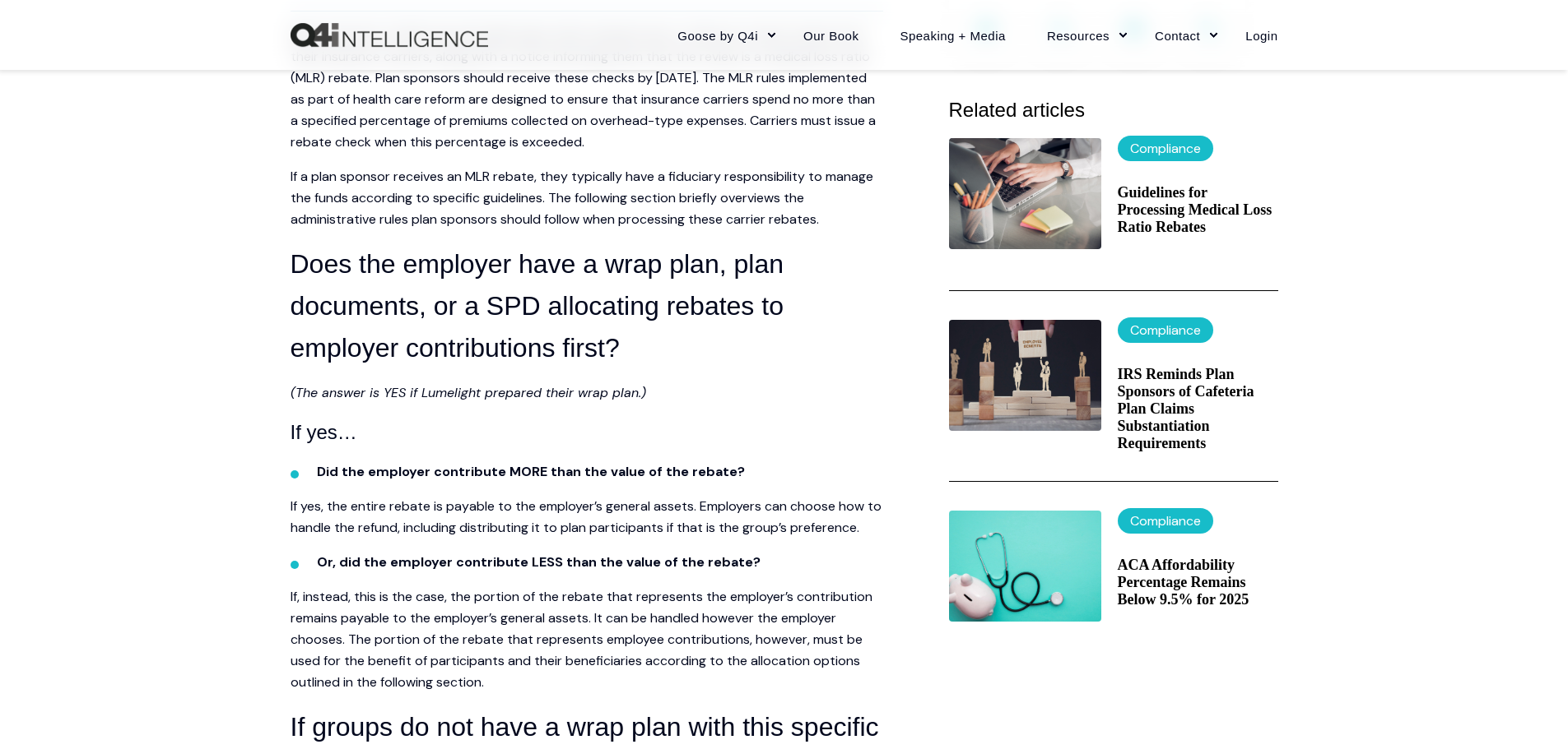
click at [562, 195] on span "If a plan sponsor receives an MLR rebate, they typically have a fiduciary respo…" at bounding box center [581, 198] width 583 height 60
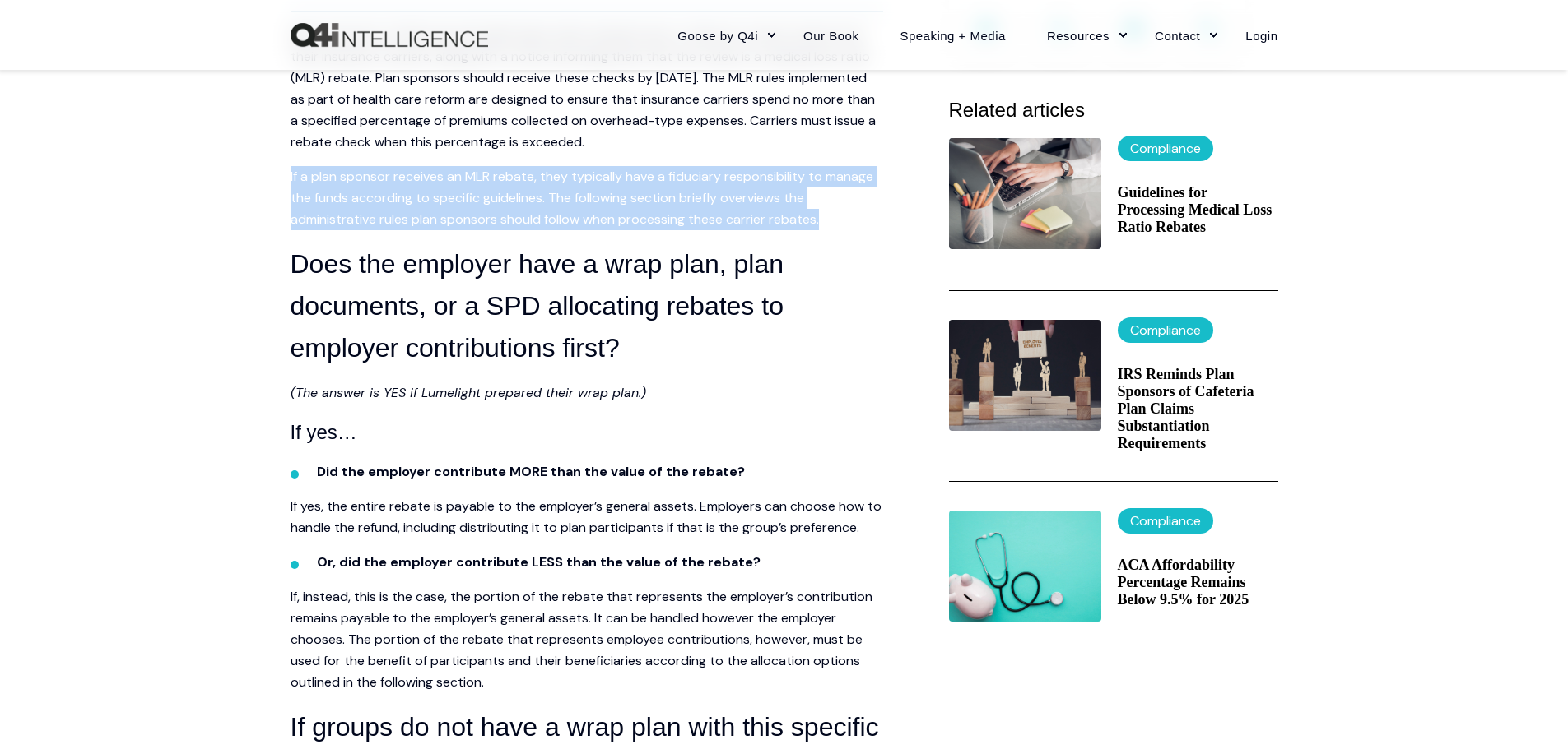
click at [562, 195] on span "If a plan sponsor receives an MLR rebate, they typically have a fiduciary respo…" at bounding box center [581, 198] width 583 height 60
click at [398, 196] on span "If a plan sponsor receives an MLR rebate, they typically have a fiduciary respo…" at bounding box center [581, 198] width 583 height 60
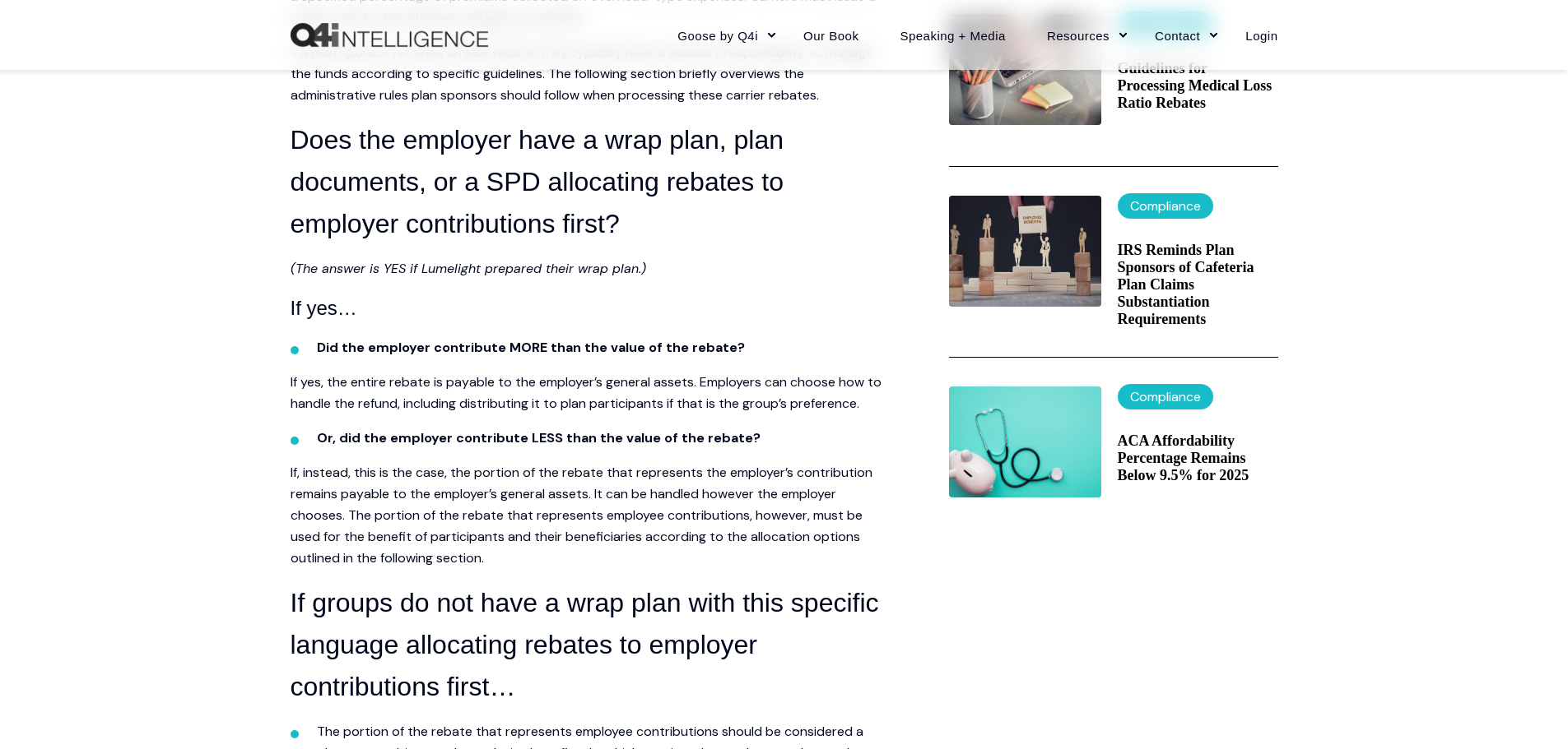
scroll to position [658, 0]
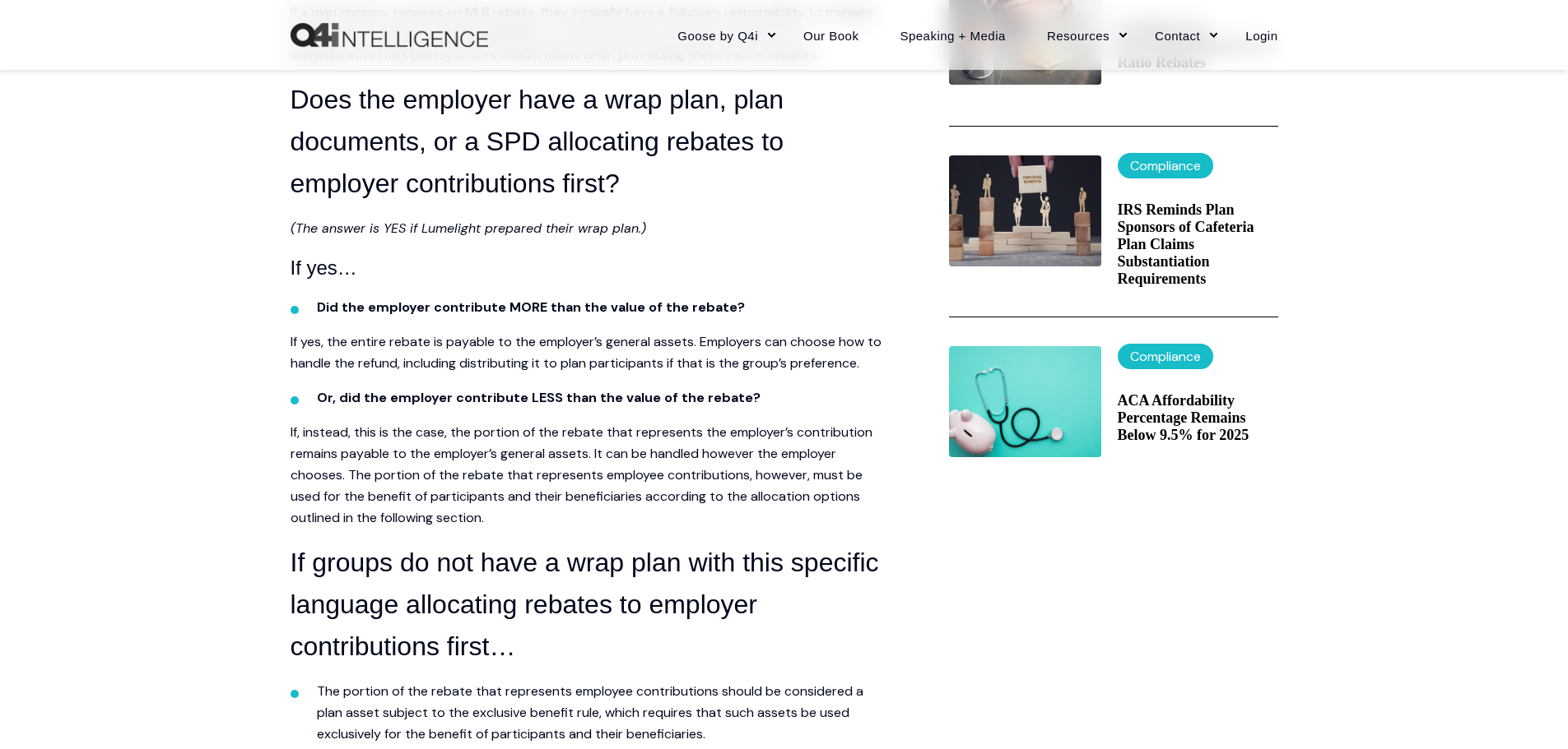
click at [522, 304] on span "Did the employer contribute MORE than the value of the rebate?" at bounding box center [531, 307] width 428 height 17
click at [307, 356] on span "If yes, the entire rebate is payable to the employer’s general assets. Employer…" at bounding box center [586, 352] width 591 height 39
click at [505, 308] on span "Did the employer contribute MORE than the value of the rebate?" at bounding box center [531, 307] width 428 height 17
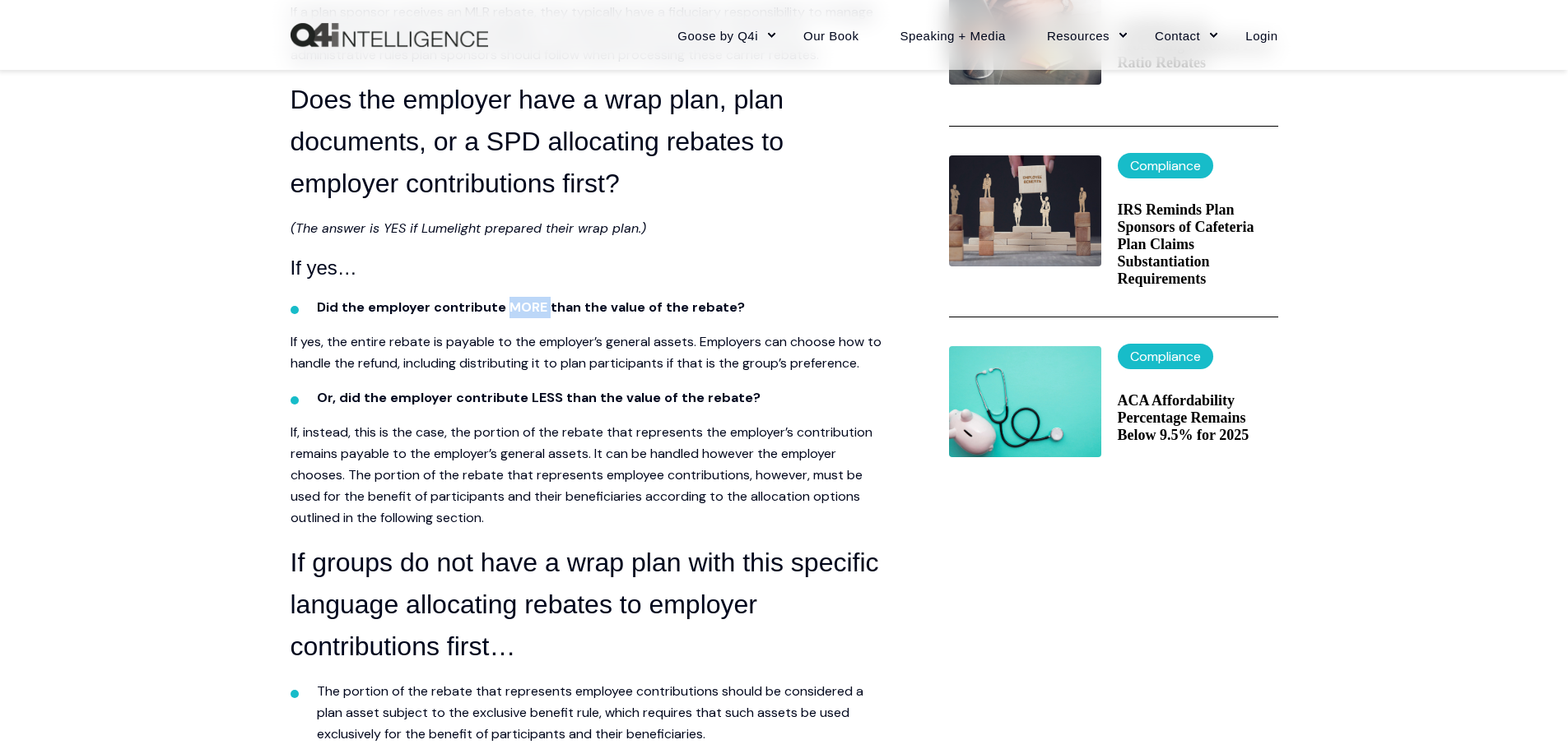
click at [505, 308] on span "Did the employer contribute MORE than the value of the rebate?" at bounding box center [531, 307] width 428 height 17
click at [776, 354] on span "If yes, the entire rebate is payable to the employer’s general assets. Employer…" at bounding box center [586, 352] width 591 height 39
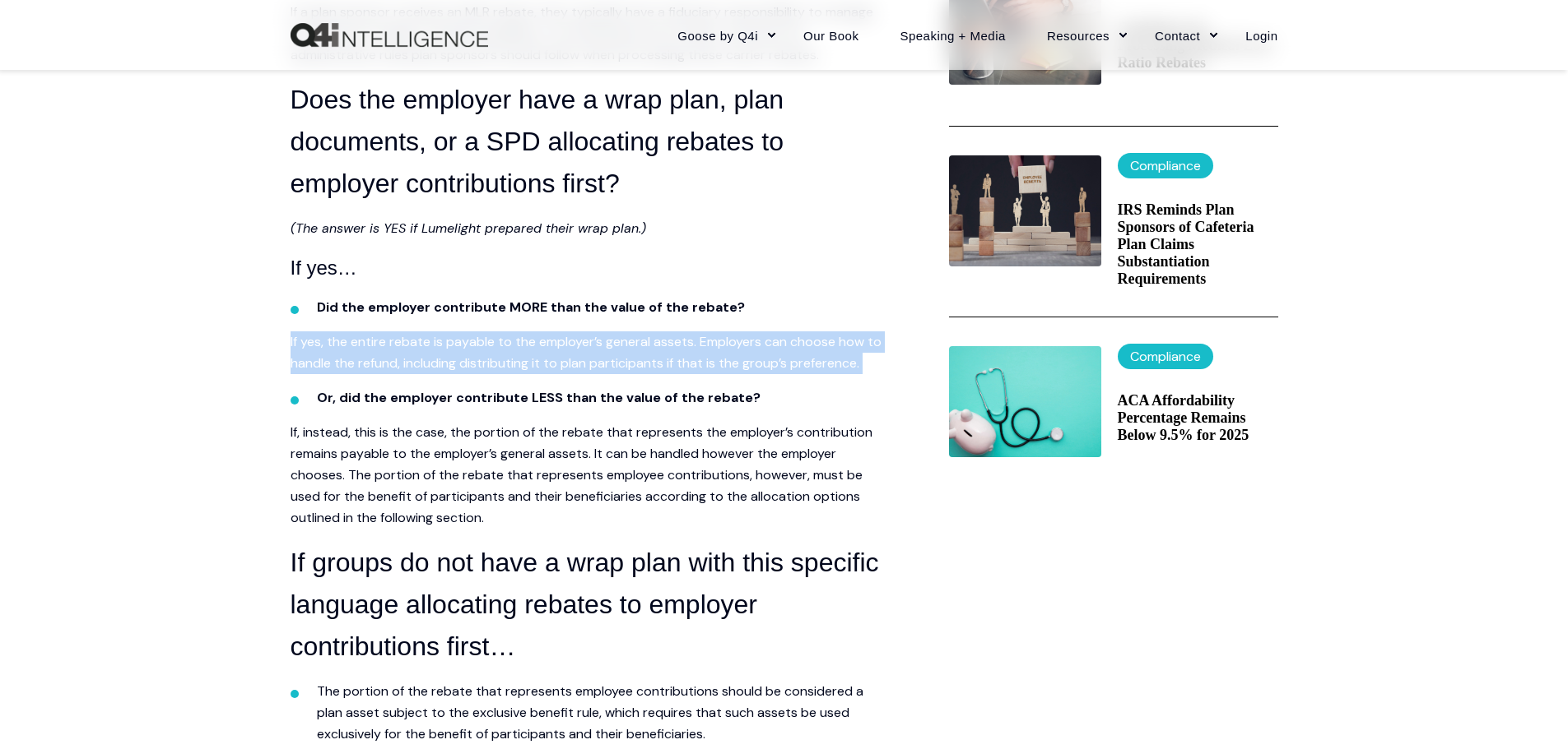
click at [776, 354] on span "If yes, the entire rebate is payable to the employer’s general assets. Employer…" at bounding box center [586, 352] width 591 height 39
click at [594, 352] on p "If yes, the entire rebate is payable to the employer’s general assets. Employer…" at bounding box center [586, 352] width 592 height 42
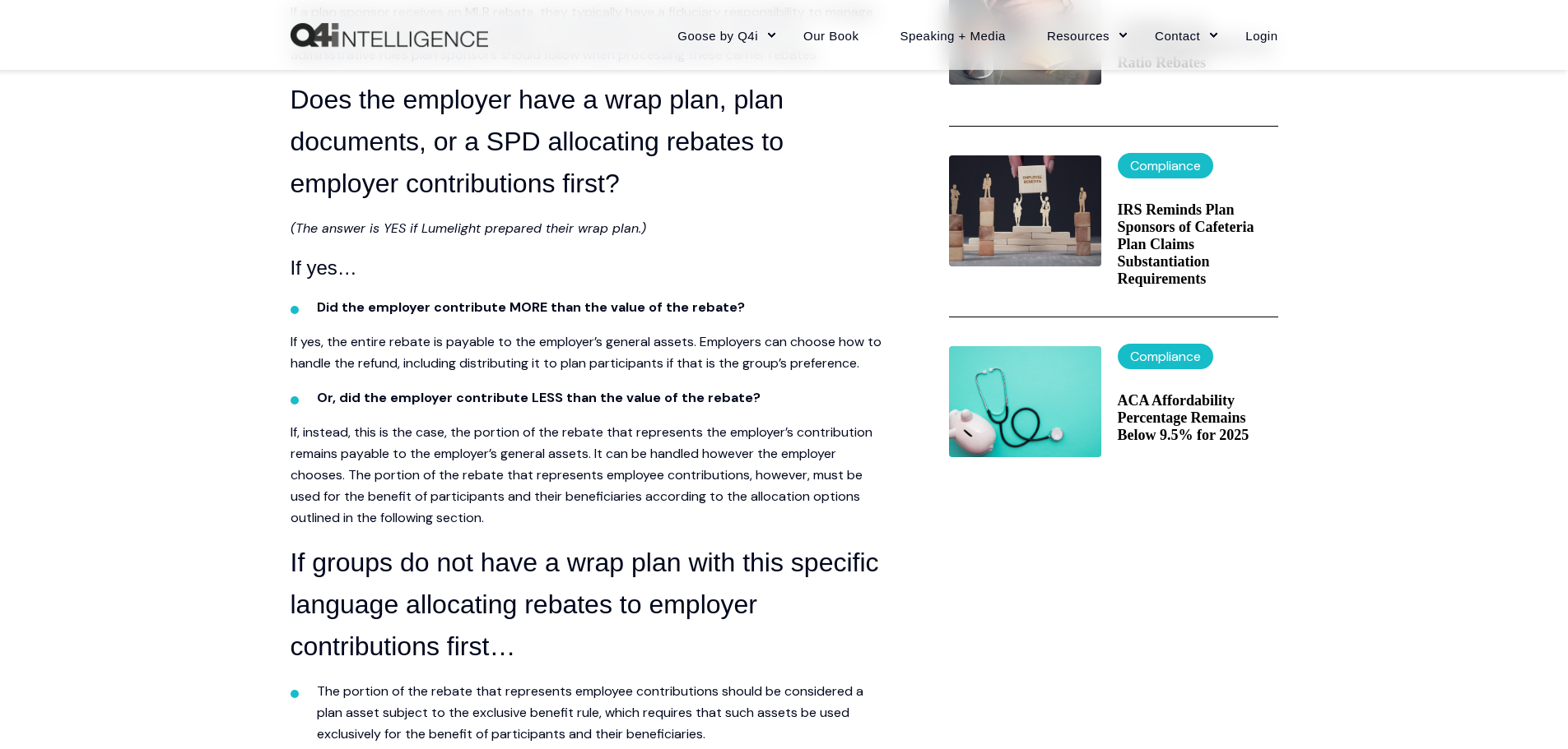
click at [547, 407] on span "Or, did the employer contribute LESS than the value of the rebate?" at bounding box center [538, 397] width 443 height 17
click at [314, 502] on span "If, instead, this is the case, the portion of the rebate that represents the em…" at bounding box center [581, 476] width 582 height 103
click at [492, 407] on span "Or, did the employer contribute LESS than the value of the rebate?" at bounding box center [538, 397] width 443 height 17
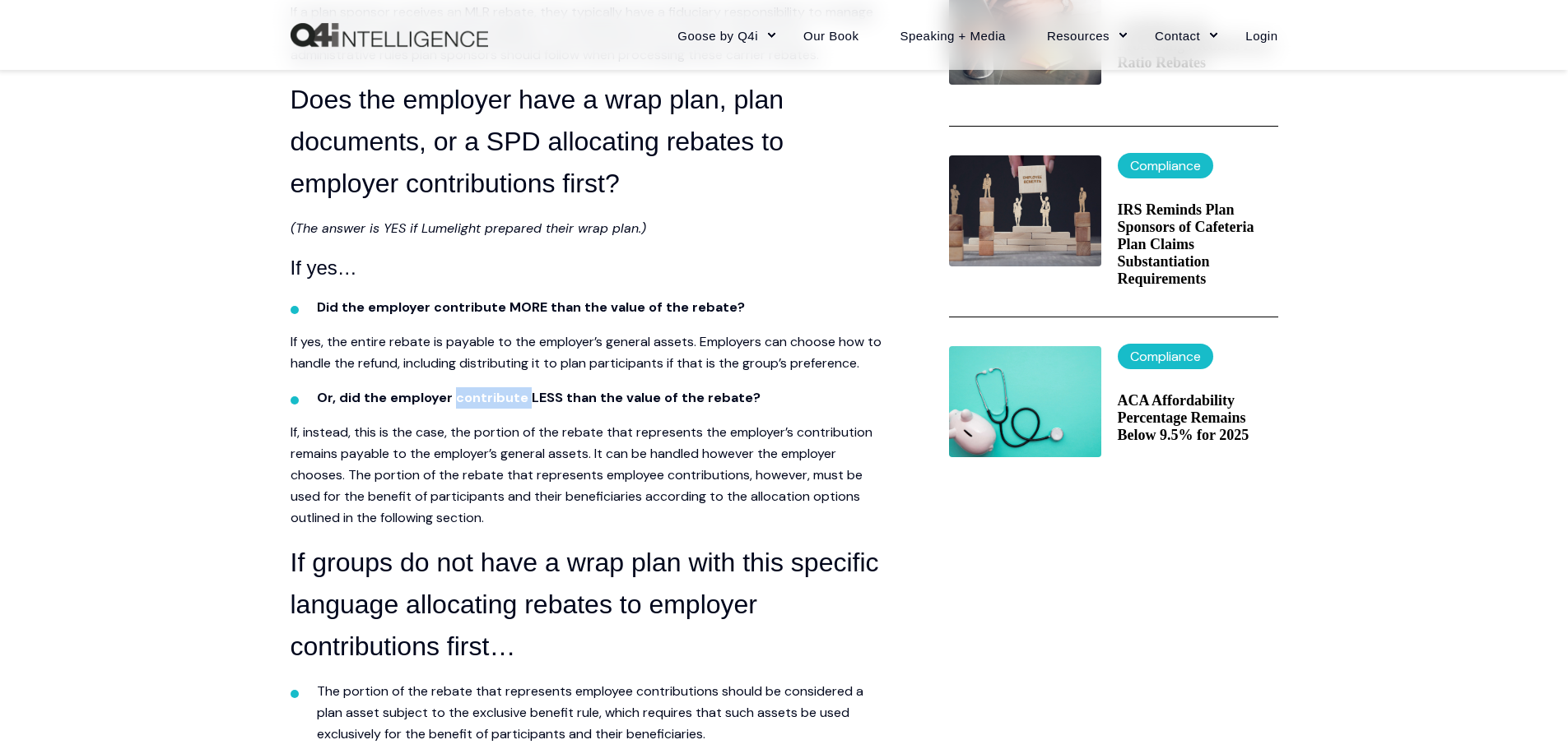
click at [492, 407] on span "Or, did the employer contribute LESS than the value of the rebate?" at bounding box center [538, 397] width 443 height 17
click at [826, 516] on span "If, instead, this is the case, the portion of the rebate that represents the em…" at bounding box center [581, 476] width 582 height 103
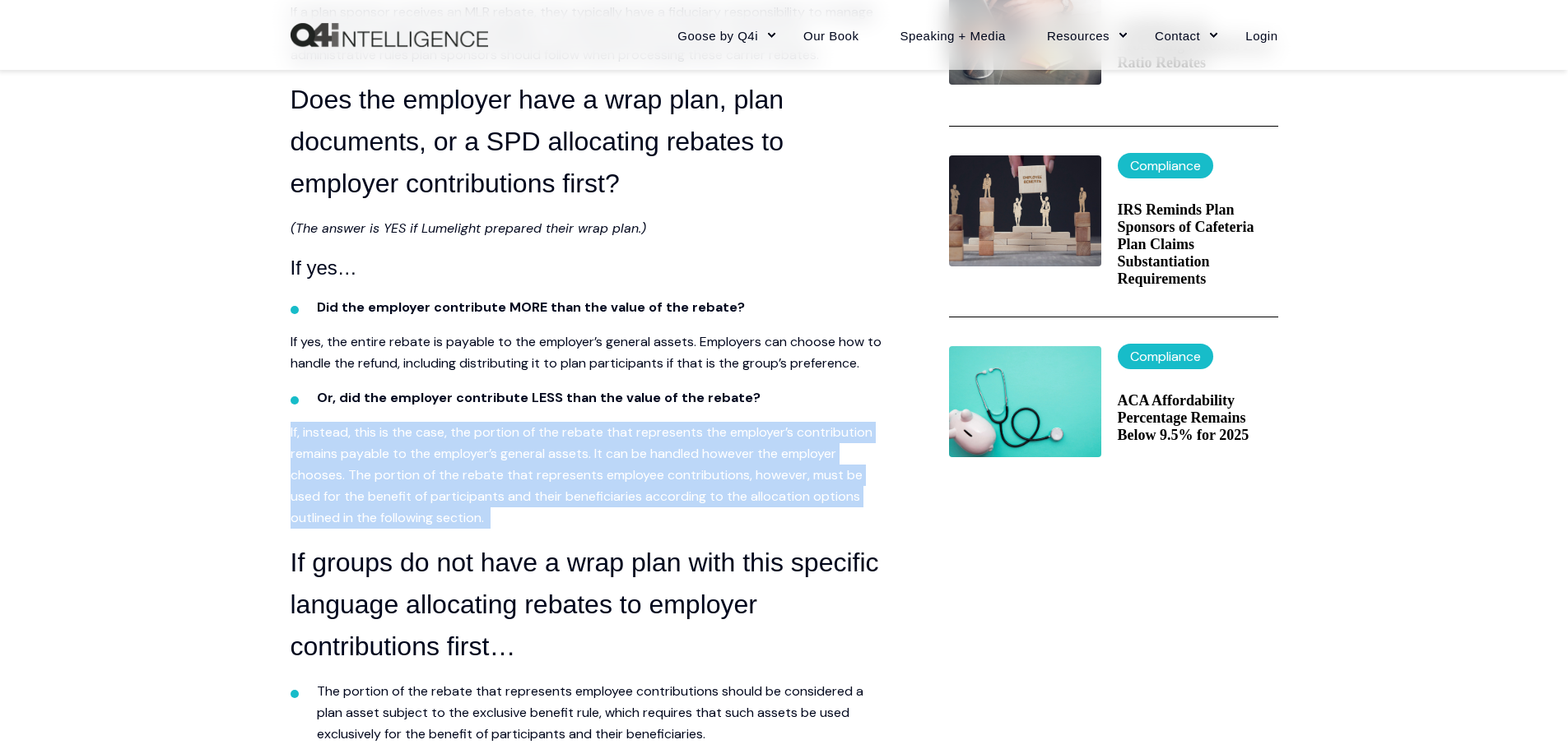
click at [826, 516] on span "If, instead, this is the case, the portion of the rebate that represents the em…" at bounding box center [581, 476] width 582 height 103
click at [537, 490] on span "If, instead, this is the case, the portion of the rebate that represents the em…" at bounding box center [581, 476] width 582 height 103
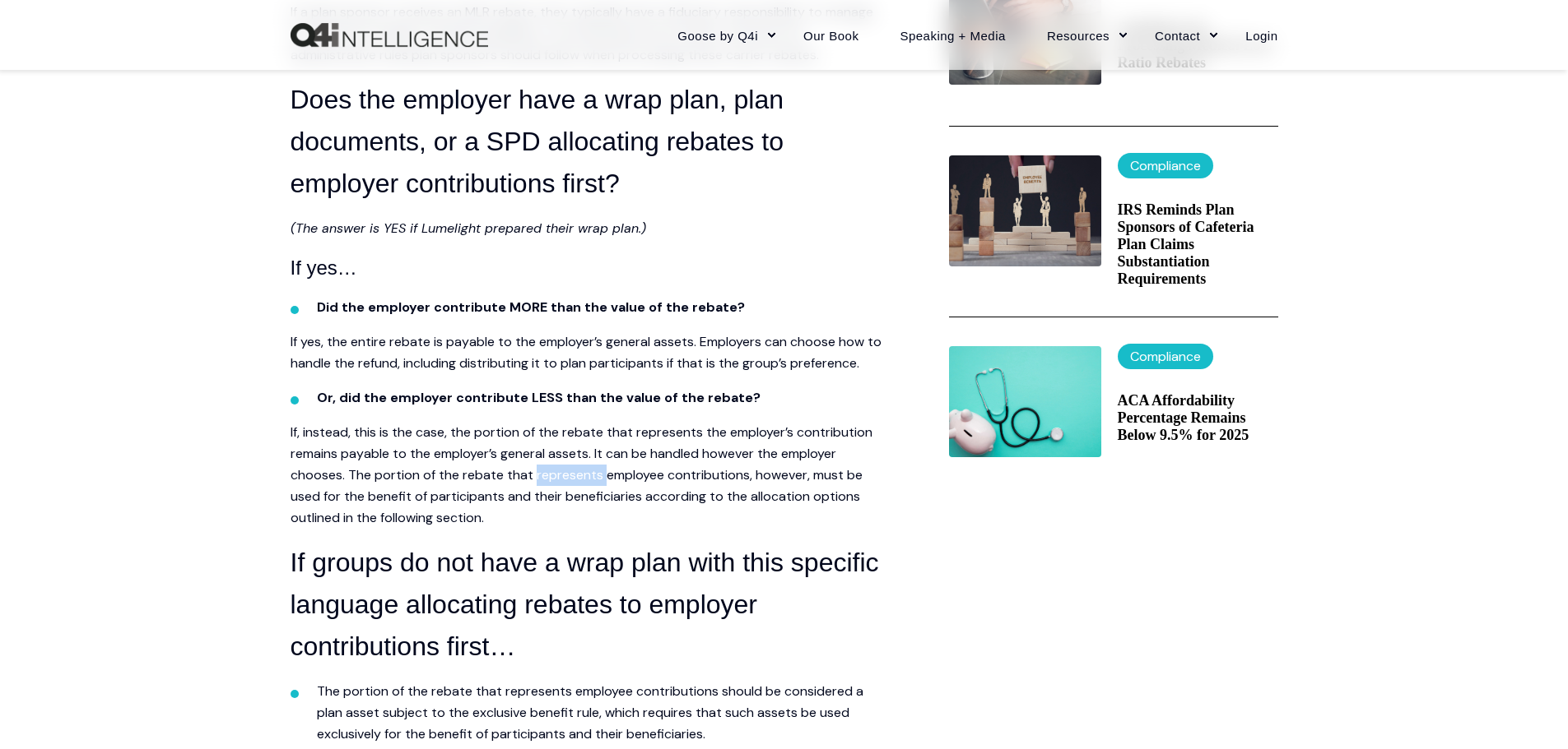
click at [537, 490] on span "If, instead, this is the case, the portion of the rebate that represents the em…" at bounding box center [581, 476] width 582 height 103
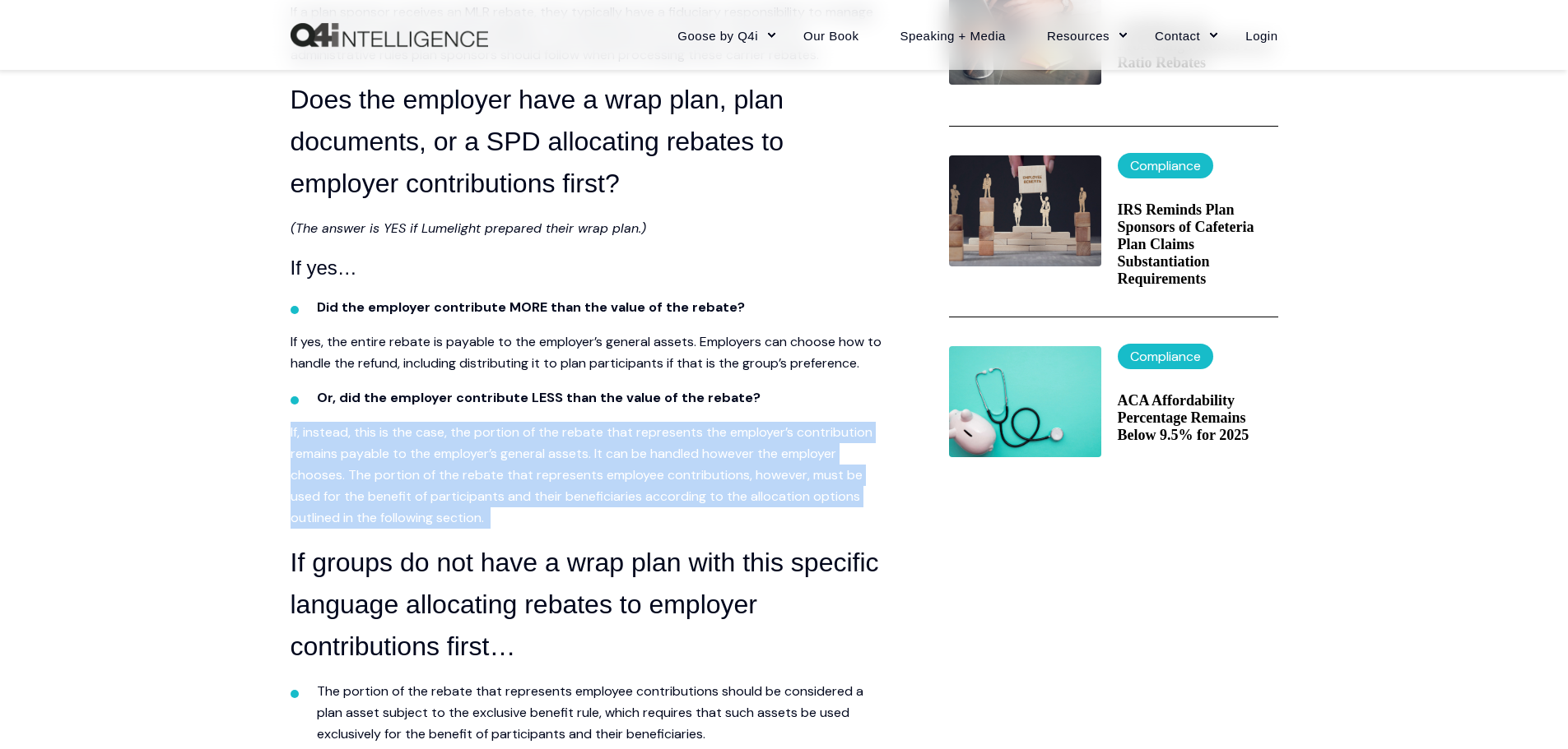
click at [537, 490] on span "If, instead, this is the case, the portion of the rebate that represents the em…" at bounding box center [581, 476] width 582 height 103
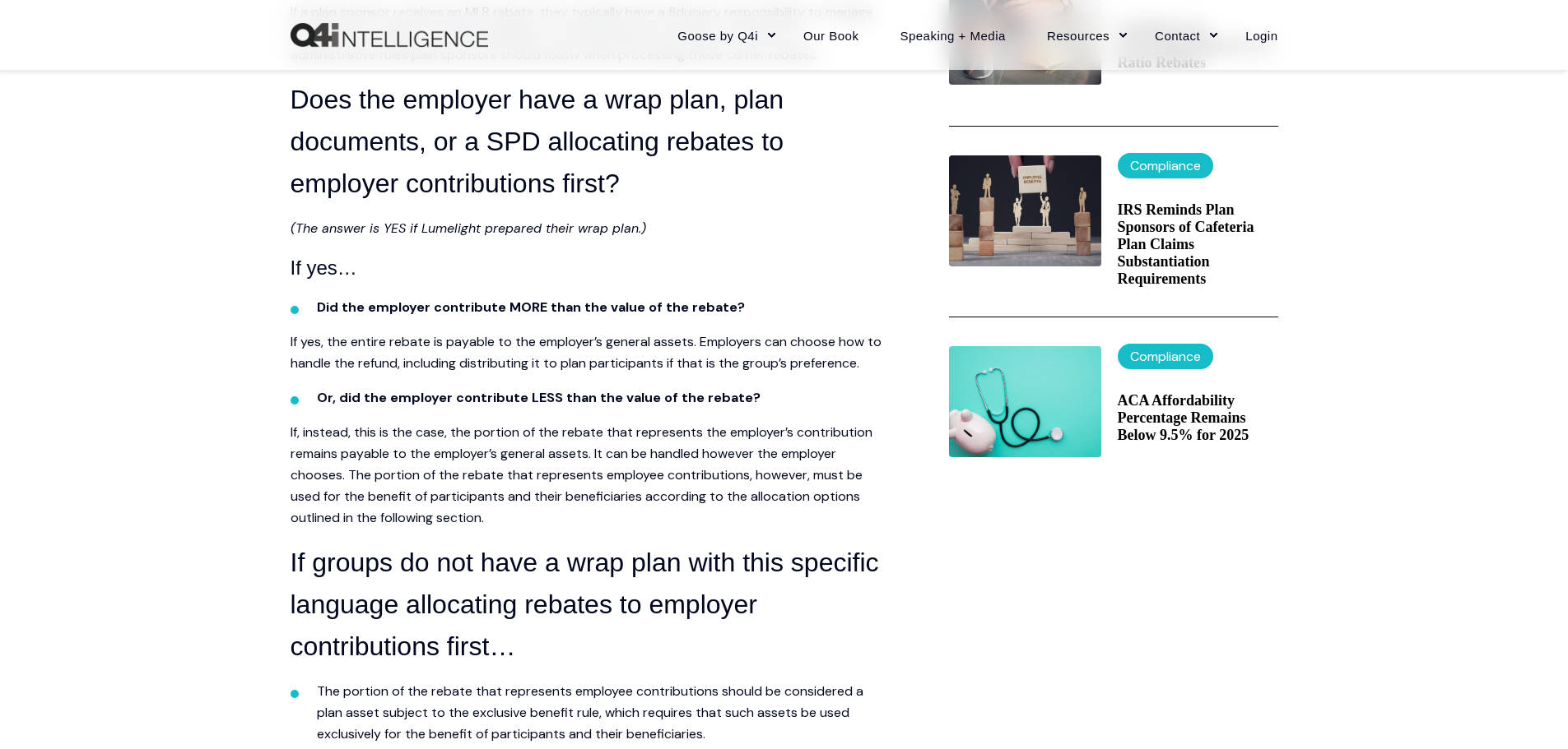
click at [564, 374] on p "If yes, the entire rebate is payable to the employer’s general assets. Employer…" at bounding box center [586, 352] width 592 height 42
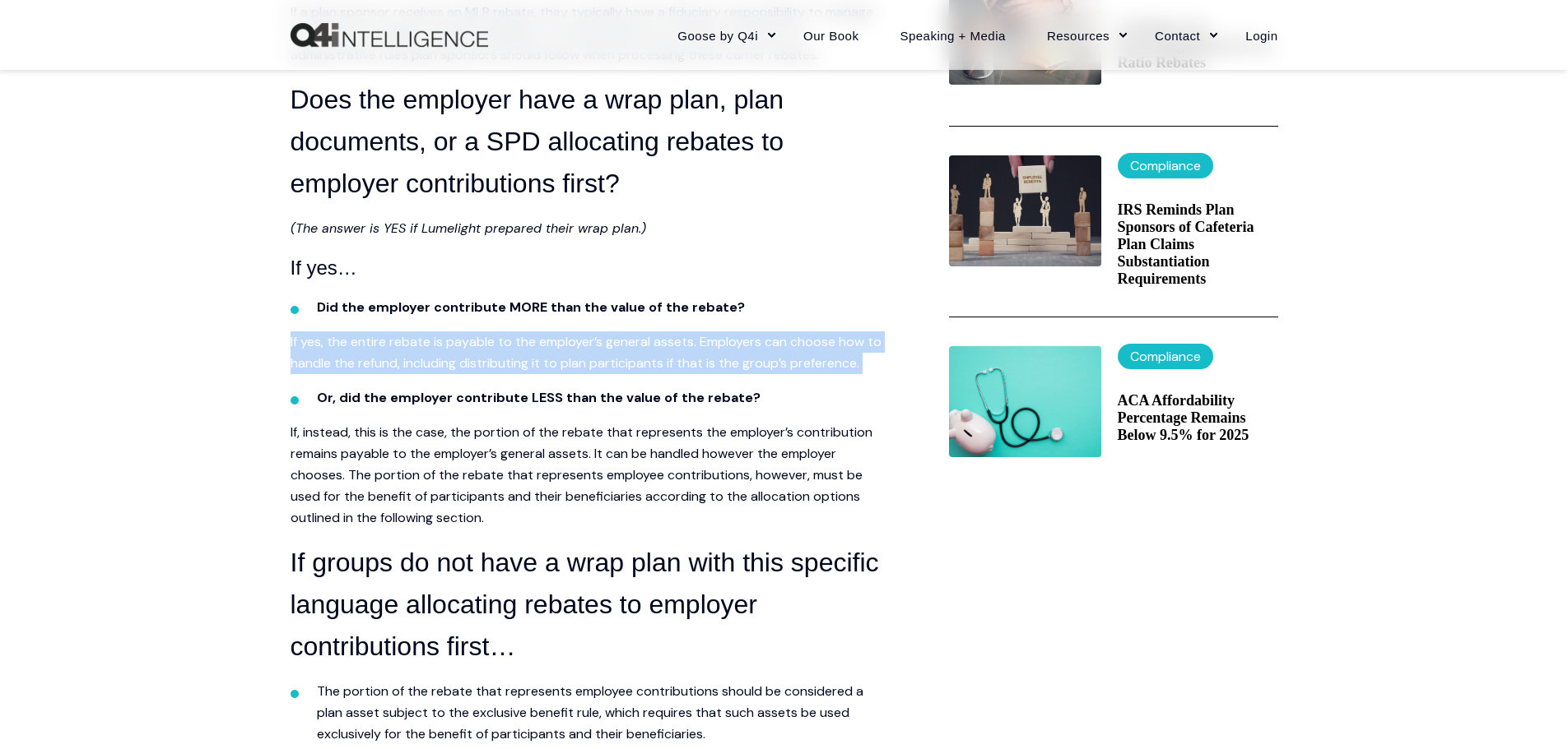
click at [564, 374] on p "If yes, the entire rebate is payable to the employer’s general assets. Employer…" at bounding box center [586, 352] width 592 height 42
click at [571, 364] on span "If yes, the entire rebate is payable to the employer’s general assets. Employer…" at bounding box center [586, 352] width 591 height 39
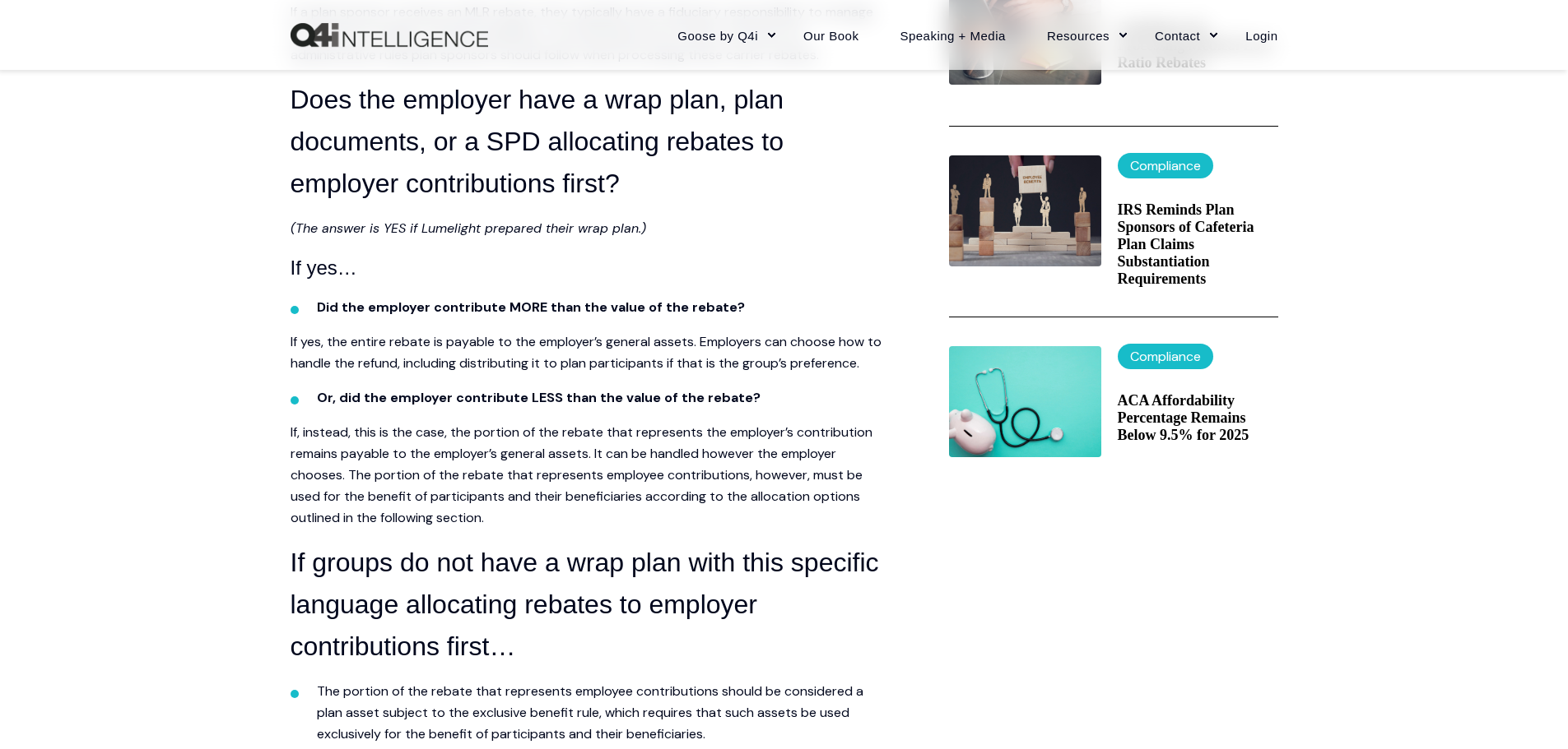
click at [321, 501] on span "If, instead, this is the case, the portion of the rebate that represents the em…" at bounding box center [581, 476] width 582 height 103
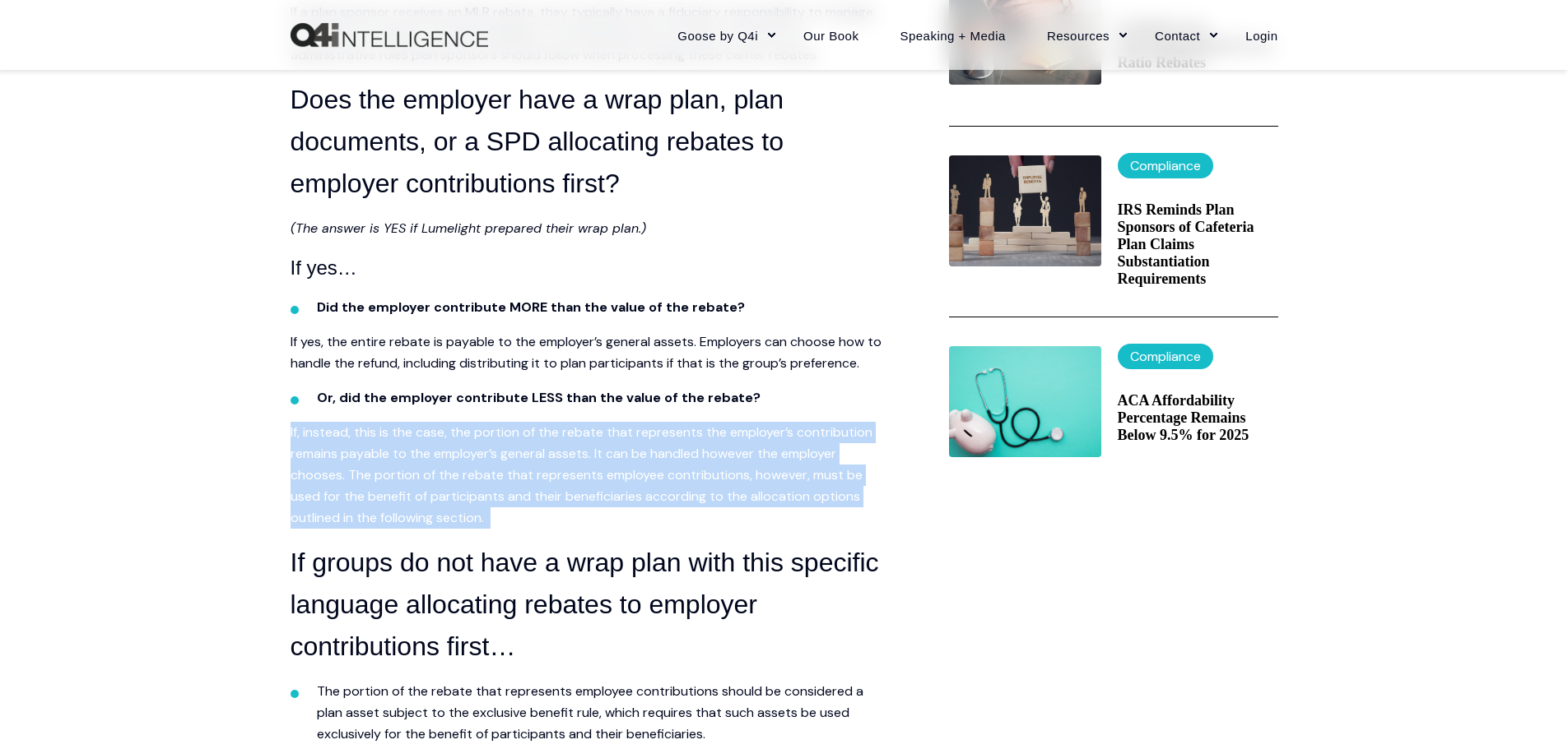
click at [321, 501] on span "If, instead, this is the case, the portion of the rebate that represents the em…" at bounding box center [581, 476] width 582 height 103
click at [807, 485] on p "If, instead, this is the case, the portion of the rebate that represents the em…" at bounding box center [586, 476] width 592 height 107
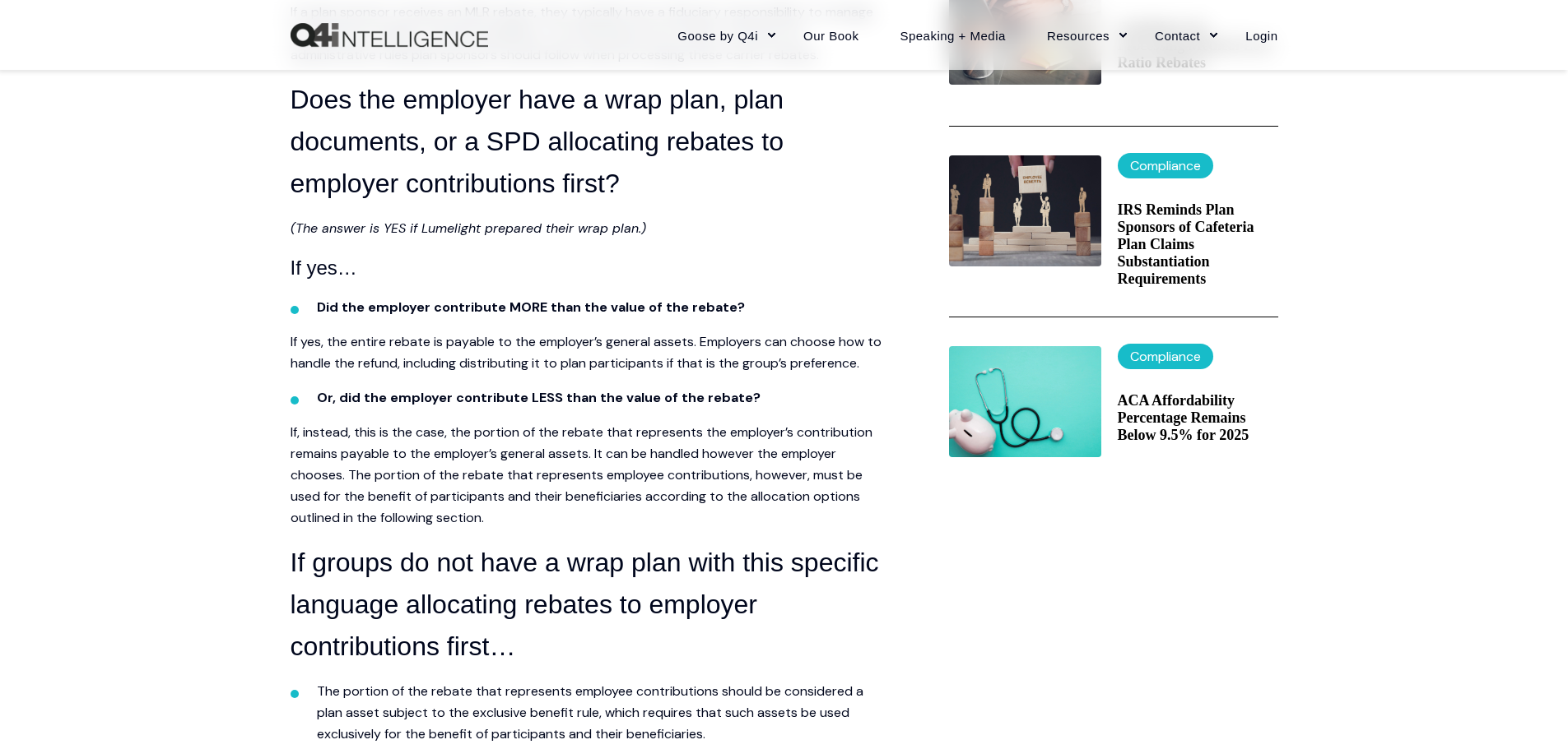
click at [620, 486] on p "If, instead, this is the case, the portion of the rebate that represents the em…" at bounding box center [586, 476] width 592 height 107
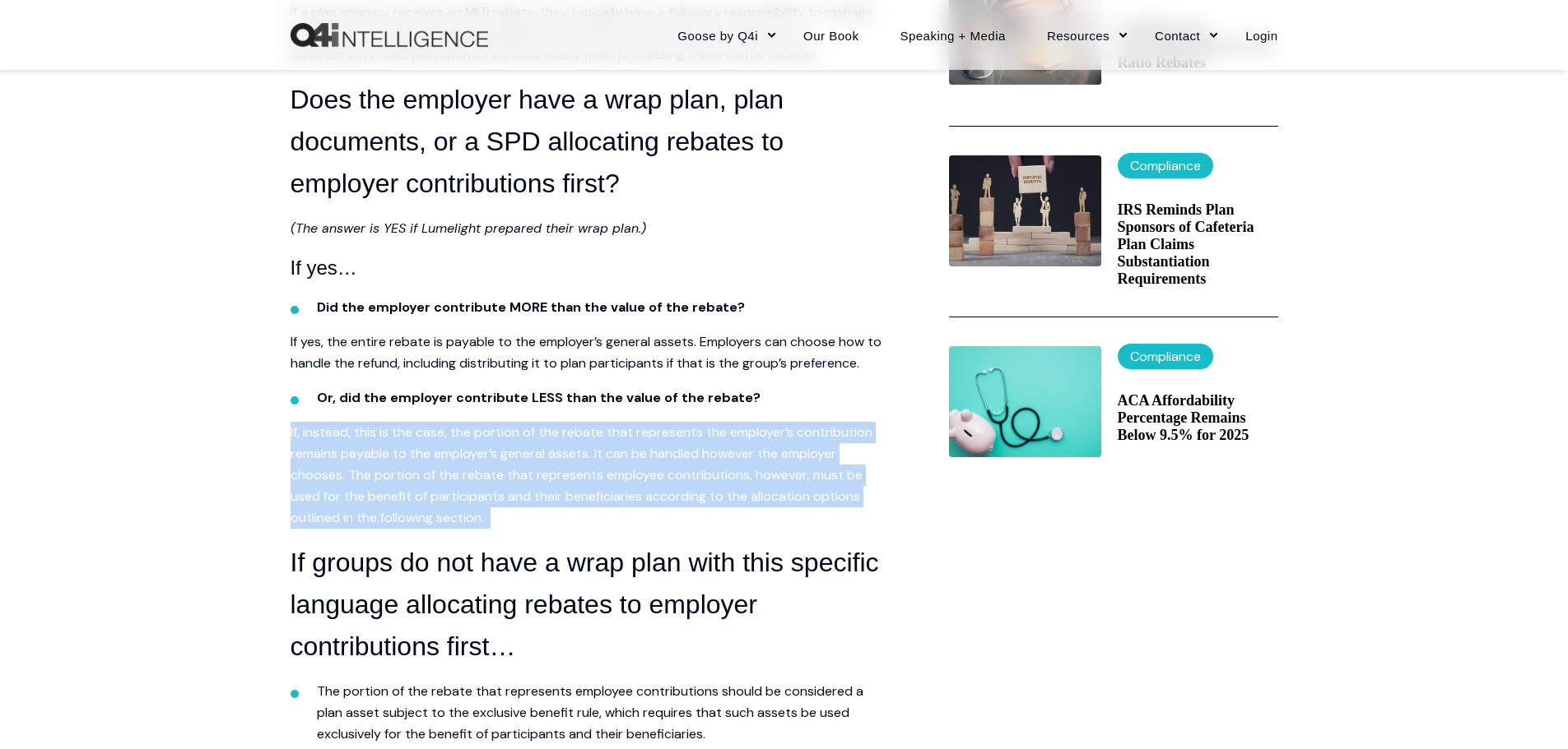
click at [620, 486] on p "If, instead, this is the case, the portion of the rebate that represents the em…" at bounding box center [586, 476] width 592 height 107
click at [519, 486] on p "If, instead, this is the case, the portion of the rebate that represents the em…" at bounding box center [586, 476] width 592 height 107
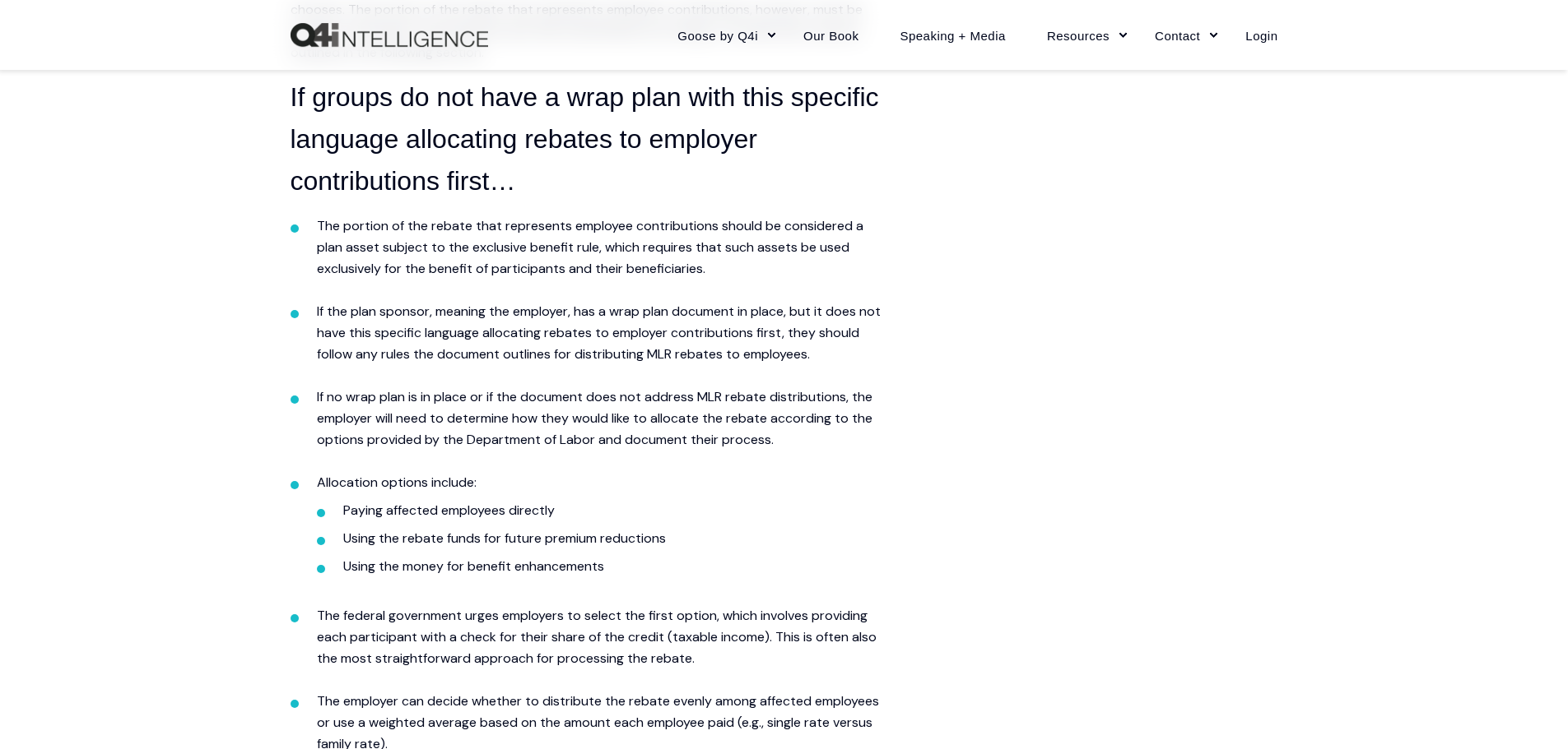
scroll to position [1151, 0]
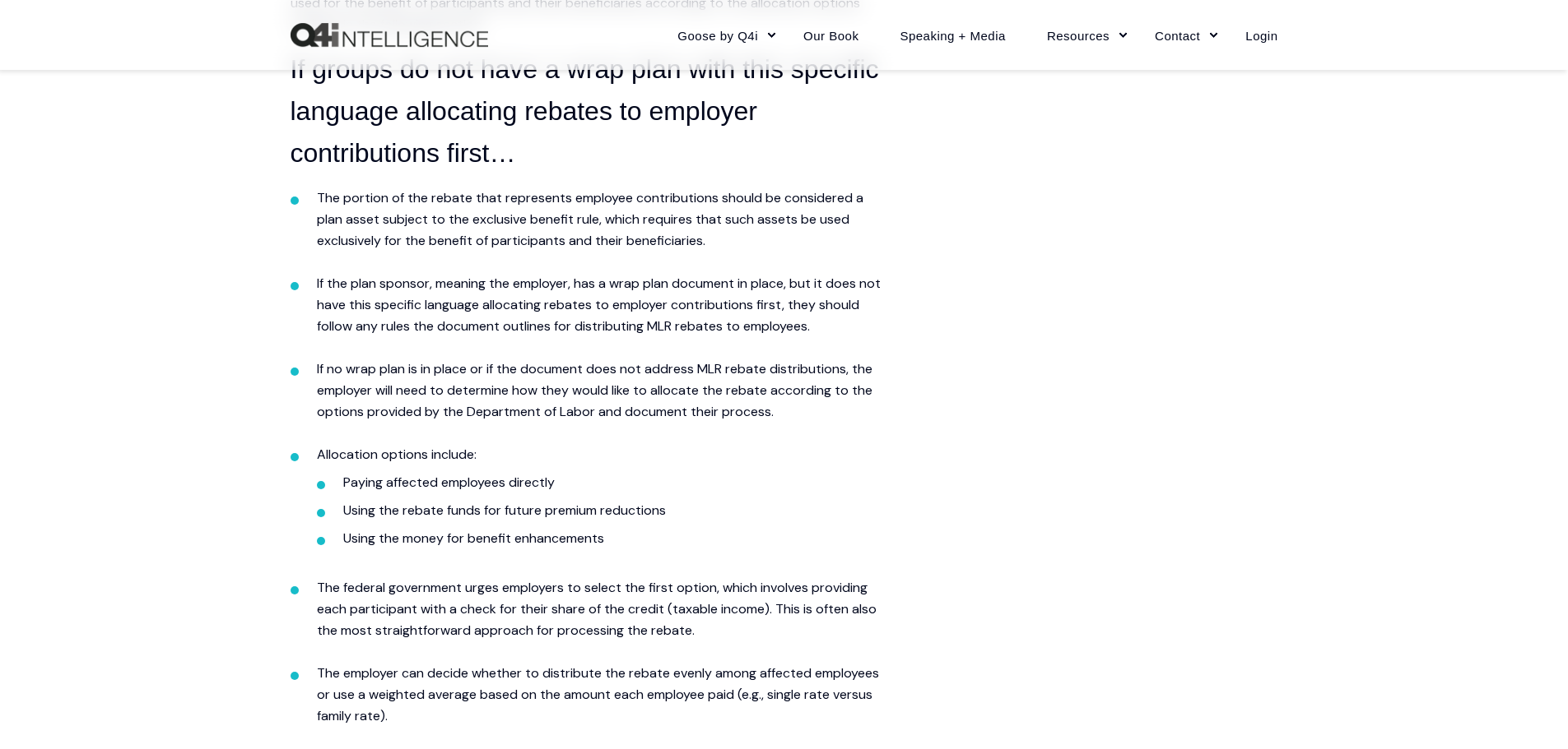
click at [579, 218] on span "The portion of the rebate that represents employee contributions should be cons…" at bounding box center [590, 219] width 547 height 60
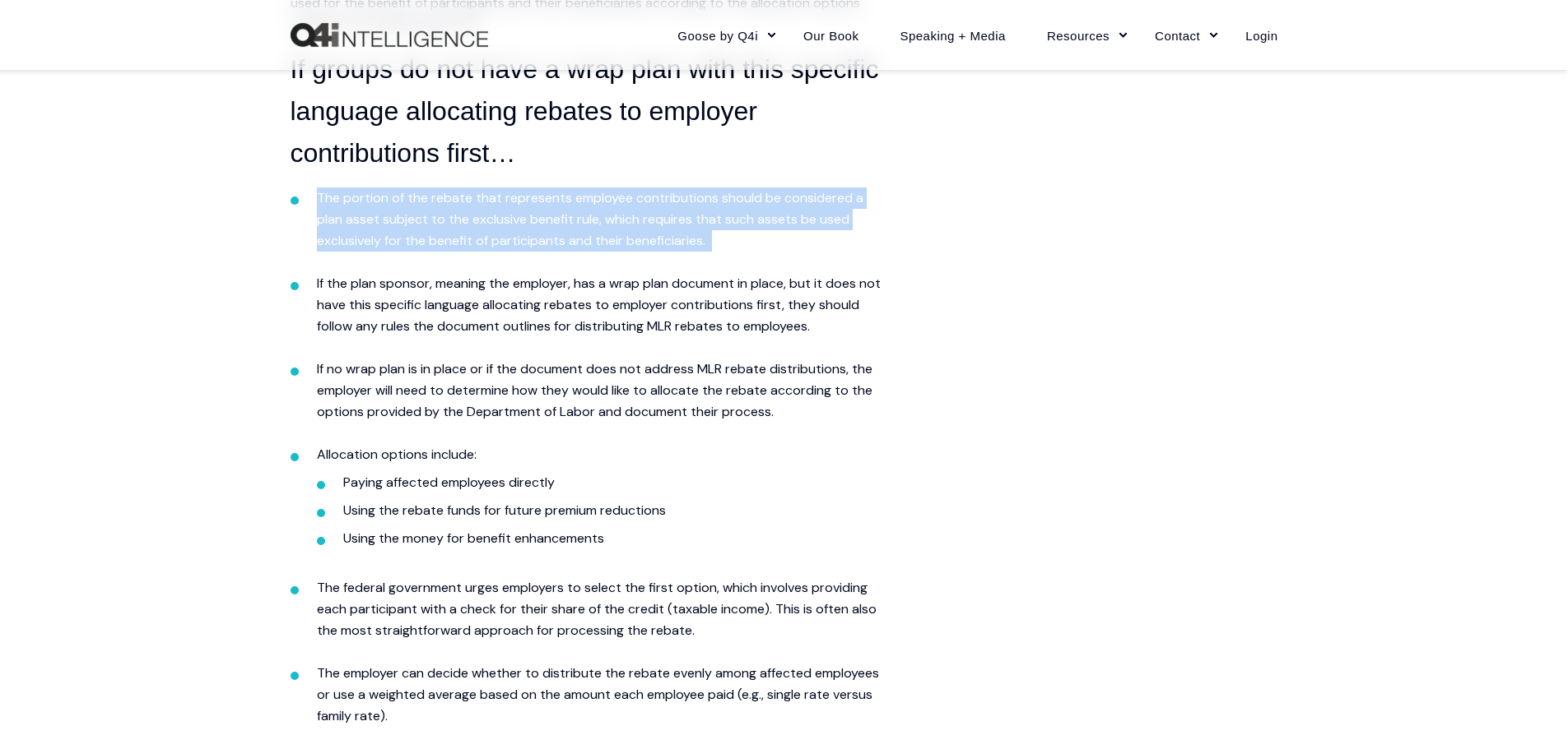
click at [579, 218] on span "The portion of the rebate that represents employee contributions should be cons…" at bounding box center [590, 219] width 547 height 60
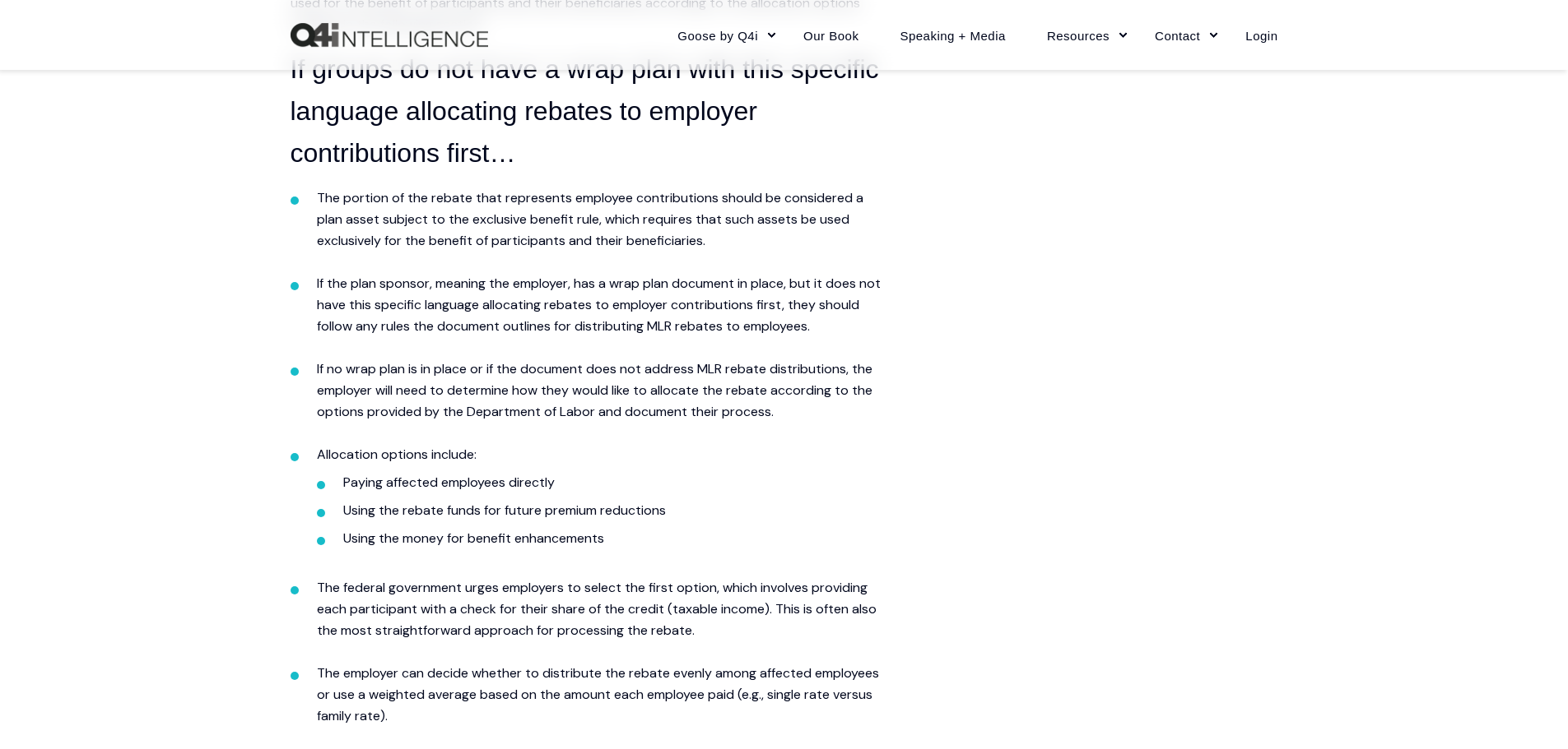
click at [328, 329] on span "If the plan sponsor, meaning the employer, has a wrap plan document in place, b…" at bounding box center [599, 304] width 564 height 60
click at [551, 219] on span "The portion of the rebate that represents employee contributions should be cons…" at bounding box center [590, 219] width 547 height 60
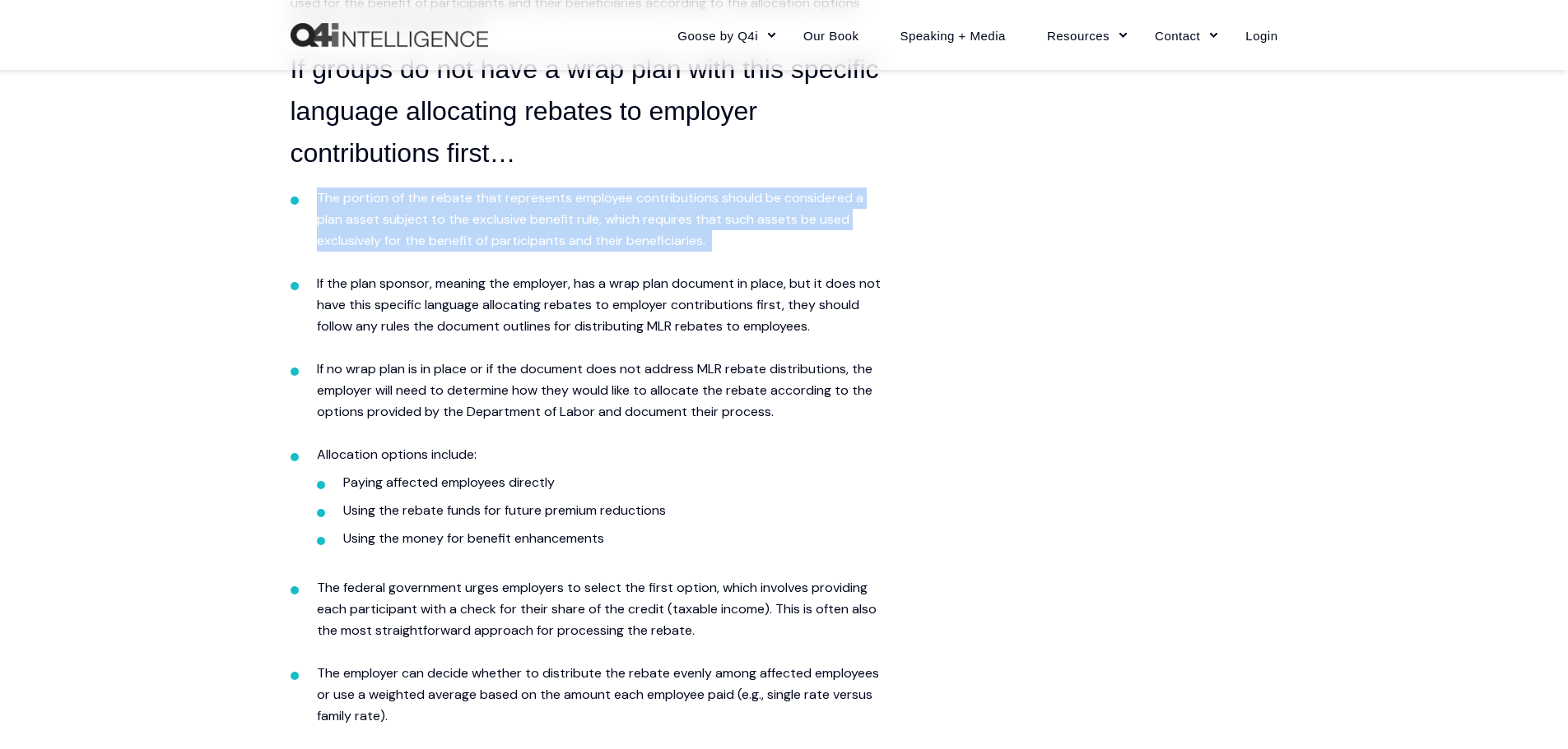
click at [551, 219] on span "The portion of the rebate that represents employee contributions should be cons…" at bounding box center [590, 219] width 547 height 60
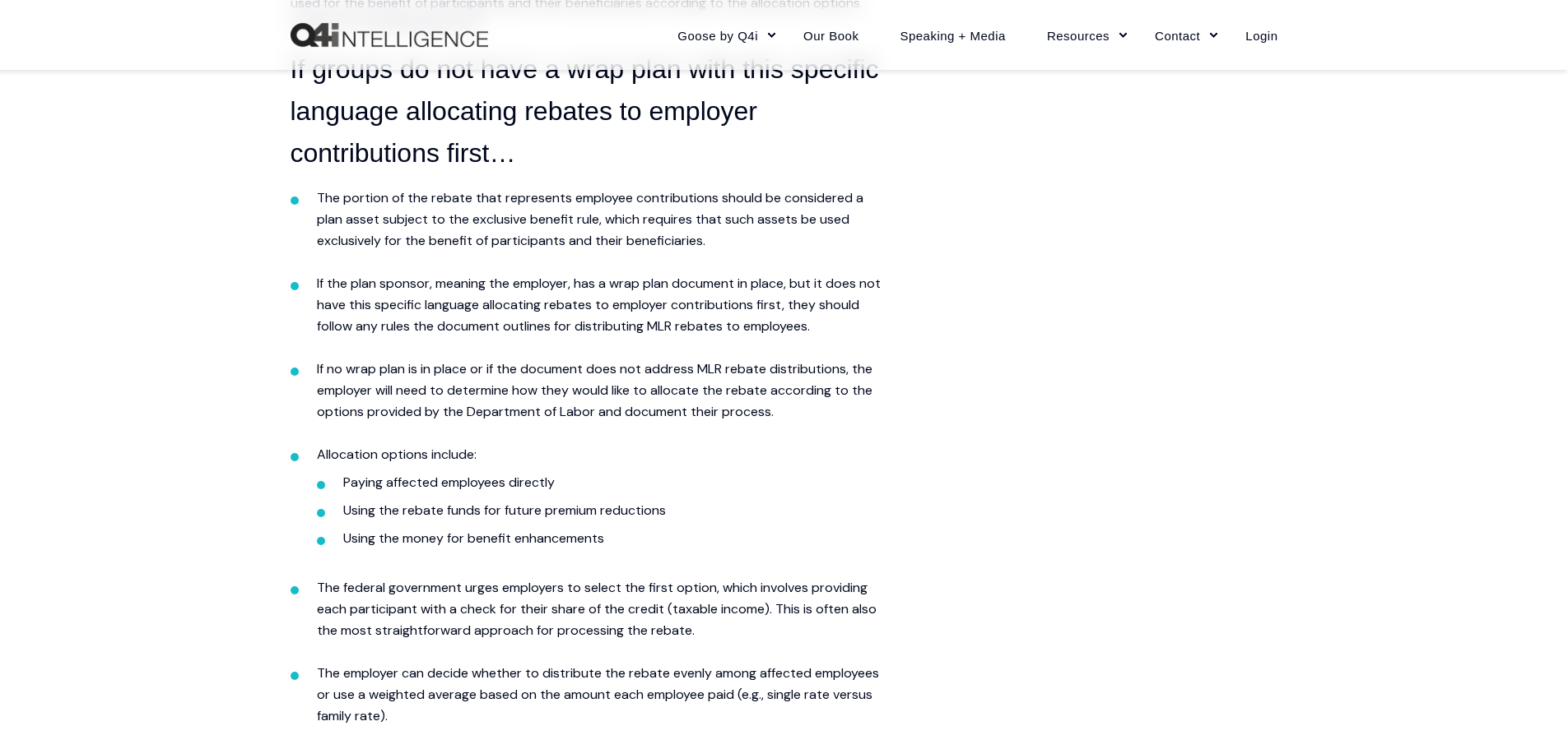
click at [821, 333] on span "If the plan sponsor, meaning the employer, has a wrap plan document in place, b…" at bounding box center [599, 304] width 564 height 60
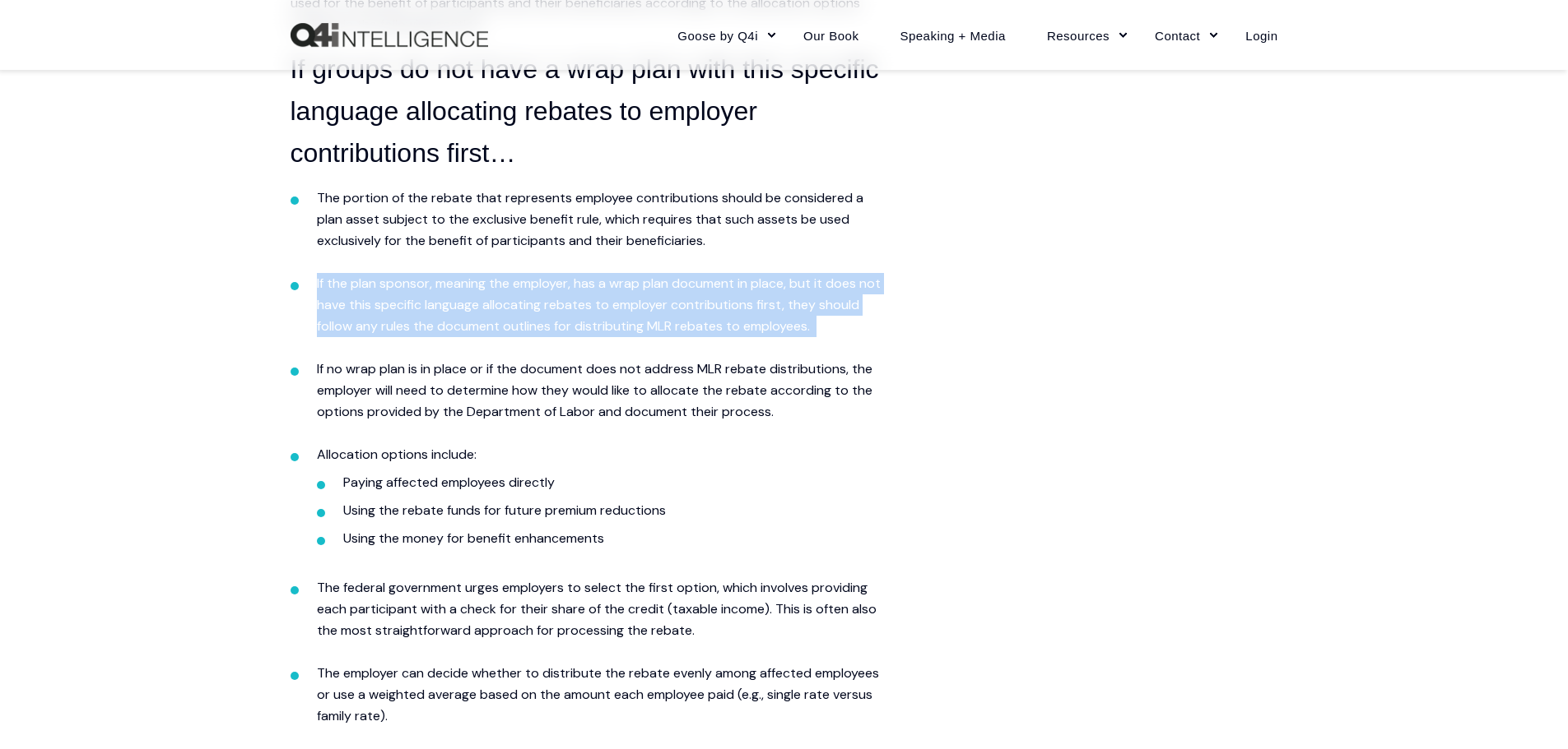
click at [821, 333] on span "If the plan sponsor, meaning the employer, has a wrap plan document in place, b…" at bounding box center [599, 304] width 564 height 60
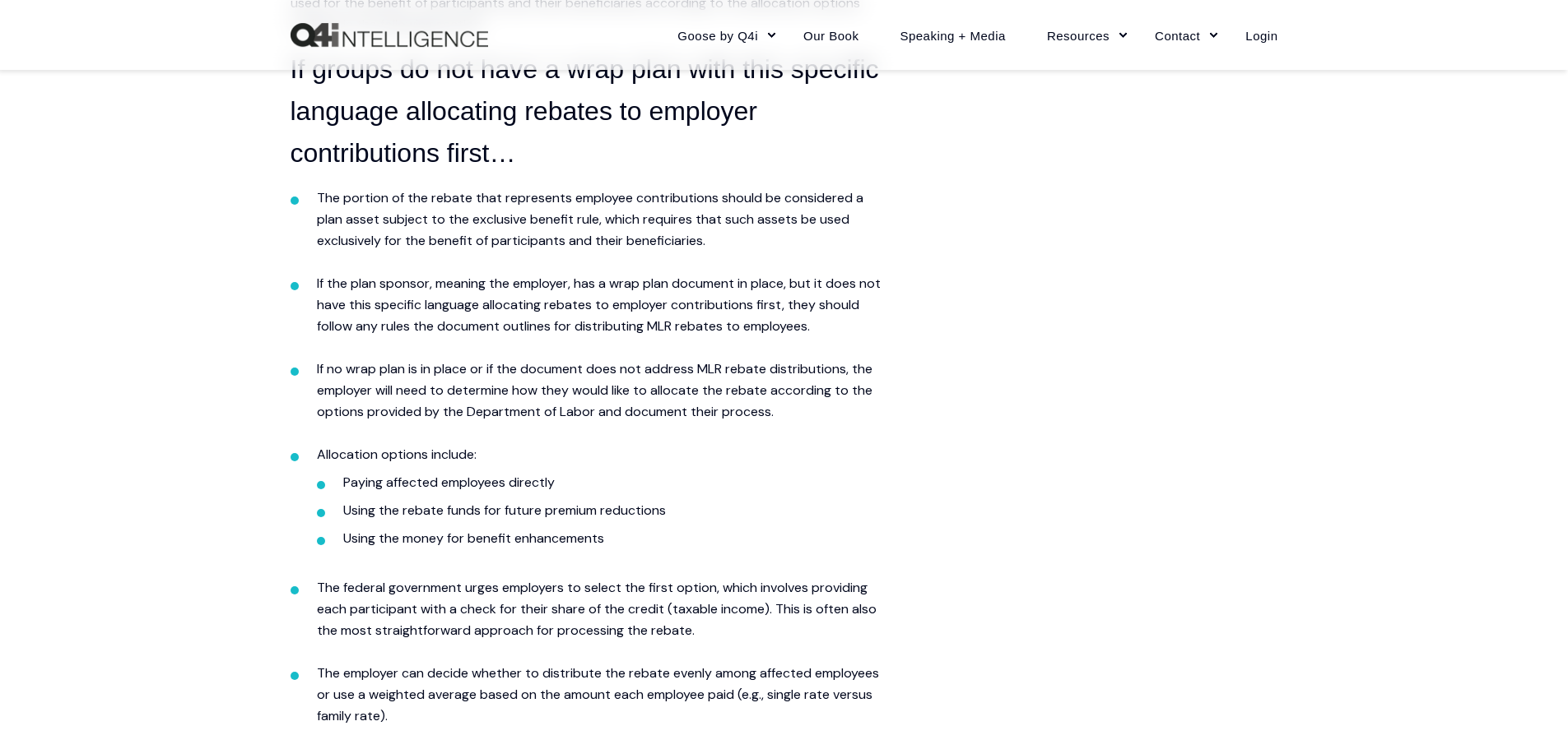
click at [561, 227] on span "The portion of the rebate that represents employee contributions should be cons…" at bounding box center [590, 219] width 547 height 60
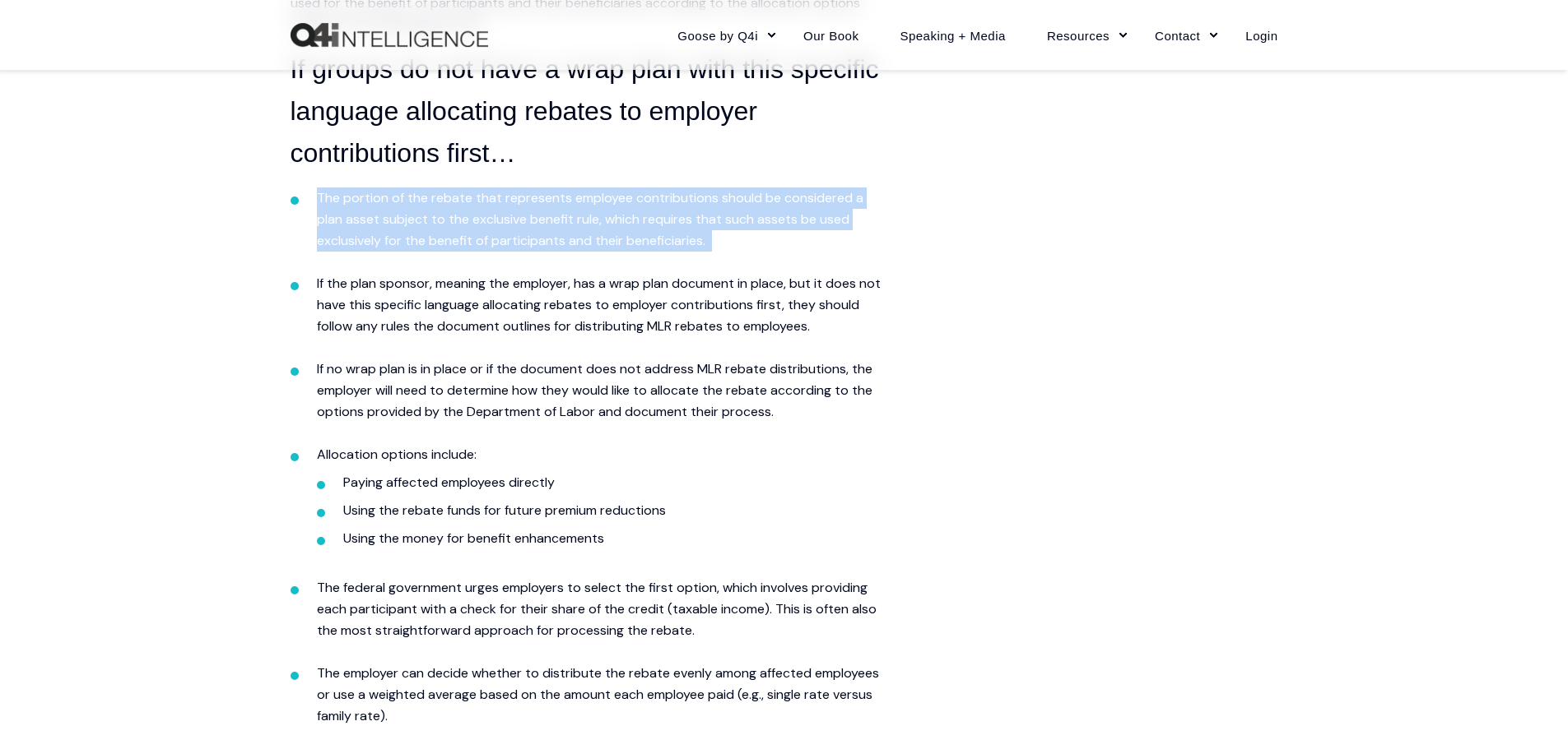
click at [561, 227] on span "The portion of the rebate that represents employee contributions should be cons…" at bounding box center [590, 219] width 547 height 60
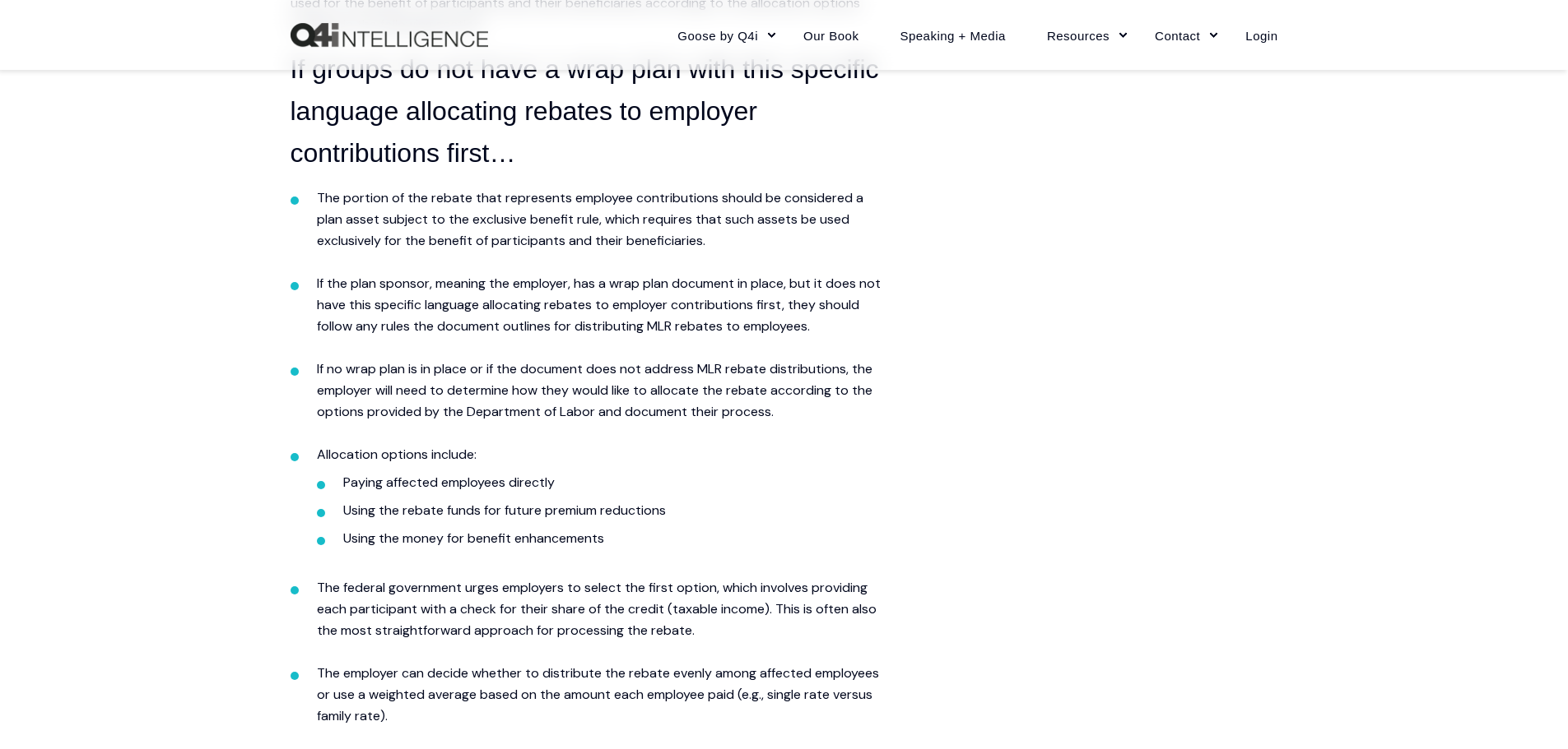
click at [567, 312] on span "If the plan sponsor, meaning the employer, has a wrap plan document in place, b…" at bounding box center [599, 304] width 564 height 60
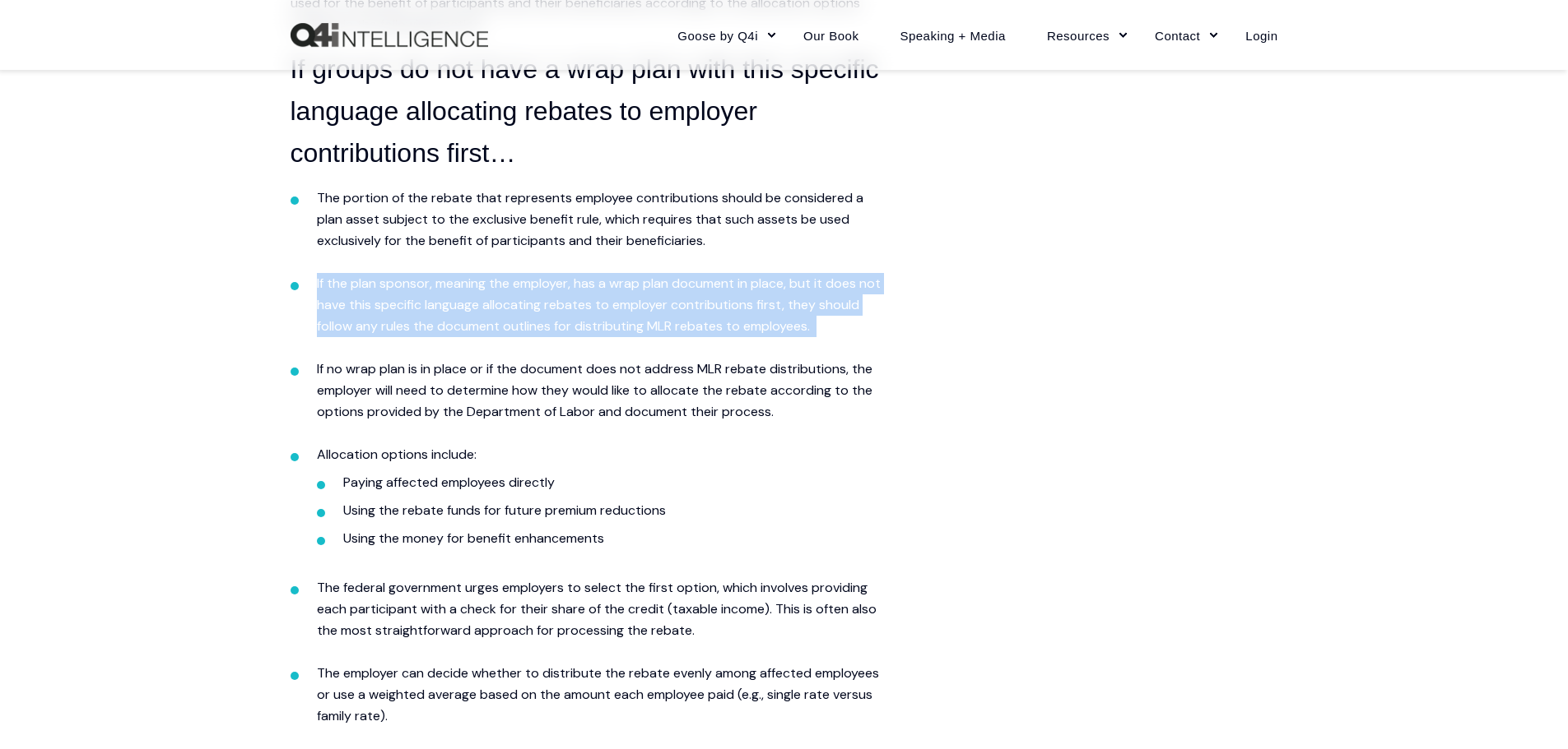
click at [567, 312] on span "If the plan sponsor, meaning the employer, has a wrap plan document in place, b…" at bounding box center [599, 304] width 564 height 60
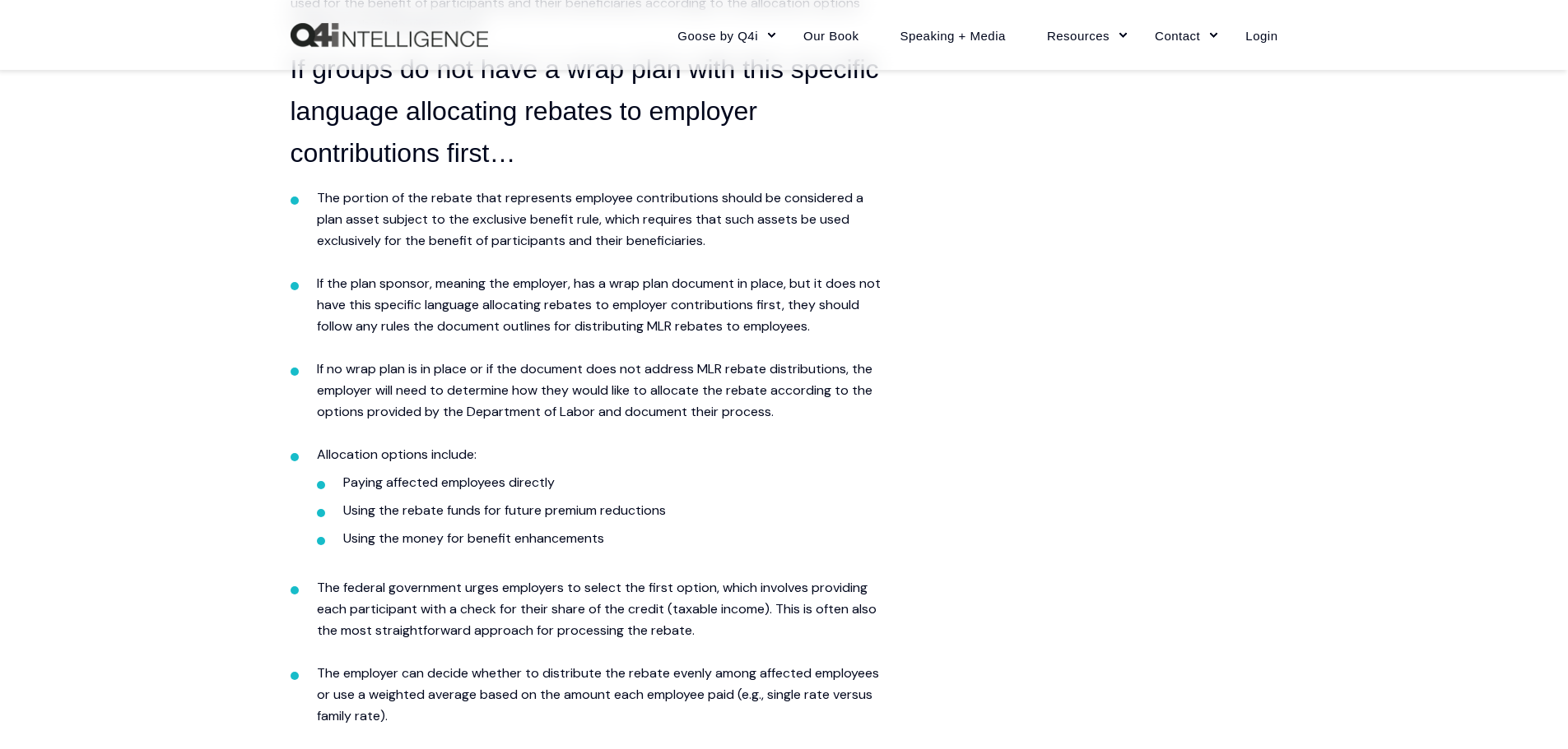
click at [568, 251] on li "The portion of the rebate that represents employee contributions should be cons…" at bounding box center [600, 230] width 566 height 86
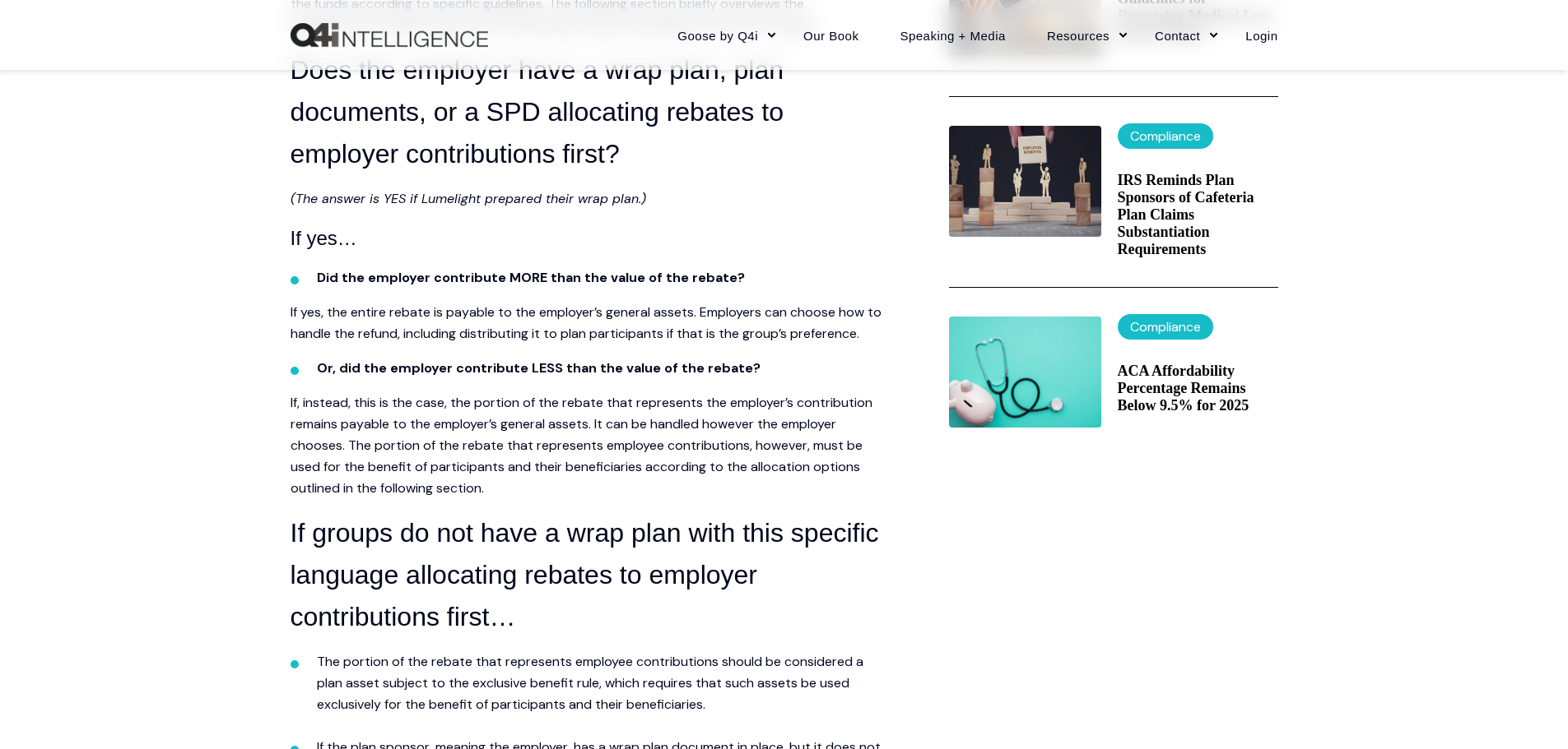
scroll to position [658, 0]
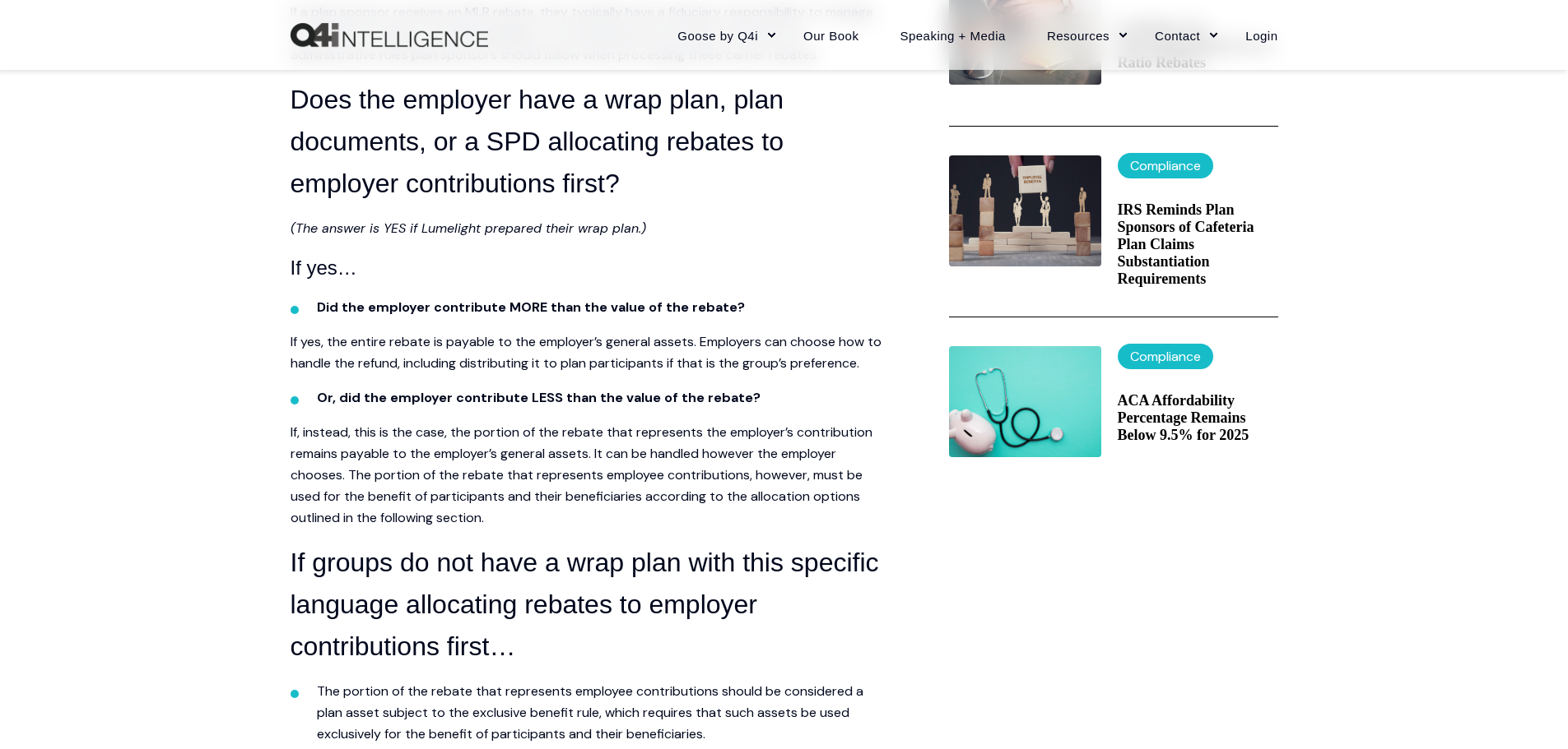
click at [522, 141] on h3 "Does the employer have a wrap plan, plan documents, or a SPD allocating rebates…" at bounding box center [586, 141] width 592 height 126
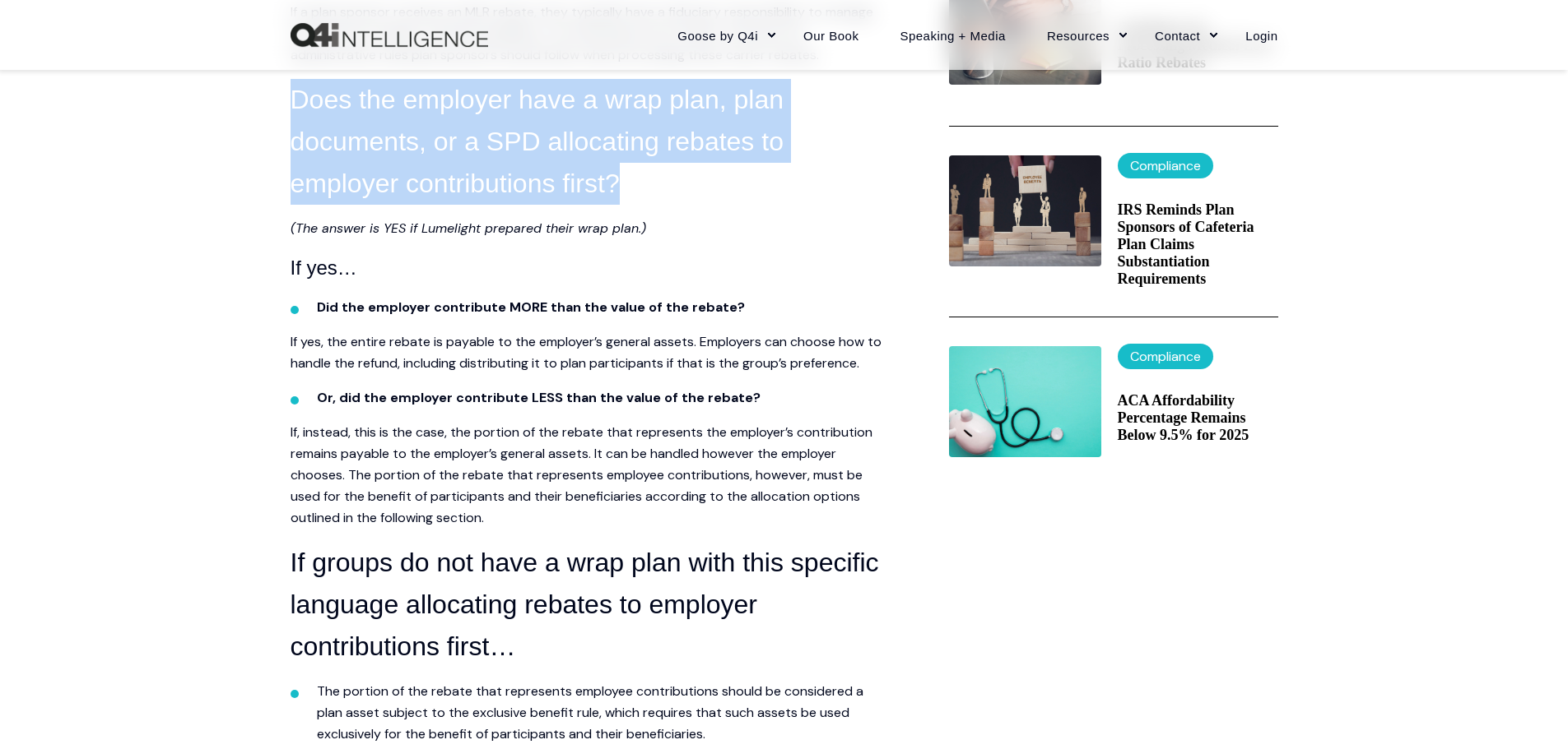
click at [522, 141] on h3 "Does the employer have a wrap plan, plan documents, or a SPD allocating rebates…" at bounding box center [586, 141] width 592 height 126
click at [572, 141] on h3 "Does the employer have a wrap plan, plan documents, or a SPD allocating rebates…" at bounding box center [586, 141] width 592 height 126
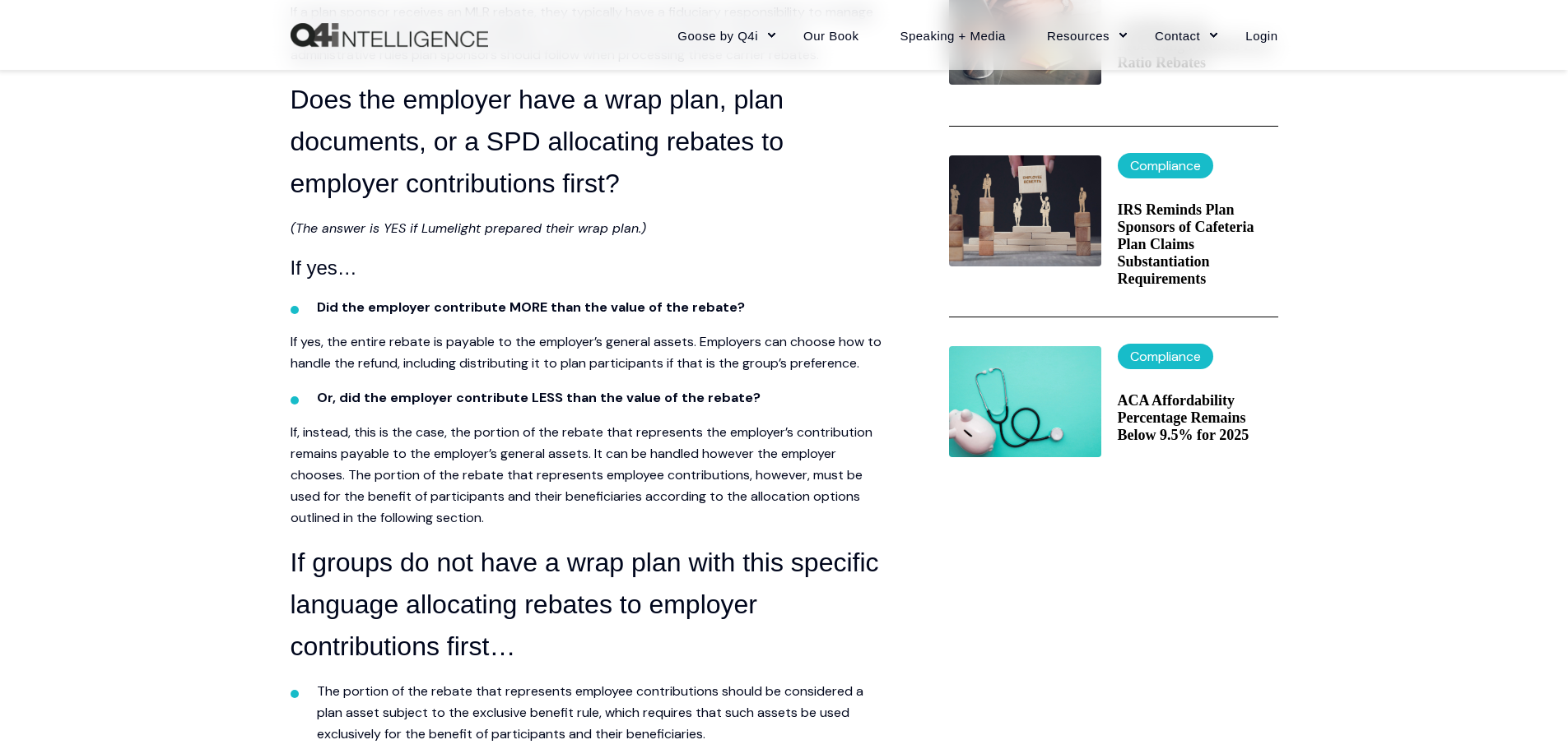
click at [560, 347] on span "If yes, the entire rebate is payable to the employer’s general assets. Employer…" at bounding box center [586, 352] width 591 height 39
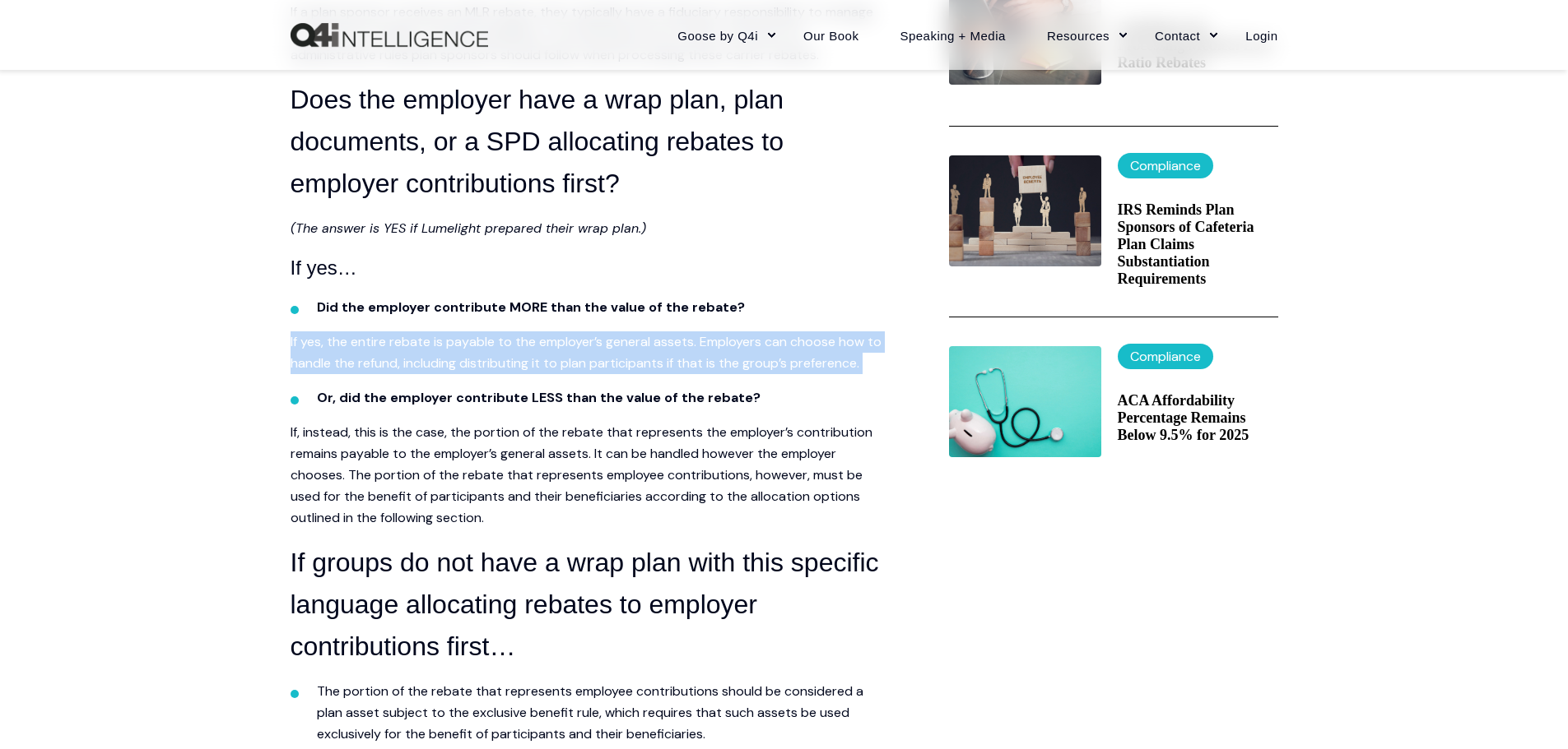
click at [560, 347] on span "If yes, the entire rebate is payable to the employer’s general assets. Employer…" at bounding box center [586, 352] width 591 height 39
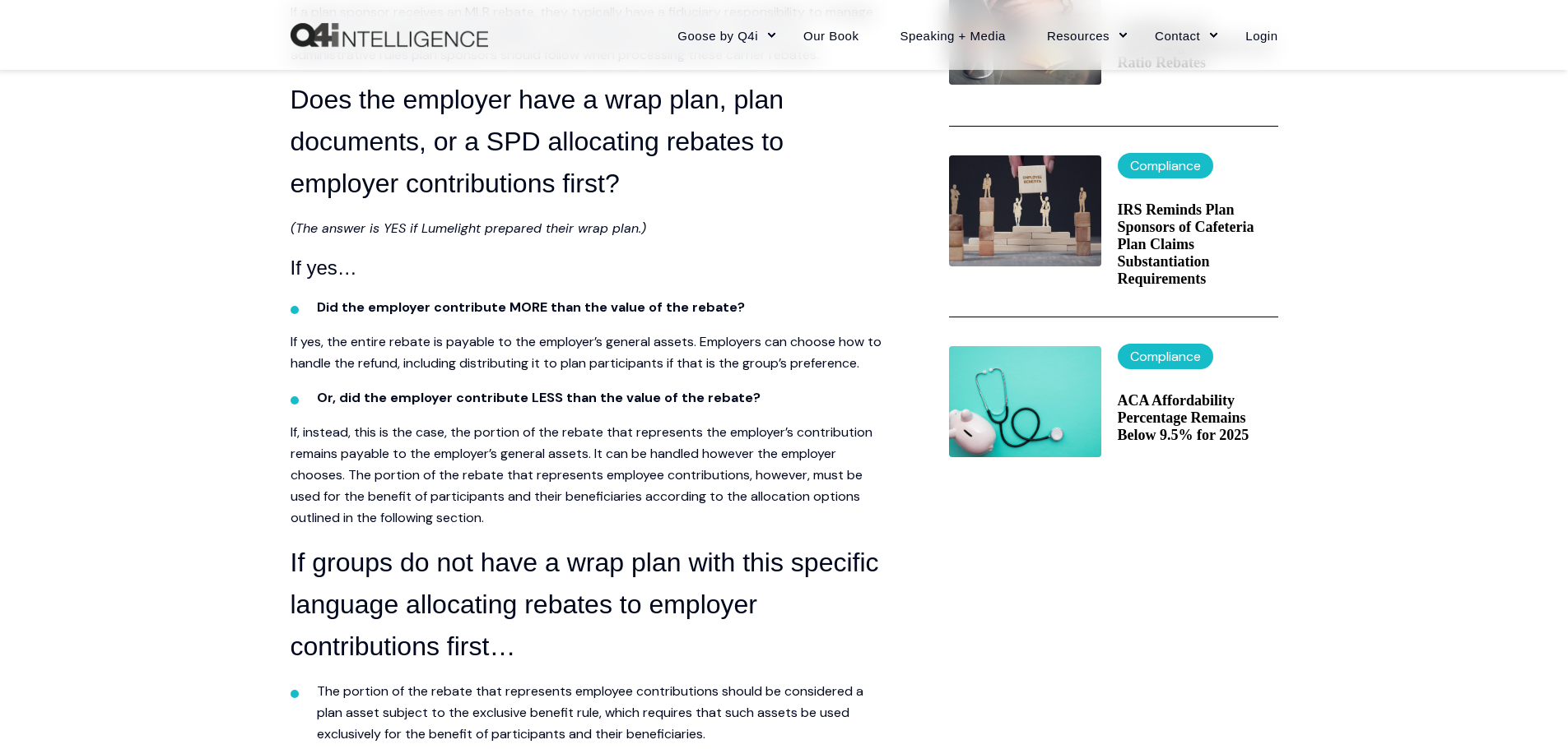
click at [324, 505] on p "If, instead, this is the case, the portion of the rebate that represents the em…" at bounding box center [586, 476] width 592 height 107
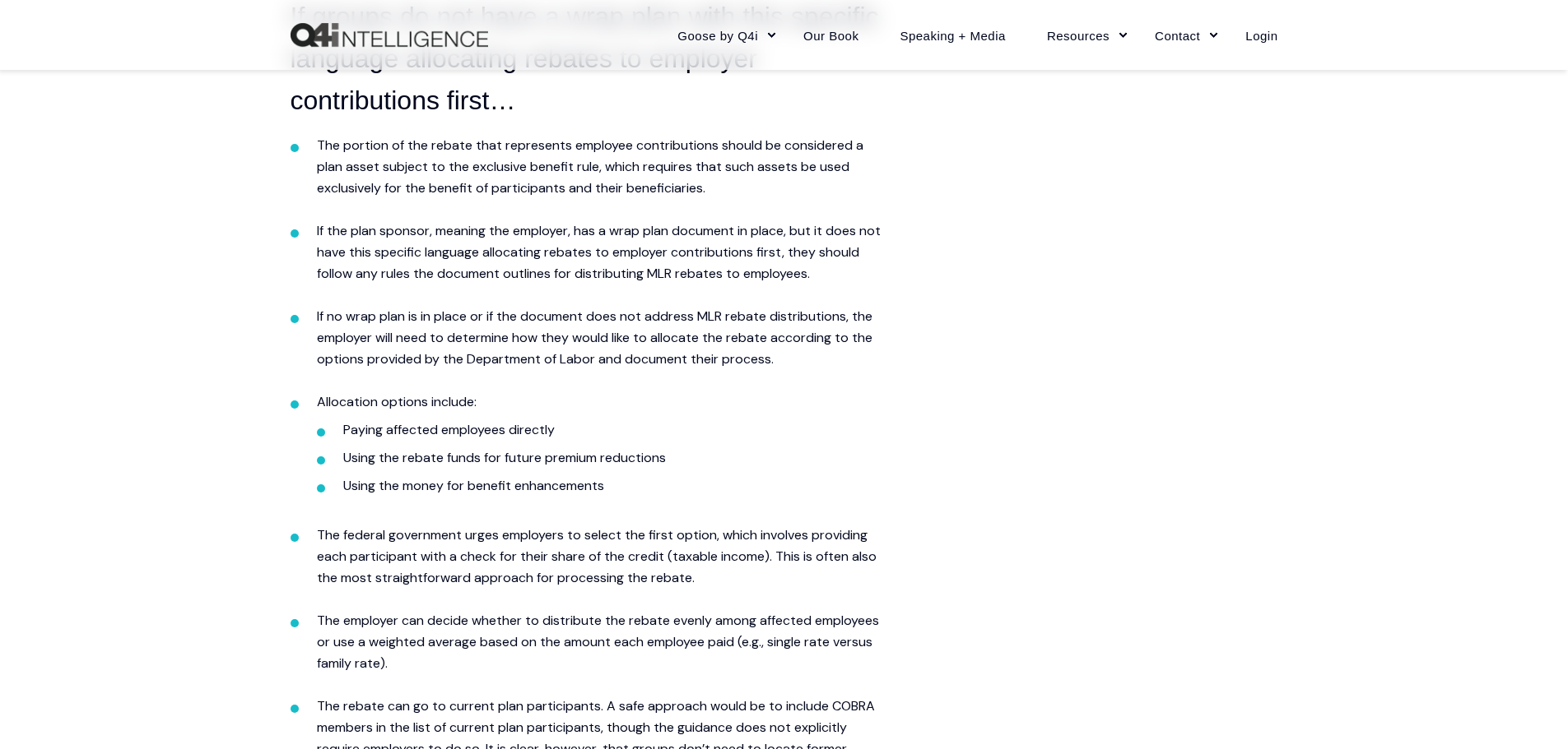
scroll to position [1234, 0]
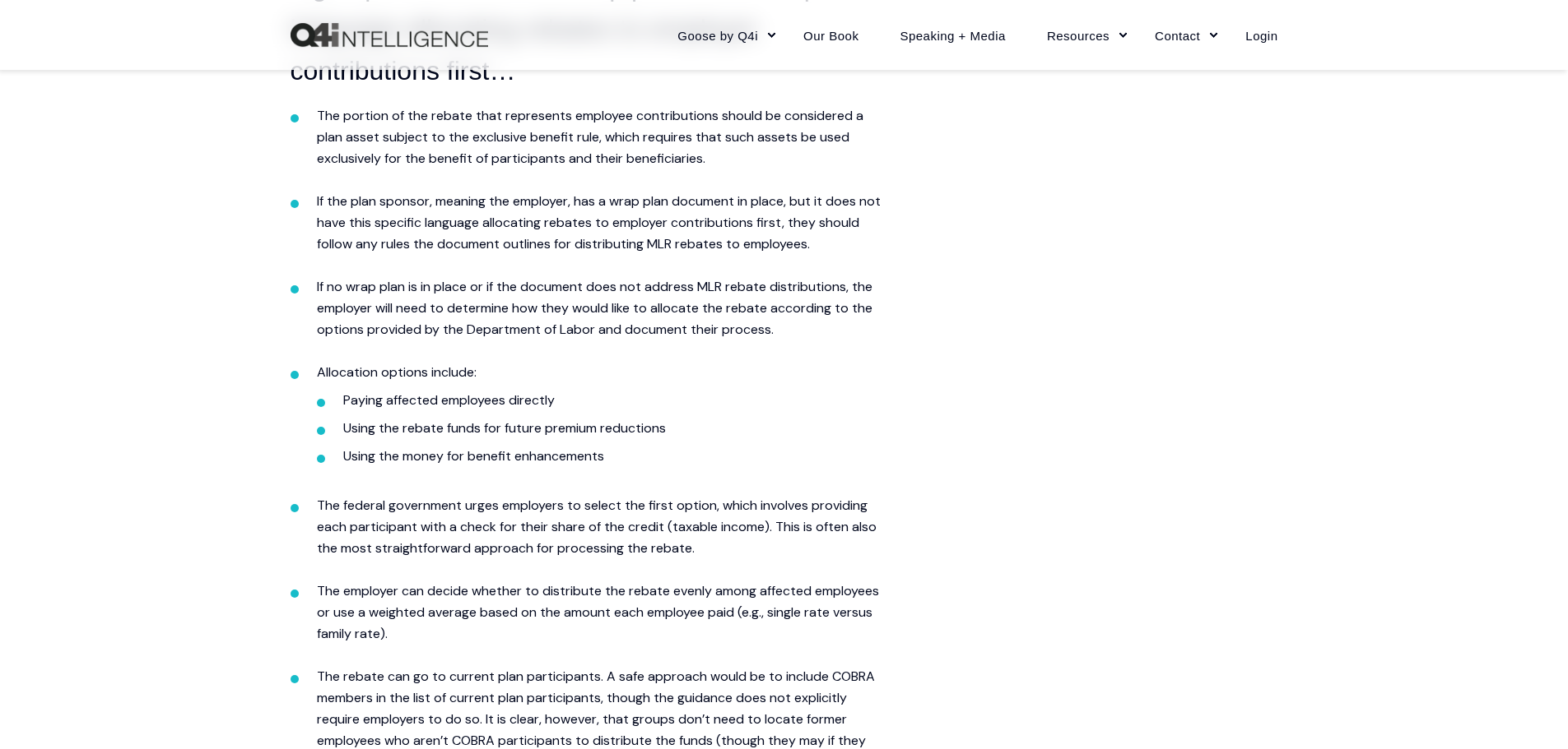
click at [583, 231] on li "If the plan sponsor, meaning the employer, has a wrap plan document in place, b…" at bounding box center [600, 234] width 566 height 86
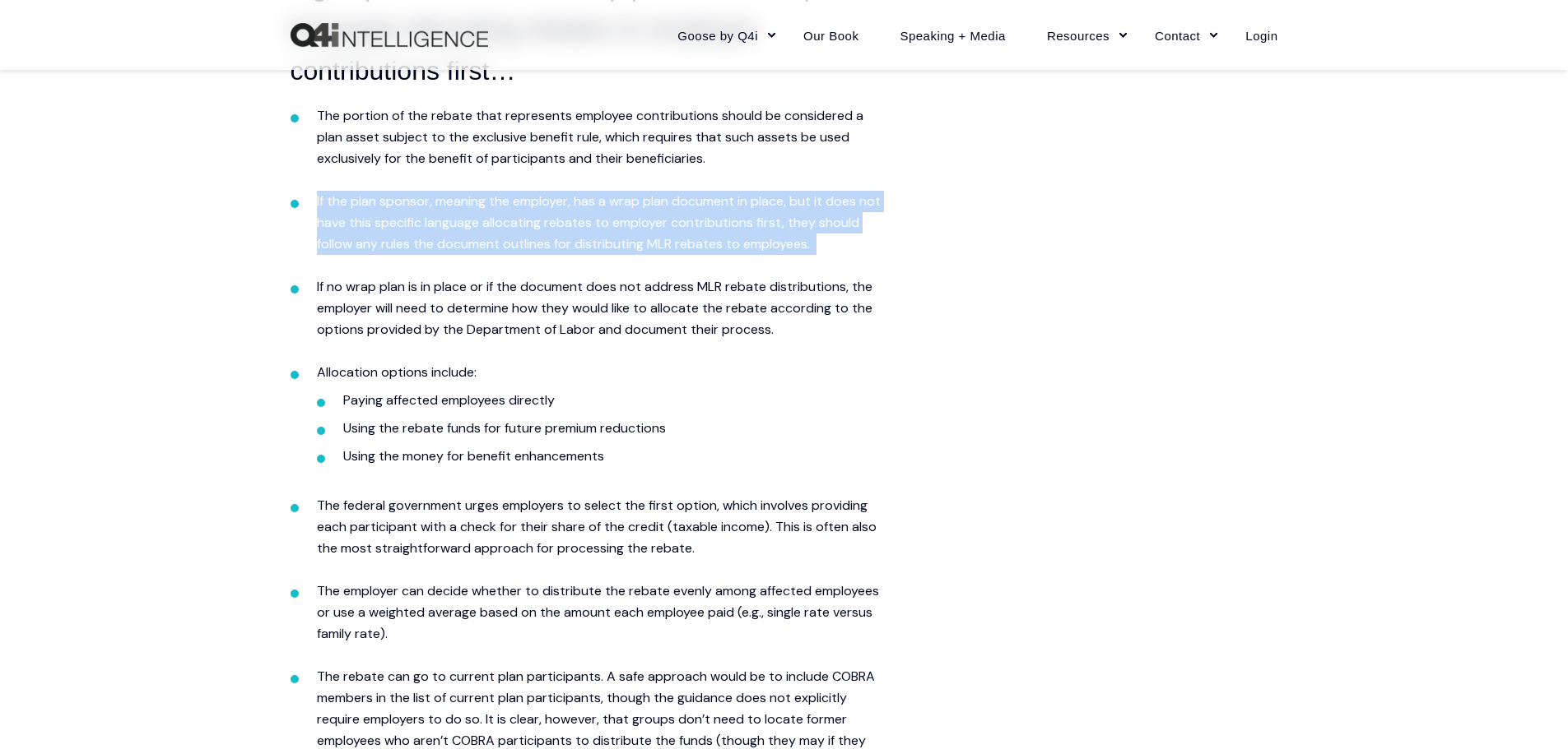
click at [583, 231] on li "If the plan sponsor, meaning the employer, has a wrap plan document in place, b…" at bounding box center [600, 234] width 566 height 86
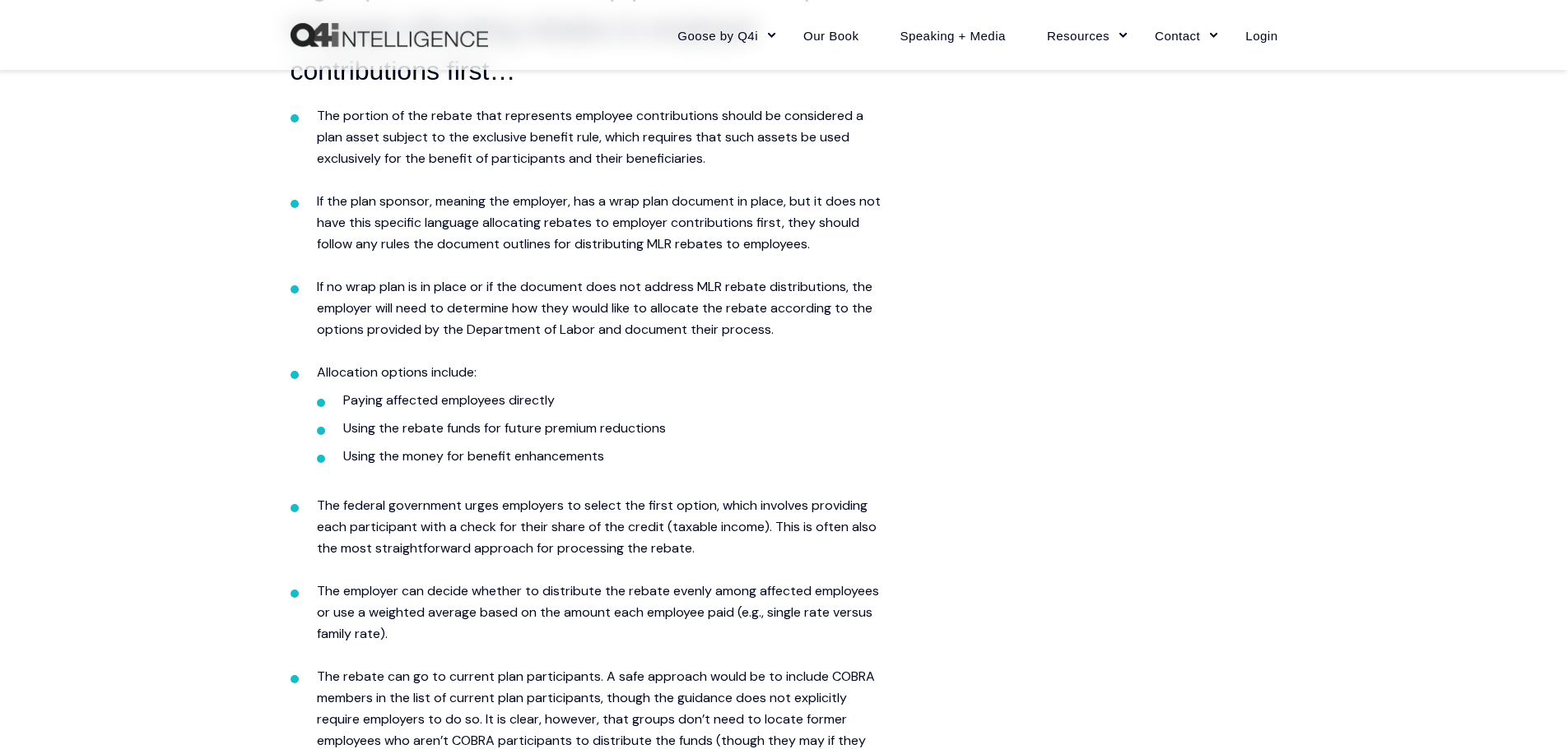
click at [348, 340] on li "If no wrap plan is in place or if the document does not address MLR rebate dist…" at bounding box center [600, 318] width 566 height 86
click at [554, 244] on span "If the plan sponsor, meaning the employer, has a wrap plan document in place, b…" at bounding box center [599, 223] width 564 height 60
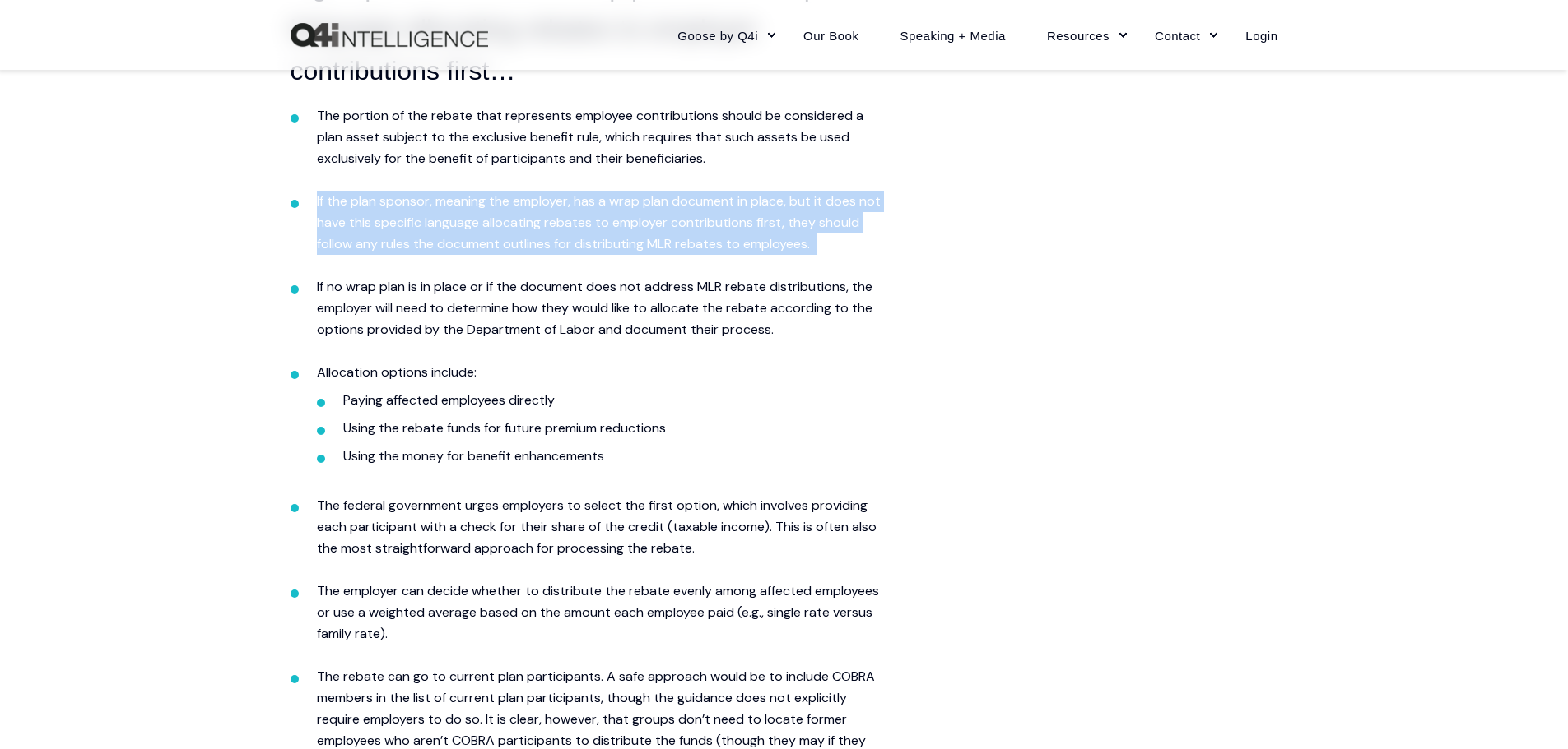
click at [554, 244] on span "If the plan sponsor, meaning the employer, has a wrap plan document in place, b…" at bounding box center [599, 223] width 564 height 60
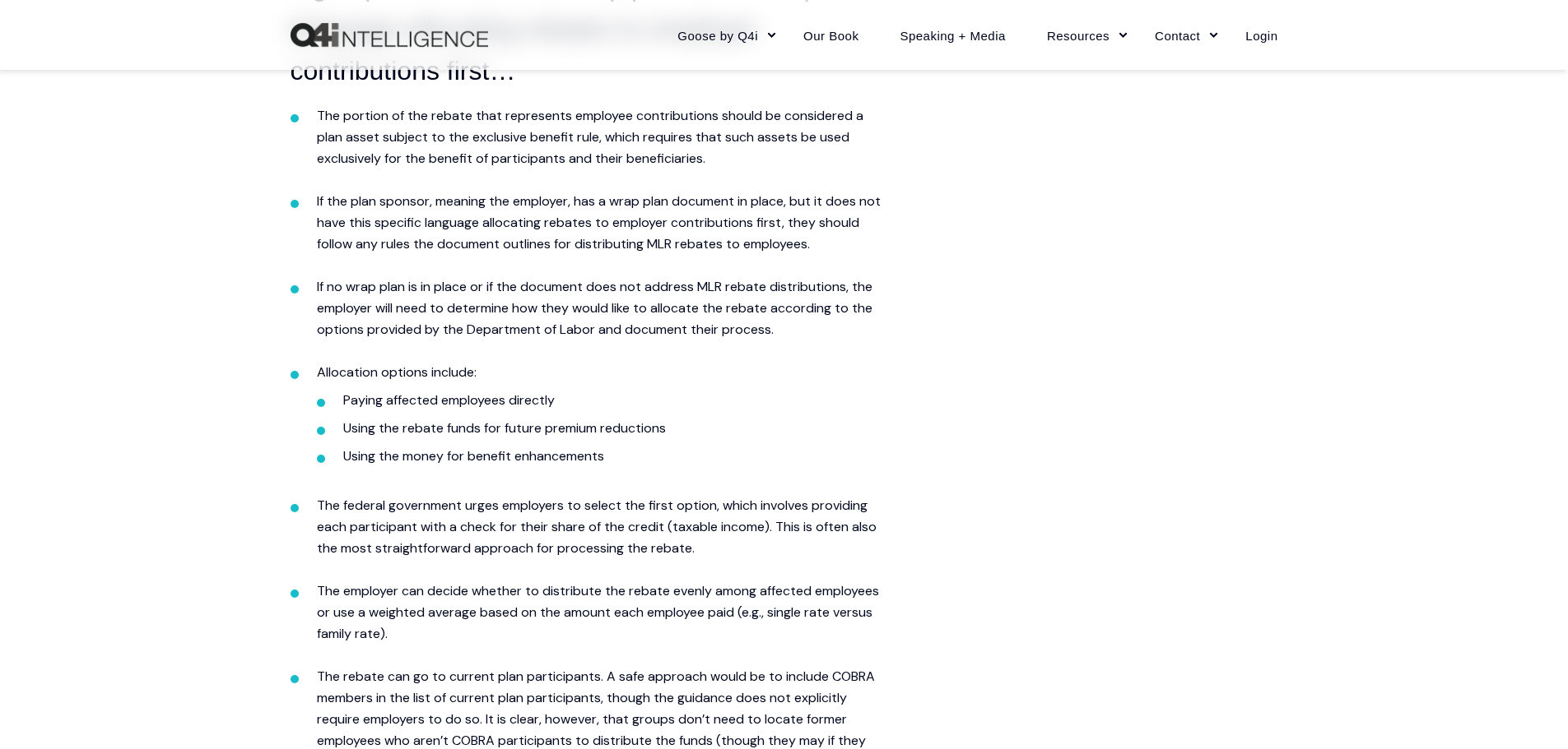
click at [838, 323] on span "If no wrap plan is in place or if the document does not address MLR rebate dist…" at bounding box center [595, 308] width 556 height 60
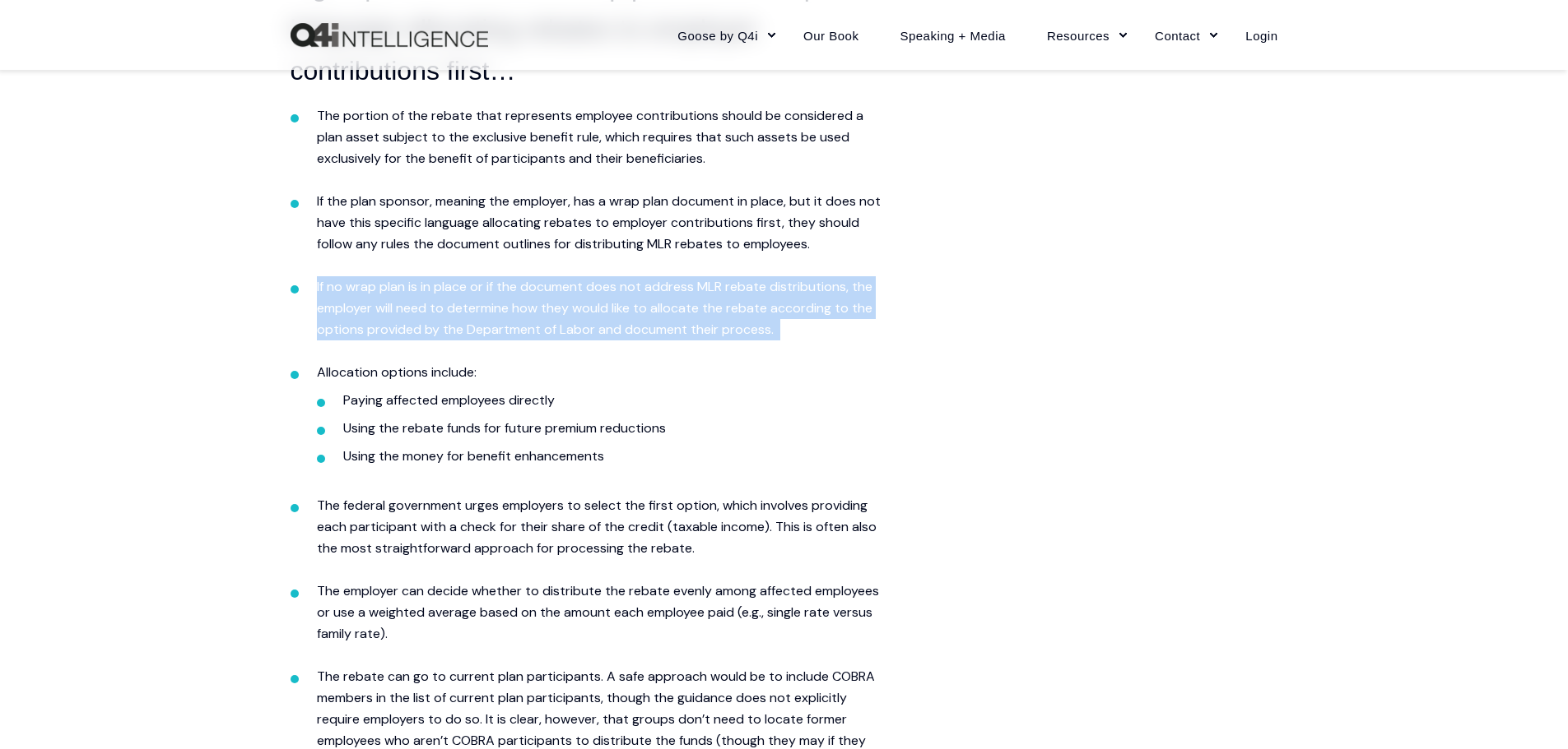
click at [838, 323] on span "If no wrap plan is in place or if the document does not address MLR rebate dist…" at bounding box center [595, 308] width 556 height 60
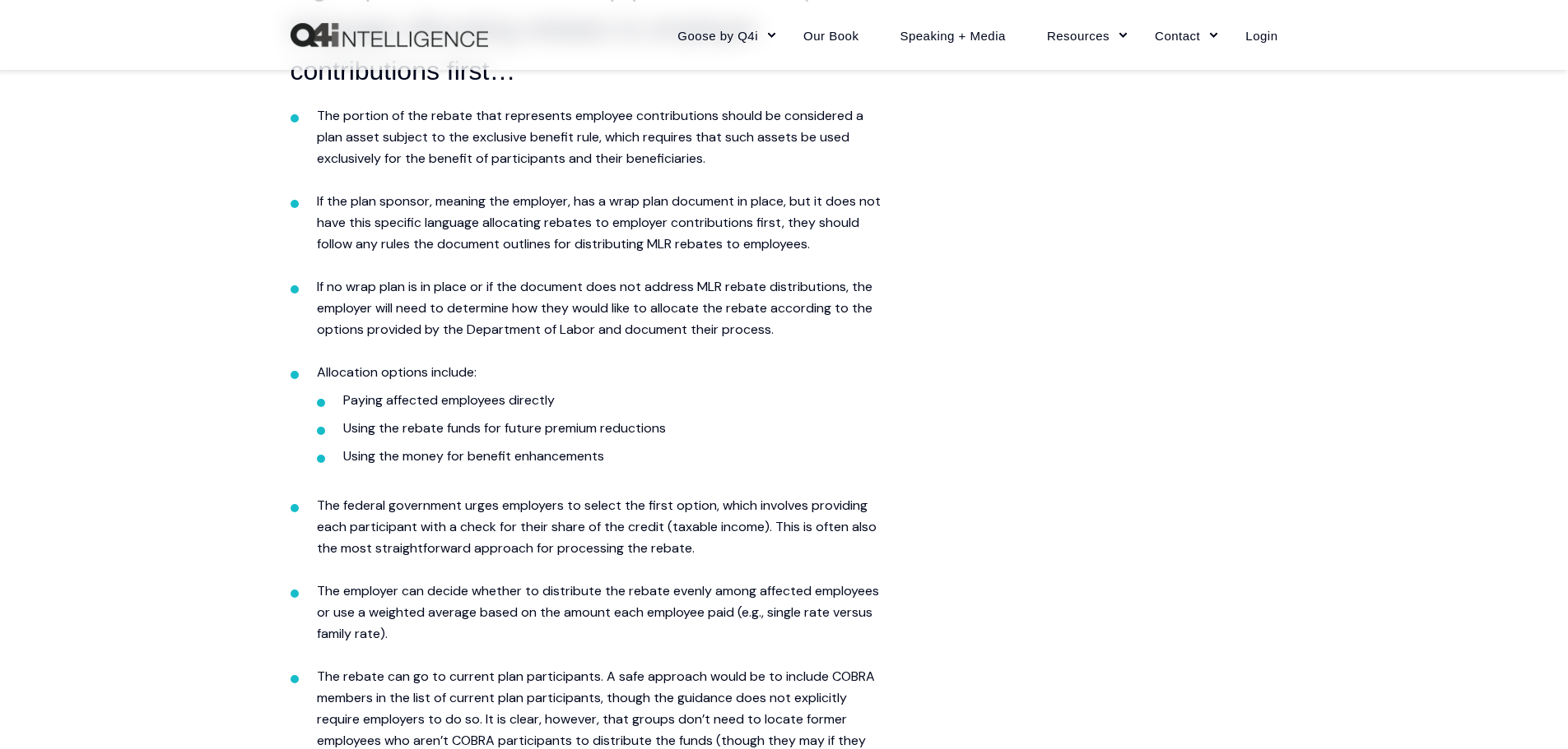
click at [582, 239] on span "If the plan sponsor, meaning the employer, has a wrap plan document in place, b…" at bounding box center [599, 223] width 564 height 60
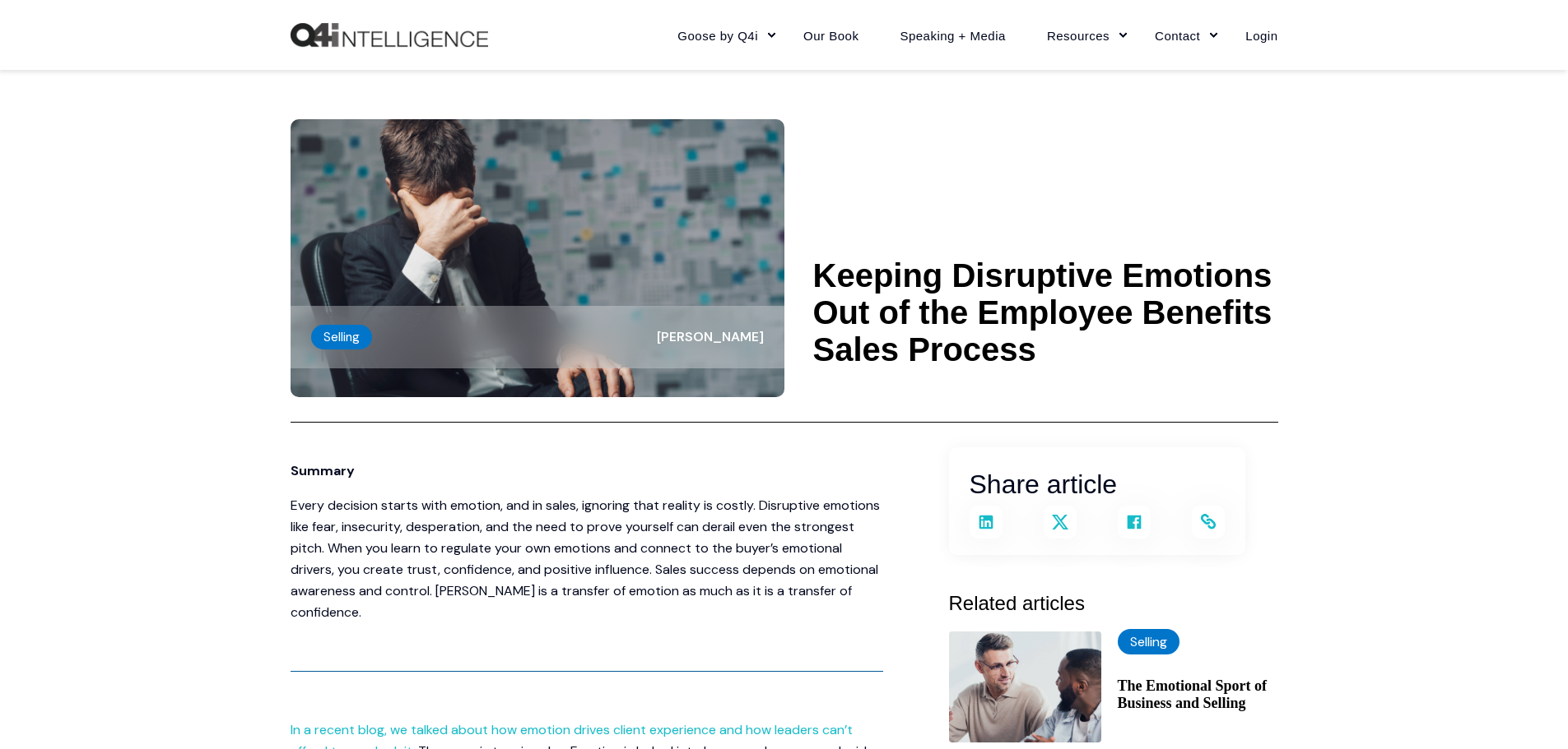
scroll to position [2161, 0]
